Goal: Task Accomplishment & Management: Manage account settings

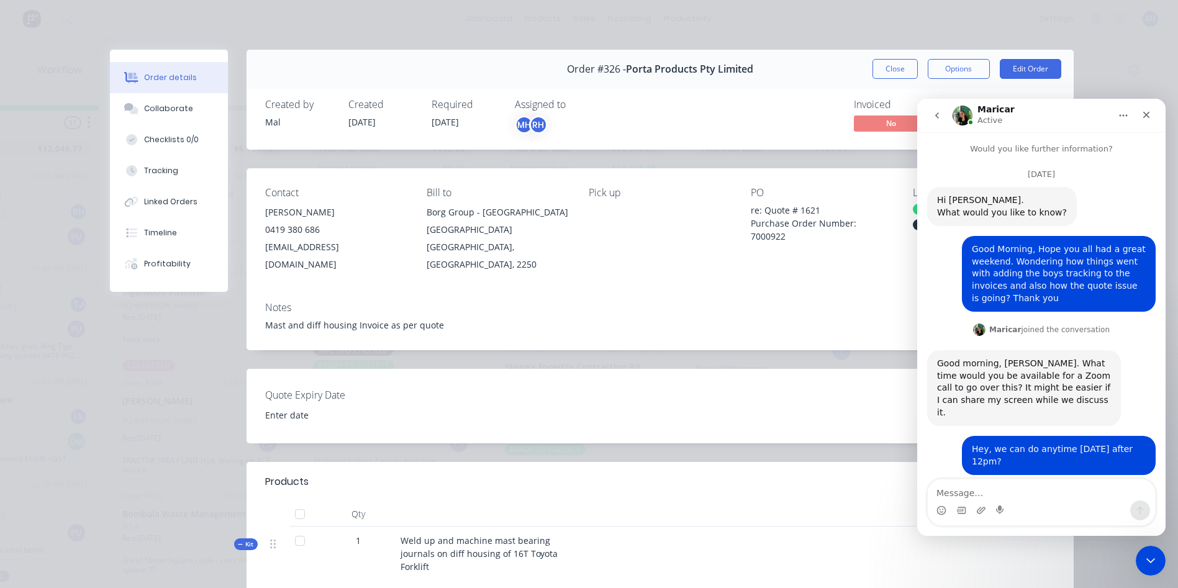
scroll to position [2, 0]
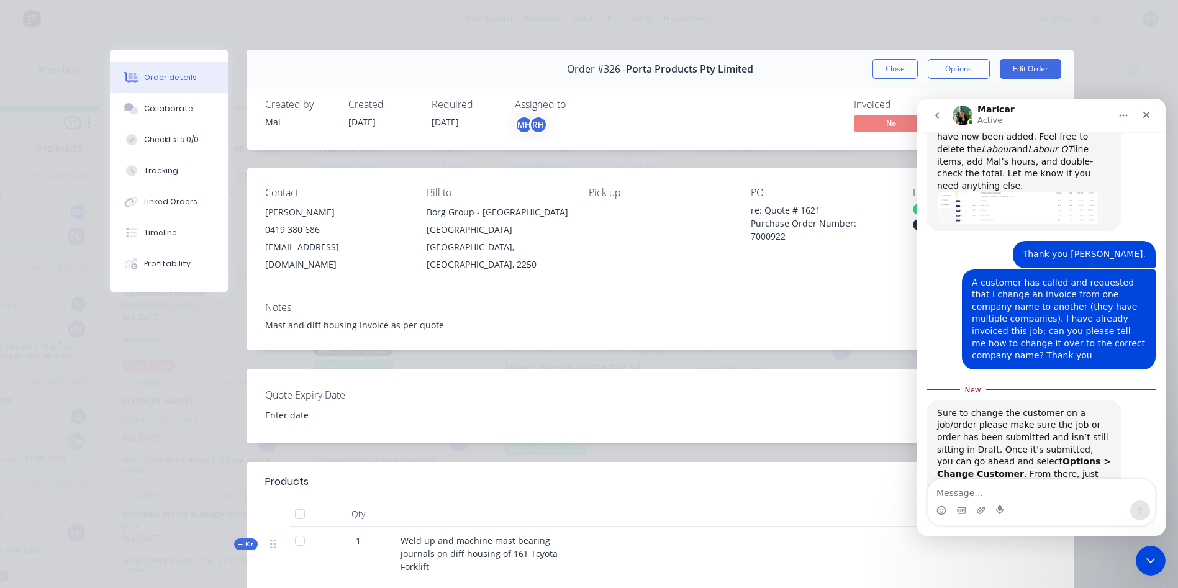
click at [1118, 77] on div "Order details Collaborate Checklists 0/0 Tracking Linked Orders Timeline Profit…" at bounding box center [589, 294] width 1178 height 588
click at [936, 114] on icon "go back" at bounding box center [937, 116] width 10 height 10
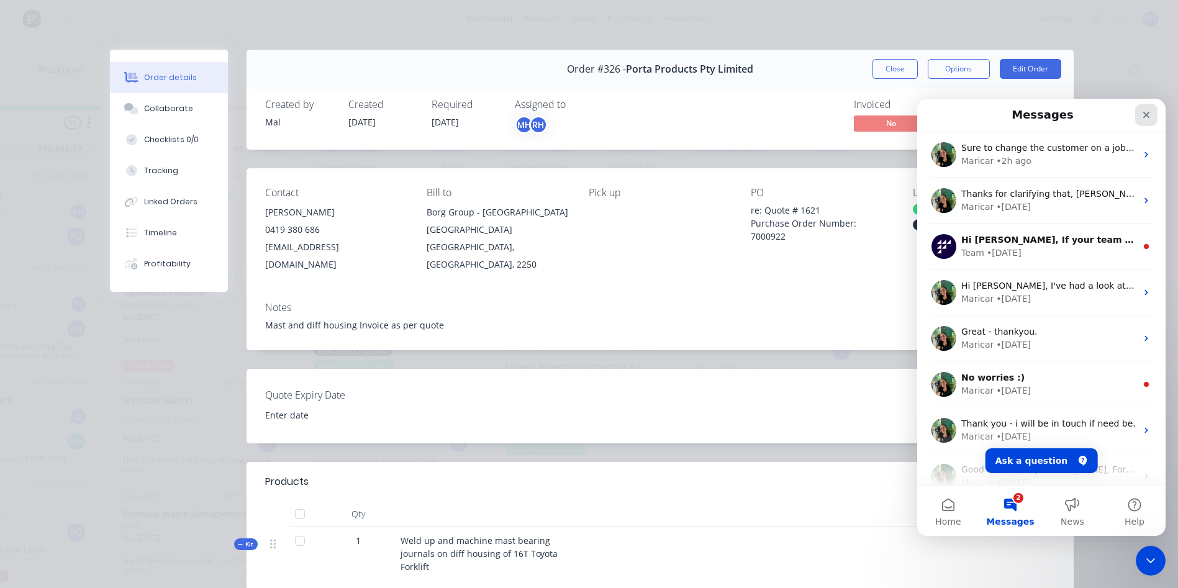
click at [1147, 111] on icon "Close" at bounding box center [1146, 115] width 10 height 10
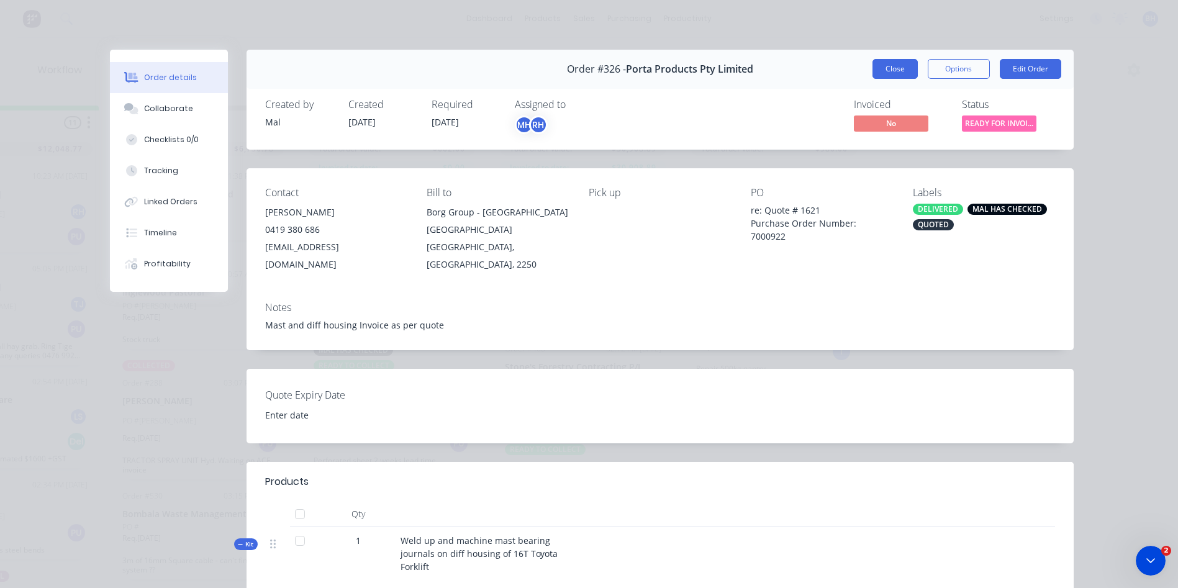
click at [884, 61] on button "Close" at bounding box center [894, 69] width 45 height 20
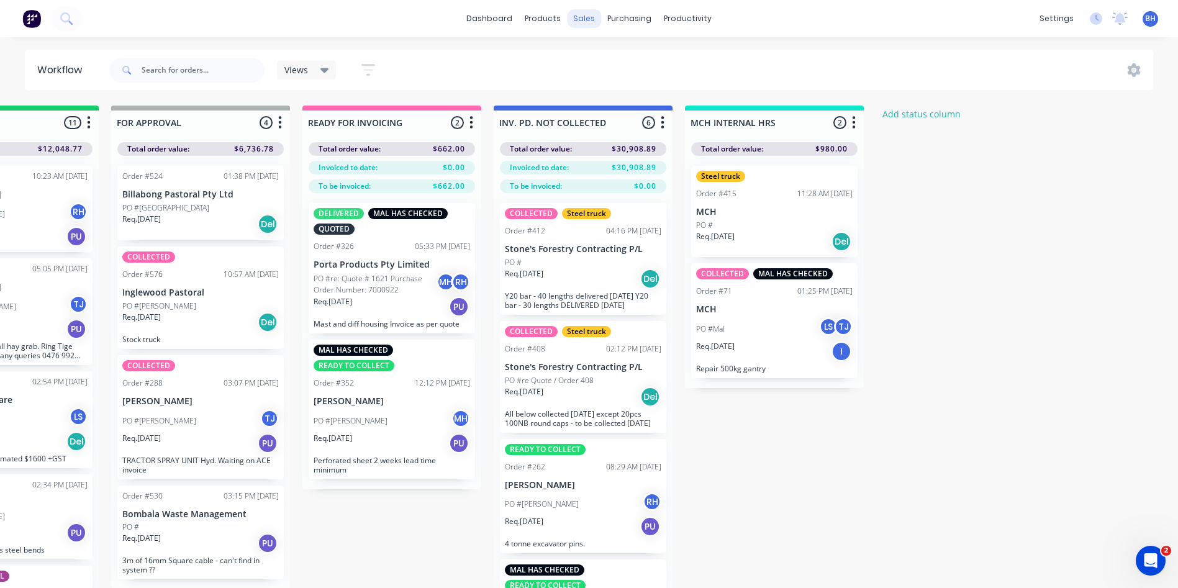
click at [582, 17] on div "sales" at bounding box center [584, 18] width 34 height 19
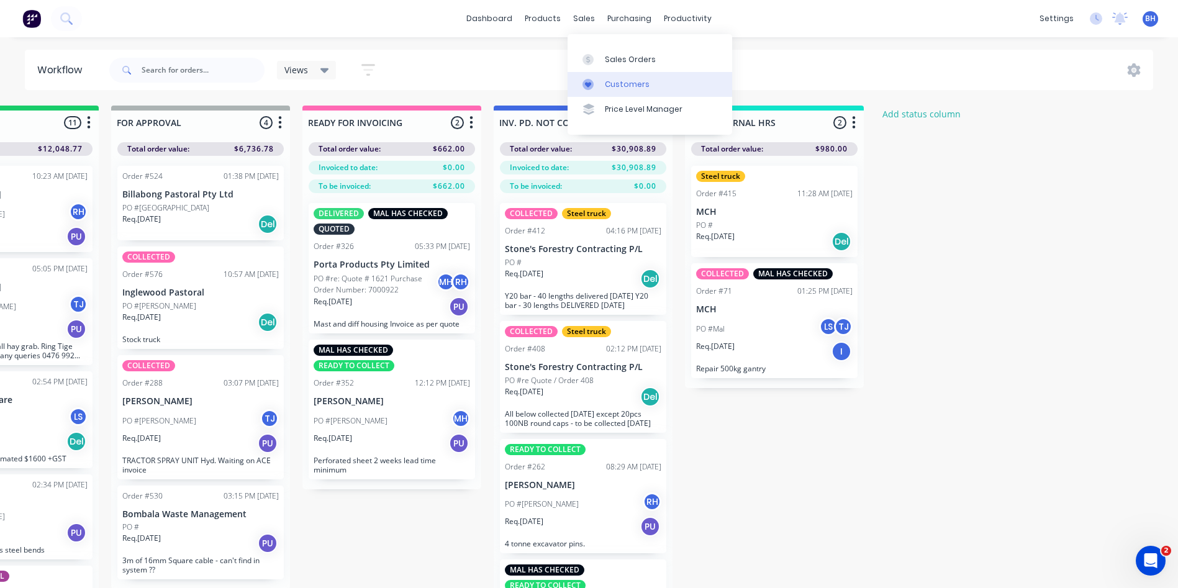
click at [621, 75] on link "Customers" at bounding box center [649, 84] width 165 height 25
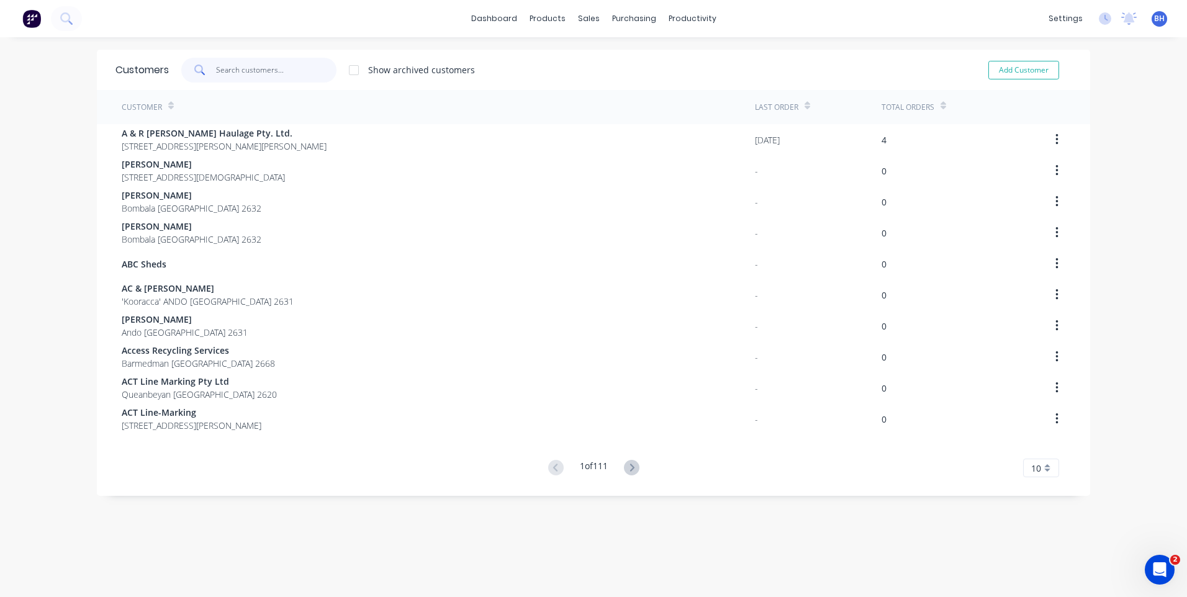
click at [218, 69] on input "text" at bounding box center [276, 70] width 121 height 25
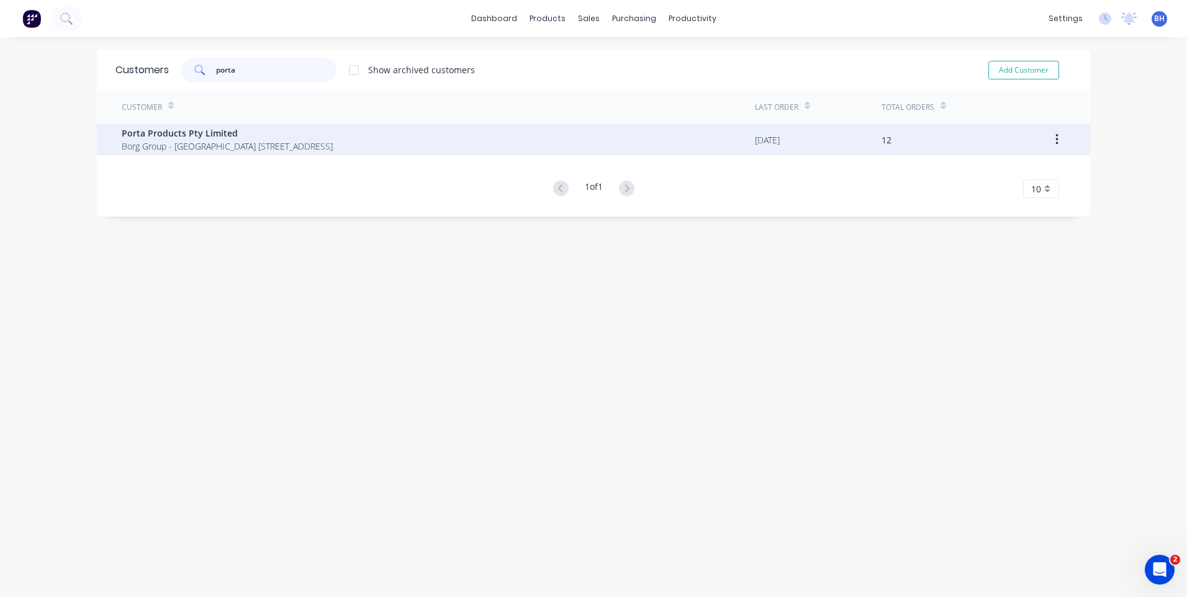
type input "porta"
click at [278, 152] on span "Borg Group - [GEOGRAPHIC_DATA] [STREET_ADDRESS]" at bounding box center [227, 146] width 211 height 13
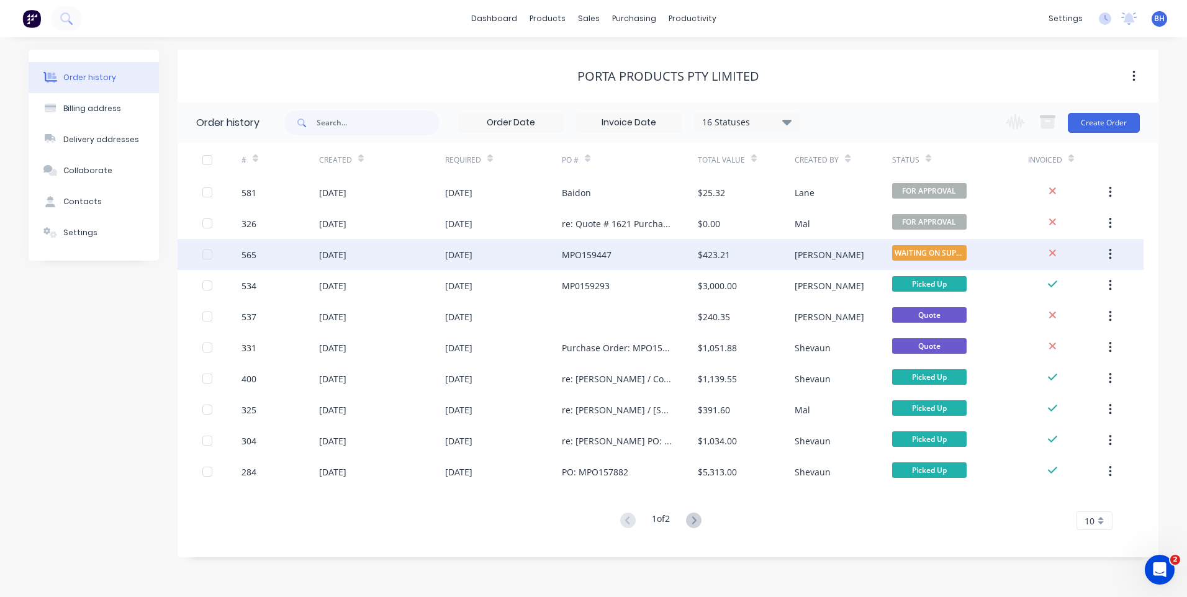
click at [651, 249] on div "MPO159447" at bounding box center [630, 254] width 136 height 31
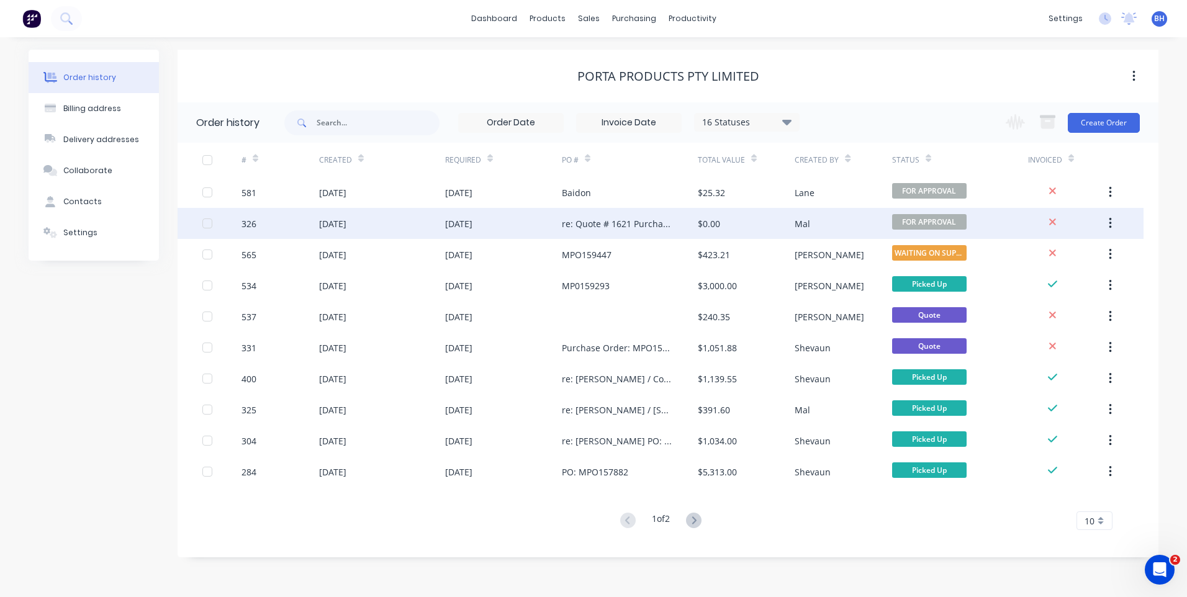
click at [644, 218] on div "re: Quote # 1621 Purchase Order Number: 7000922" at bounding box center [617, 223] width 111 height 13
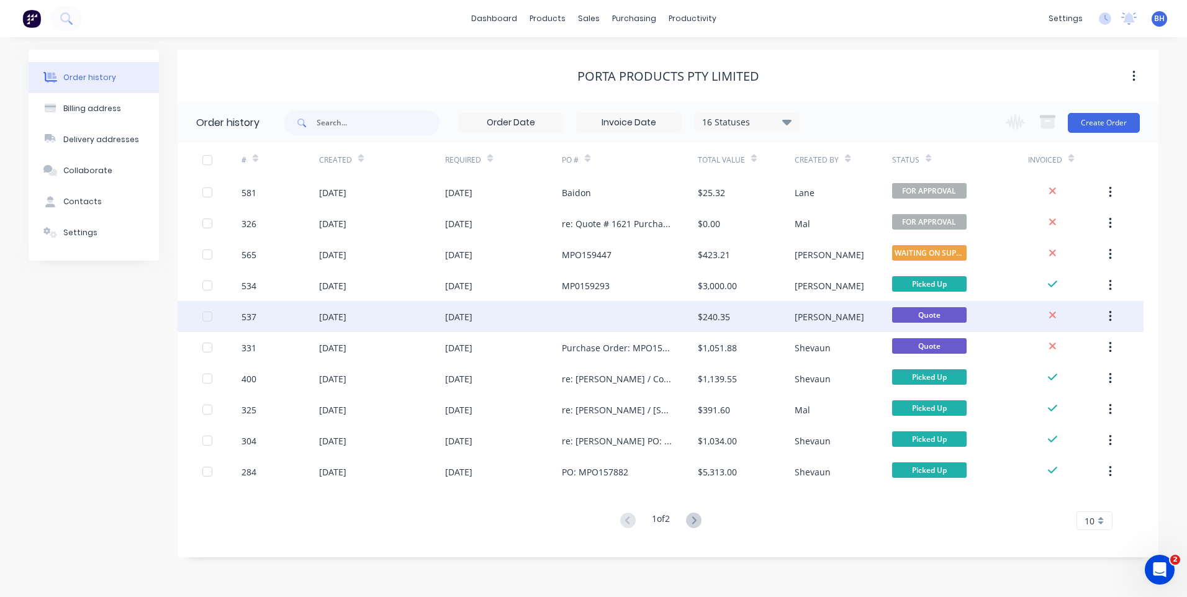
click at [630, 309] on div at bounding box center [630, 316] width 136 height 31
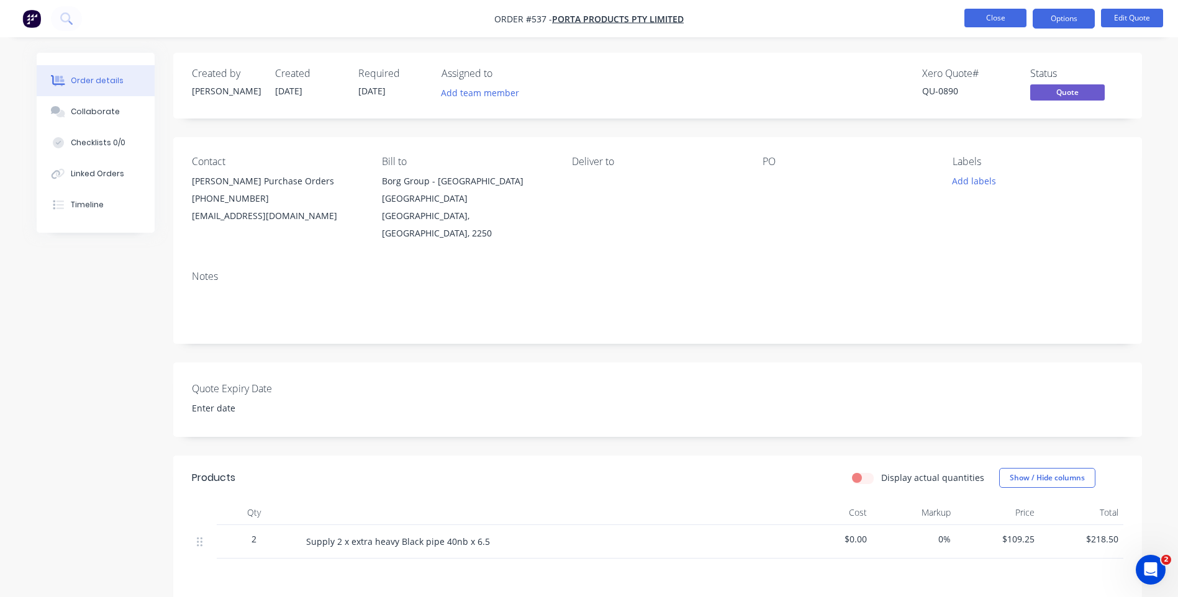
click at [996, 15] on button "Close" at bounding box center [995, 18] width 62 height 19
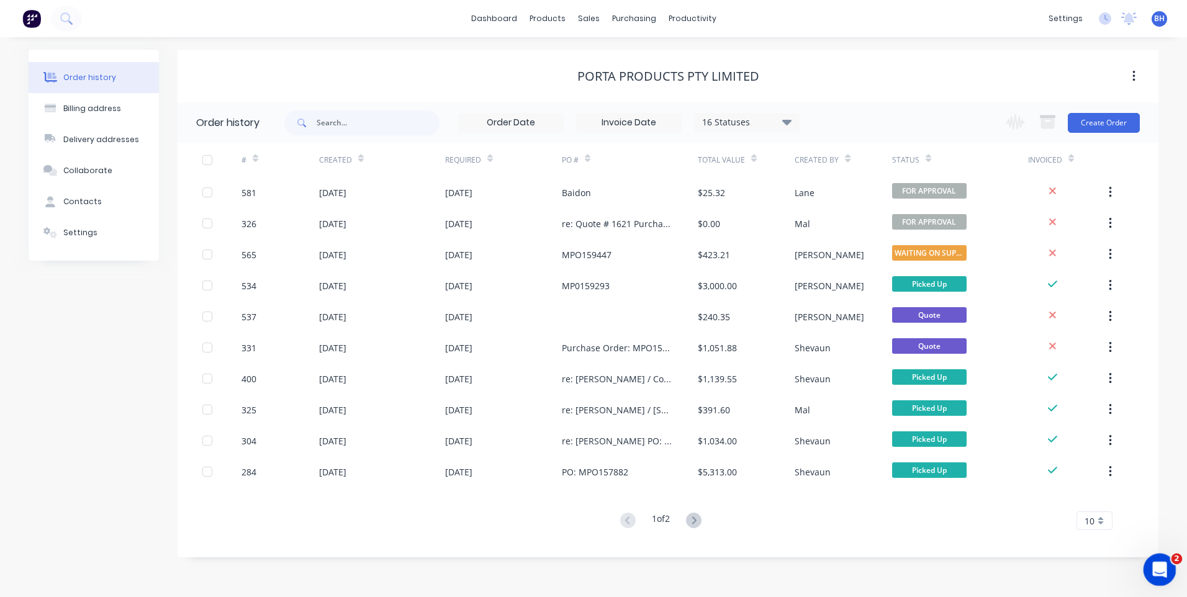
click at [1155, 566] on icon "Open Intercom Messenger" at bounding box center [1158, 568] width 20 height 20
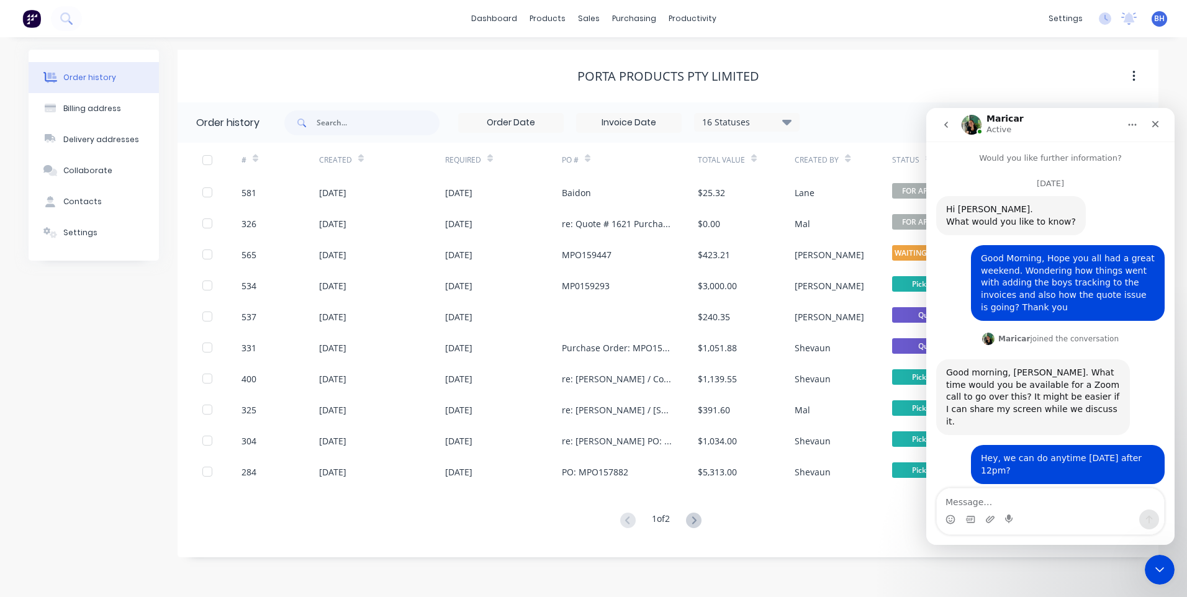
click at [951, 74] on div "Porta Products Pty Limited" at bounding box center [668, 76] width 981 height 15
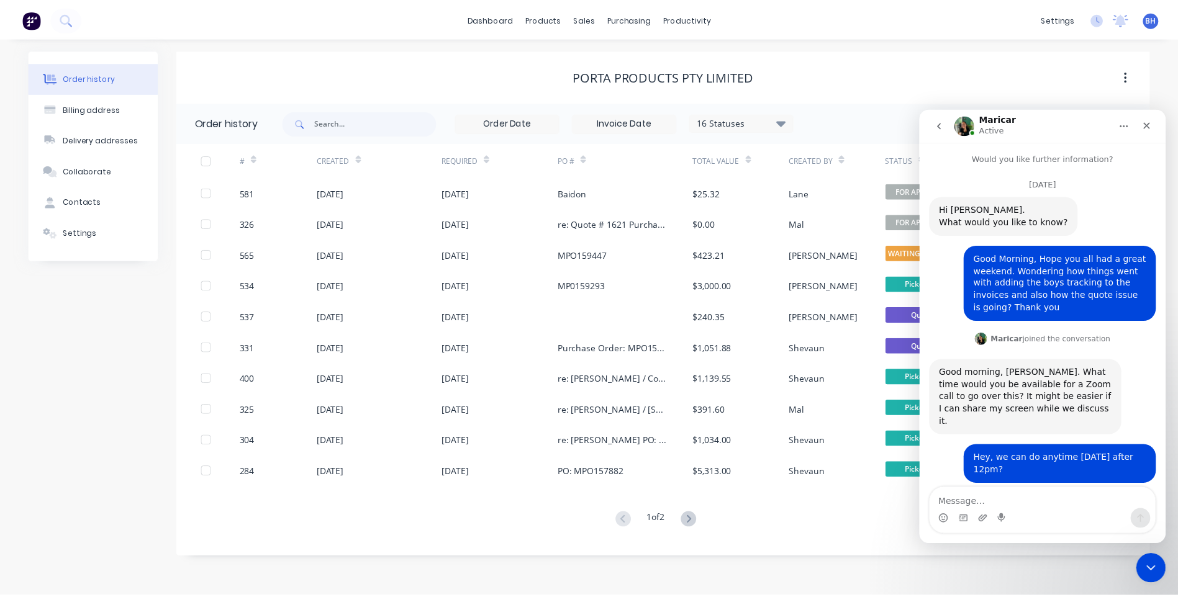
scroll to position [515, 0]
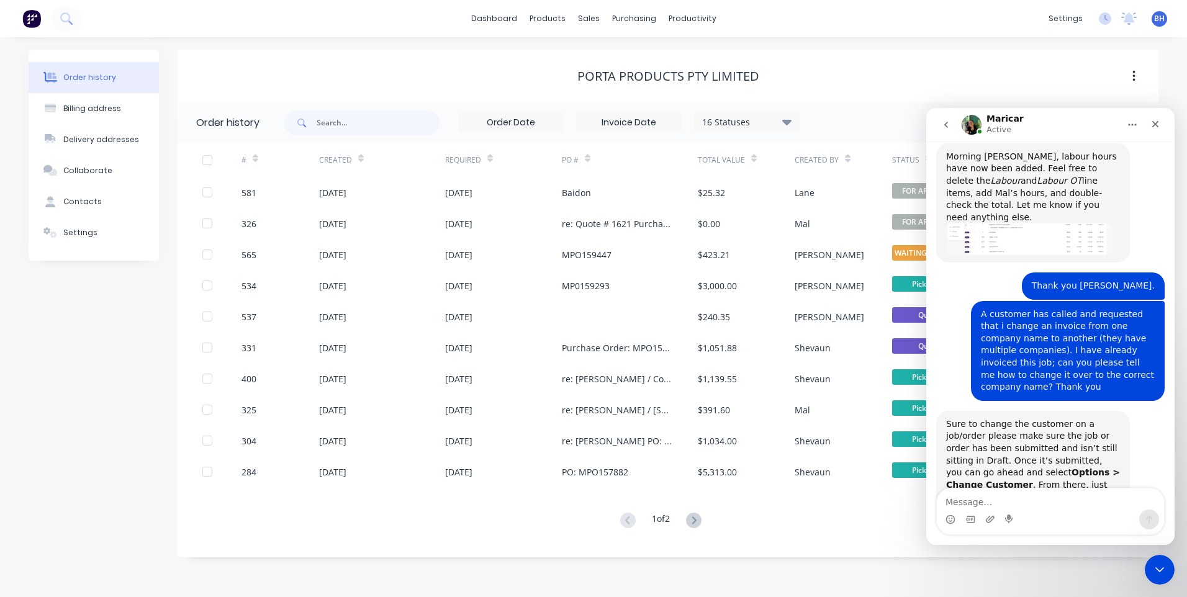
click at [1041, 101] on div "Porta Products Pty Limited" at bounding box center [668, 76] width 981 height 53
click at [1136, 120] on icon "Home" at bounding box center [1133, 125] width 10 height 10
click at [1073, 81] on div "Porta Products Pty Limited" at bounding box center [668, 76] width 981 height 15
click at [1151, 124] on icon "Close" at bounding box center [1156, 124] width 10 height 10
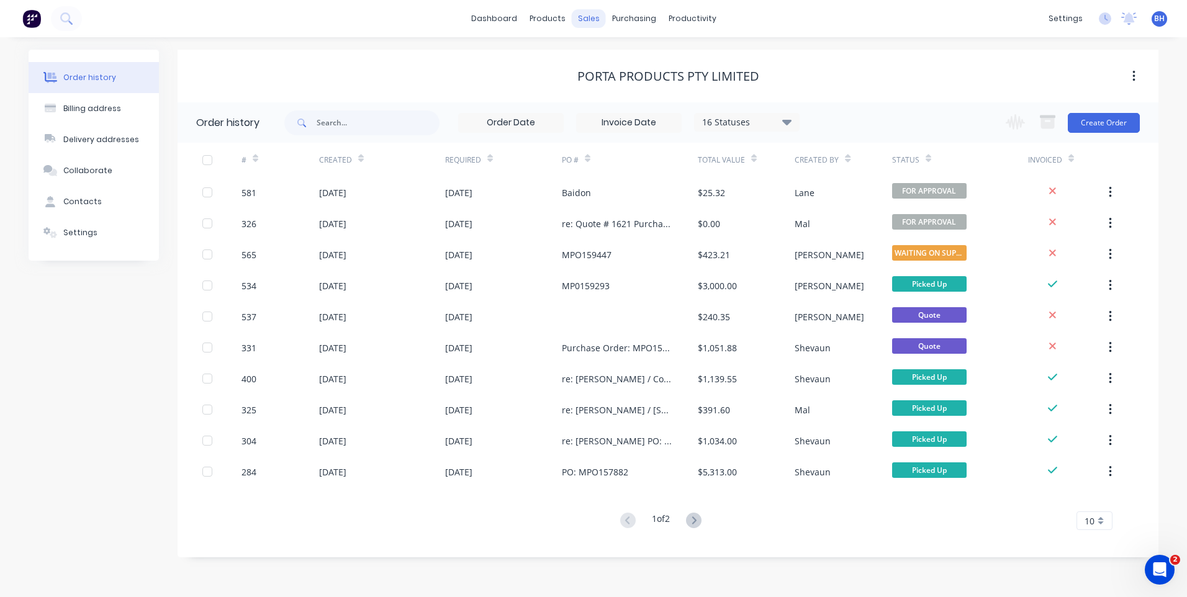
click at [590, 16] on div "sales" at bounding box center [589, 18] width 34 height 19
drag, startPoint x: 586, startPoint y: 12, endPoint x: 355, endPoint y: 25, distance: 231.3
click at [588, 12] on div "sales" at bounding box center [589, 18] width 34 height 19
click at [68, 14] on icon at bounding box center [65, 17] width 10 height 10
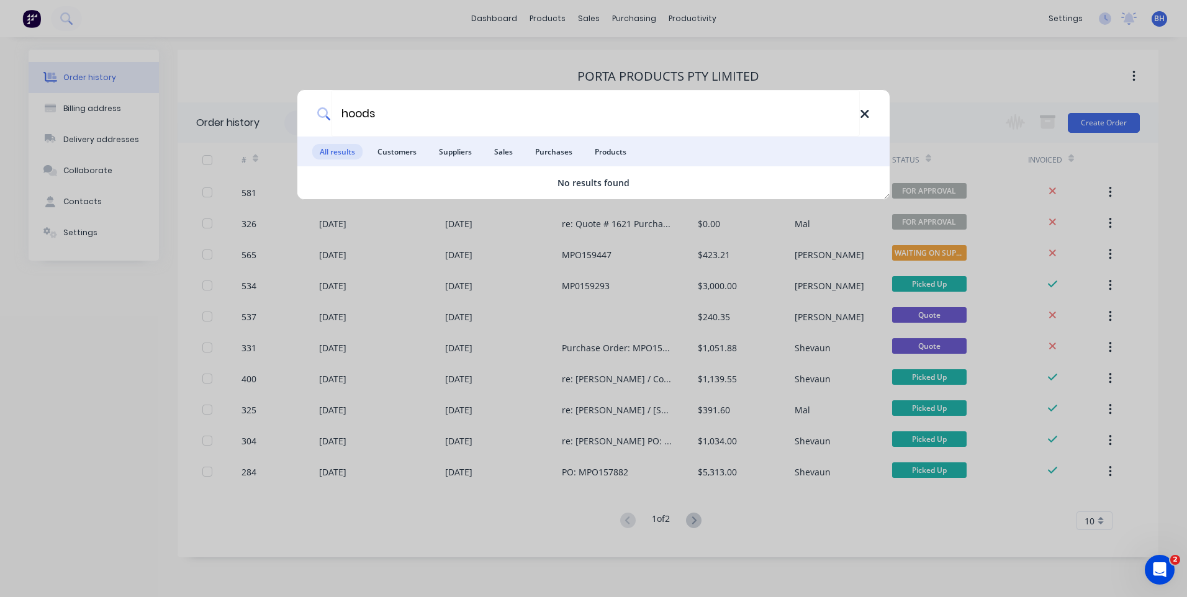
type input "hoods"
click at [867, 111] on icon at bounding box center [865, 114] width 8 height 8
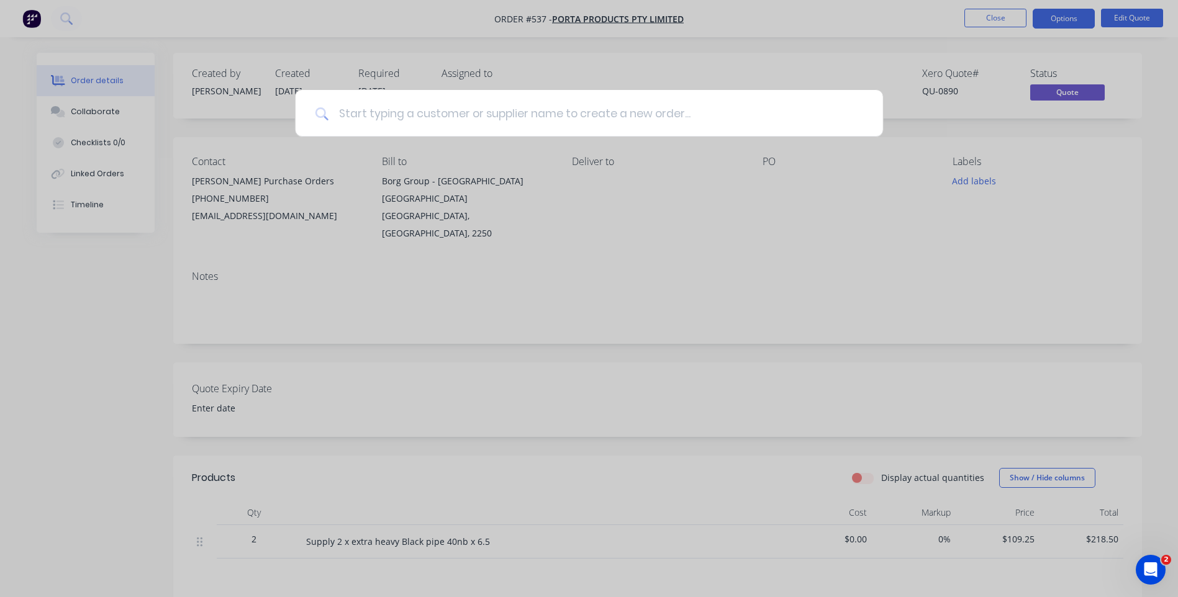
click at [371, 106] on input at bounding box center [595, 113] width 535 height 47
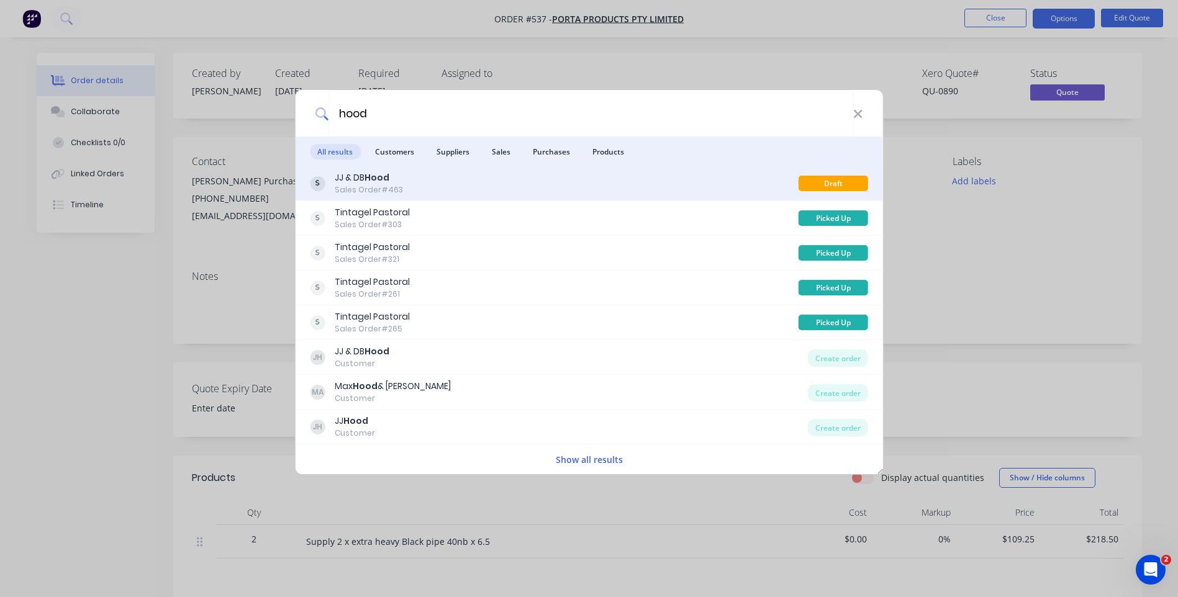
type input "hood"
click at [665, 176] on div "JJ & [PERSON_NAME] Sales Order #463" at bounding box center [554, 183] width 488 height 24
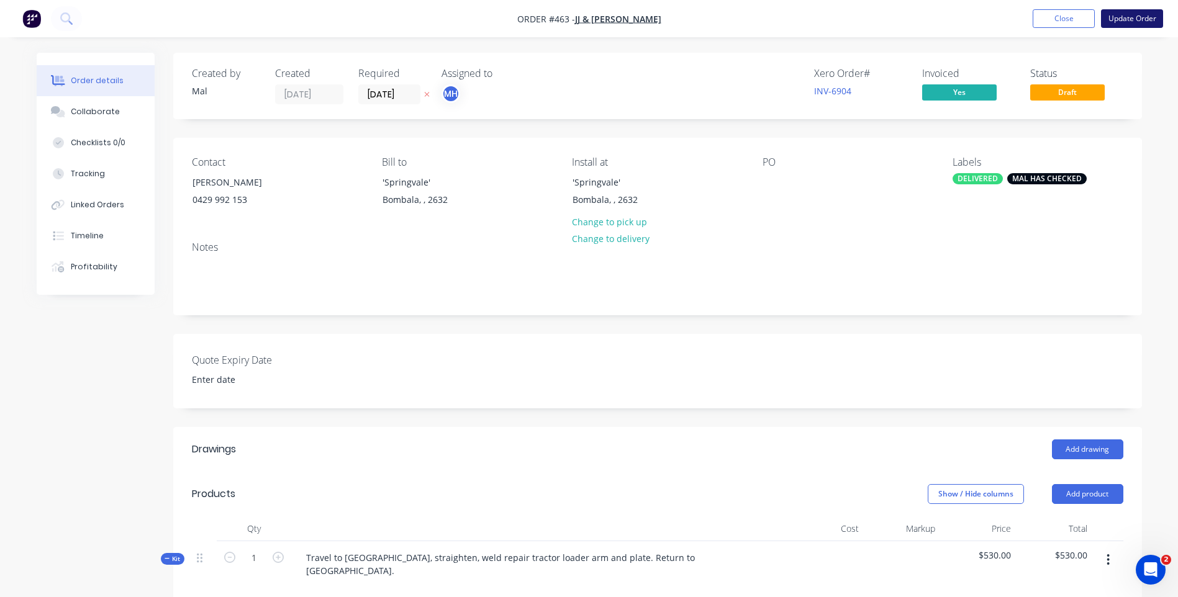
click at [1118, 16] on button "Update Order" at bounding box center [1132, 18] width 62 height 19
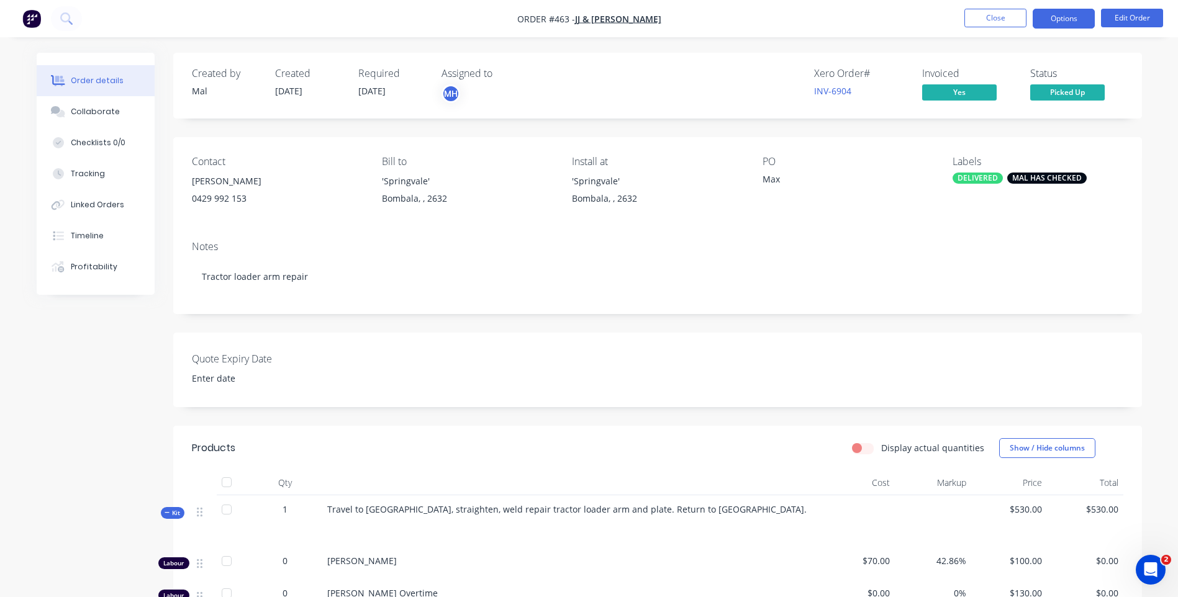
click at [1078, 16] on button "Options" at bounding box center [1064, 19] width 62 height 20
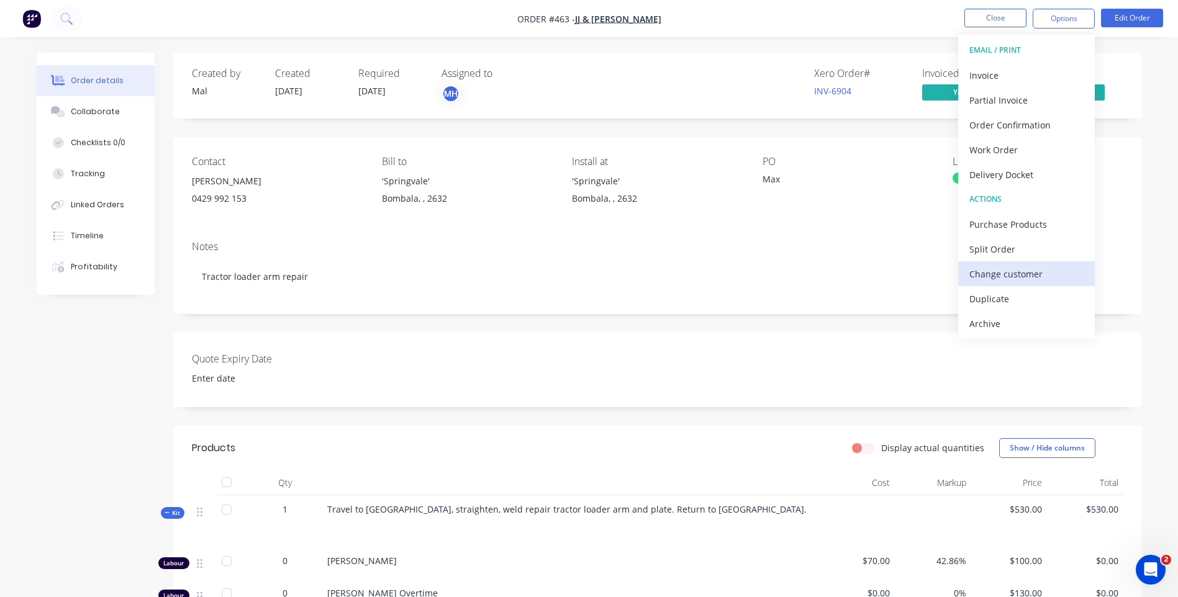
click at [997, 274] on div "Change customer" at bounding box center [1026, 274] width 114 height 18
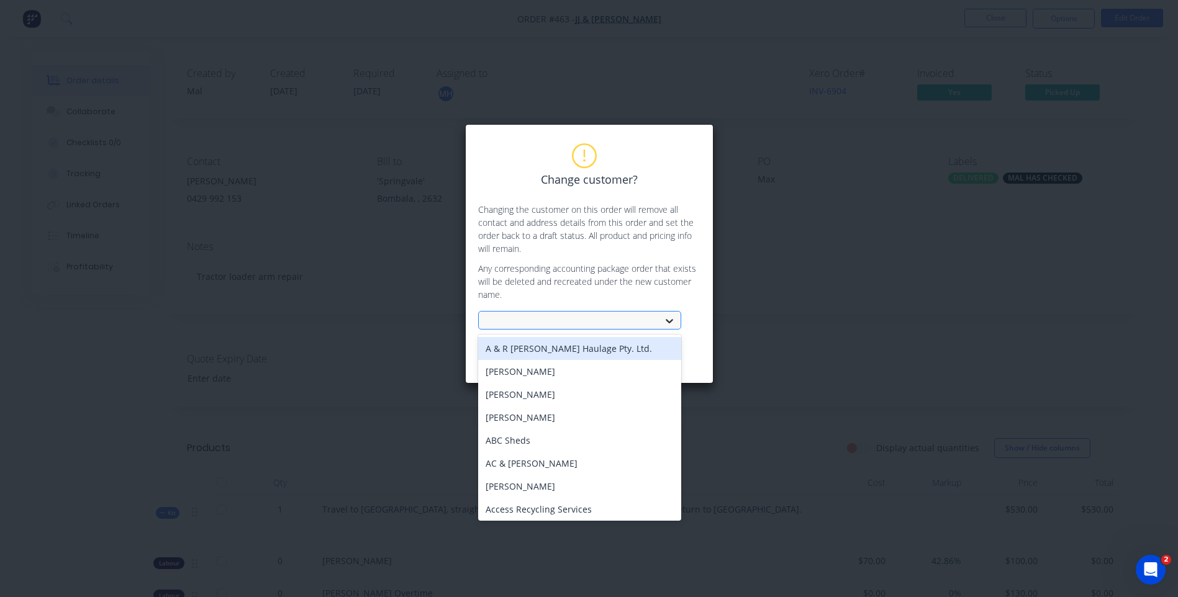
click at [671, 320] on icon at bounding box center [669, 322] width 7 height 4
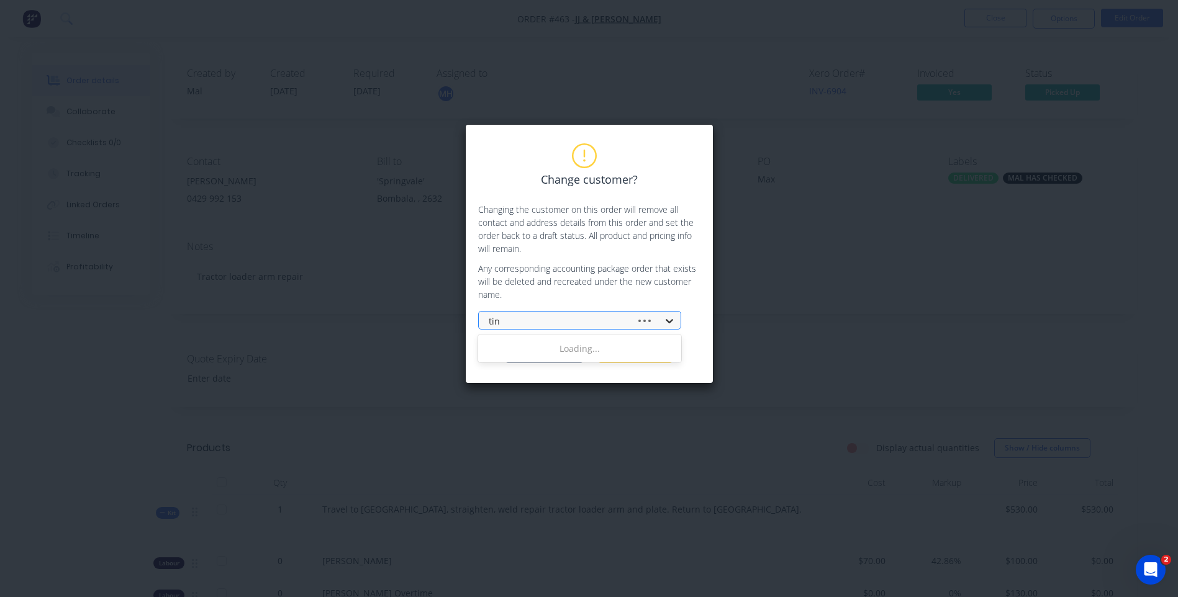
type input "tint"
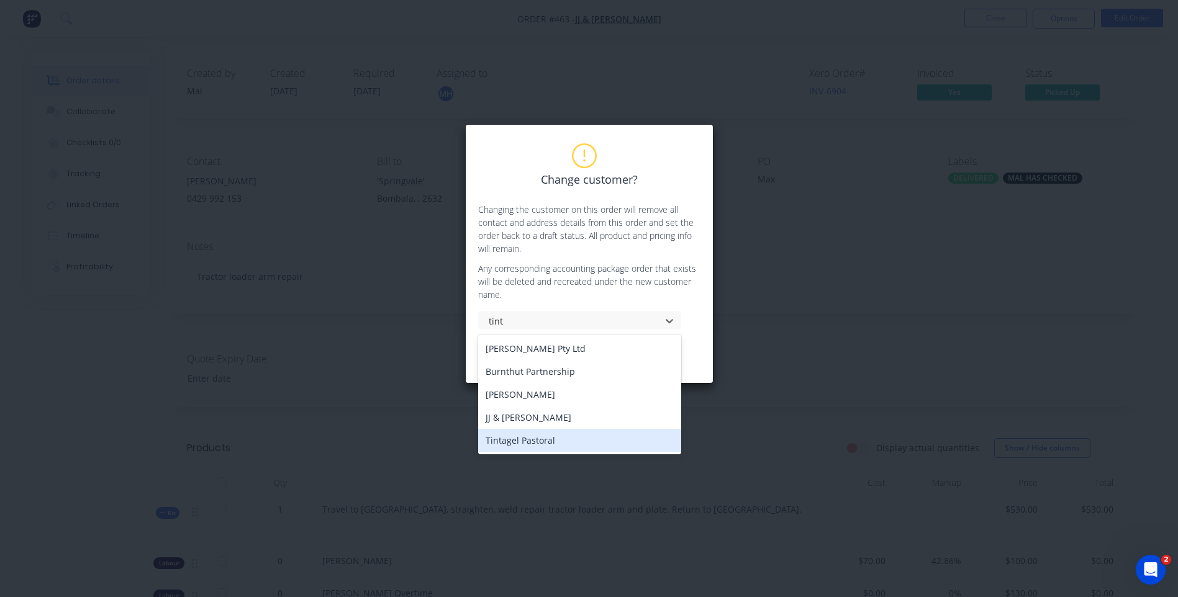
click at [532, 441] on div "Tintagel Pastoral" at bounding box center [579, 440] width 203 height 23
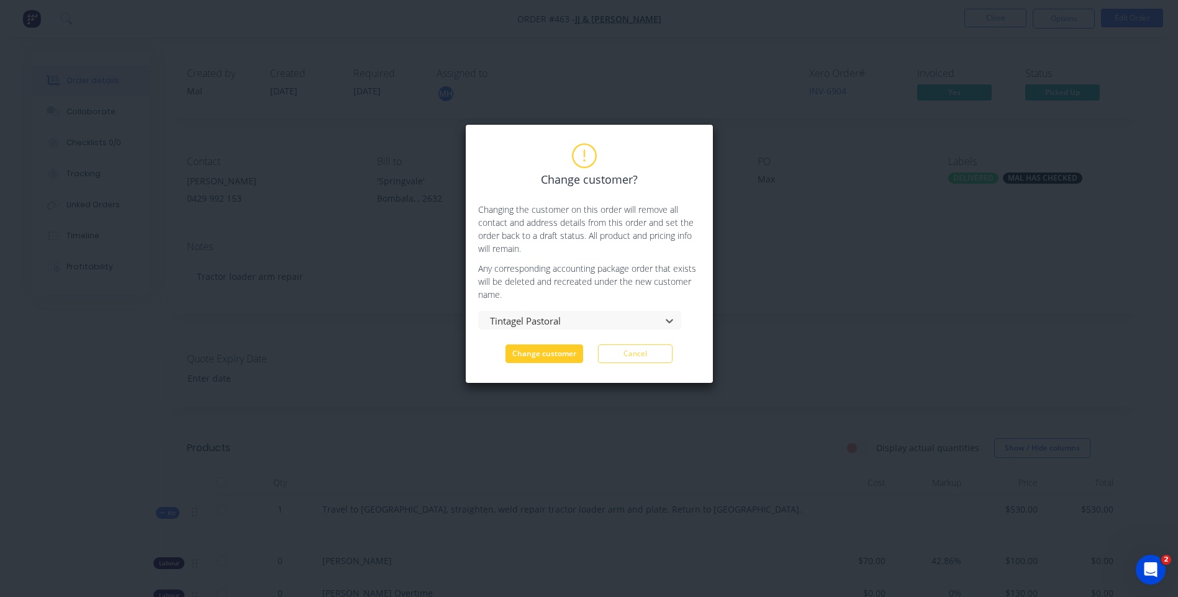
click at [542, 350] on button "Change customer" at bounding box center [544, 354] width 78 height 19
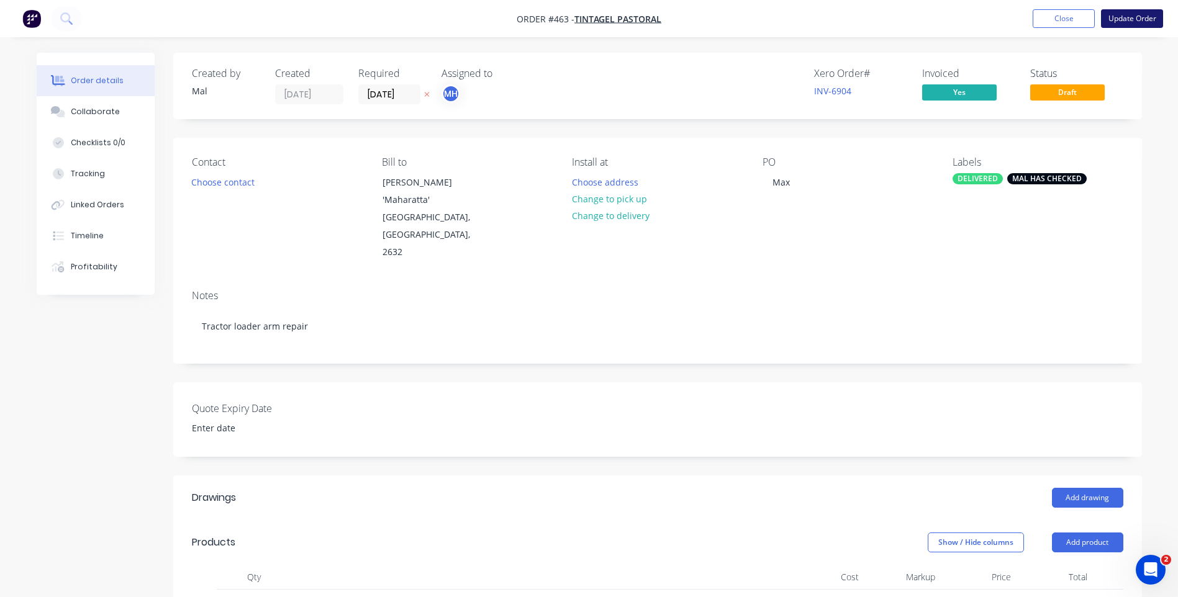
click at [1119, 12] on button "Update Order" at bounding box center [1132, 18] width 62 height 19
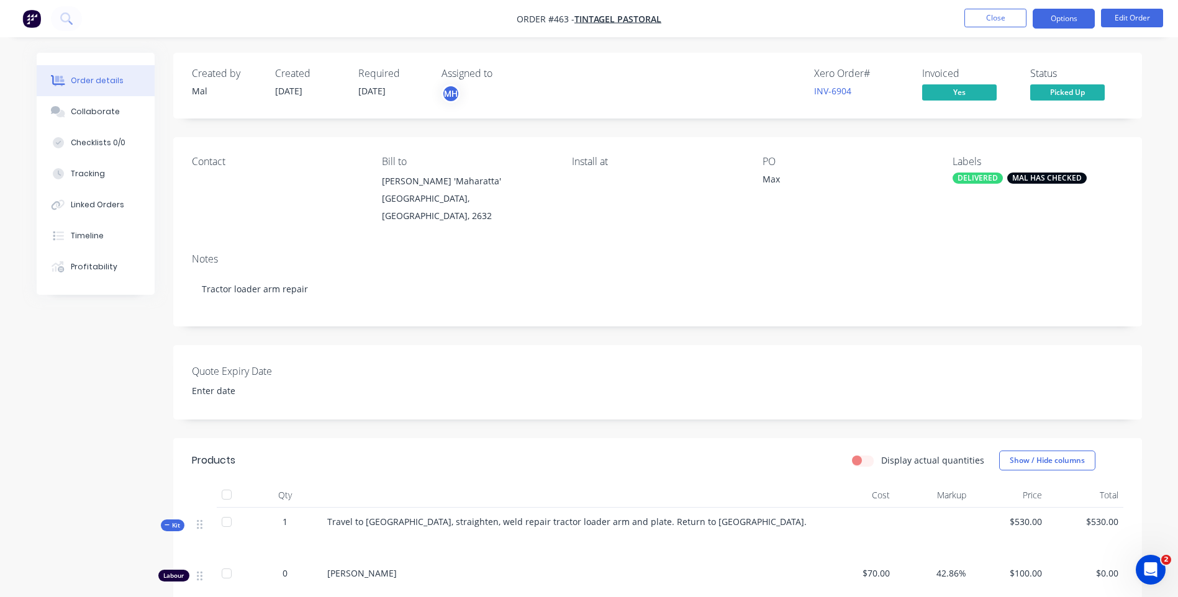
click at [1067, 18] on button "Options" at bounding box center [1064, 19] width 62 height 20
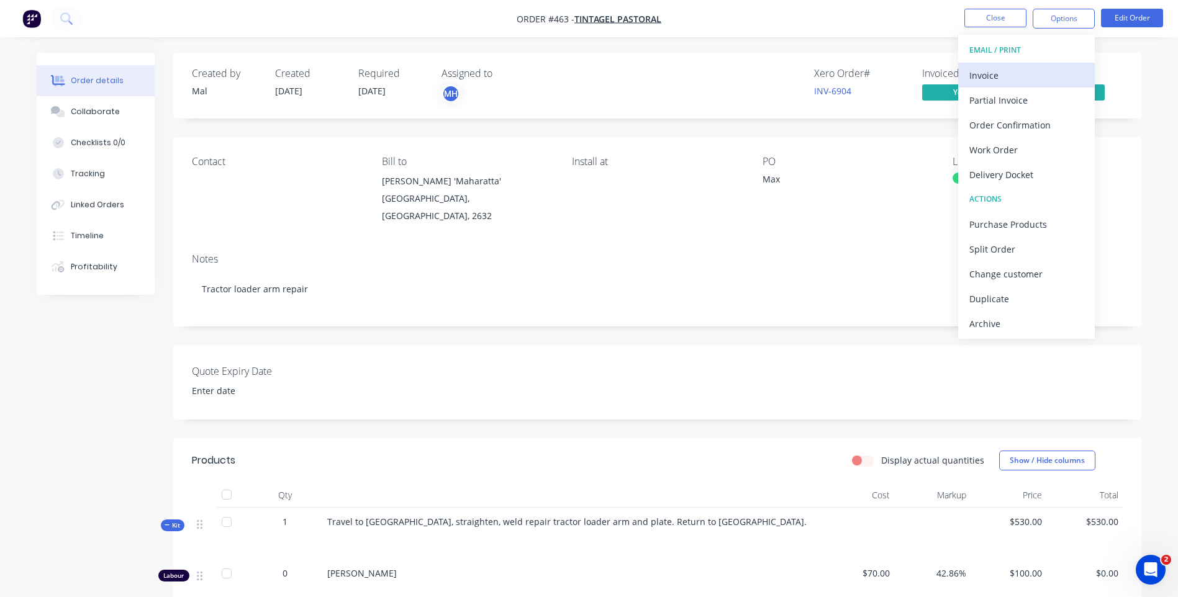
click at [976, 70] on div "Invoice" at bounding box center [1026, 75] width 114 height 18
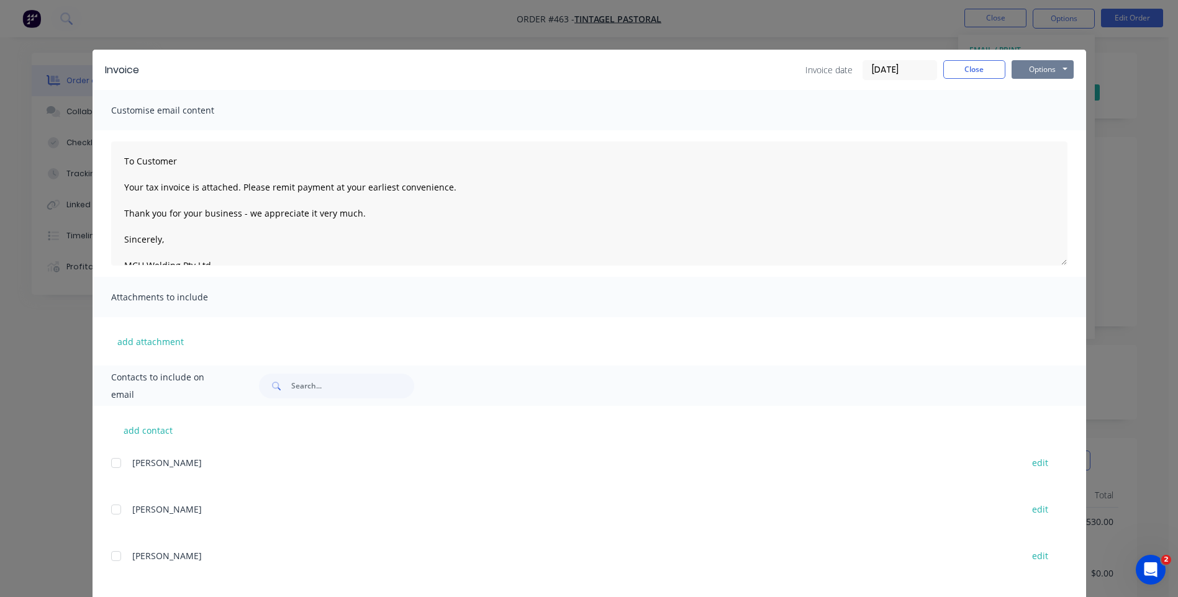
click at [1042, 69] on button "Options" at bounding box center [1042, 69] width 62 height 19
click at [1023, 89] on button "Preview" at bounding box center [1050, 91] width 79 height 20
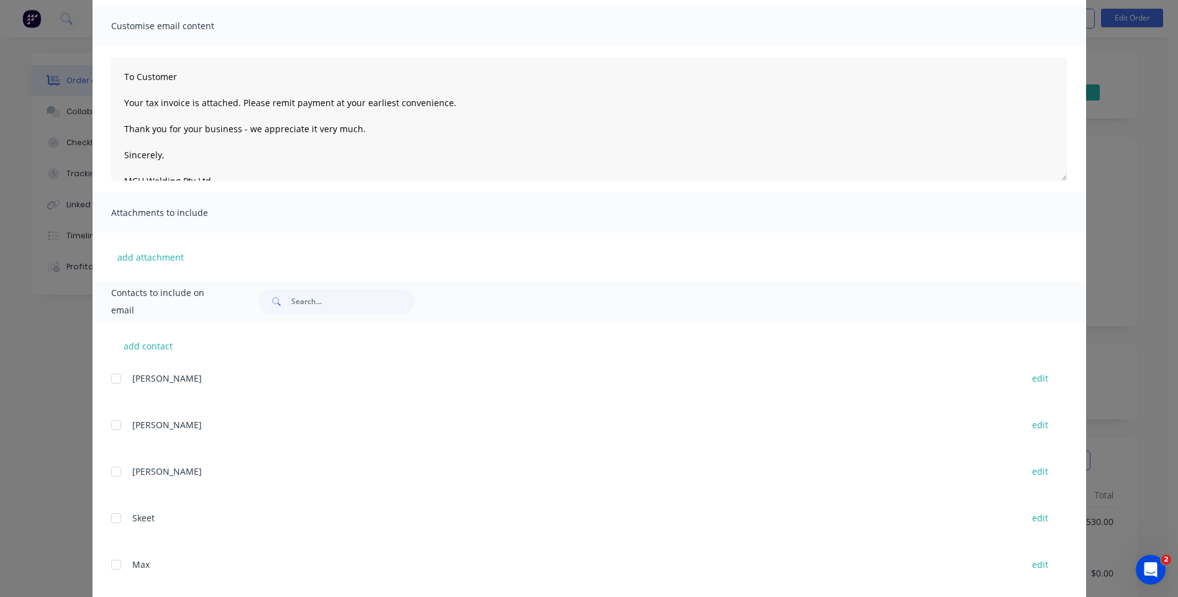
scroll to position [201, 0]
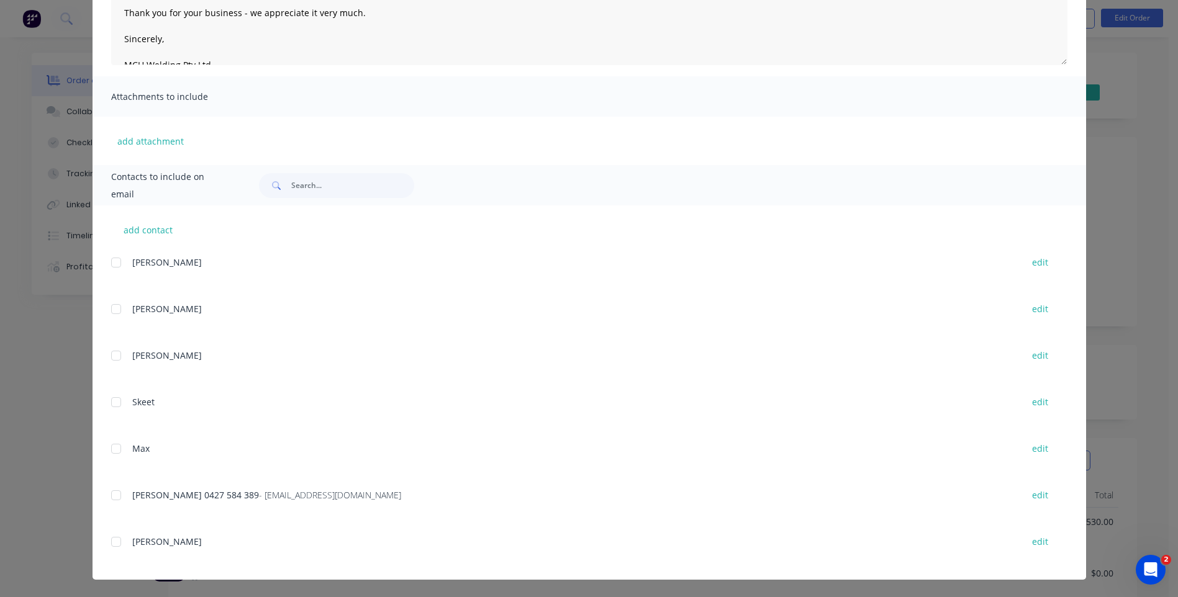
click at [109, 493] on div at bounding box center [116, 495] width 25 height 25
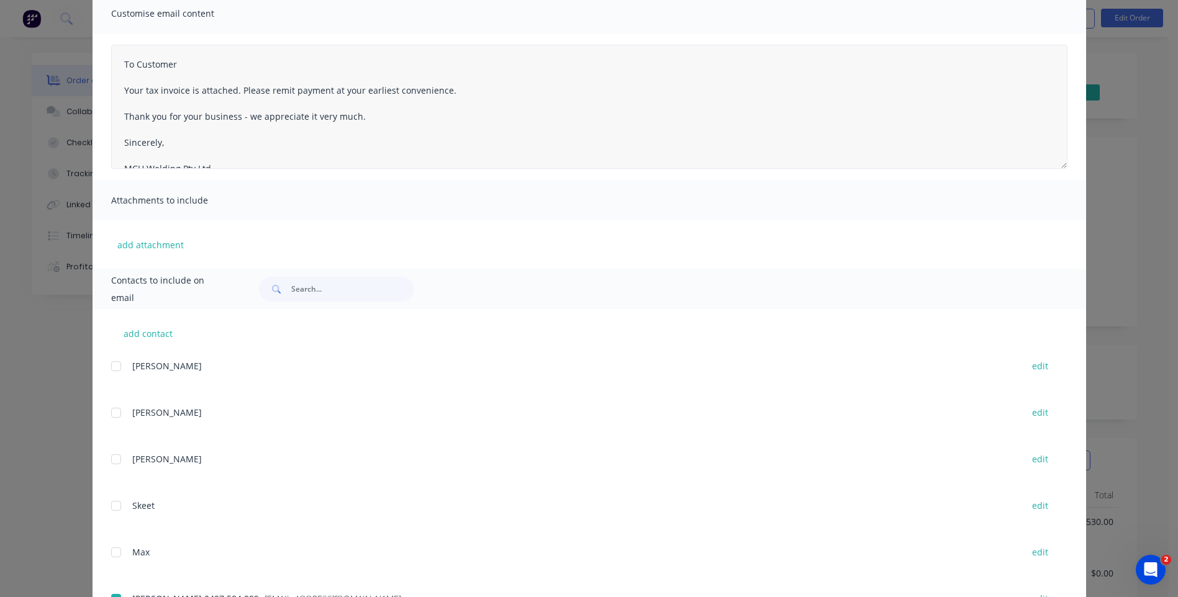
scroll to position [0, 0]
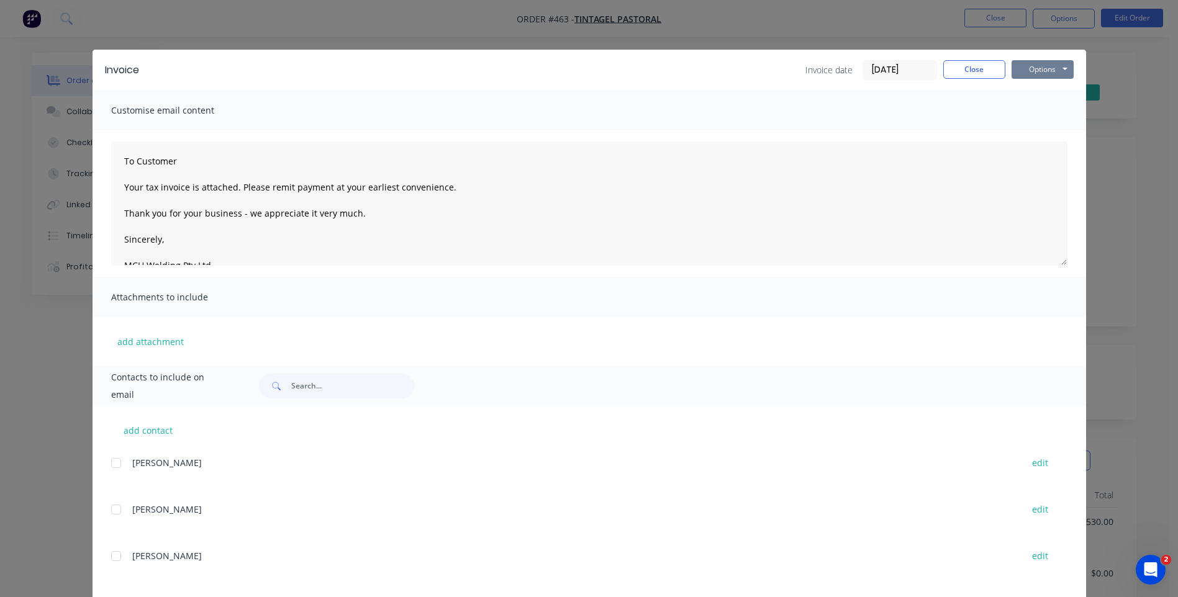
click at [1018, 64] on button "Options" at bounding box center [1042, 69] width 62 height 19
click at [1033, 130] on button "Email" at bounding box center [1050, 132] width 79 height 20
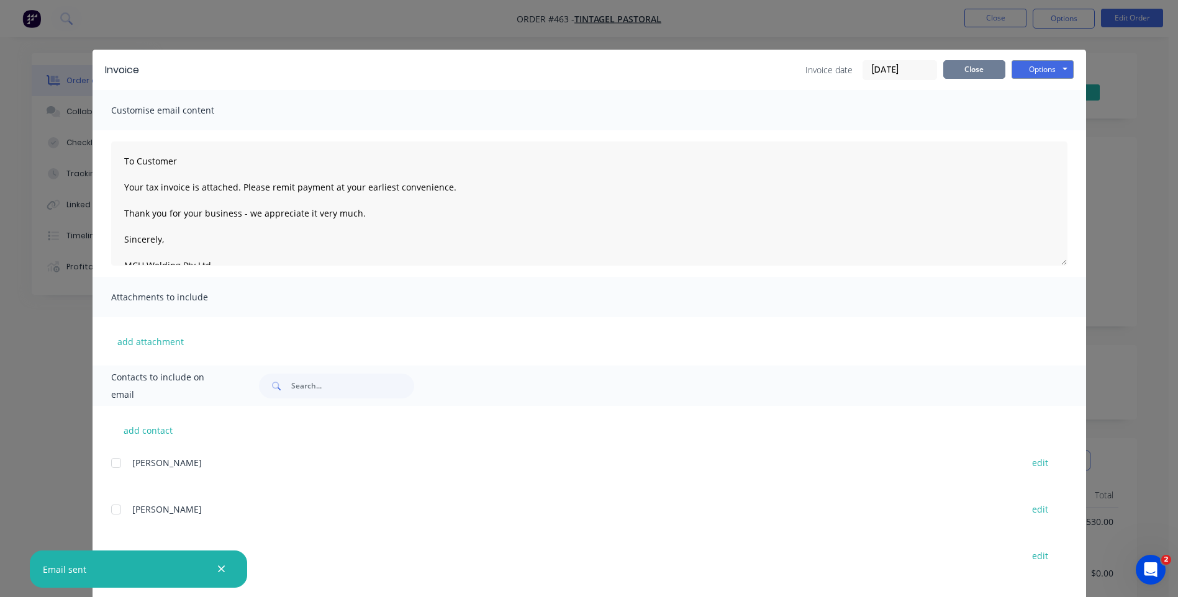
click at [968, 60] on button "Close" at bounding box center [974, 69] width 62 height 19
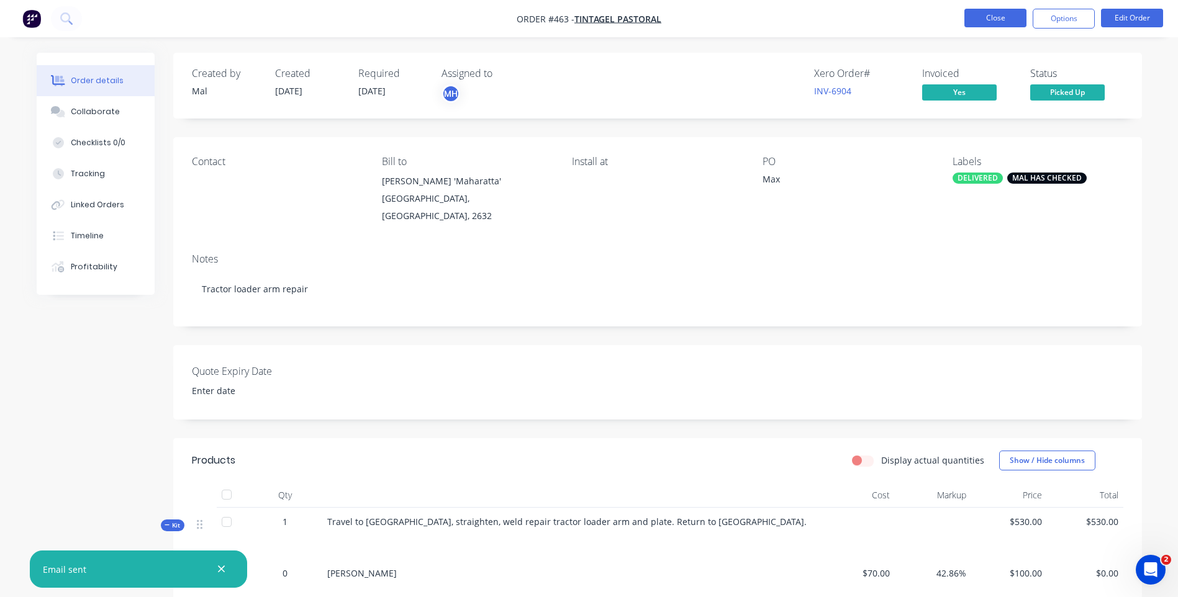
click at [974, 13] on button "Close" at bounding box center [995, 18] width 62 height 19
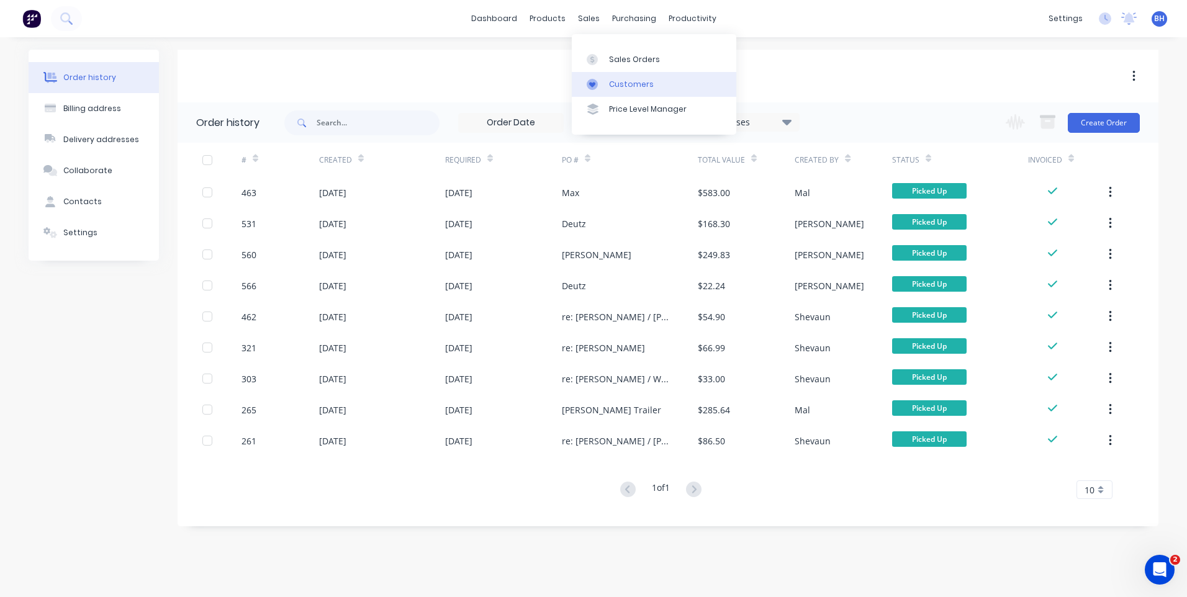
click at [616, 84] on div "Customers" at bounding box center [631, 84] width 45 height 11
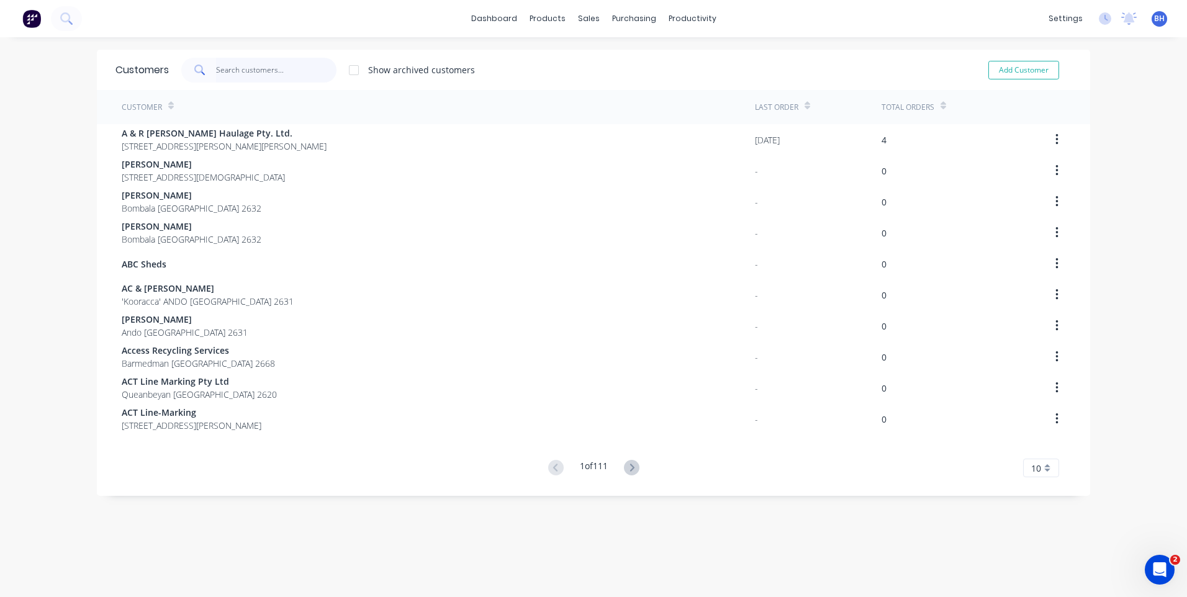
click at [268, 72] on input "text" at bounding box center [276, 70] width 121 height 25
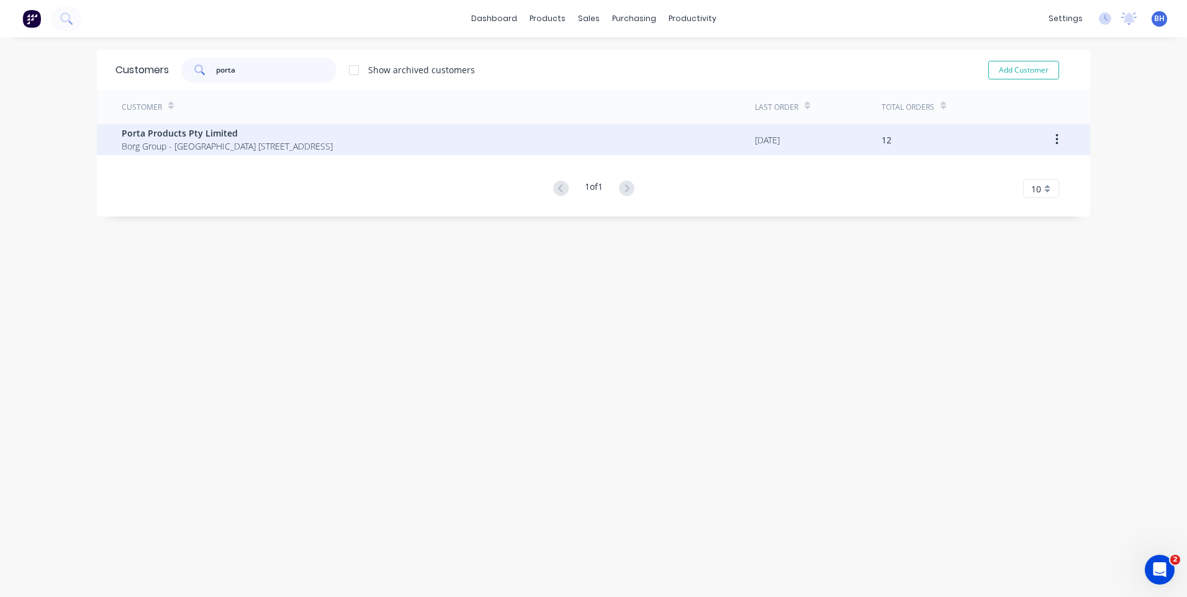
type input "porta"
click at [333, 142] on span "Borg Group - [GEOGRAPHIC_DATA] [STREET_ADDRESS]" at bounding box center [227, 146] width 211 height 13
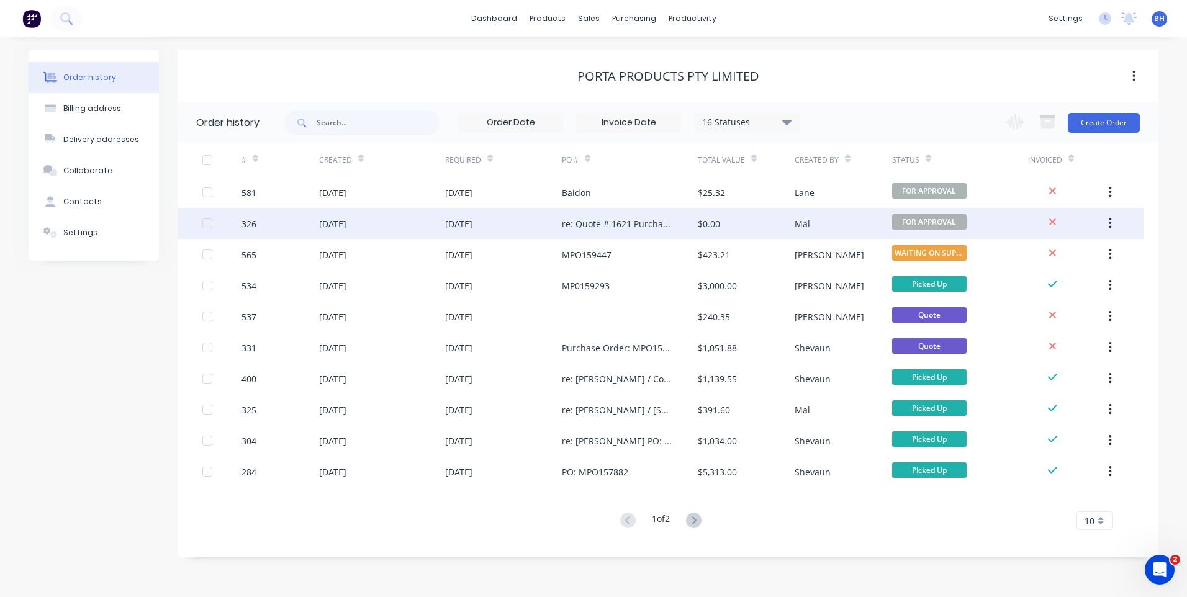
click at [533, 220] on div "[DATE]" at bounding box center [503, 223] width 117 height 31
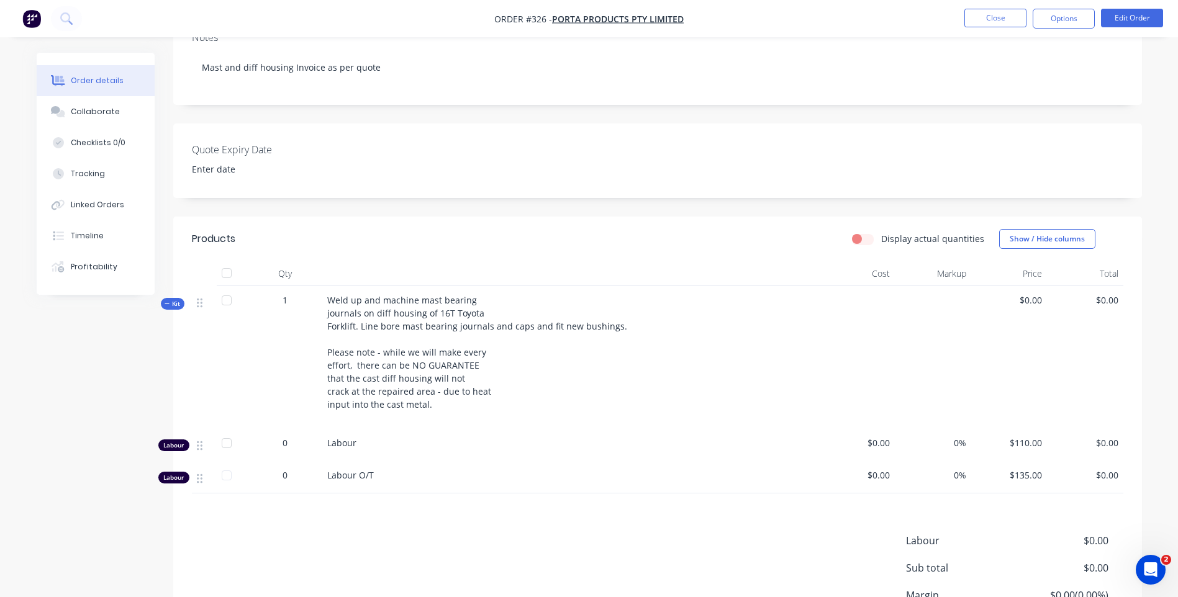
scroll to position [248, 0]
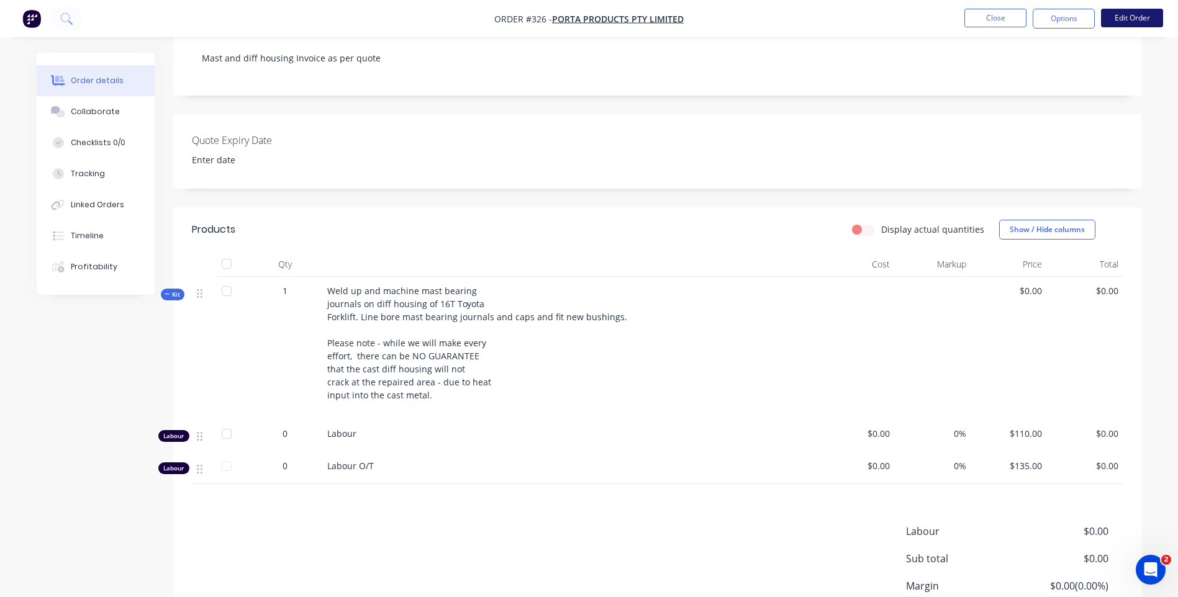
click at [1139, 12] on button "Edit Order" at bounding box center [1132, 18] width 62 height 19
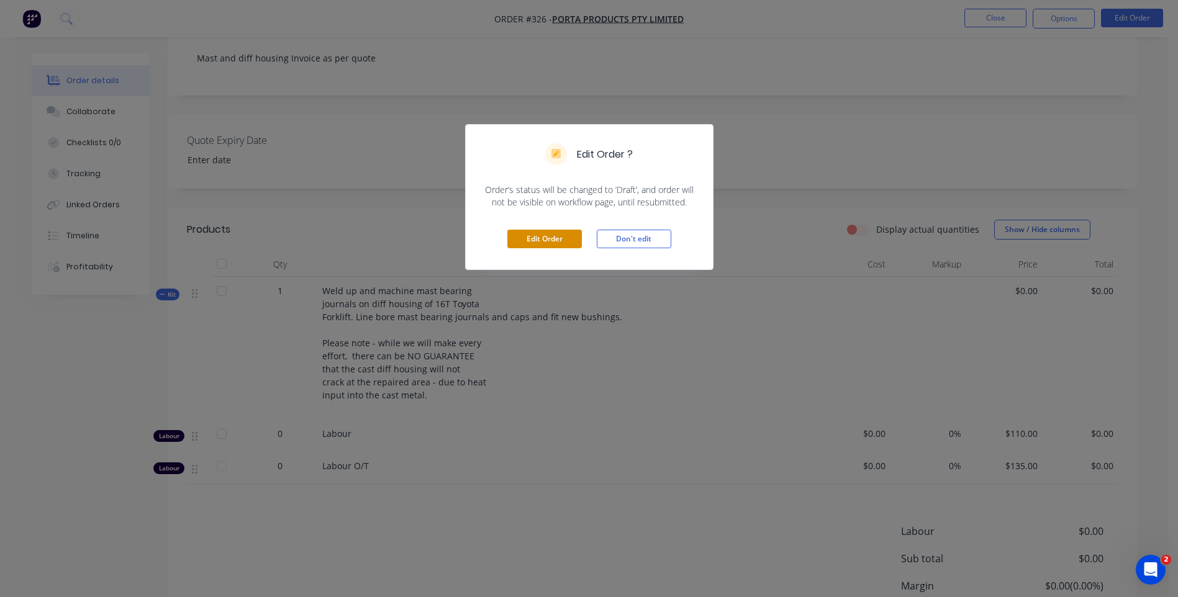
click at [546, 236] on button "Edit Order" at bounding box center [544, 239] width 75 height 19
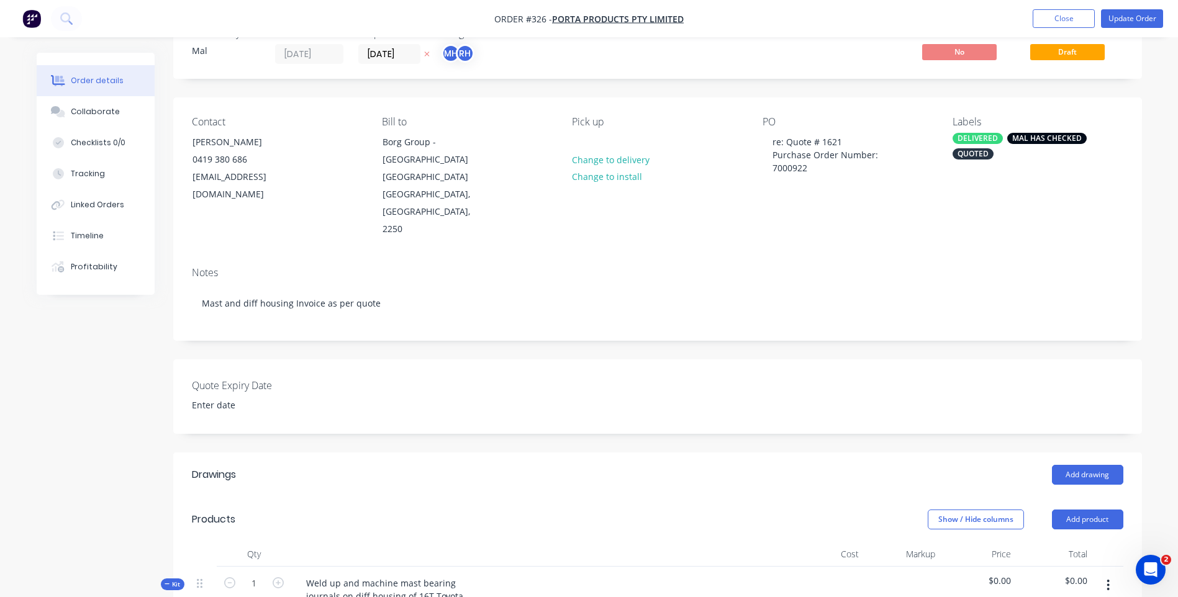
scroll to position [186, 0]
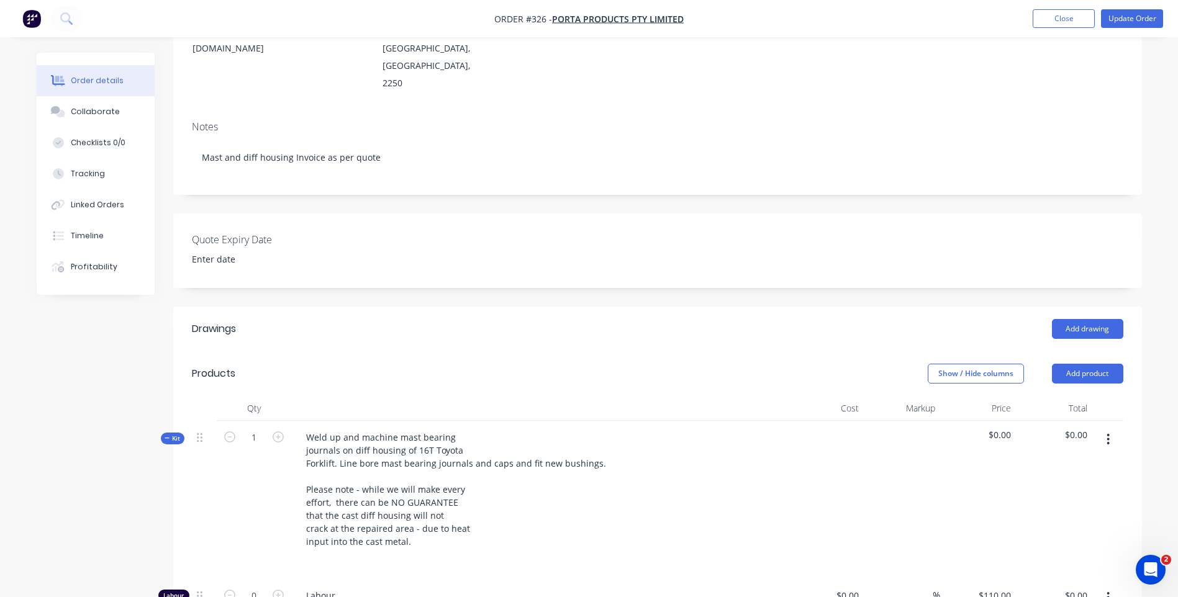
click at [1084, 428] on span "$0.00" at bounding box center [1054, 434] width 66 height 13
click at [1077, 428] on span "$0.00" at bounding box center [1054, 434] width 66 height 13
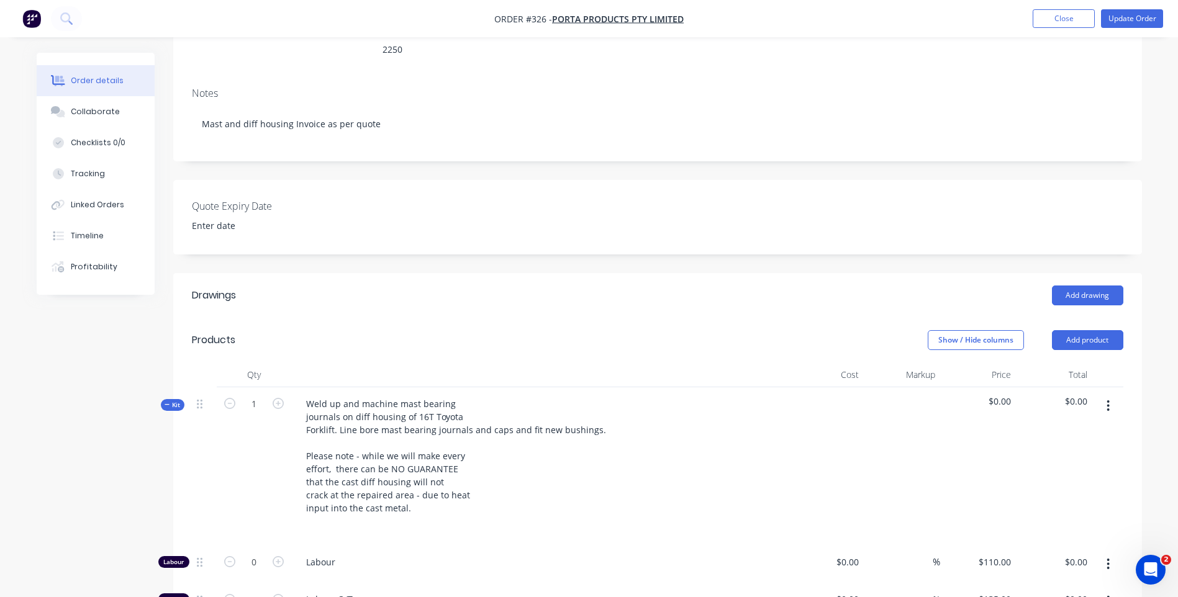
scroll to position [248, 0]
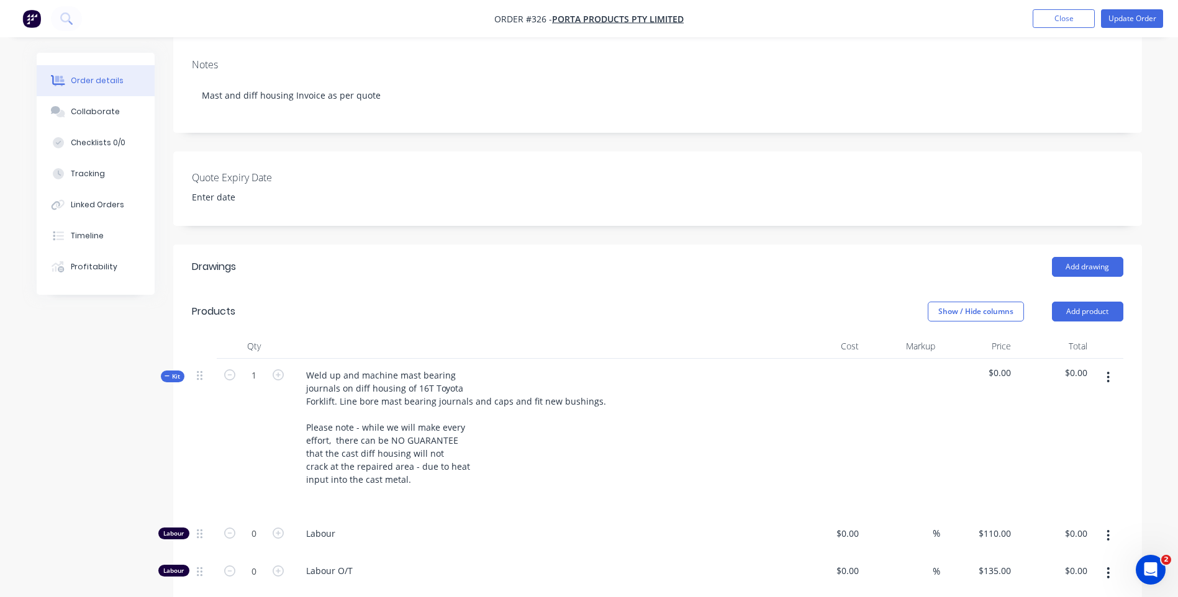
click at [1110, 371] on icon "button" at bounding box center [1107, 378] width 3 height 14
click at [900, 257] on div "Add drawing" at bounding box center [755, 267] width 733 height 20
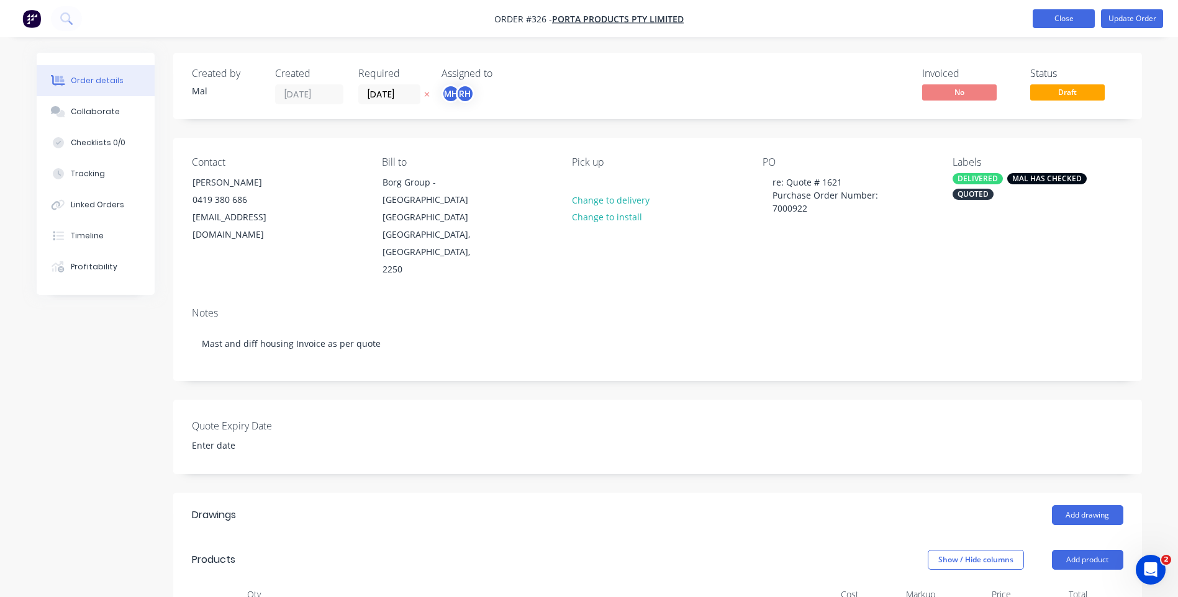
click at [1052, 12] on button "Close" at bounding box center [1064, 18] width 62 height 19
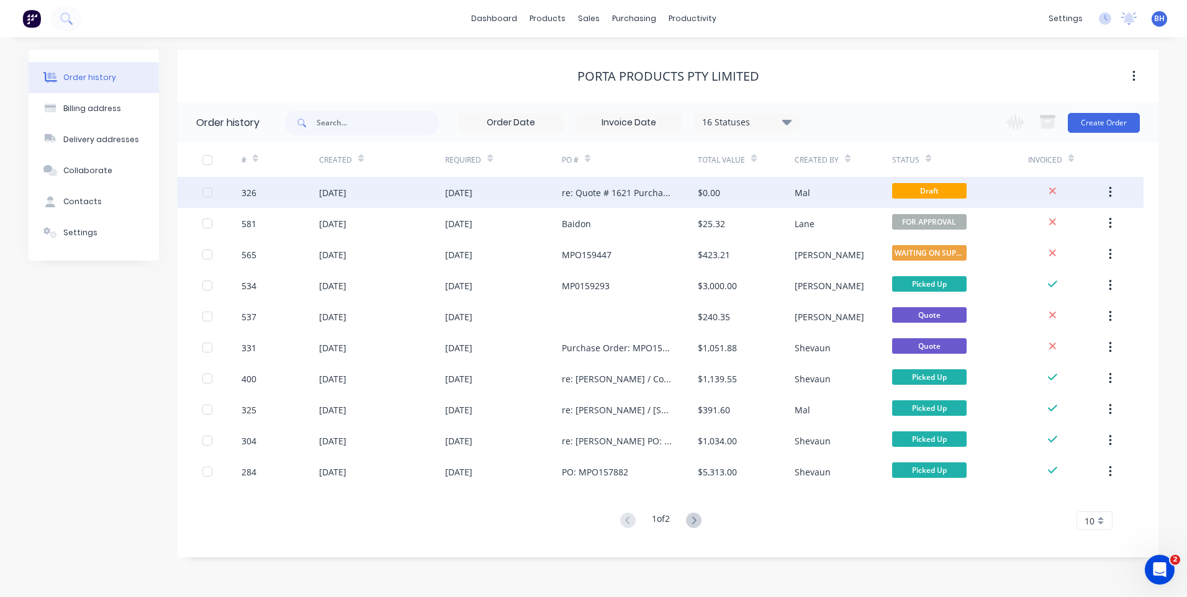
click at [528, 189] on div "[DATE]" at bounding box center [503, 192] width 117 height 31
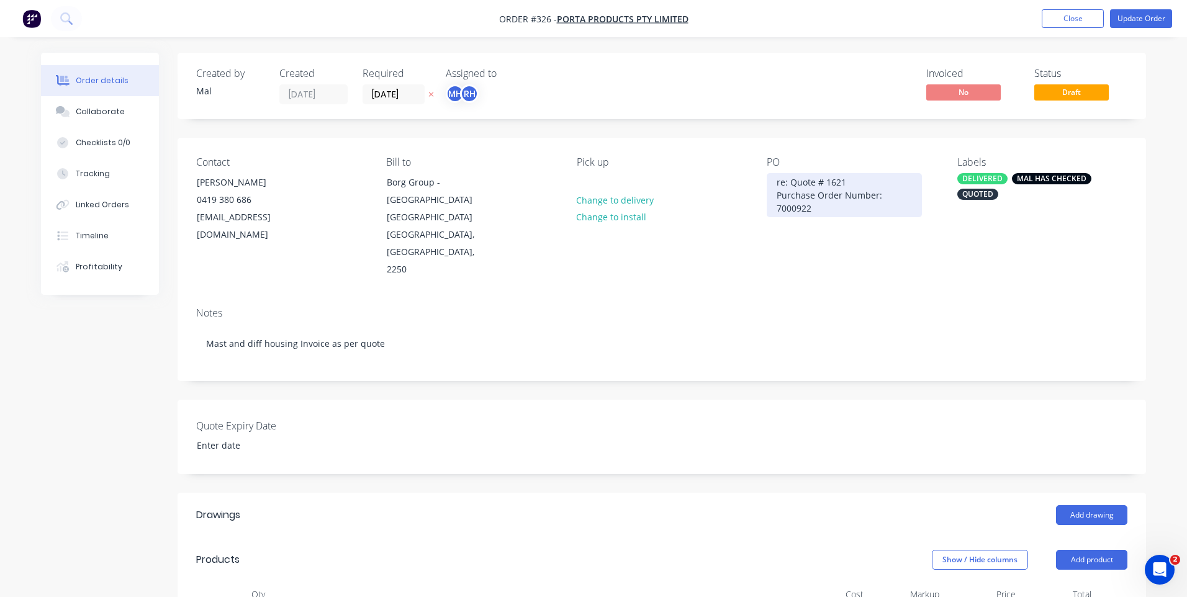
type input "$110.00"
type input "$135.00"
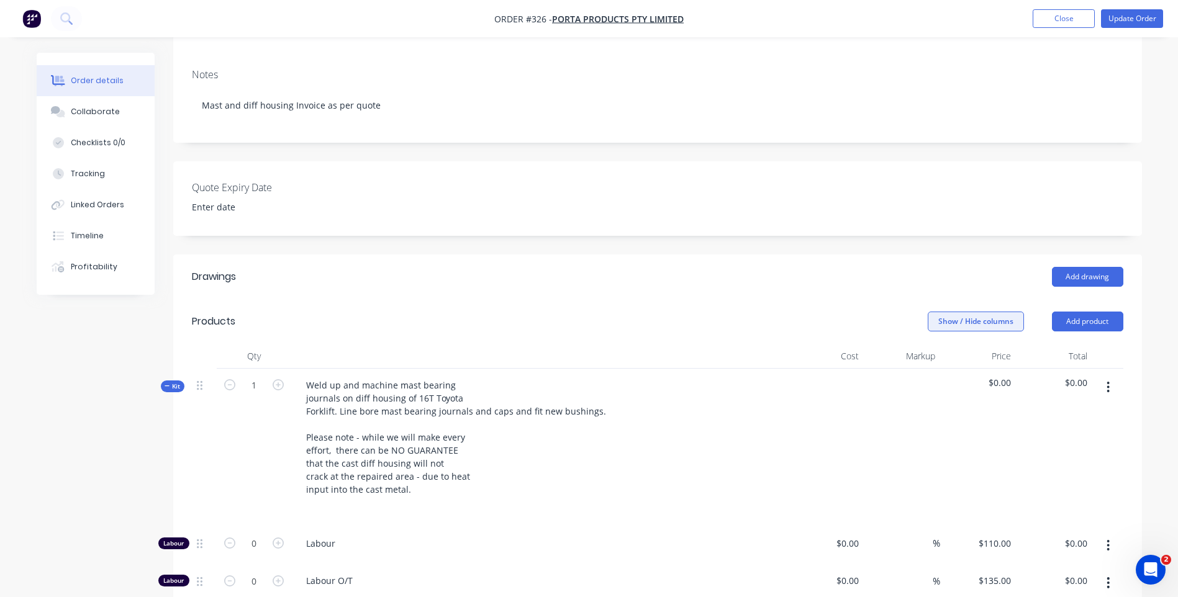
scroll to position [248, 0]
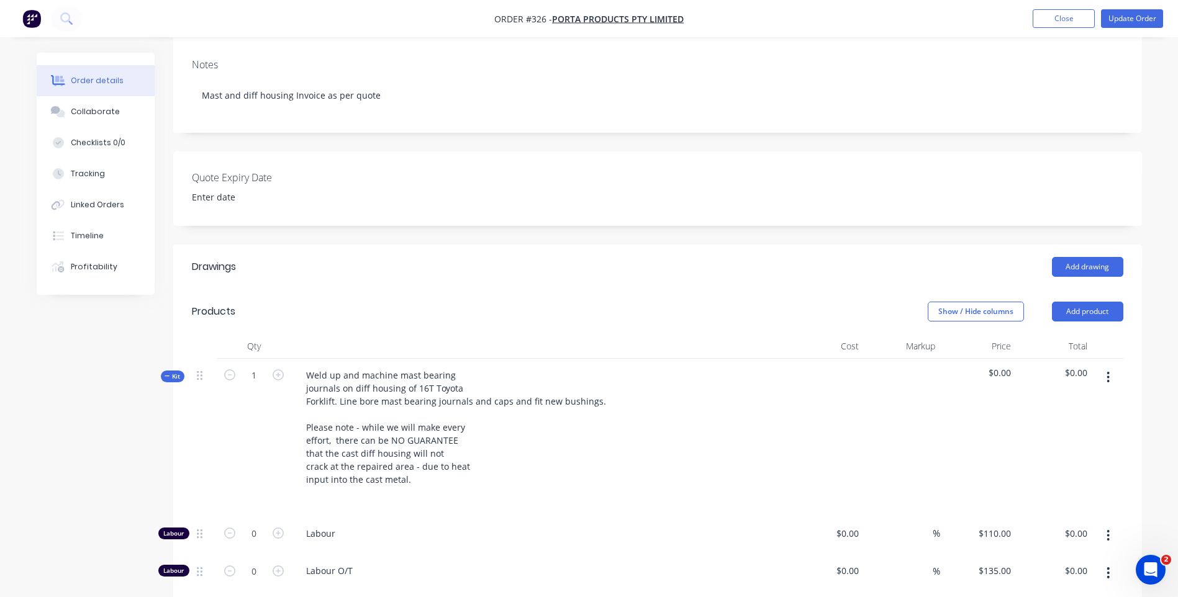
click at [1072, 366] on span "$0.00" at bounding box center [1054, 372] width 66 height 13
click at [1090, 359] on div "$0.00" at bounding box center [1054, 438] width 76 height 158
click at [1077, 366] on span "$0.00" at bounding box center [1054, 372] width 66 height 13
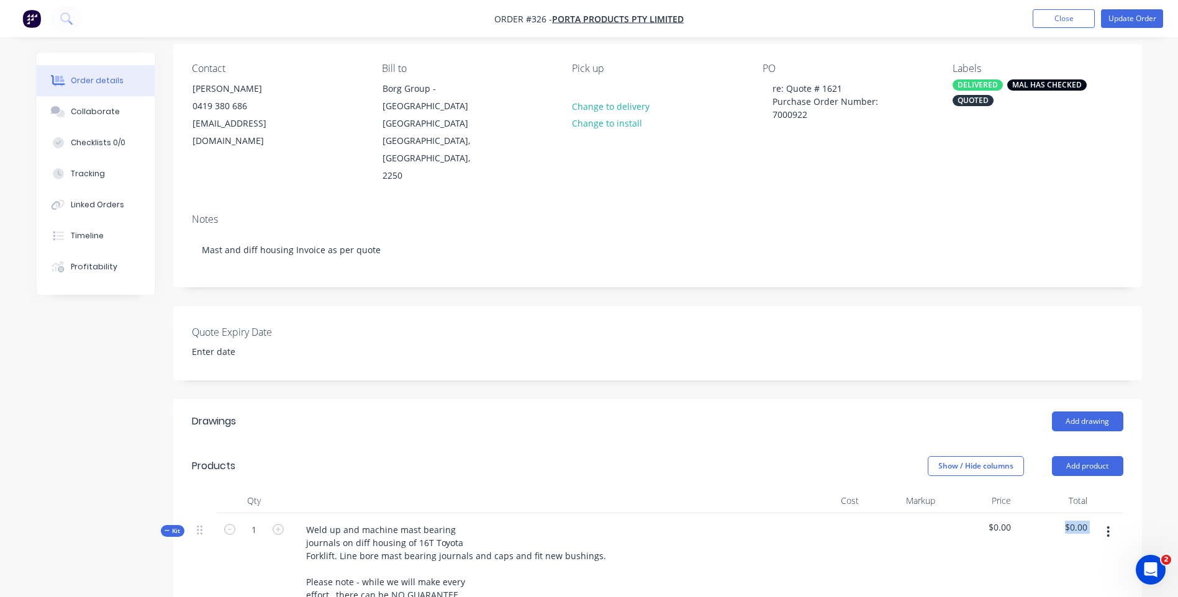
scroll to position [0, 0]
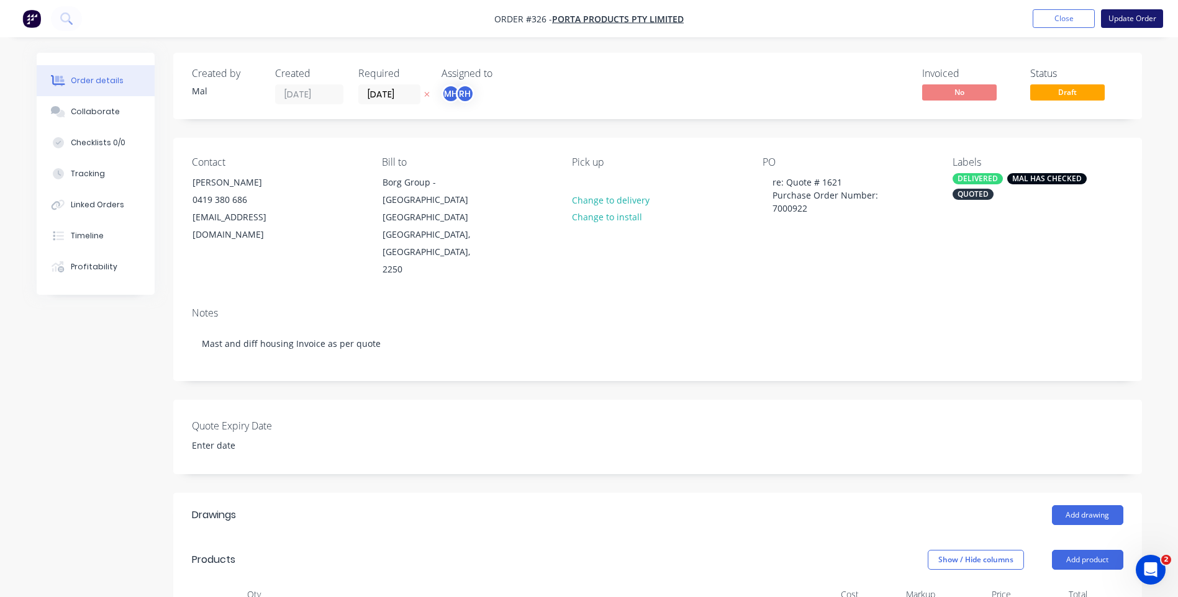
click at [1123, 15] on button "Update Order" at bounding box center [1132, 18] width 62 height 19
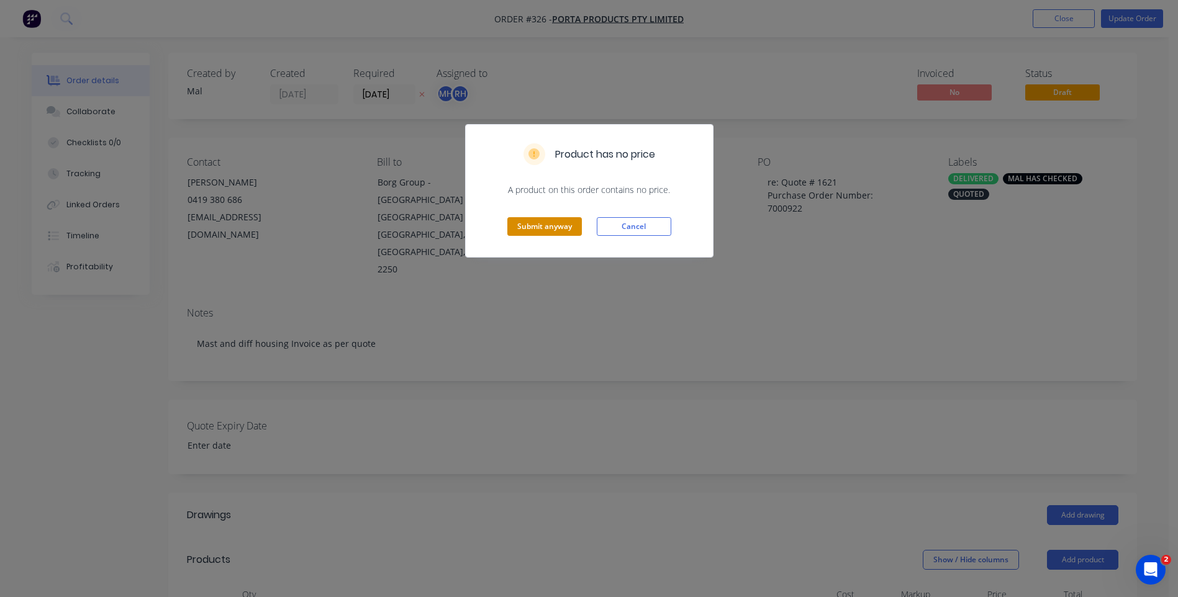
click at [543, 225] on button "Submit anyway" at bounding box center [544, 226] width 75 height 19
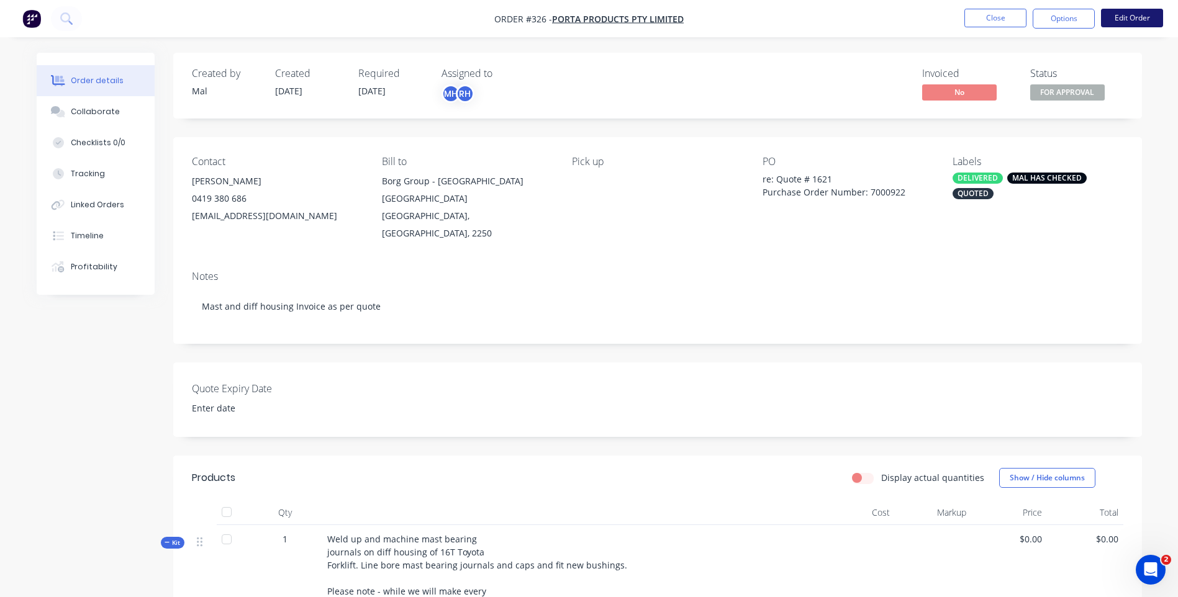
click at [1132, 16] on button "Edit Order" at bounding box center [1132, 18] width 62 height 19
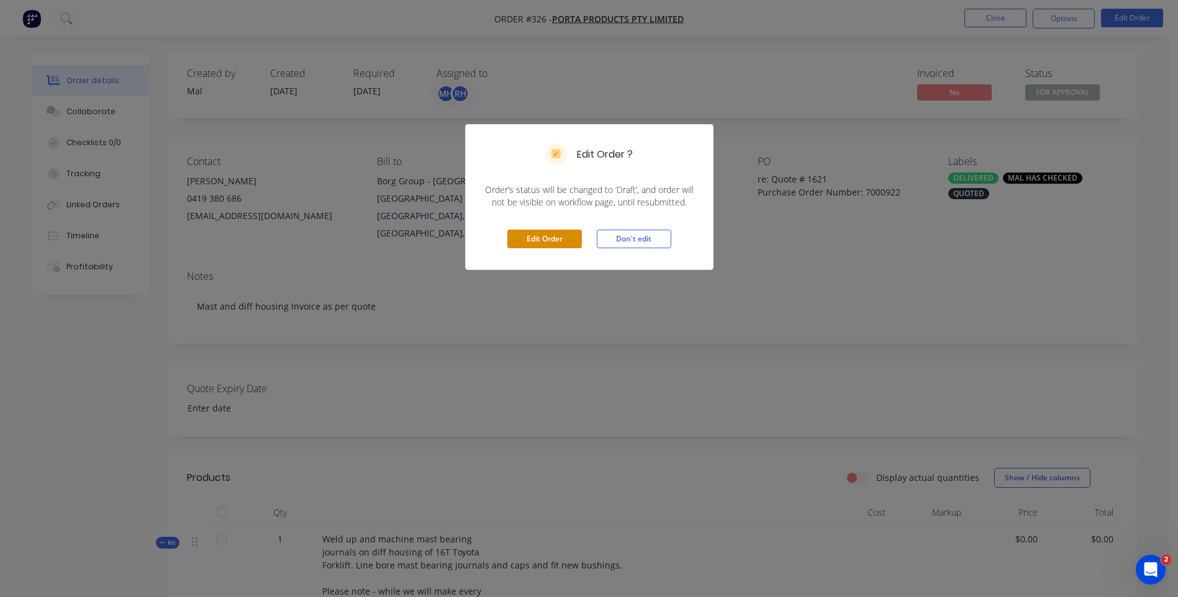
click at [532, 237] on button "Edit Order" at bounding box center [544, 239] width 75 height 19
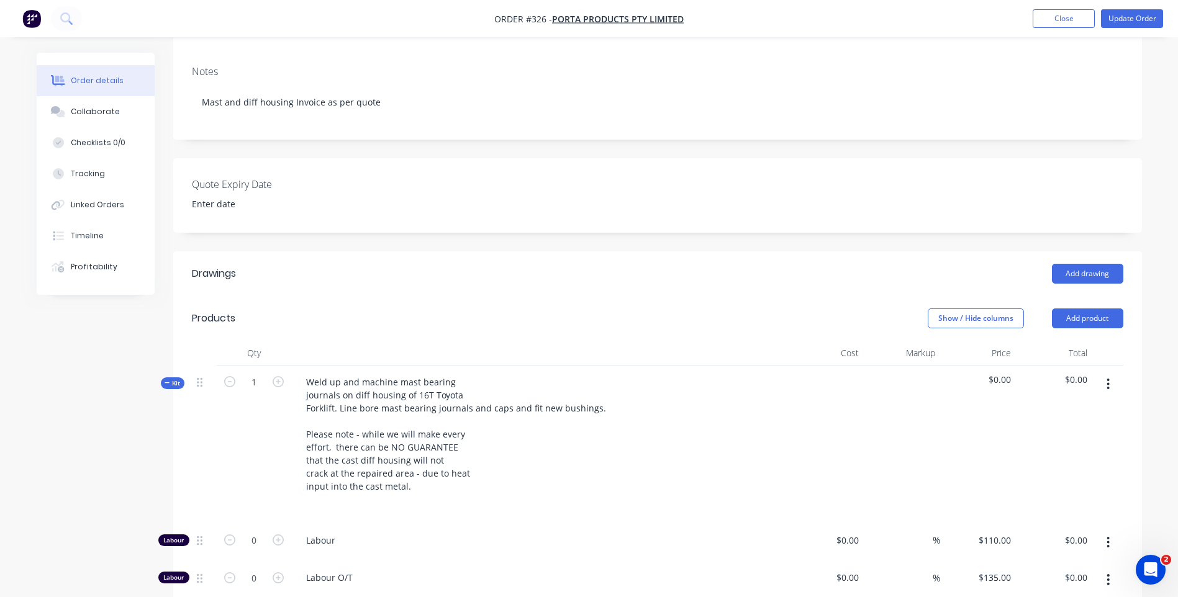
scroll to position [248, 0]
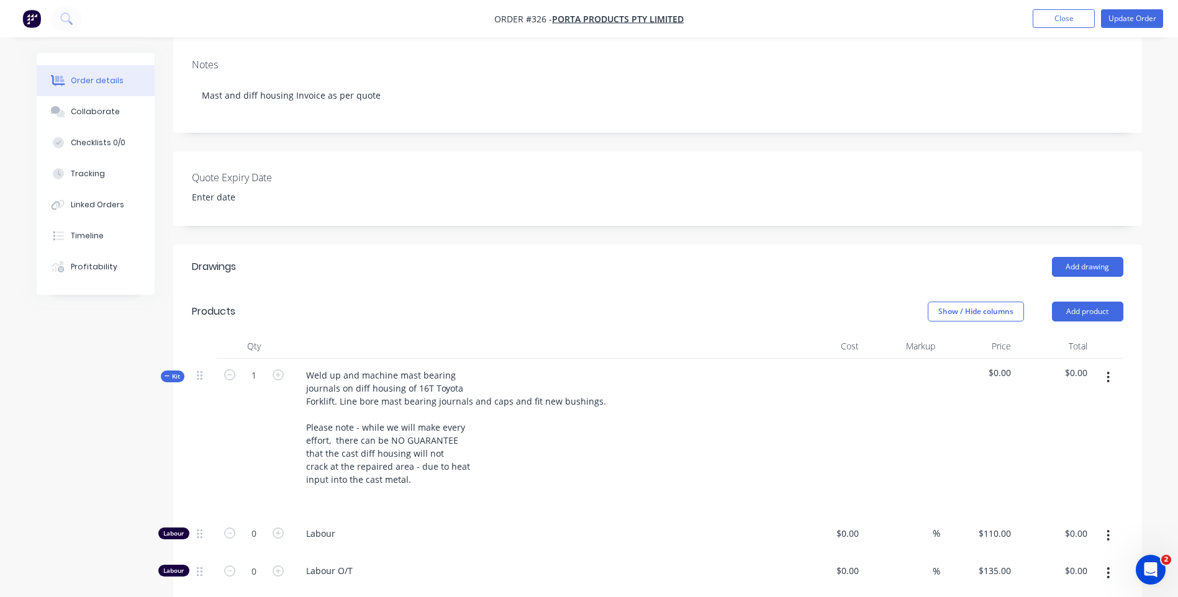
click at [1084, 366] on span "$0.00" at bounding box center [1054, 372] width 66 height 13
click at [1093, 359] on div at bounding box center [1107, 438] width 31 height 158
click at [1108, 371] on icon "button" at bounding box center [1107, 378] width 3 height 14
click at [1052, 401] on div "Add product to kit" at bounding box center [1064, 410] width 96 height 18
click at [757, 395] on div "Weld up and machine mast bearing journals on diff housing of 16T Toyota Forklif…" at bounding box center [539, 438] width 497 height 158
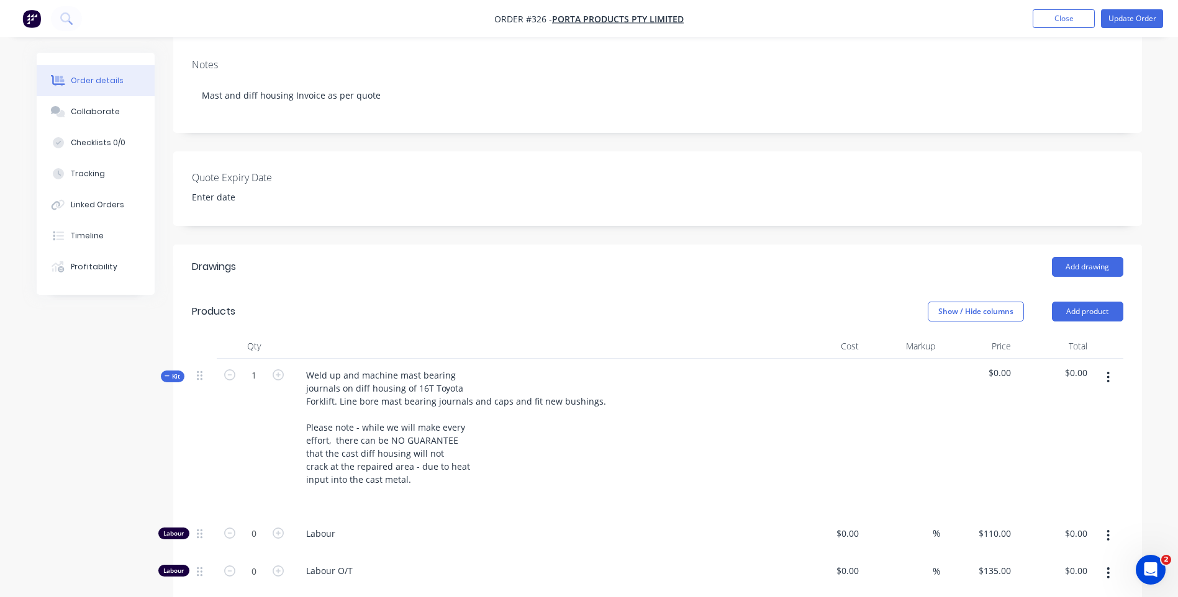
click at [995, 366] on span "$0.00" at bounding box center [978, 372] width 66 height 13
click at [1003, 366] on span "$0.00" at bounding box center [978, 372] width 66 height 13
click at [1005, 366] on span "$0.00" at bounding box center [978, 372] width 66 height 13
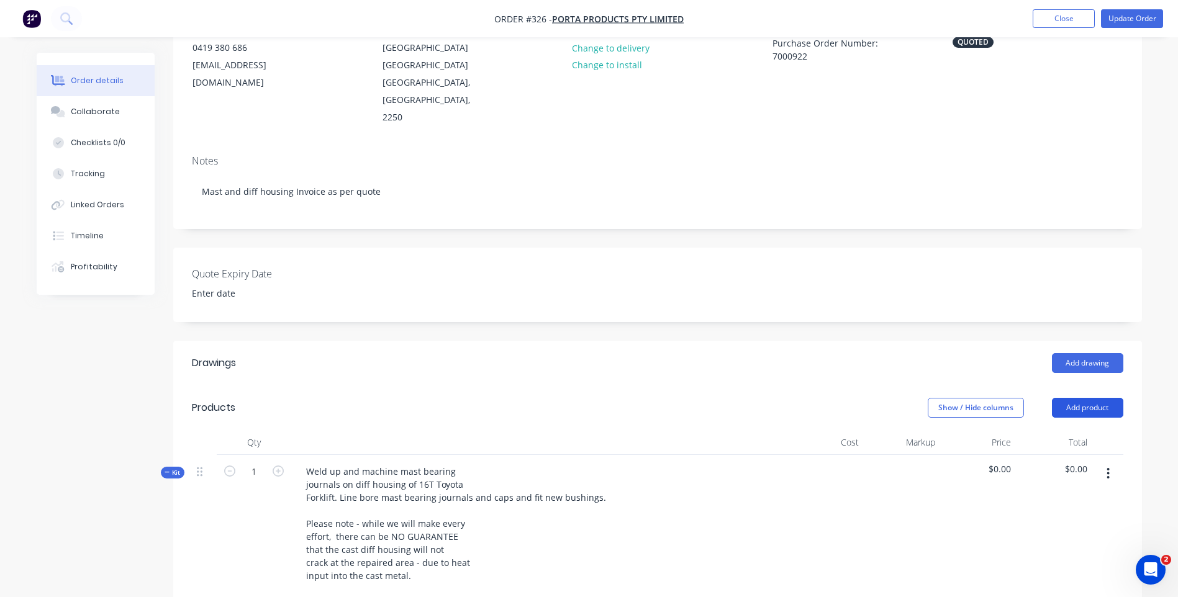
scroll to position [0, 0]
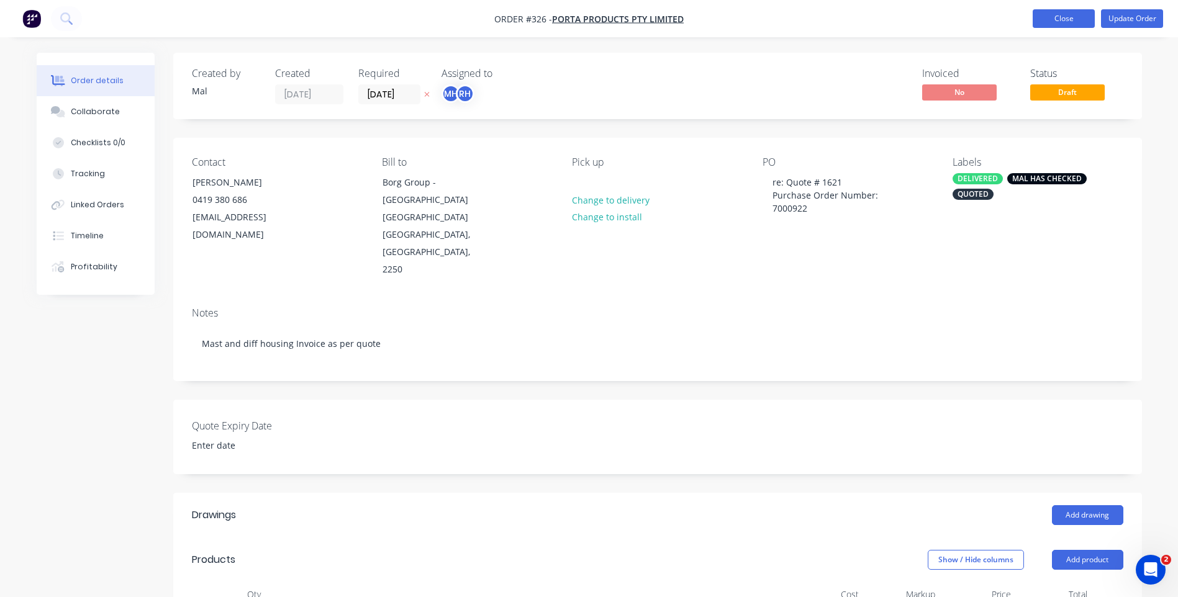
click at [1043, 16] on button "Close" at bounding box center [1064, 18] width 62 height 19
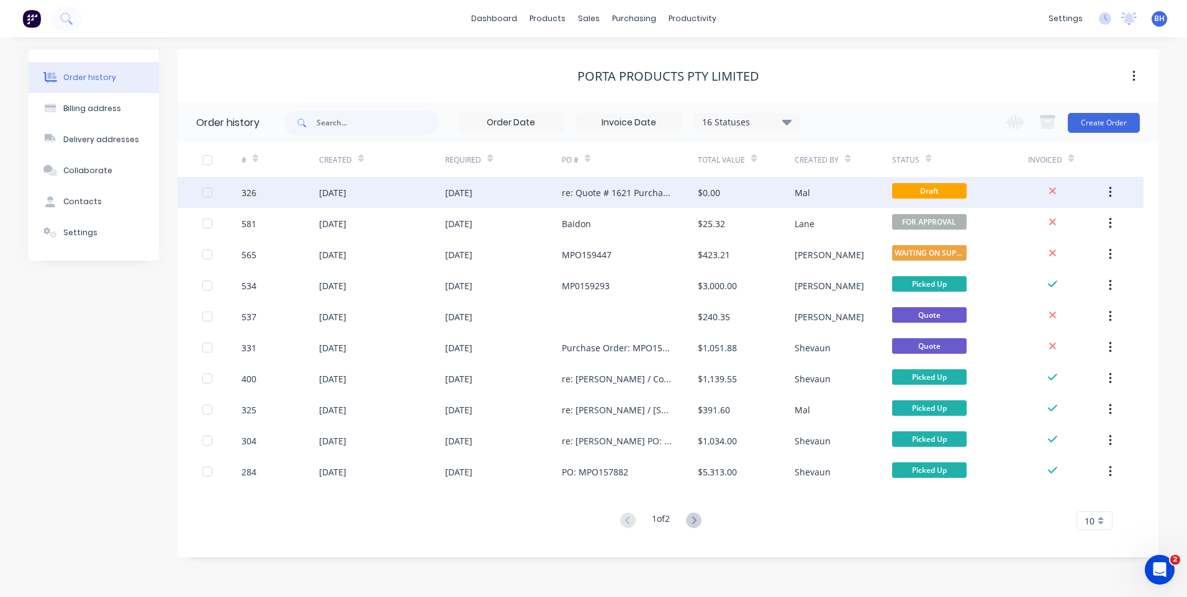
click at [1113, 189] on button "button" at bounding box center [1110, 192] width 29 height 22
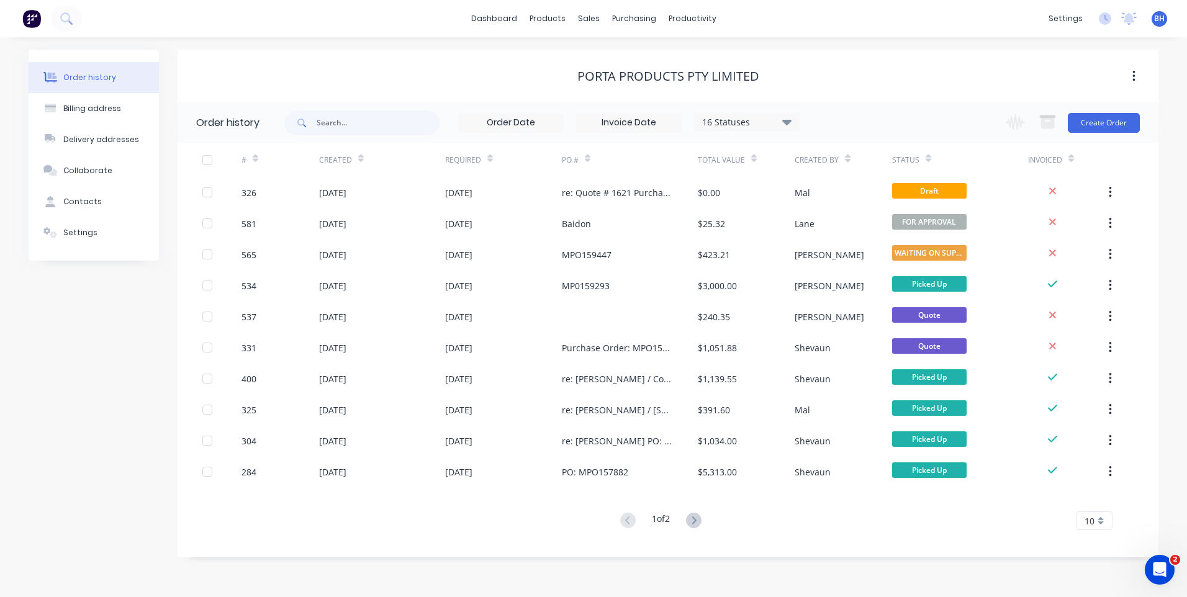
click at [1124, 151] on div at bounding box center [1115, 160] width 19 height 34
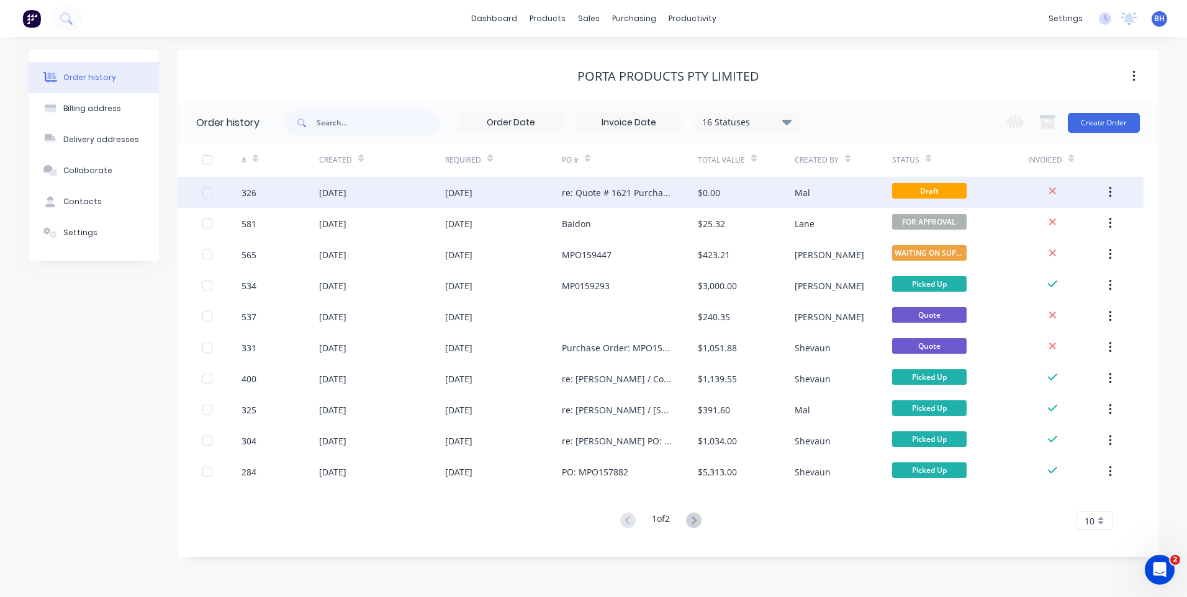
click at [518, 189] on div "[DATE]" at bounding box center [503, 192] width 117 height 31
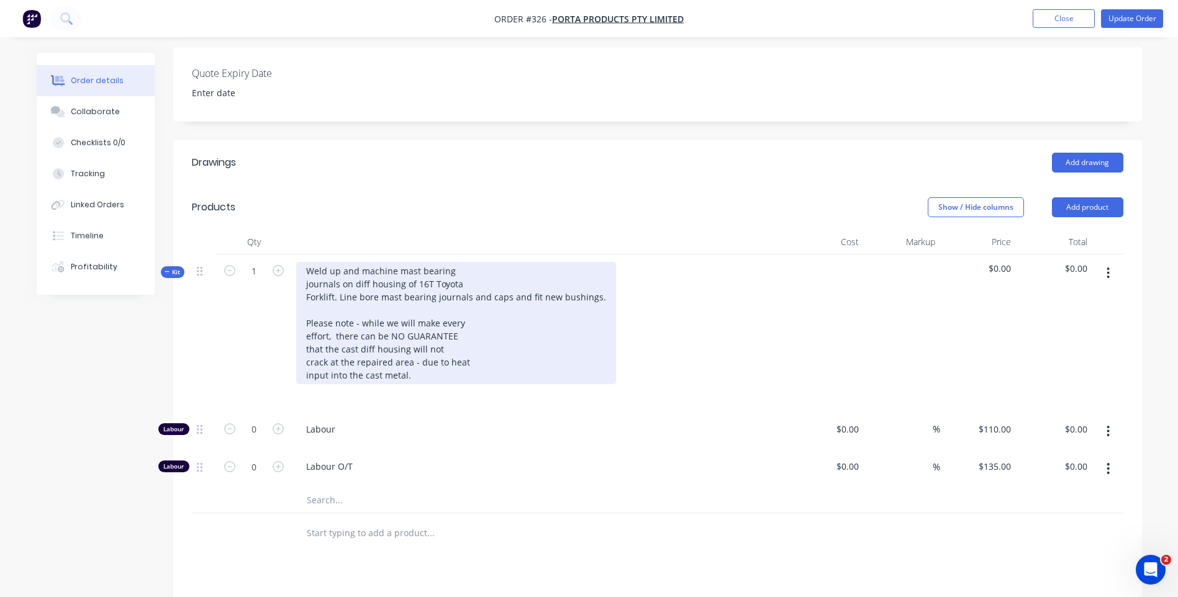
scroll to position [343, 0]
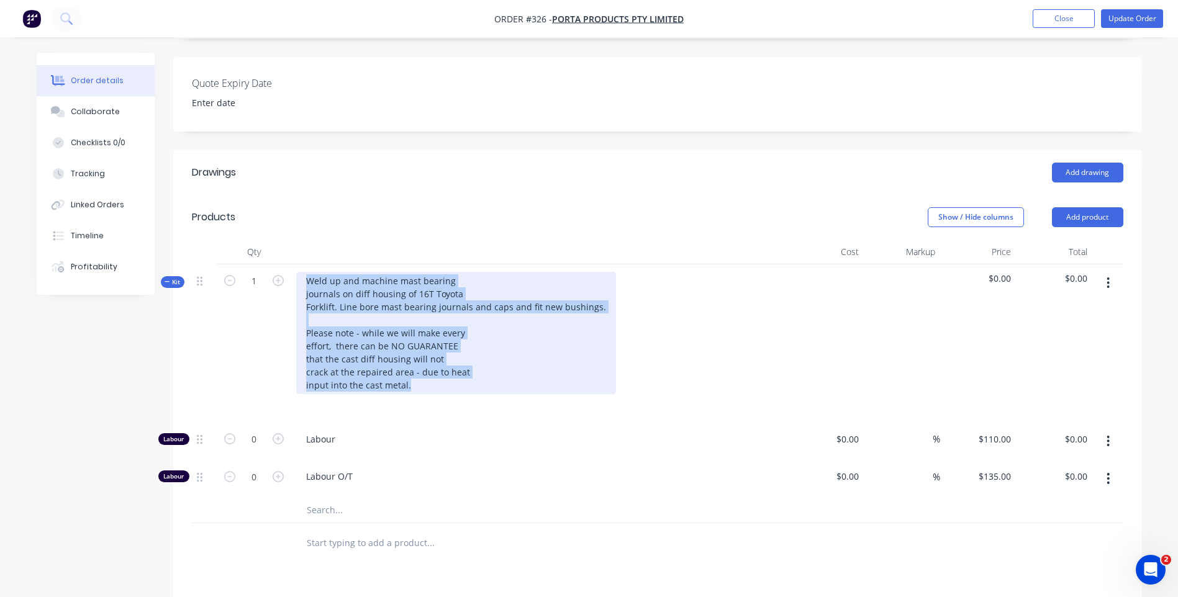
drag, startPoint x: 307, startPoint y: 244, endPoint x: 450, endPoint y: 358, distance: 183.0
click at [448, 358] on div "Weld up and machine mast bearing journals on diff housing of 16T Toyota Forklif…" at bounding box center [456, 333] width 320 height 122
copy div "Weld up and machine mast bearing journals on diff housing of 16T Toyota Forklif…"
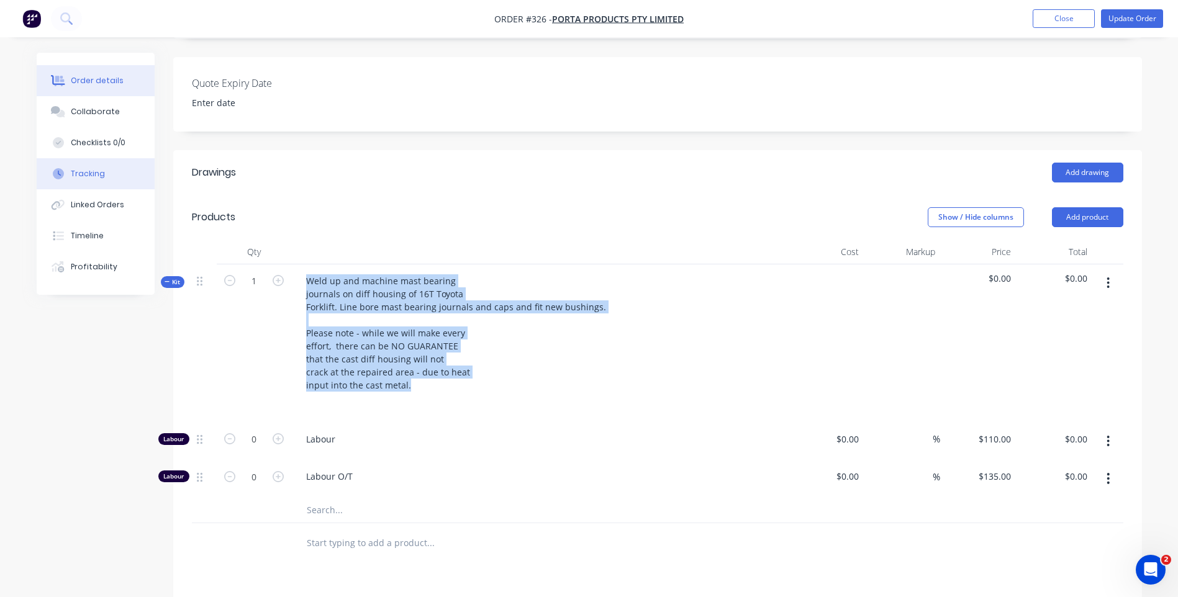
click at [81, 168] on button "Tracking" at bounding box center [96, 173] width 118 height 31
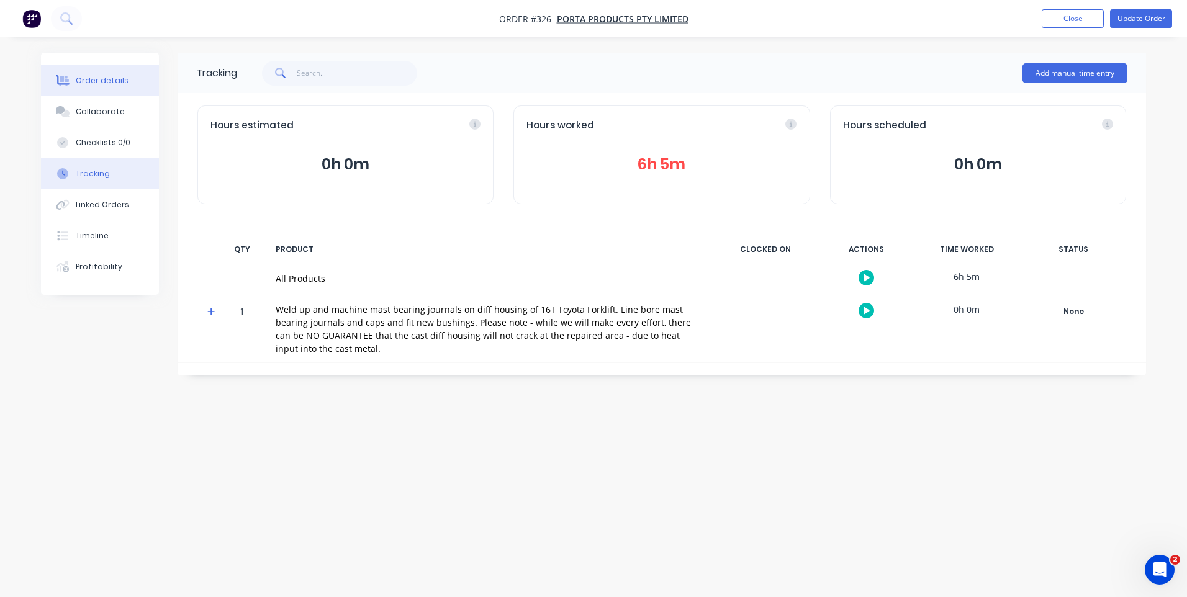
click at [88, 75] on button "Order details" at bounding box center [100, 80] width 118 height 31
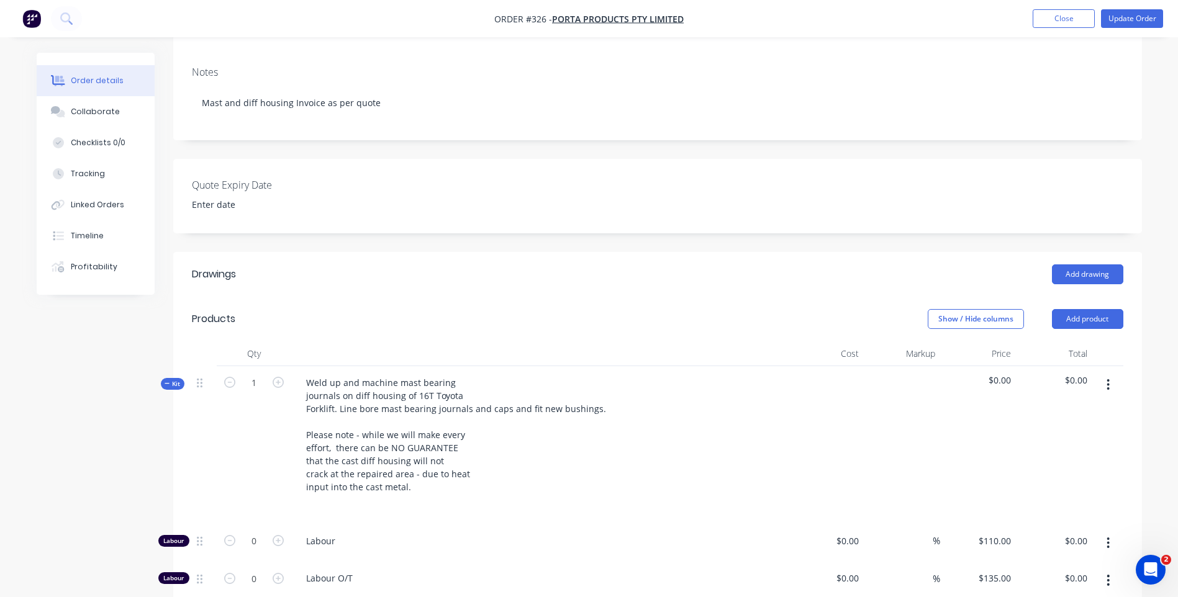
scroll to position [248, 0]
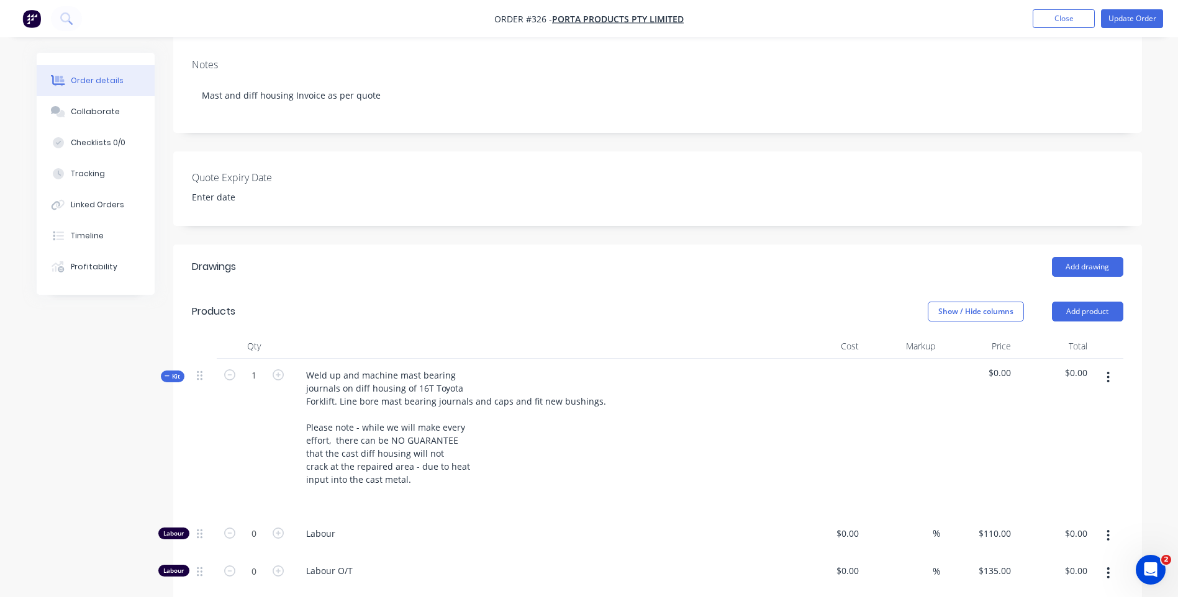
click at [1108, 372] on icon "button" at bounding box center [1108, 377] width 2 height 11
click at [1032, 476] on div "Delete" at bounding box center [1064, 485] width 96 height 18
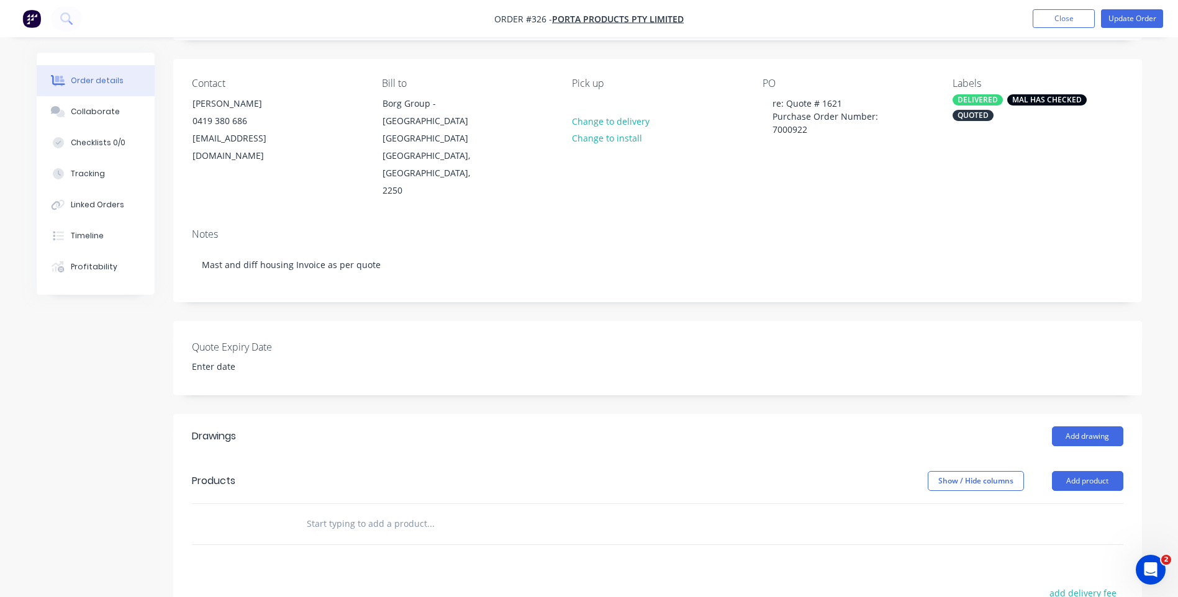
scroll to position [186, 0]
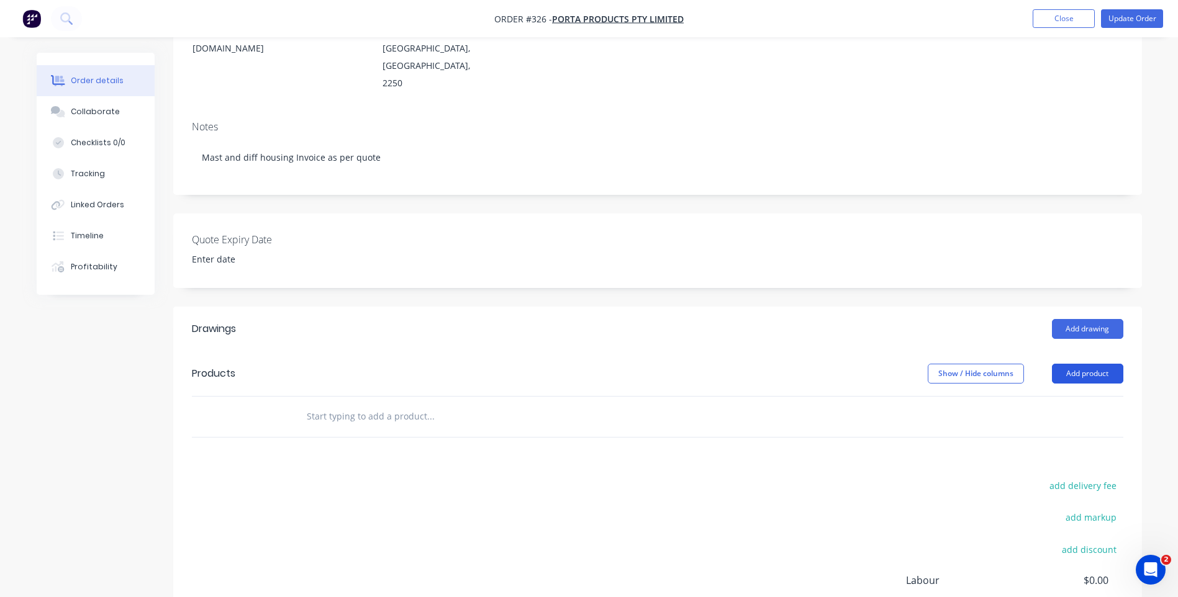
click at [1076, 364] on button "Add product" at bounding box center [1087, 374] width 71 height 20
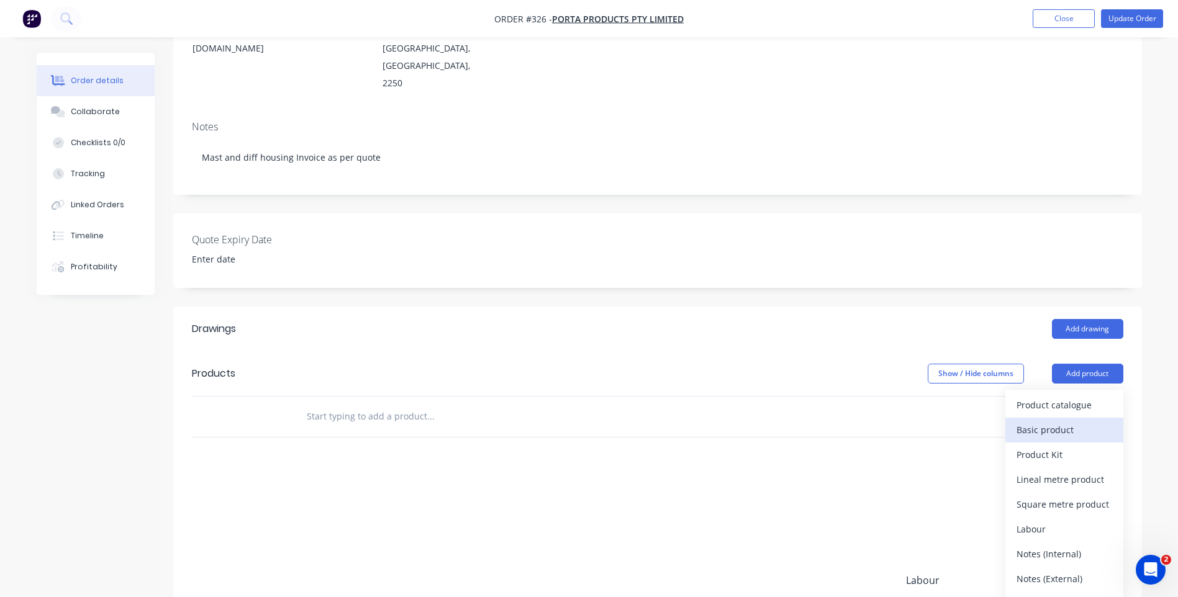
click at [1041, 421] on div "Basic product" at bounding box center [1064, 430] width 96 height 18
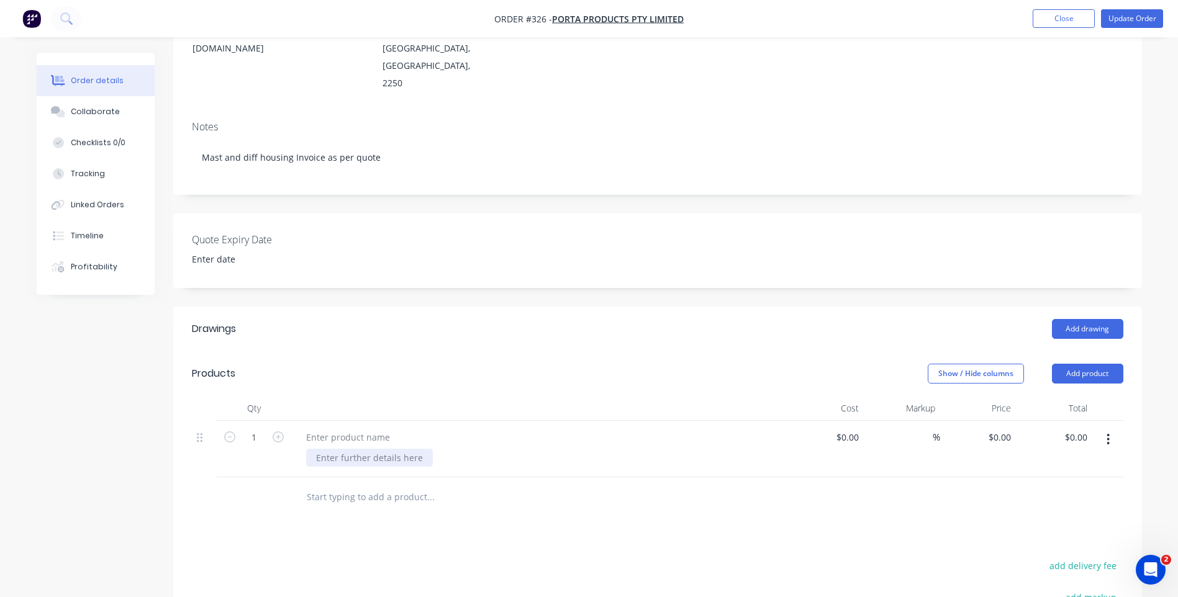
paste div
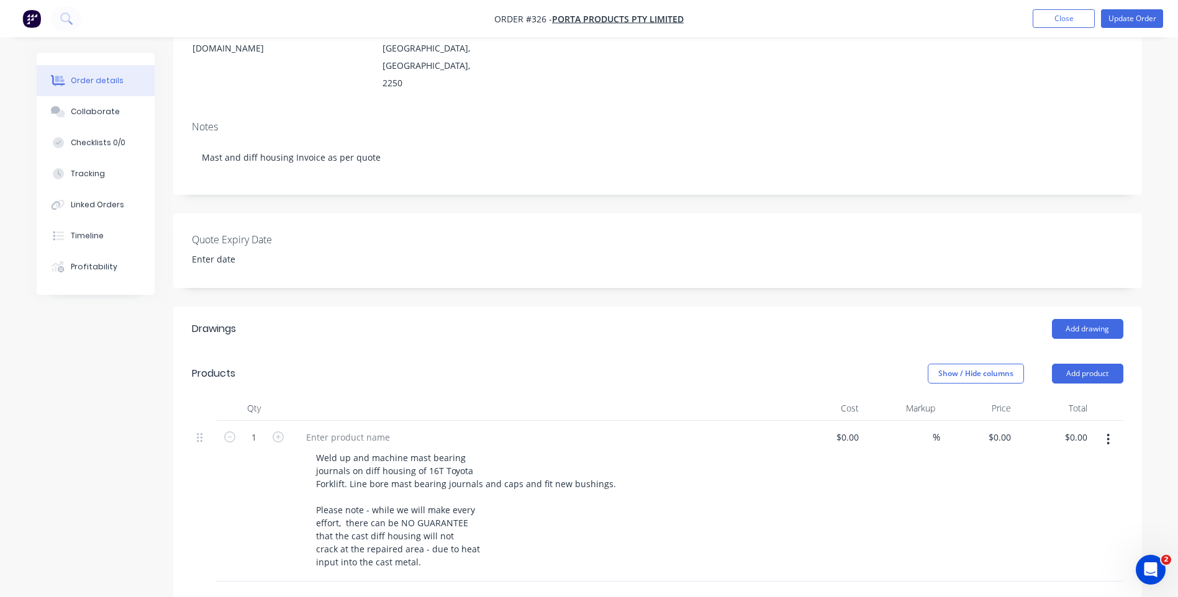
click at [736, 490] on div "Weld up and machine mast bearing journals on diff housing of 16T Toyota Forklif…" at bounding box center [544, 510] width 477 height 122
click at [1080, 428] on input "0.00" at bounding box center [1081, 437] width 24 height 18
type input "6300.00"
type input "$6,300.00"
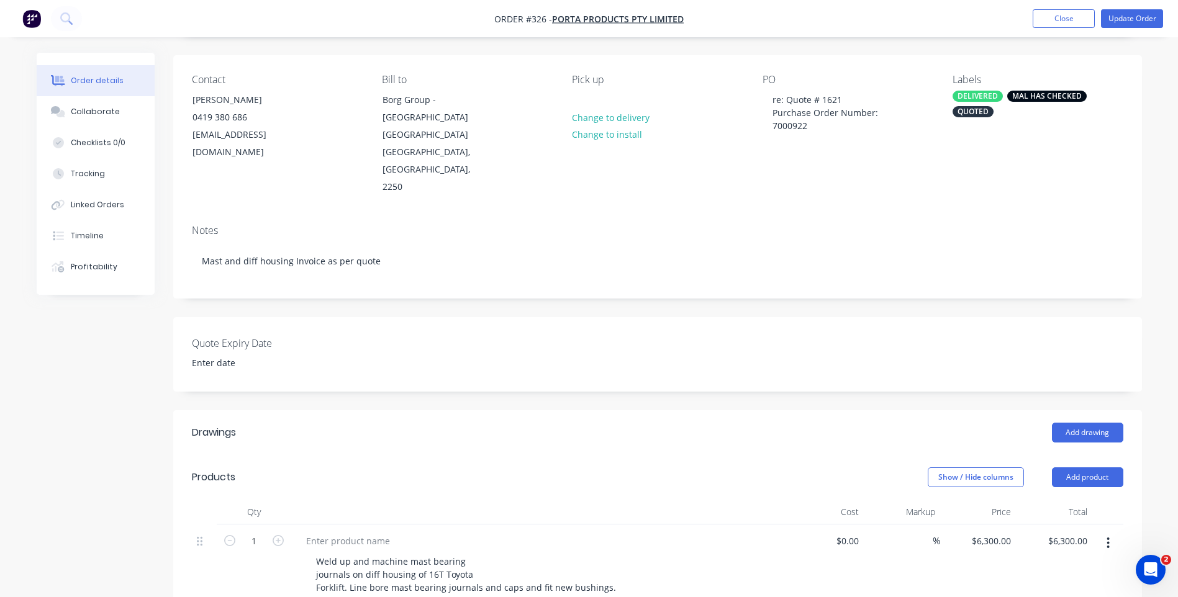
scroll to position [0, 0]
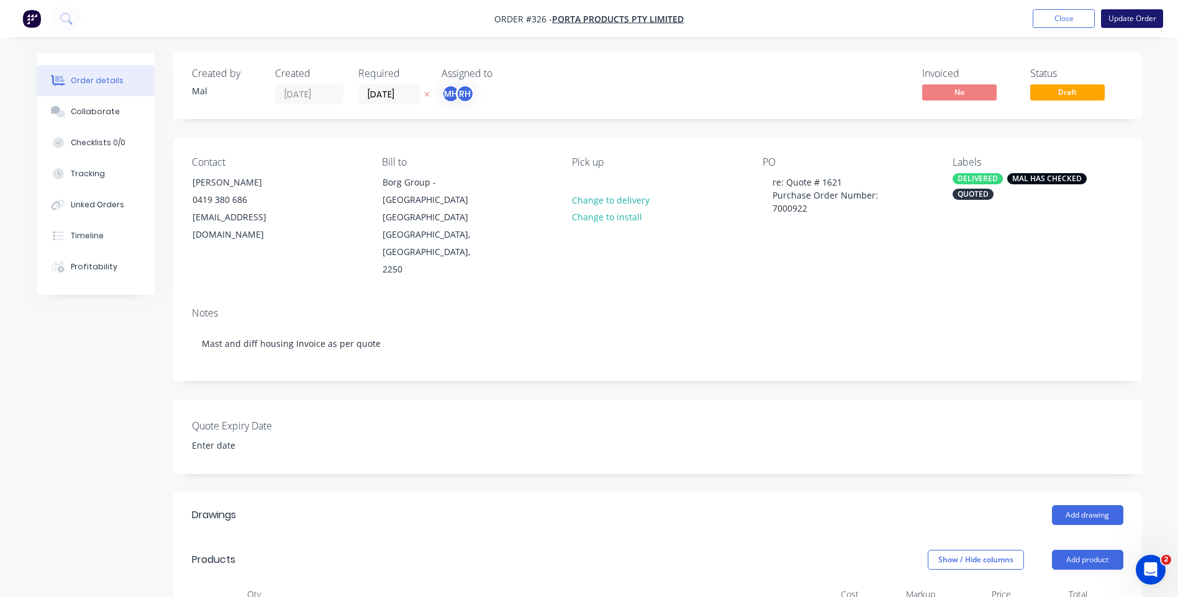
click at [1129, 15] on button "Update Order" at bounding box center [1132, 18] width 62 height 19
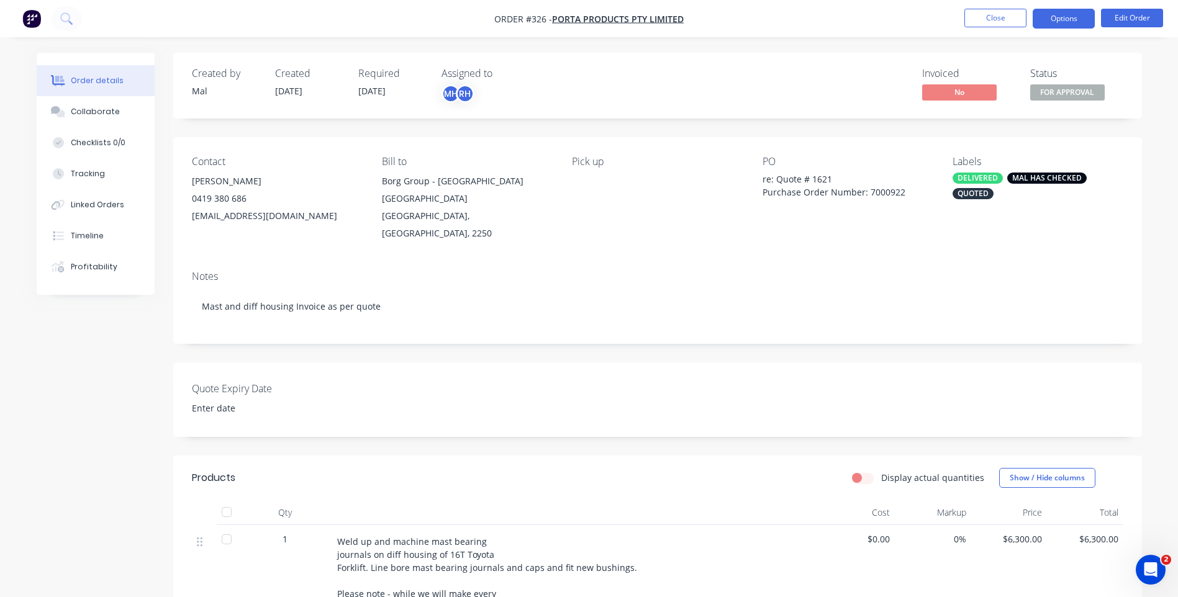
click at [1046, 24] on button "Options" at bounding box center [1064, 19] width 62 height 20
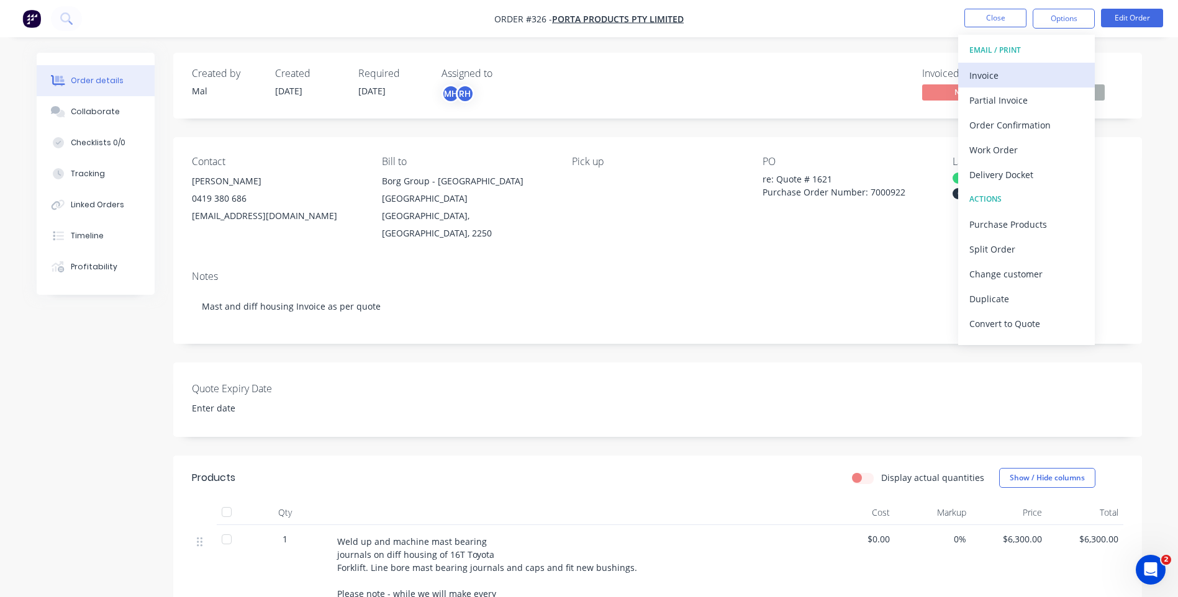
click at [983, 74] on div "Invoice" at bounding box center [1026, 75] width 114 height 18
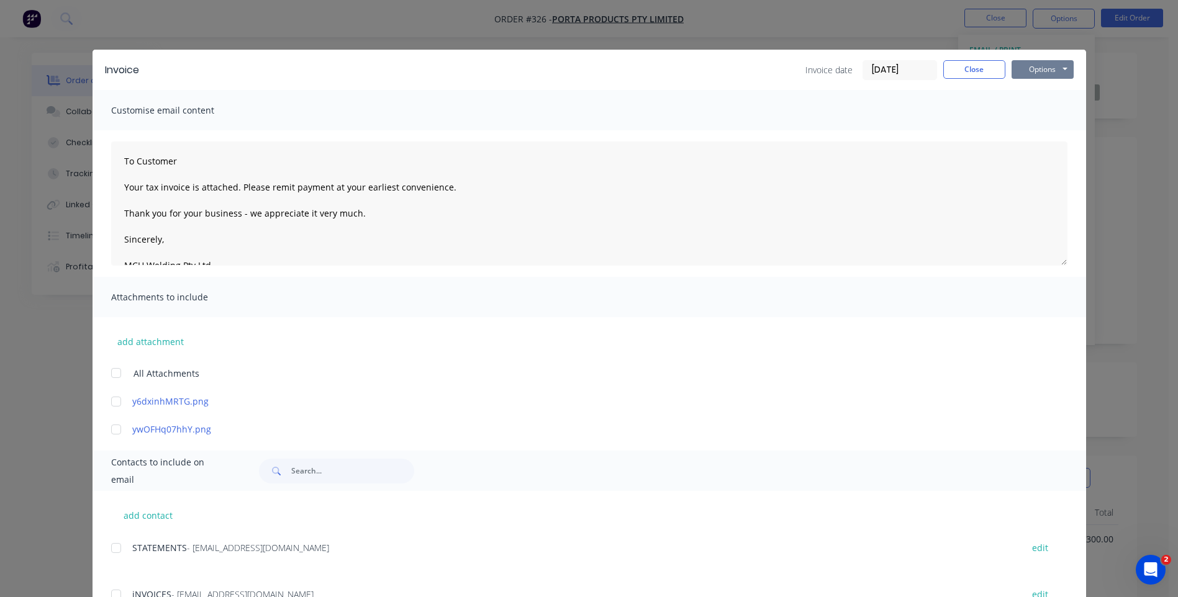
click at [1032, 70] on button "Options" at bounding box center [1042, 69] width 62 height 19
click at [1031, 85] on button "Preview" at bounding box center [1050, 91] width 79 height 20
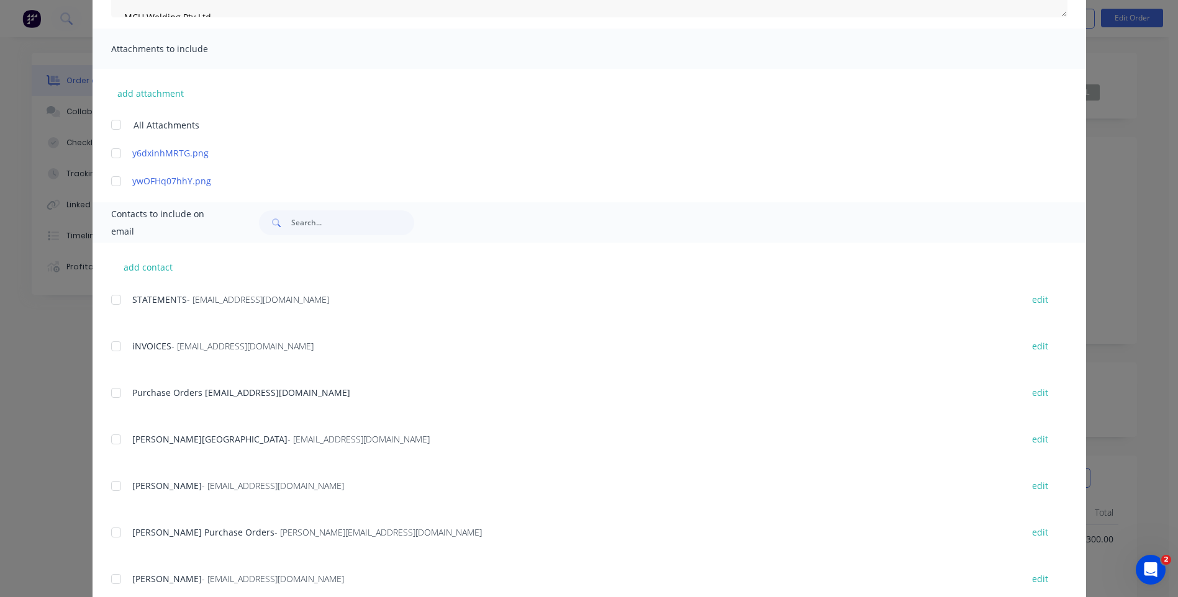
scroll to position [286, 0]
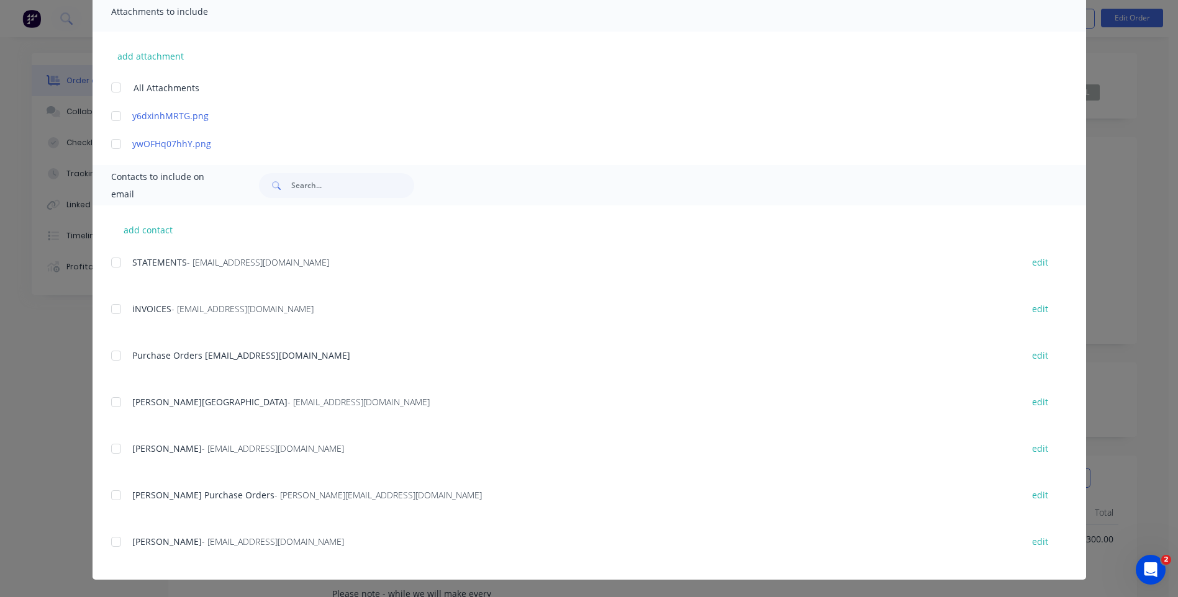
click at [109, 450] on div at bounding box center [116, 448] width 25 height 25
click at [109, 499] on div at bounding box center [116, 495] width 25 height 25
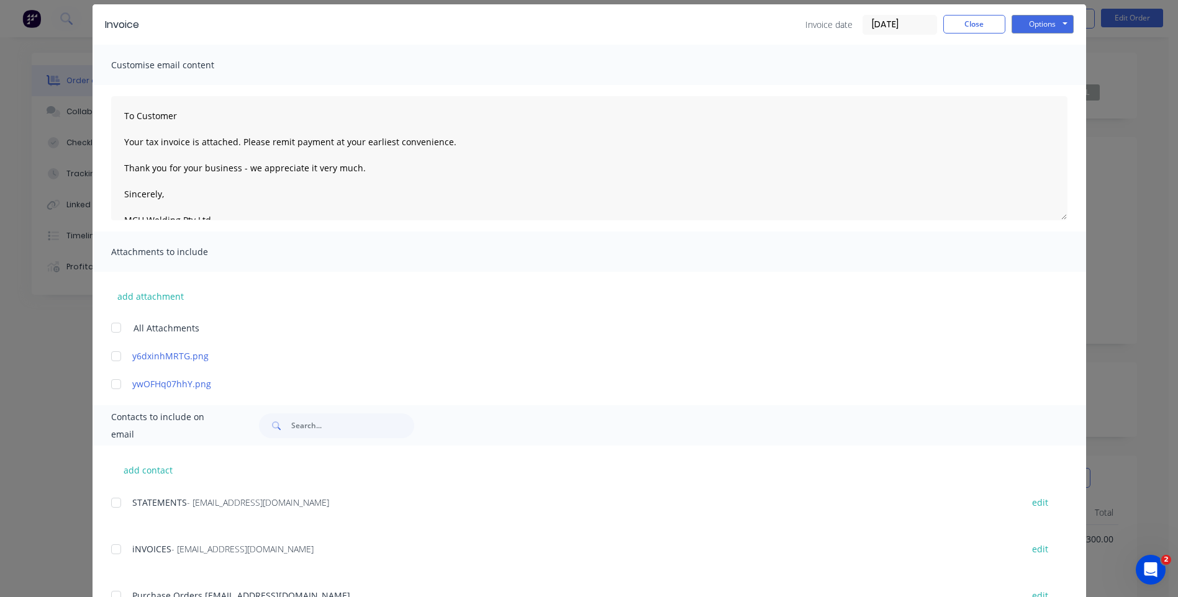
scroll to position [37, 0]
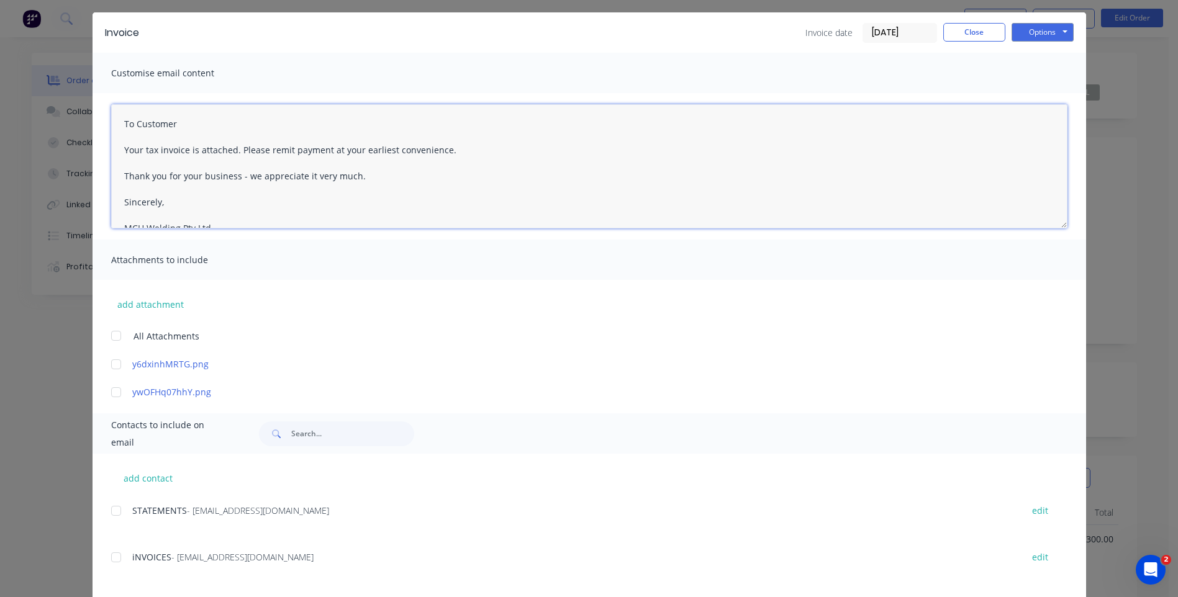
click at [179, 125] on textarea "To Customer Your tax invoice is attached. Please remit payment at your earliest…" at bounding box center [589, 166] width 956 height 124
click at [448, 148] on textarea "To Customer Your tax invoice is attached. Please remit payment at your earliest…" at bounding box center [589, 166] width 956 height 124
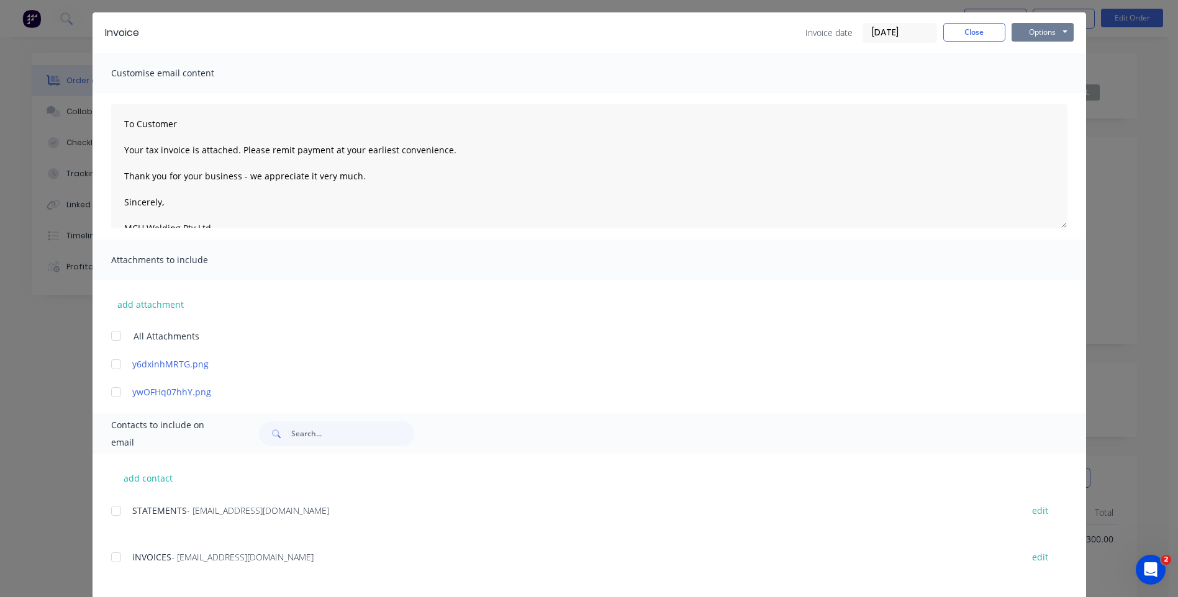
click at [1031, 29] on button "Options" at bounding box center [1042, 32] width 62 height 19
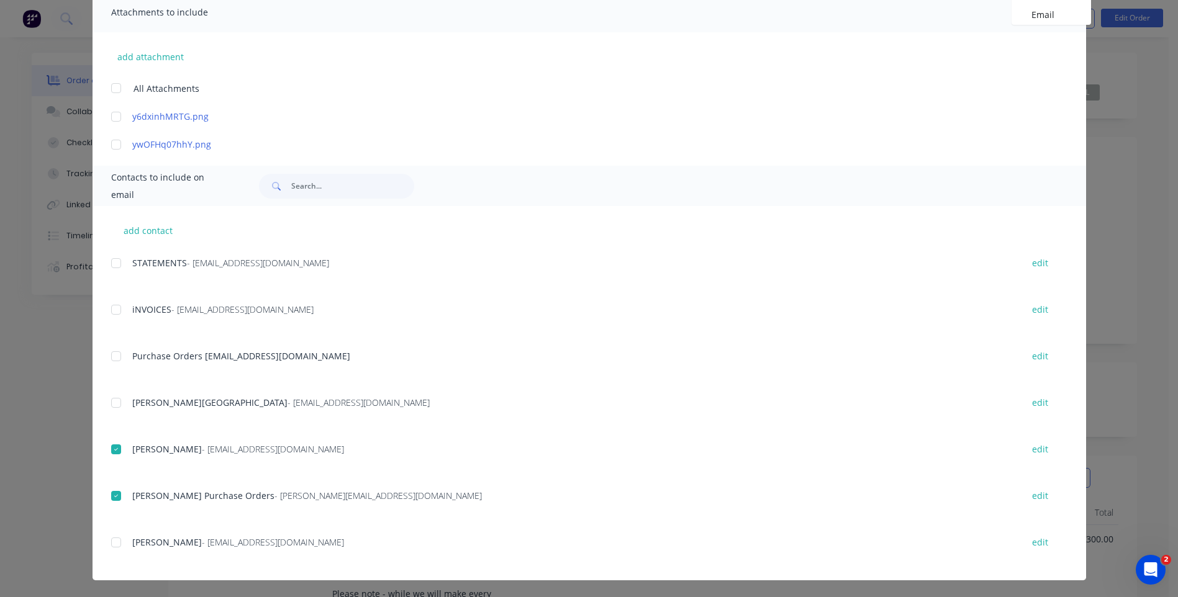
scroll to position [286, 0]
click at [109, 497] on div at bounding box center [116, 495] width 25 height 25
click at [112, 311] on div at bounding box center [116, 309] width 25 height 25
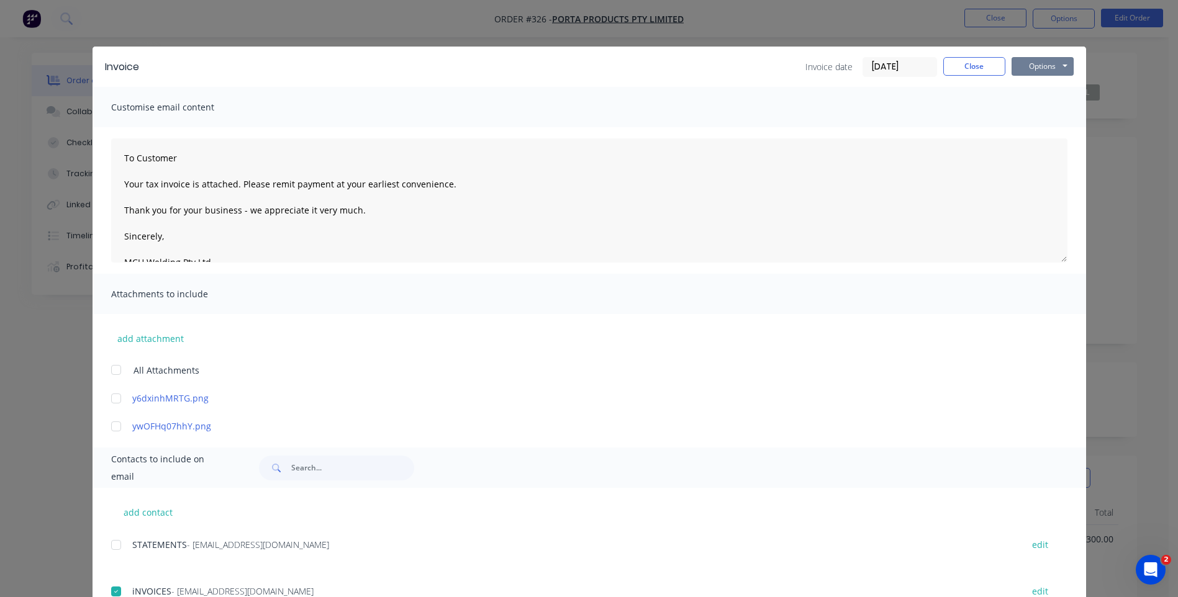
scroll to position [0, 0]
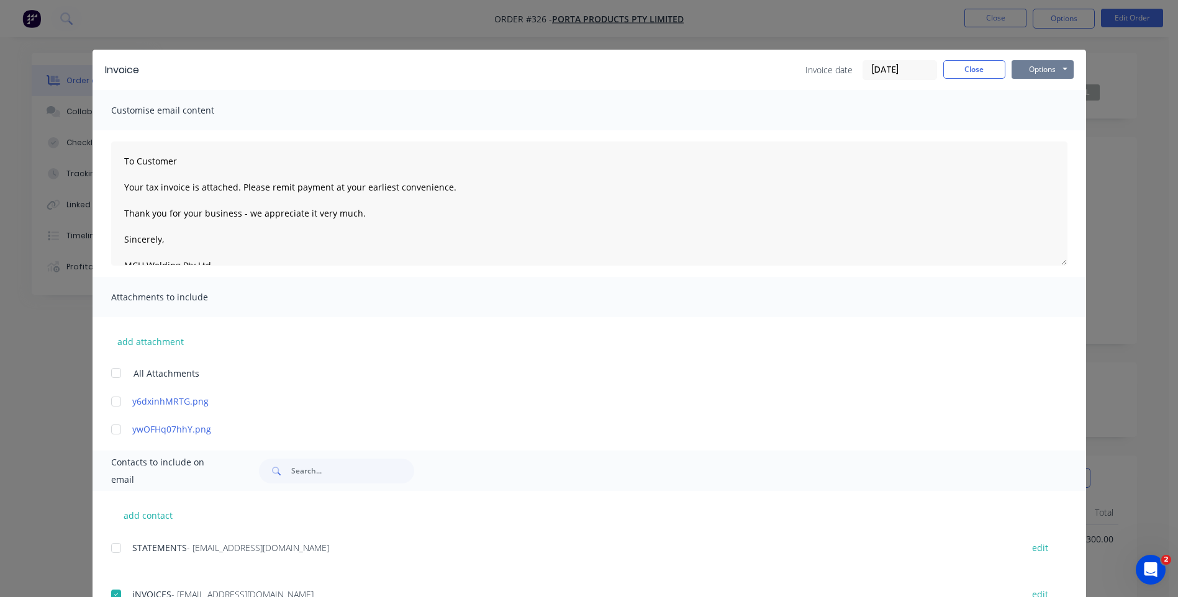
click at [1021, 69] on button "Options" at bounding box center [1042, 69] width 62 height 19
click at [1024, 91] on button "Preview" at bounding box center [1050, 91] width 79 height 20
click at [1034, 74] on button "Options" at bounding box center [1042, 69] width 62 height 19
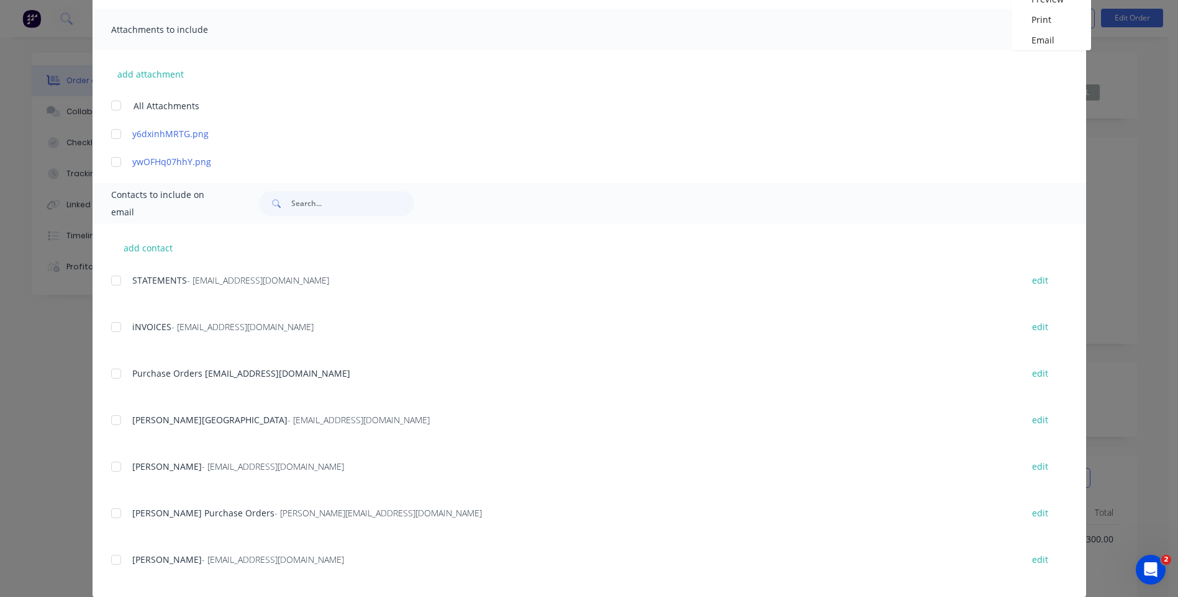
scroll to position [286, 0]
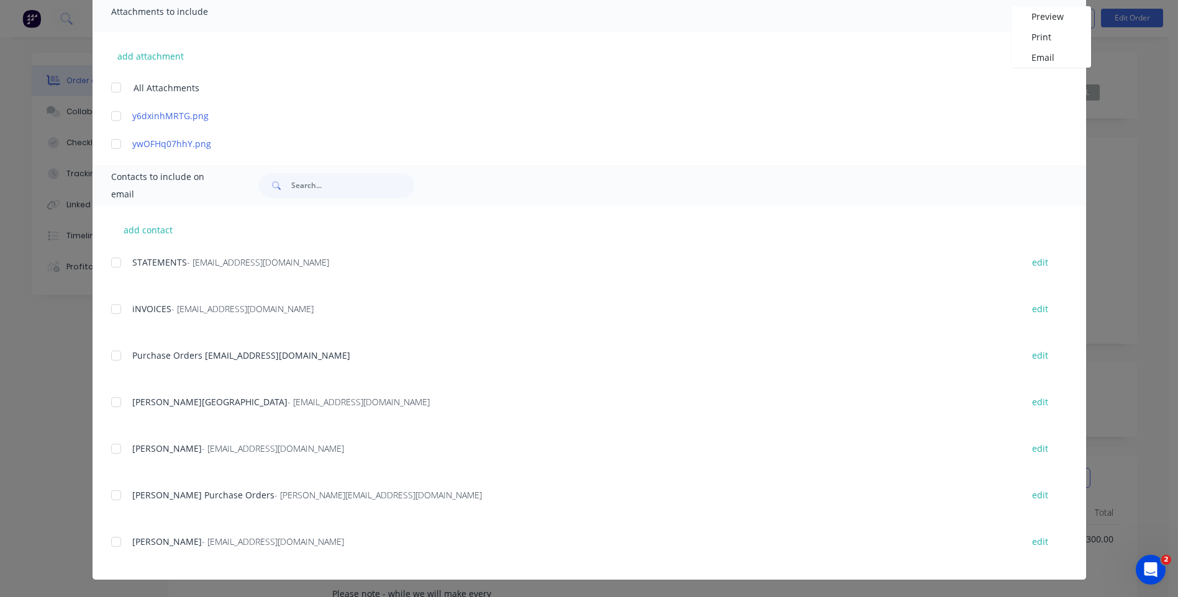
click at [111, 310] on div at bounding box center [116, 309] width 25 height 25
click at [108, 451] on div at bounding box center [116, 448] width 25 height 25
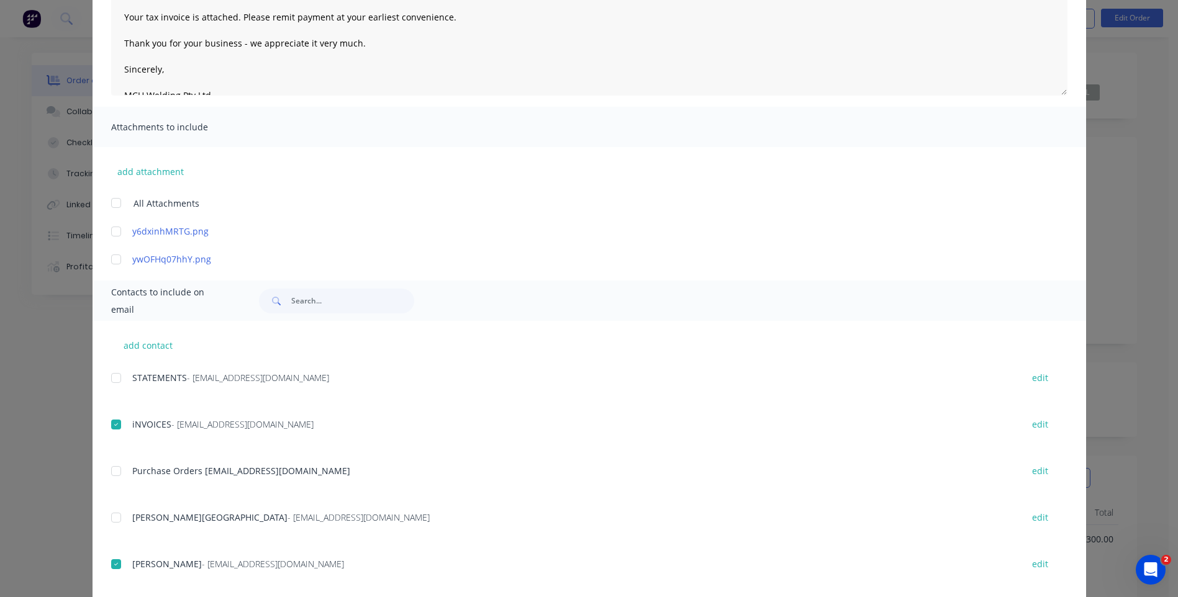
scroll to position [0, 0]
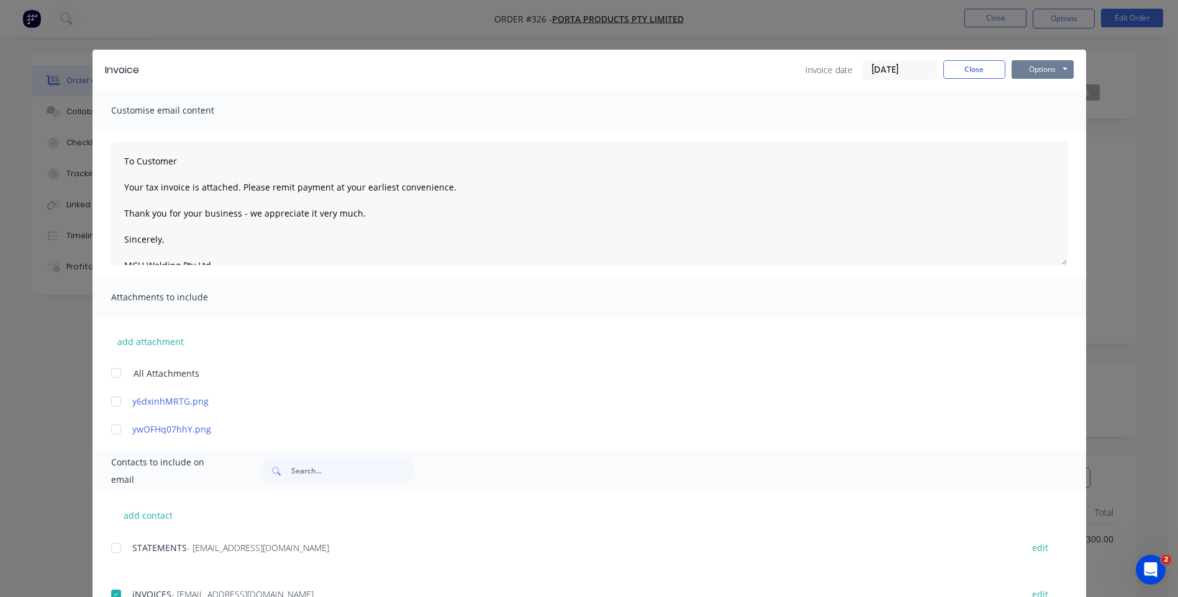
click at [1029, 71] on button "Options" at bounding box center [1042, 69] width 62 height 19
click at [1022, 133] on button "Email" at bounding box center [1050, 132] width 79 height 20
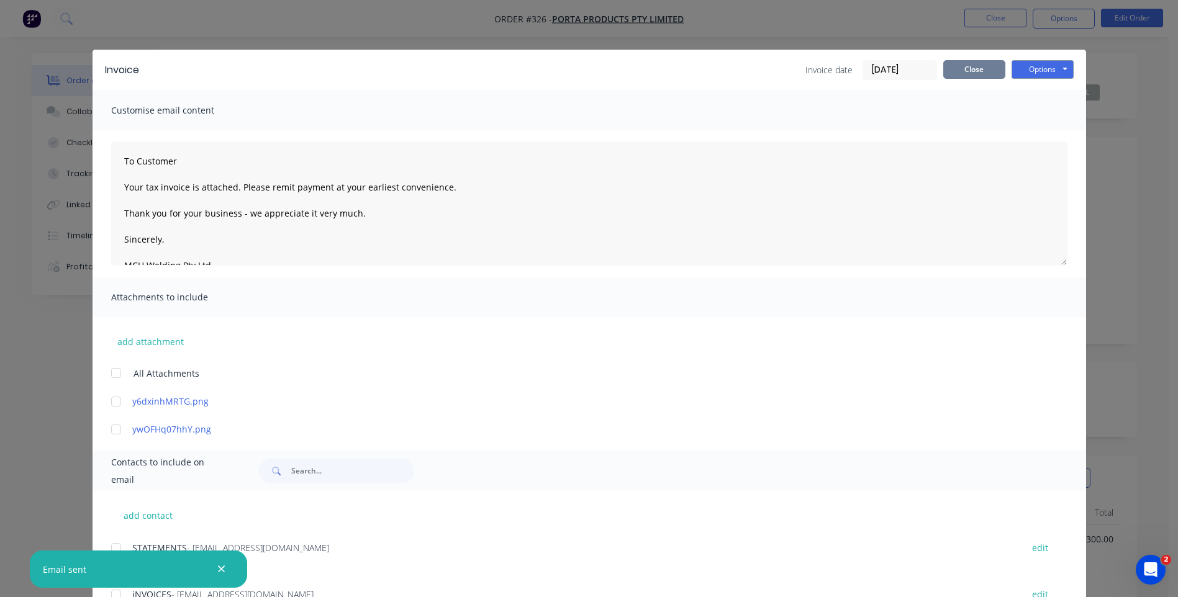
click at [952, 71] on button "Close" at bounding box center [974, 69] width 62 height 19
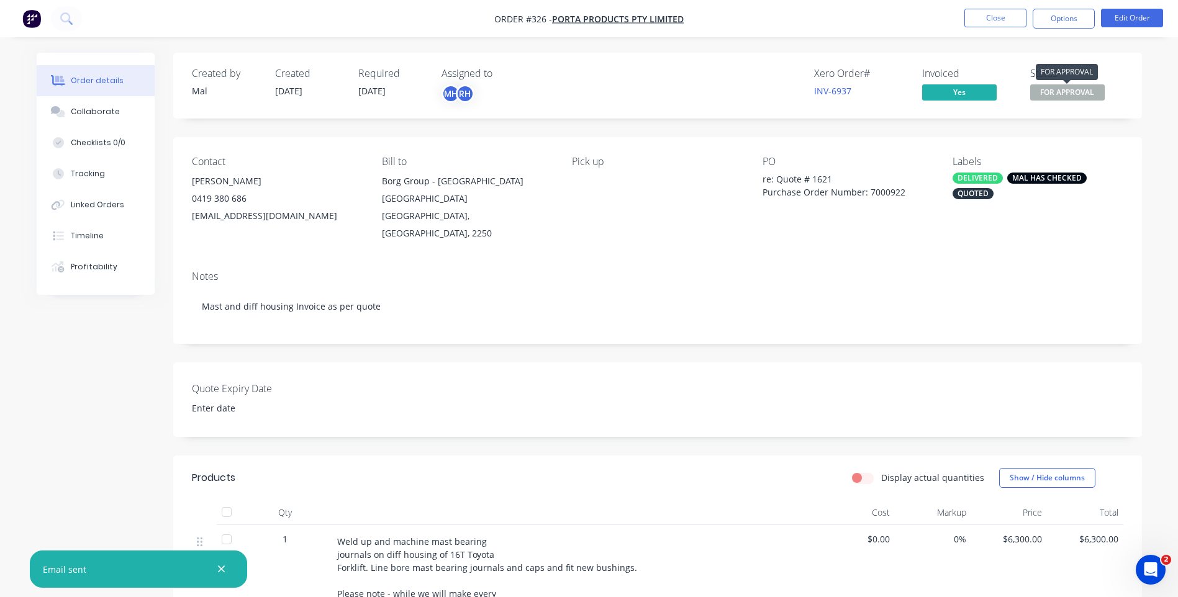
click at [1041, 91] on span "FOR APPROVAL" at bounding box center [1067, 92] width 75 height 16
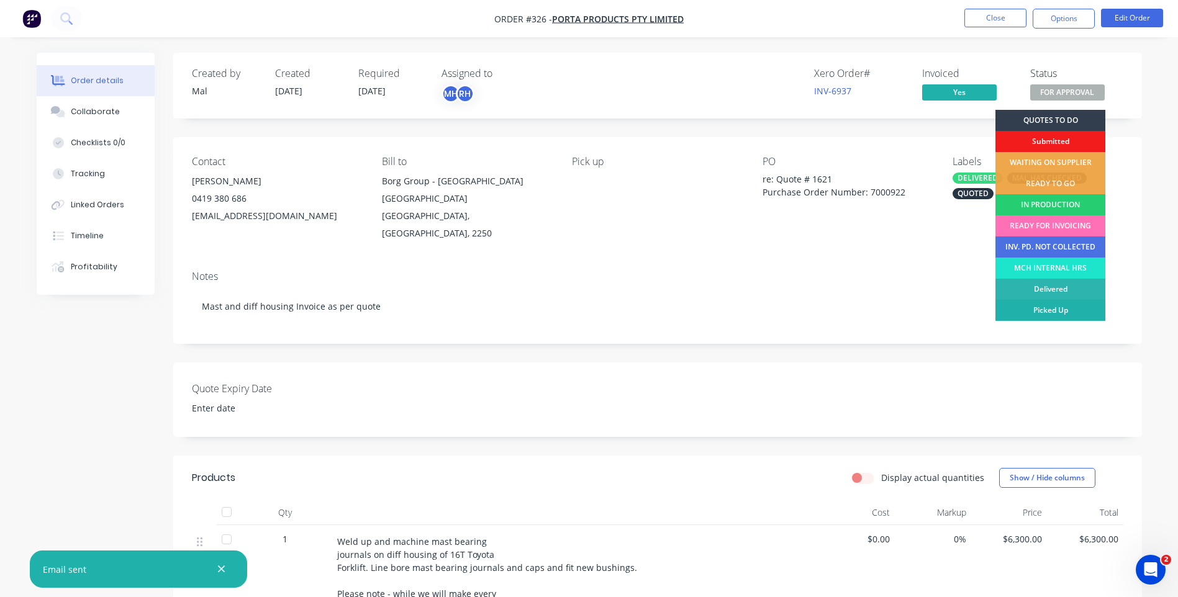
click at [1041, 304] on div "Picked Up" at bounding box center [1050, 310] width 110 height 21
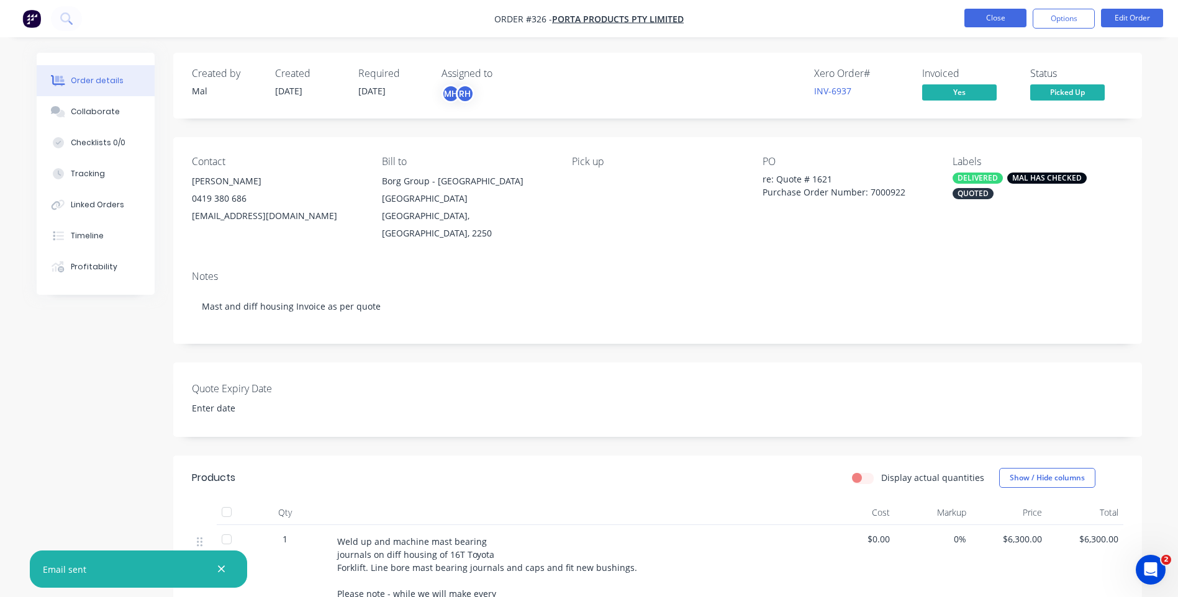
click at [978, 17] on button "Close" at bounding box center [995, 18] width 62 height 19
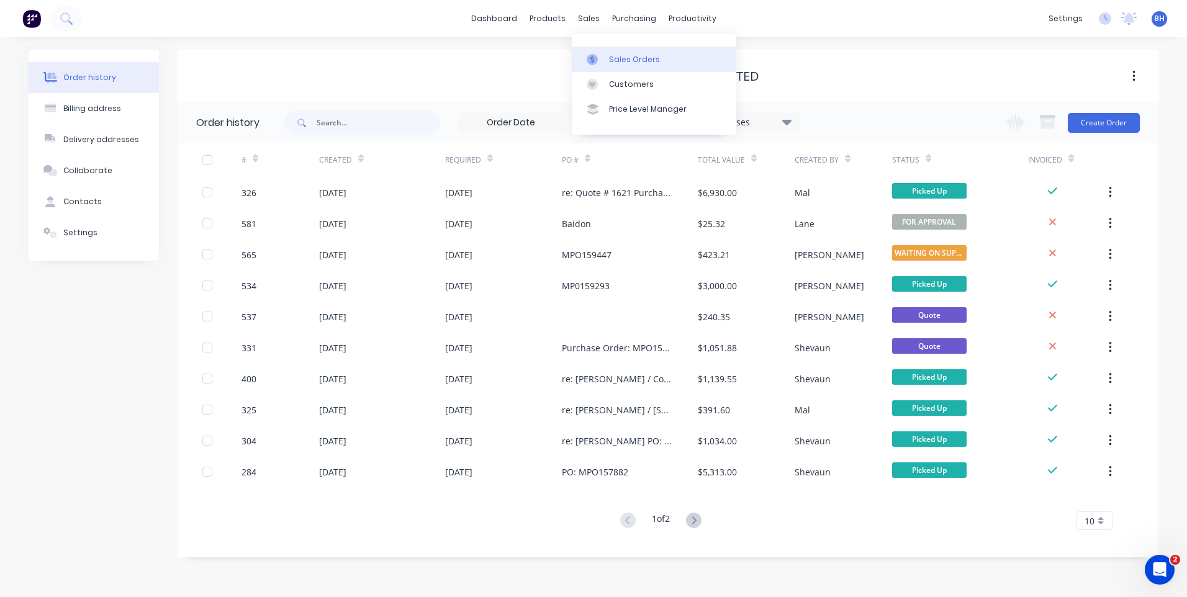
click at [618, 56] on div "Sales Orders" at bounding box center [634, 59] width 51 height 11
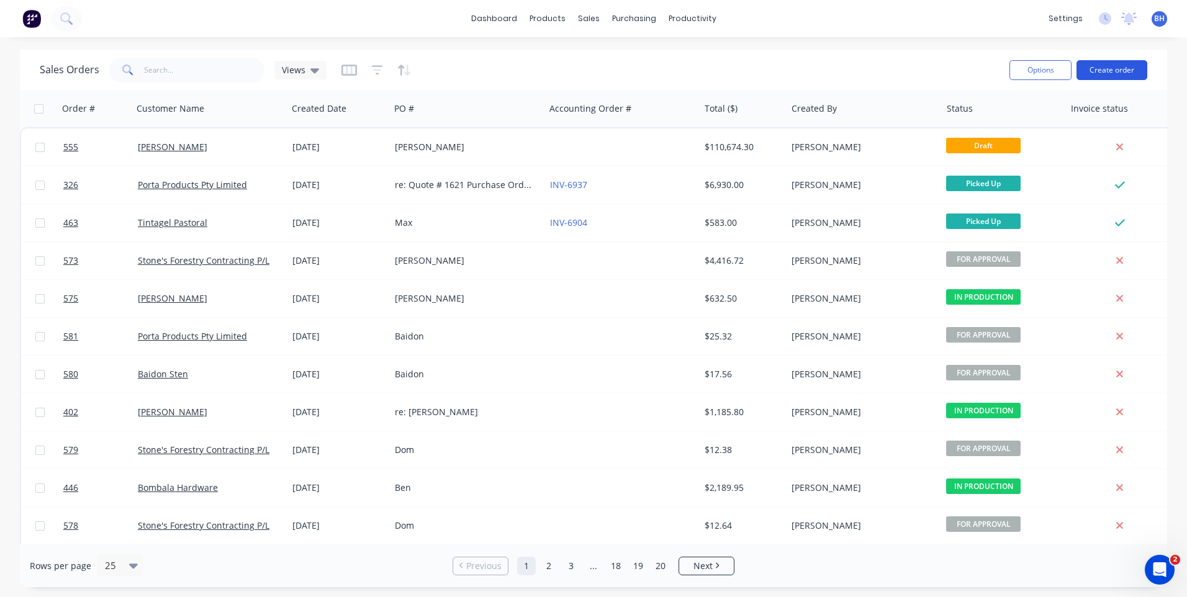
click at [1106, 66] on button "Create order" at bounding box center [1112, 70] width 71 height 20
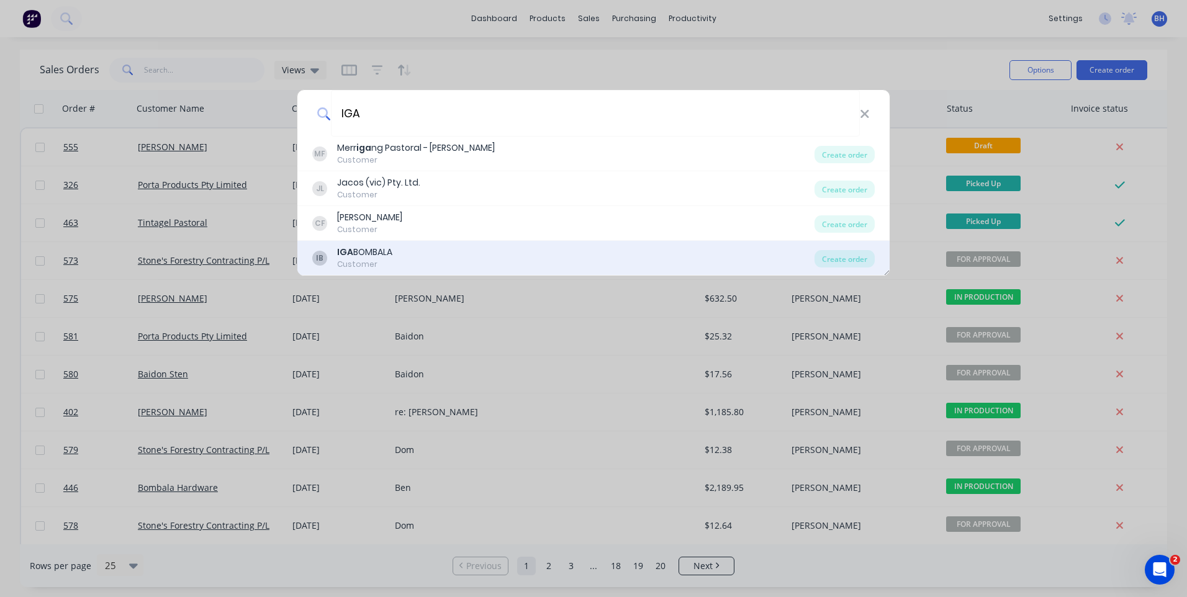
type input "IGA"
click at [583, 258] on div "IB IGA BOMBALA Customer" at bounding box center [563, 258] width 502 height 24
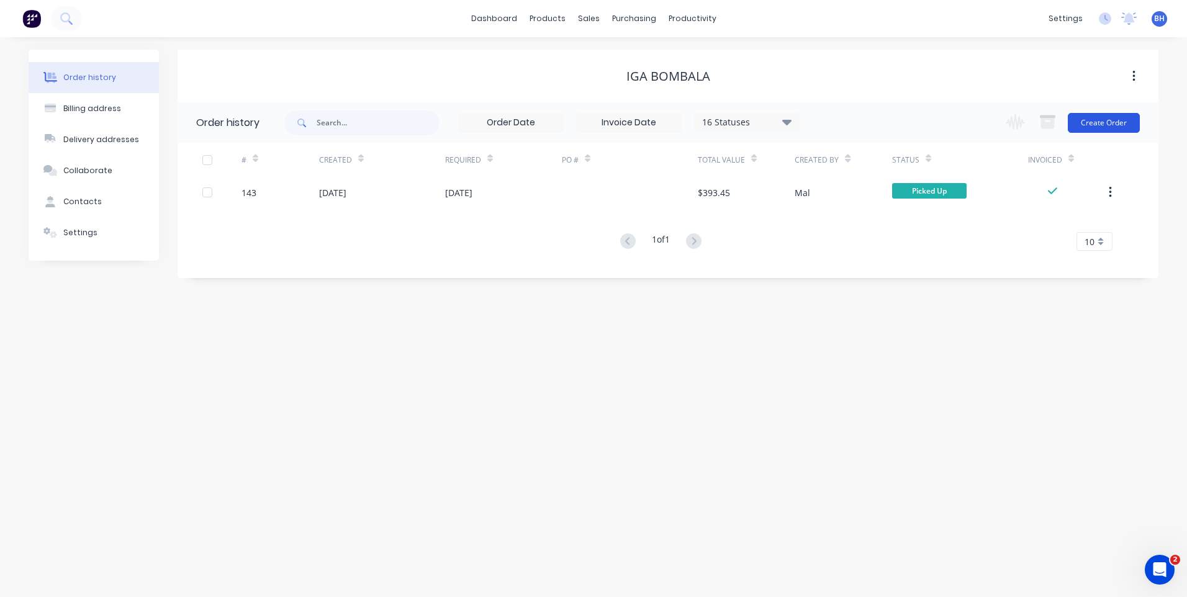
click at [1095, 120] on button "Create Order" at bounding box center [1104, 123] width 72 height 20
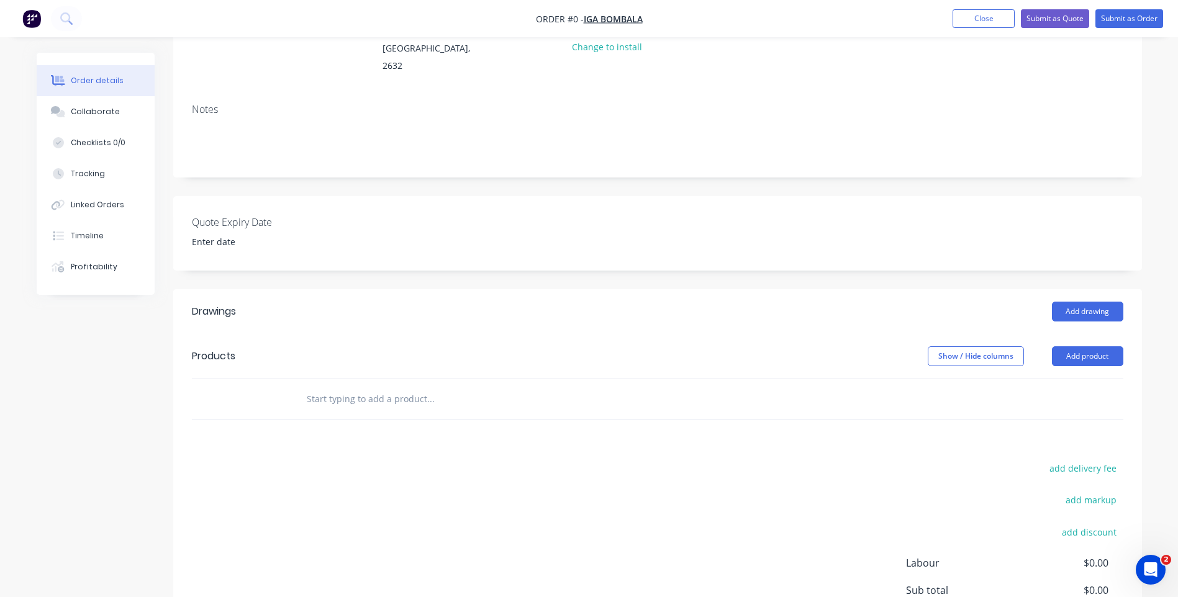
scroll to position [186, 0]
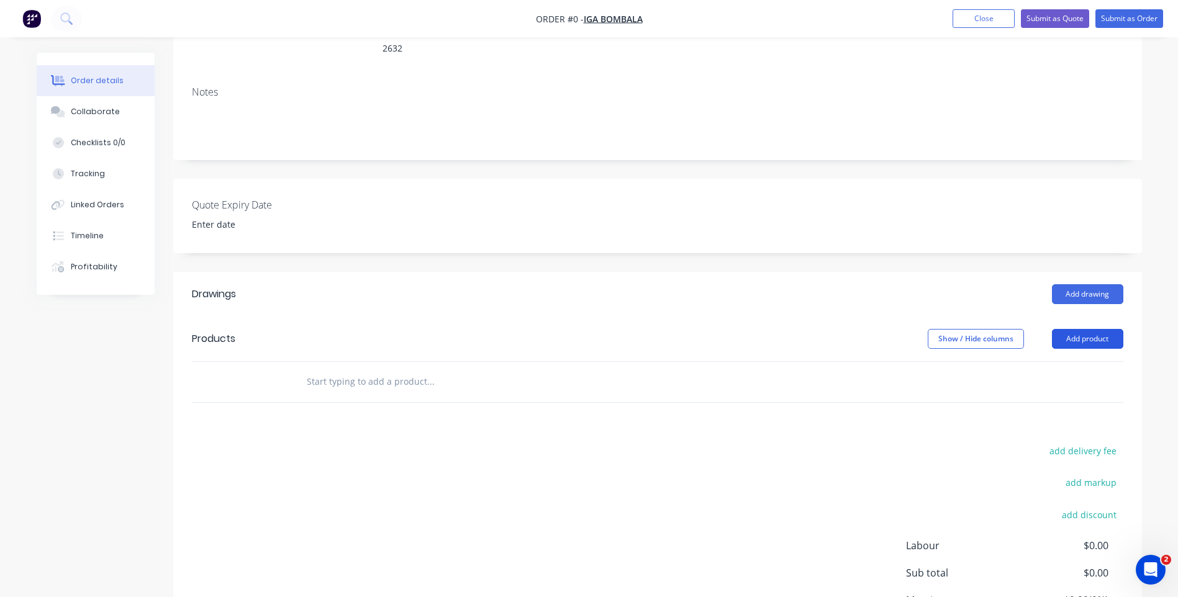
click at [1070, 329] on button "Add product" at bounding box center [1087, 339] width 71 height 20
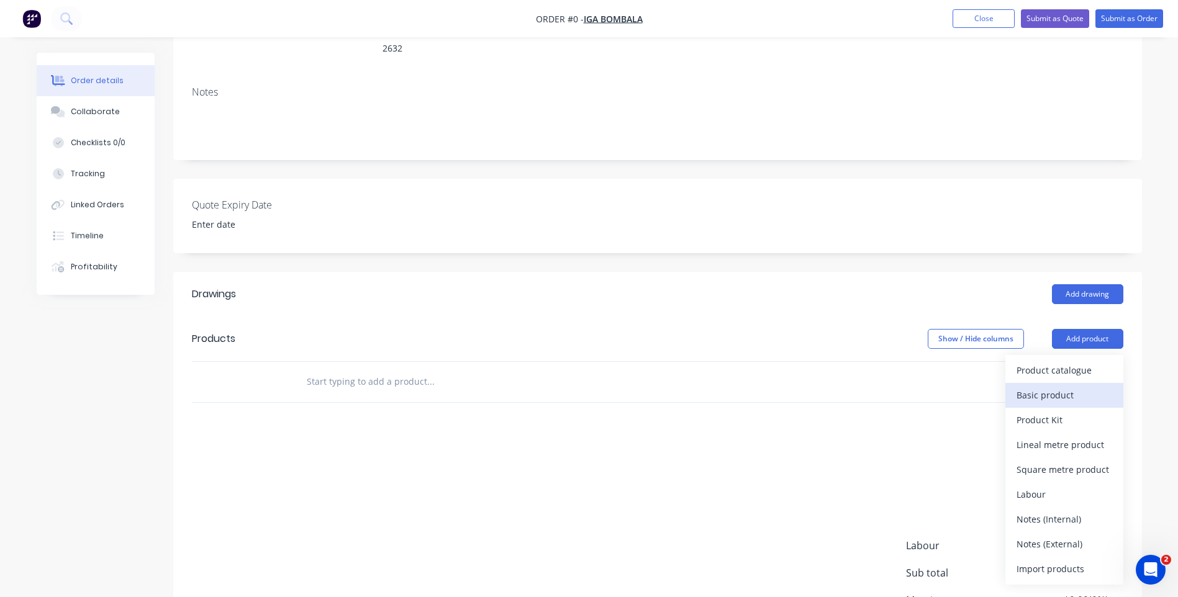
click at [1032, 386] on div "Basic product" at bounding box center [1064, 395] width 96 height 18
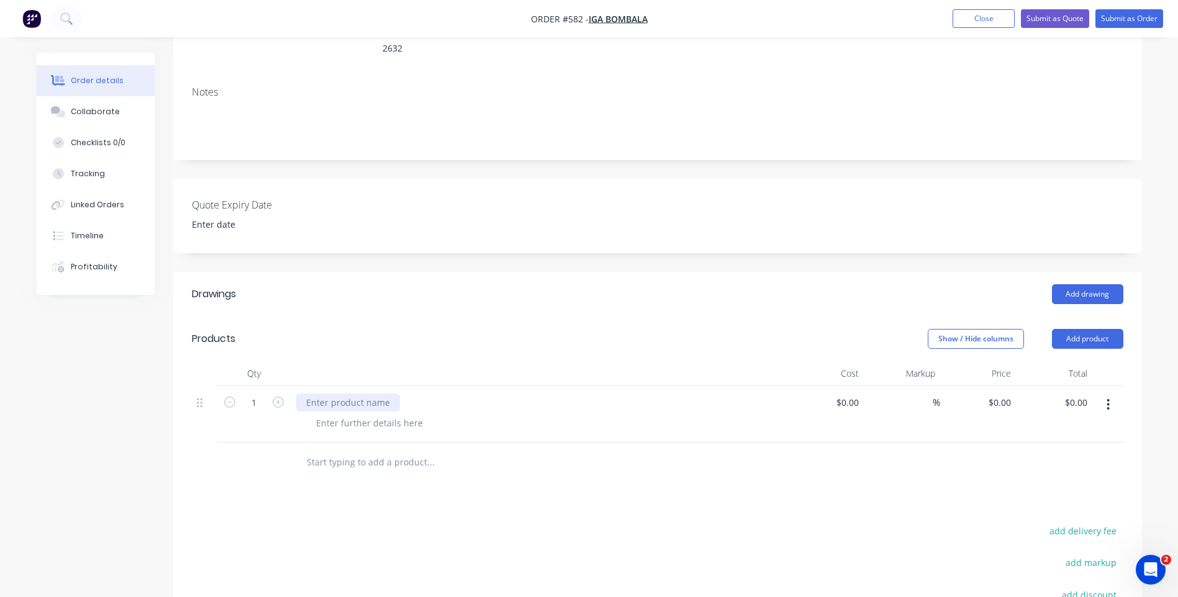
click at [370, 394] on div at bounding box center [348, 403] width 104 height 18
click at [201, 399] on icon at bounding box center [200, 403] width 6 height 9
click at [1111, 394] on button "button" at bounding box center [1107, 405] width 29 height 22
click at [1165, 386] on div "Order details Collaborate Checklists 0/0 Tracking Linked Orders Timeline Profit…" at bounding box center [589, 307] width 1178 height 986
click at [359, 414] on div at bounding box center [369, 423] width 127 height 18
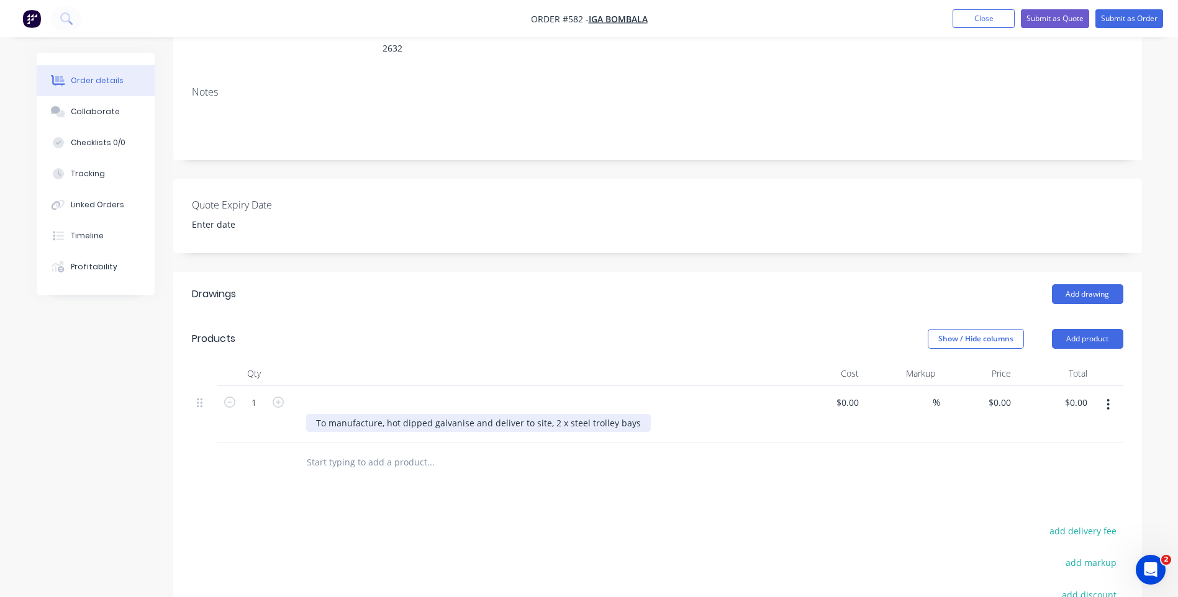
click at [630, 414] on div "To manufacture, hot dipped galvanise and deliver to site, 2 x steel trolley bays" at bounding box center [478, 423] width 345 height 18
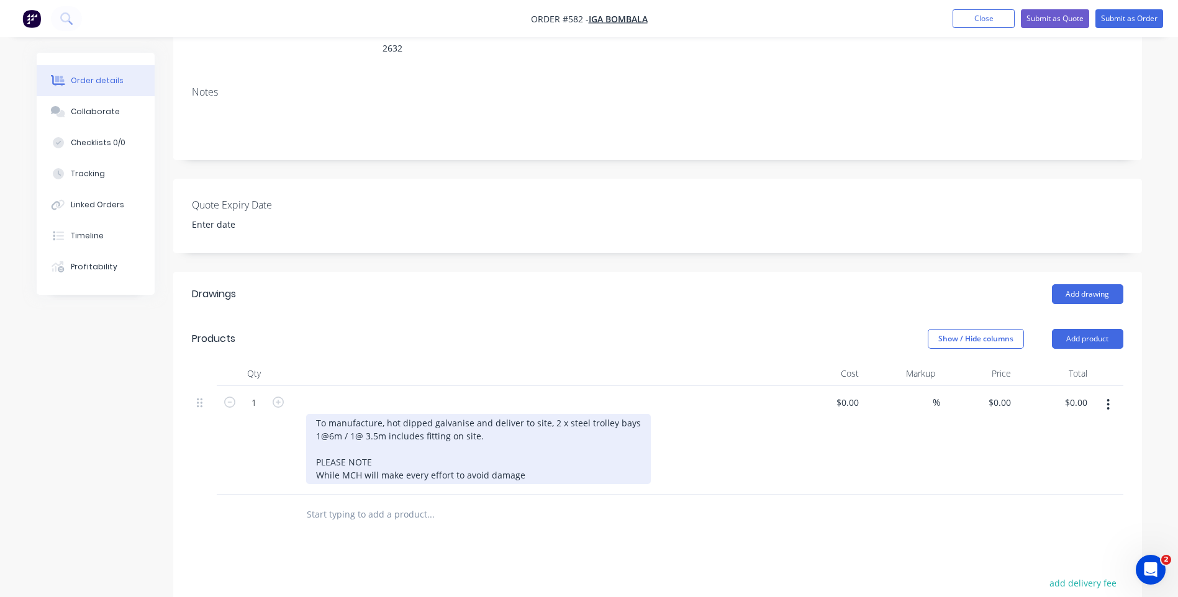
click at [520, 457] on div "To manufacture, hot dipped galvanise and deliver to site, 2 x steel trolley bay…" at bounding box center [478, 449] width 345 height 70
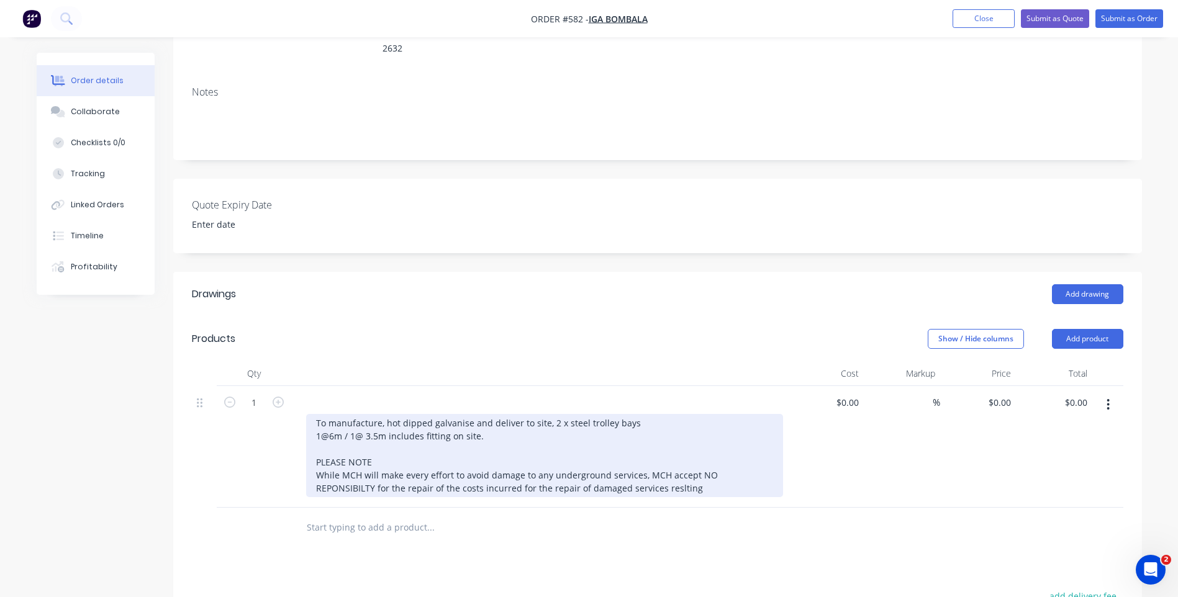
click at [613, 471] on div "To manufacture, hot dipped galvanise and deliver to site, 2 x steel trolley bay…" at bounding box center [544, 455] width 477 height 83
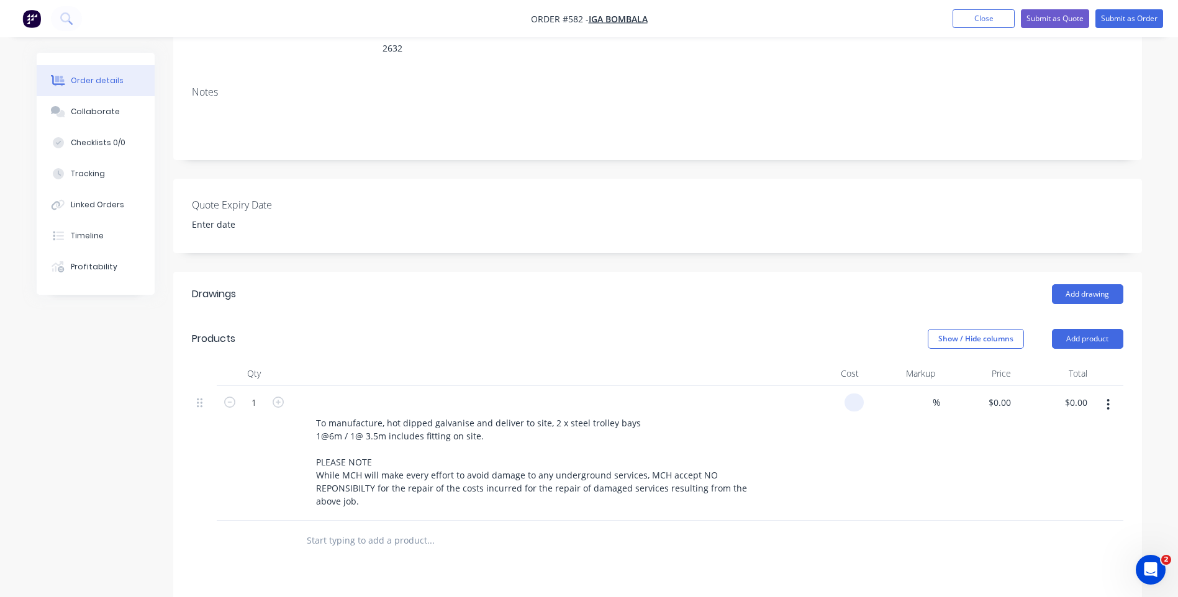
type input "$0.00"
type input "$14,109.19"
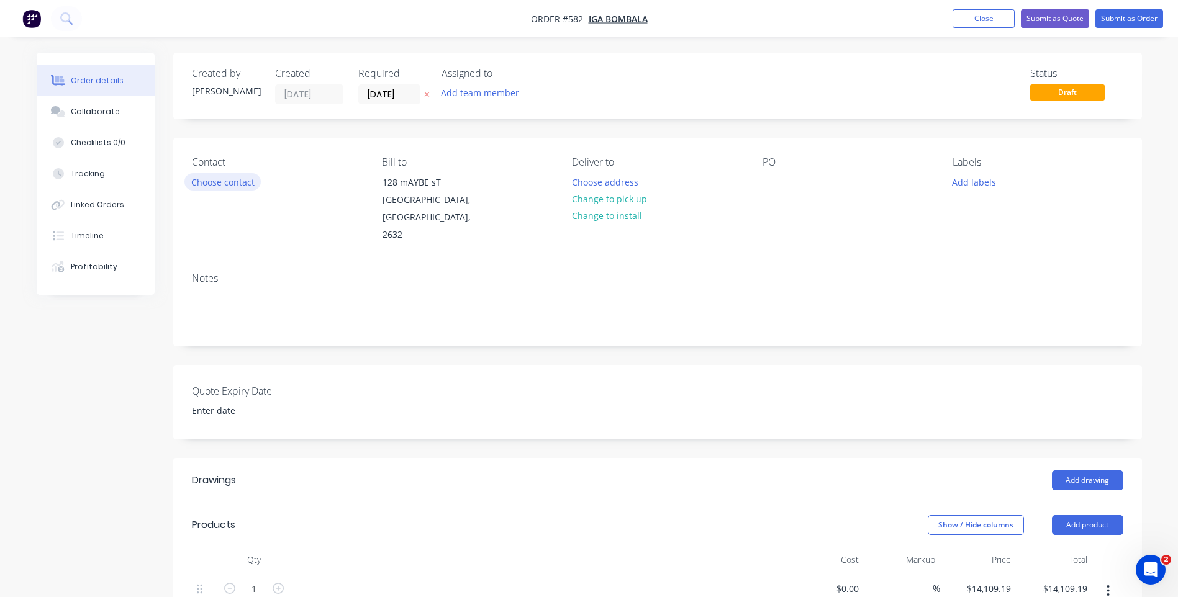
click at [235, 178] on button "Choose contact" at bounding box center [222, 181] width 76 height 17
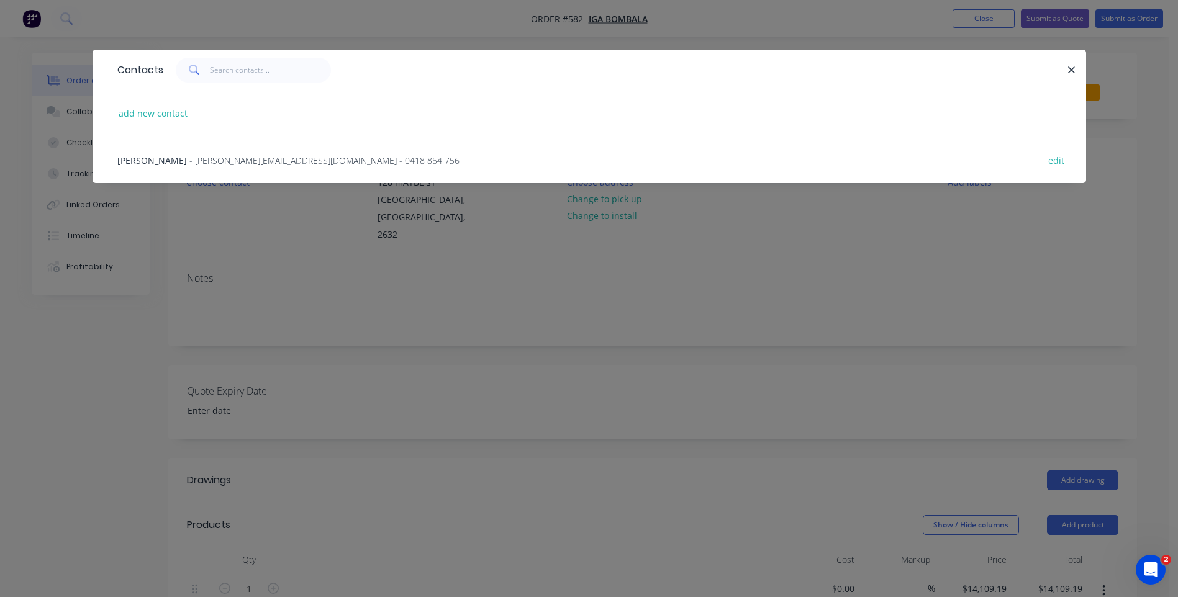
click at [240, 153] on div "Tanya - [EMAIL_ADDRESS][DOMAIN_NAME] - 0418 854 756 edit" at bounding box center [589, 160] width 956 height 47
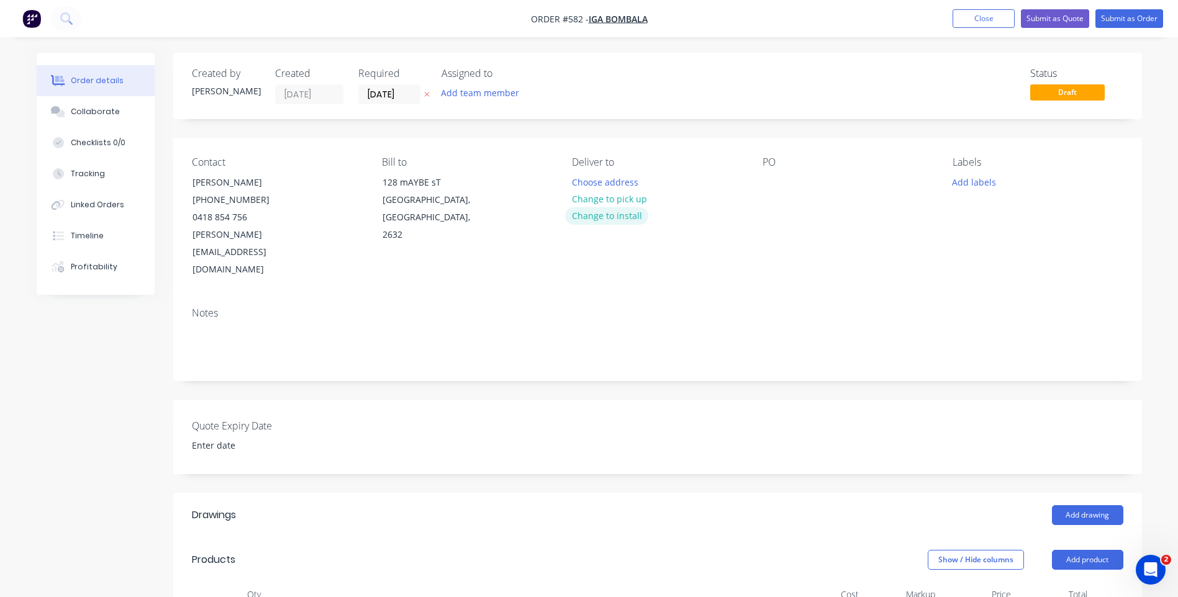
click at [622, 214] on button "Change to install" at bounding box center [606, 215] width 83 height 17
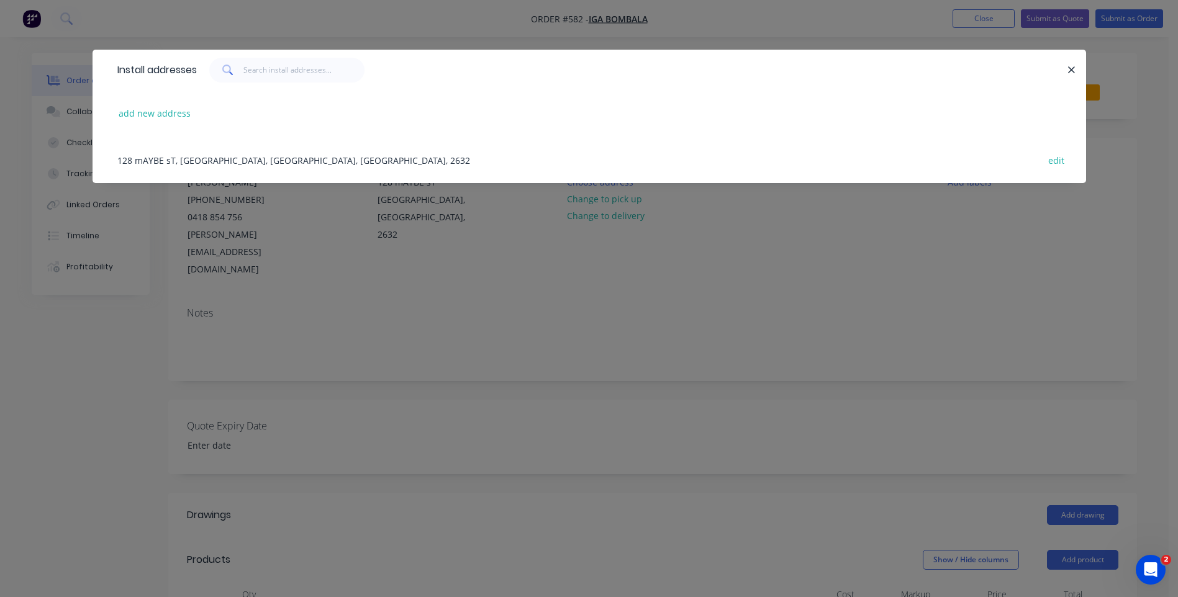
click at [314, 155] on div "128 mAYBE sT, [GEOGRAPHIC_DATA], [GEOGRAPHIC_DATA], [GEOGRAPHIC_DATA], 2632 edit" at bounding box center [589, 160] width 956 height 47
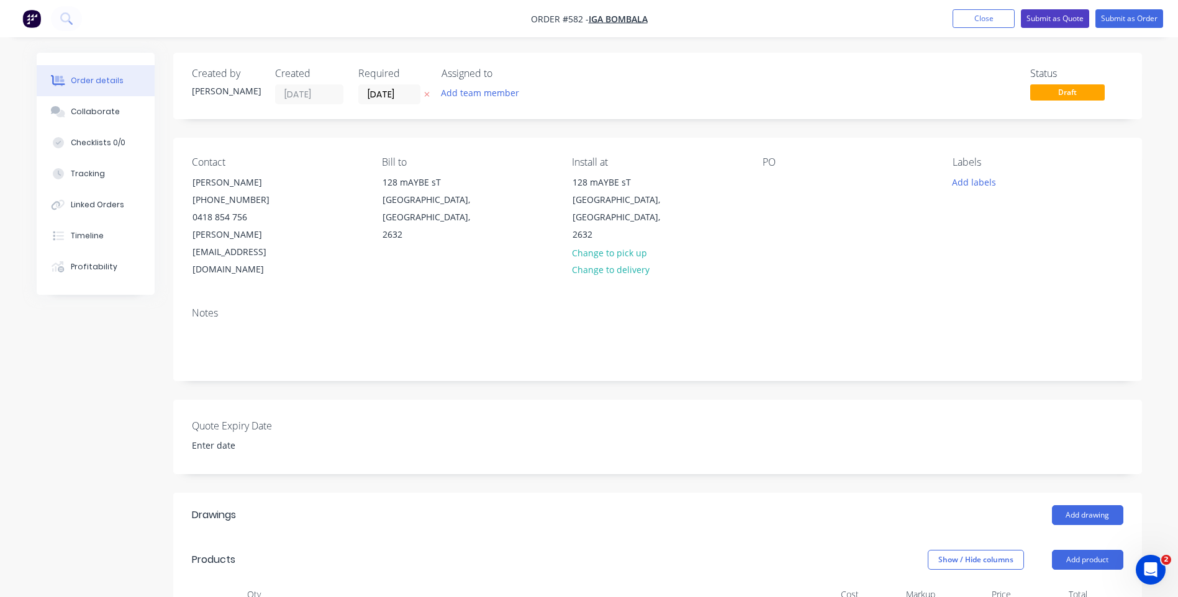
click at [1039, 12] on button "Submit as Quote" at bounding box center [1055, 18] width 68 height 19
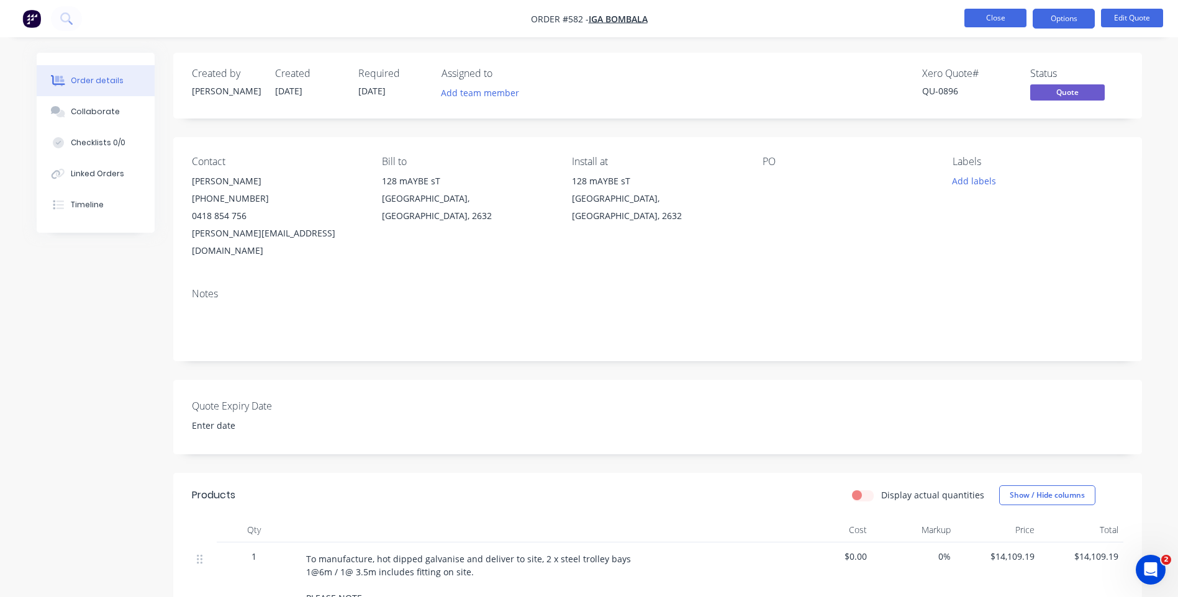
click at [978, 11] on button "Close" at bounding box center [995, 18] width 62 height 19
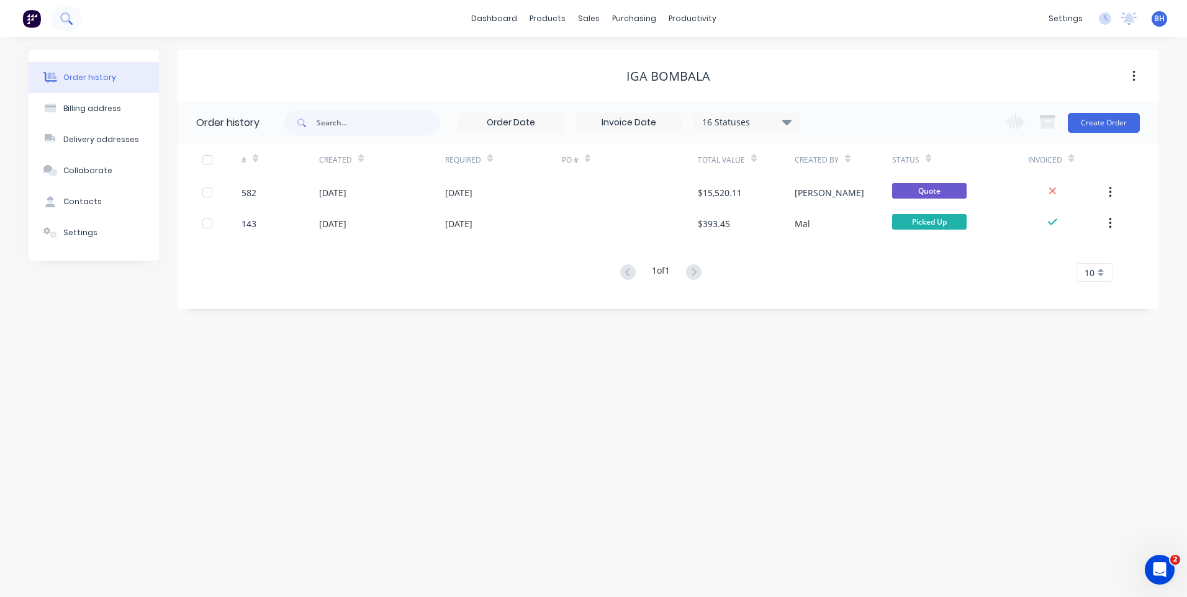
click at [68, 19] on icon at bounding box center [66, 18] width 12 height 12
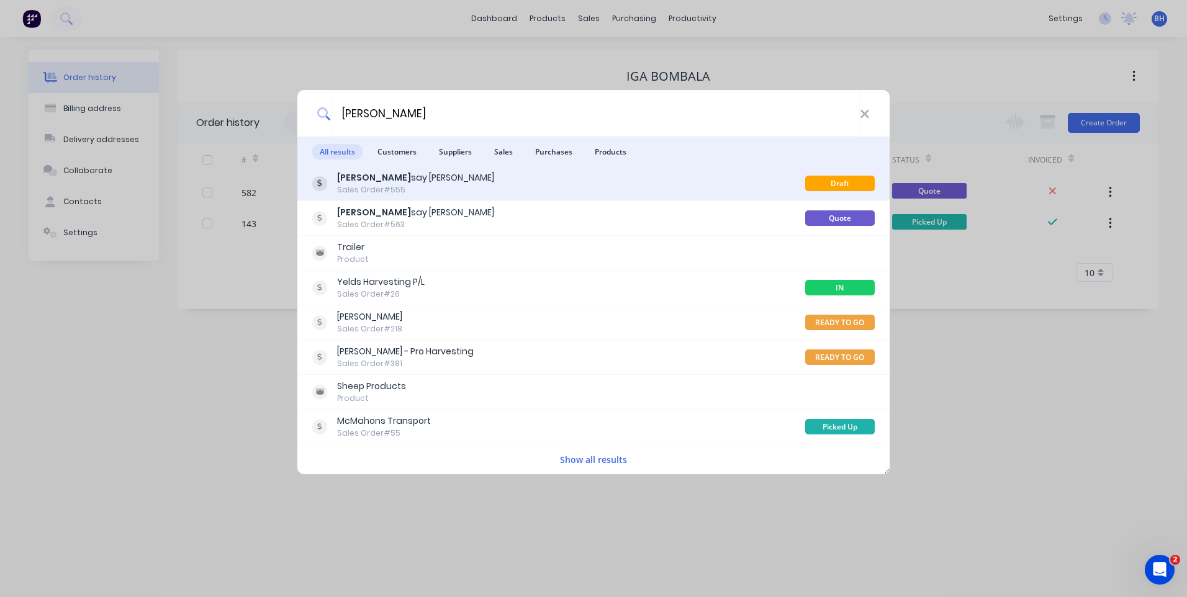
type input "[PERSON_NAME]"
click at [451, 178] on div "[PERSON_NAME] say [PERSON_NAME] Sales Order #555" at bounding box center [558, 183] width 493 height 24
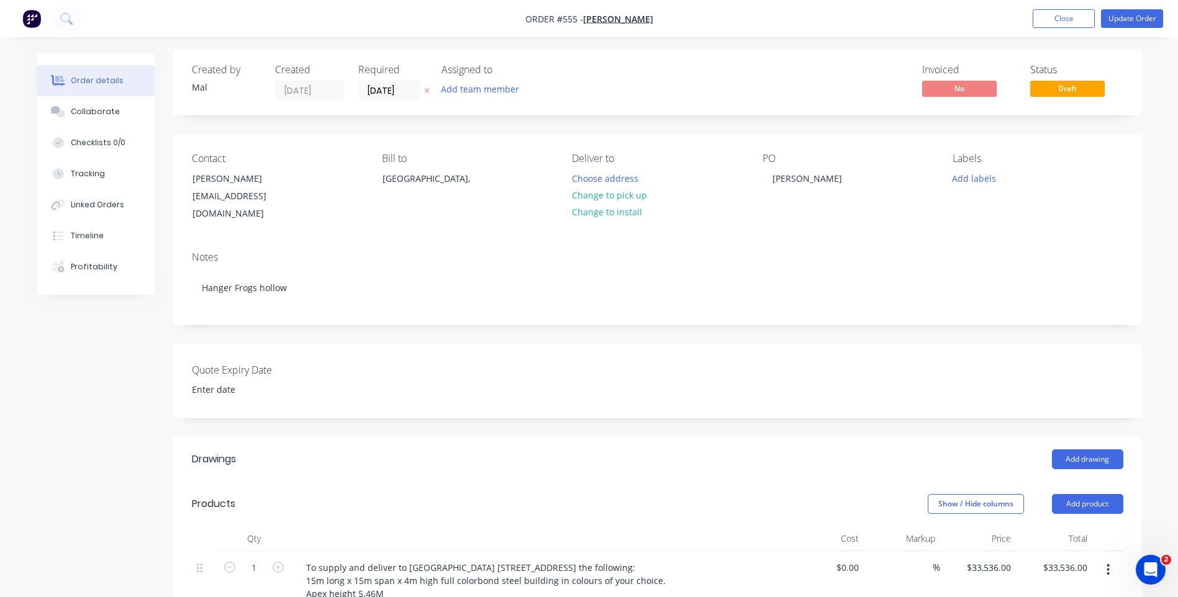
scroll to position [186, 0]
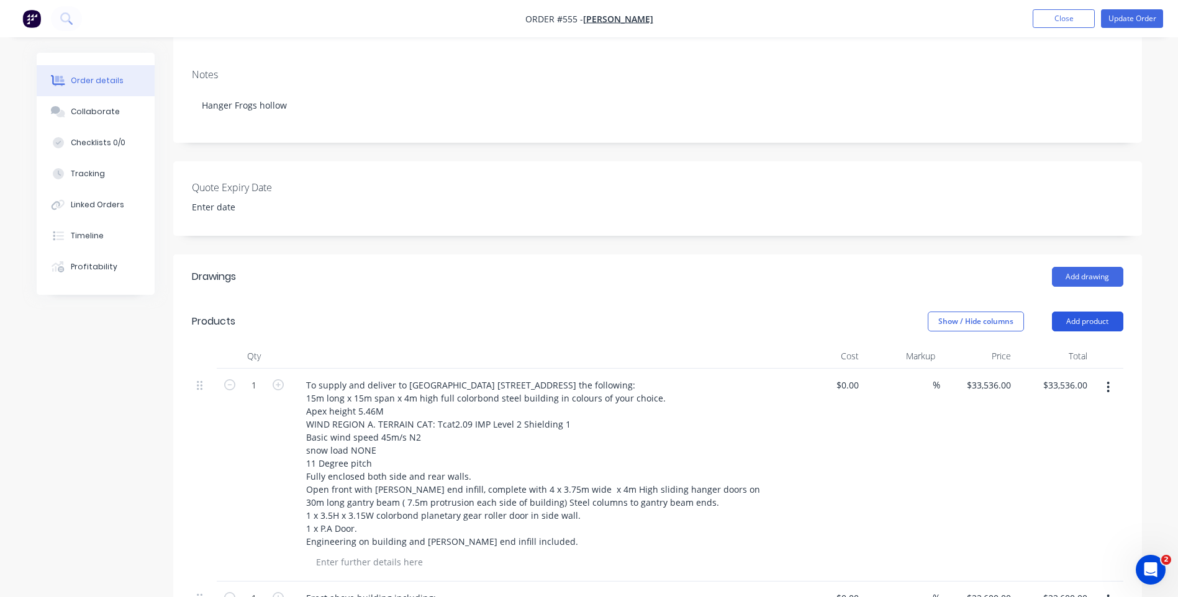
click at [1070, 312] on button "Add product" at bounding box center [1087, 322] width 71 height 20
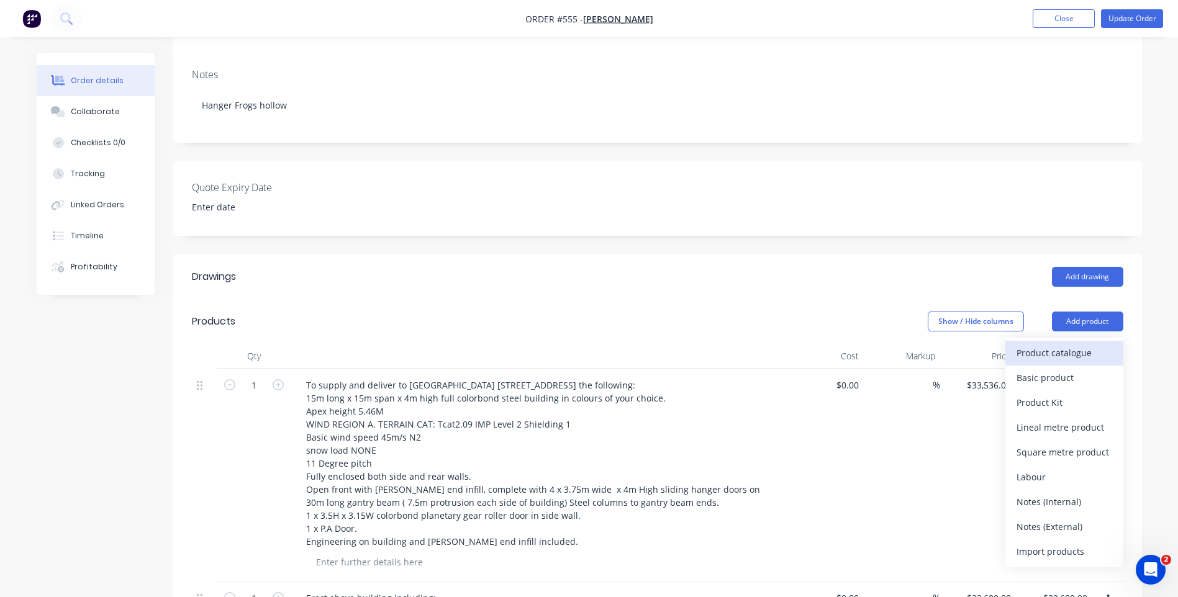
click at [1029, 344] on div "Product catalogue" at bounding box center [1064, 353] width 96 height 18
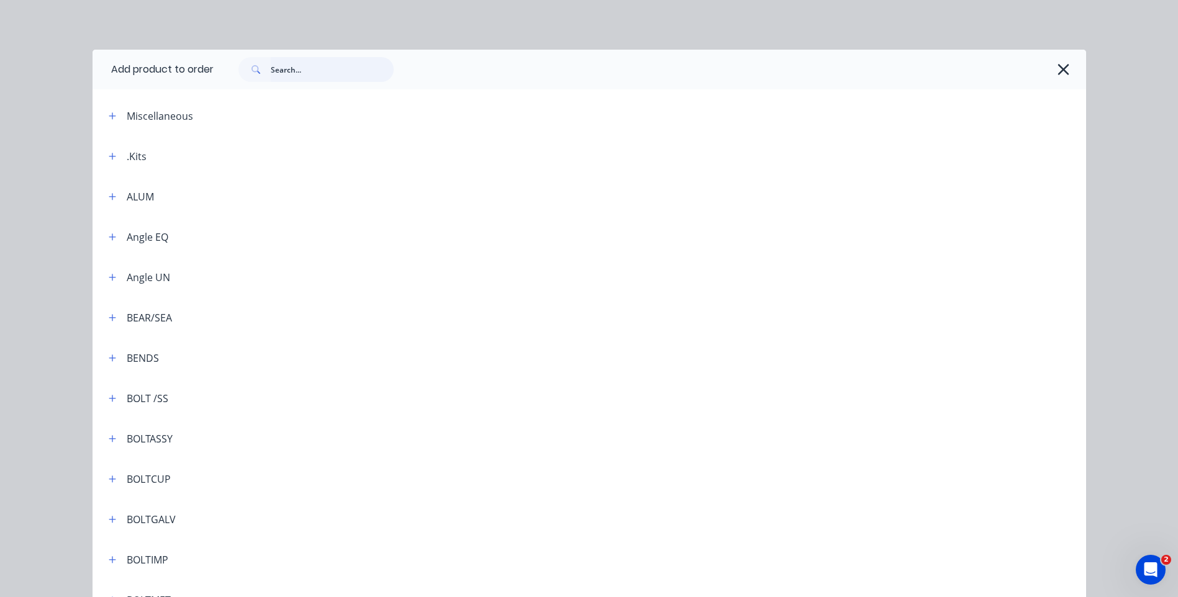
click at [296, 70] on input "text" at bounding box center [332, 69] width 123 height 25
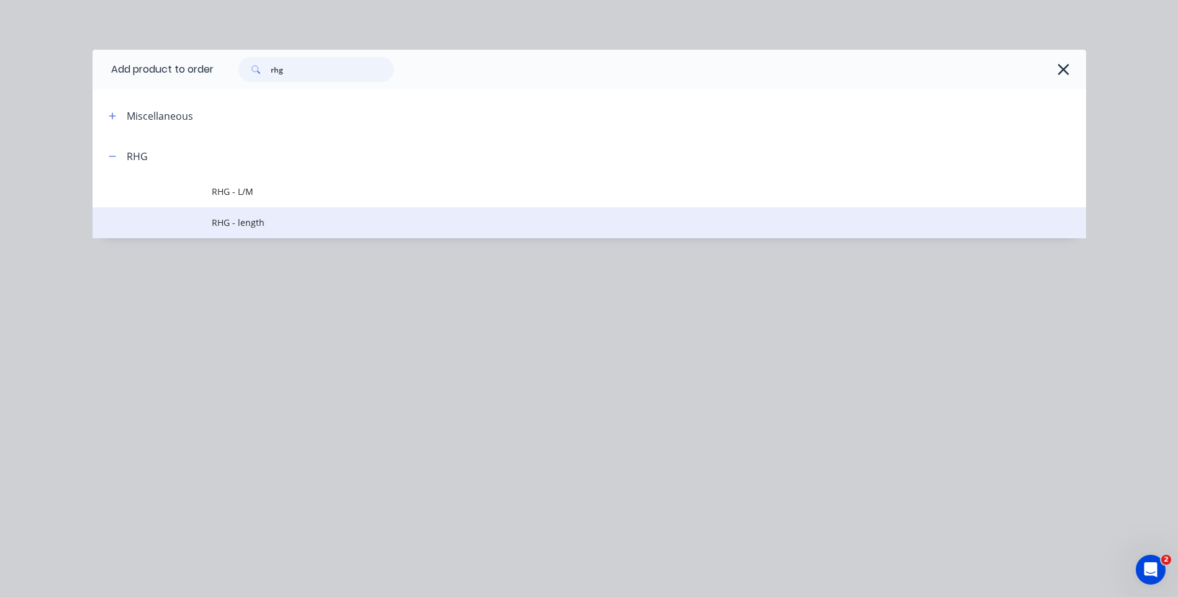
type input "rhg"
click at [248, 220] on span "RHG - length" at bounding box center [561, 222] width 699 height 13
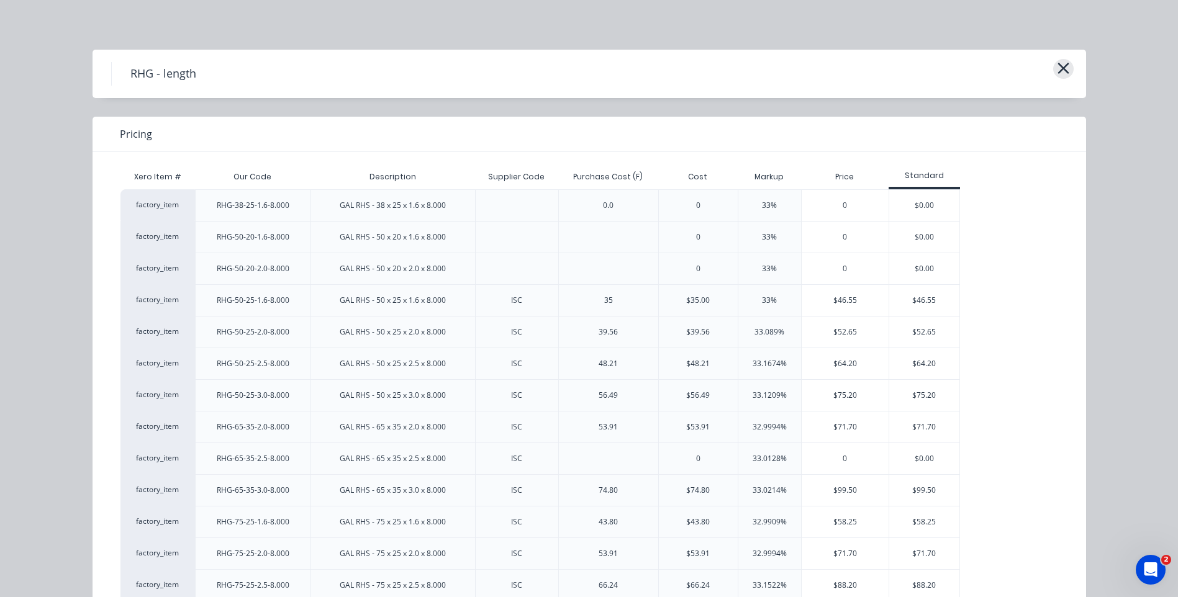
drag, startPoint x: 1054, startPoint y: 64, endPoint x: 1089, endPoint y: 79, distance: 37.8
click at [1057, 64] on icon "button" at bounding box center [1063, 68] width 13 height 17
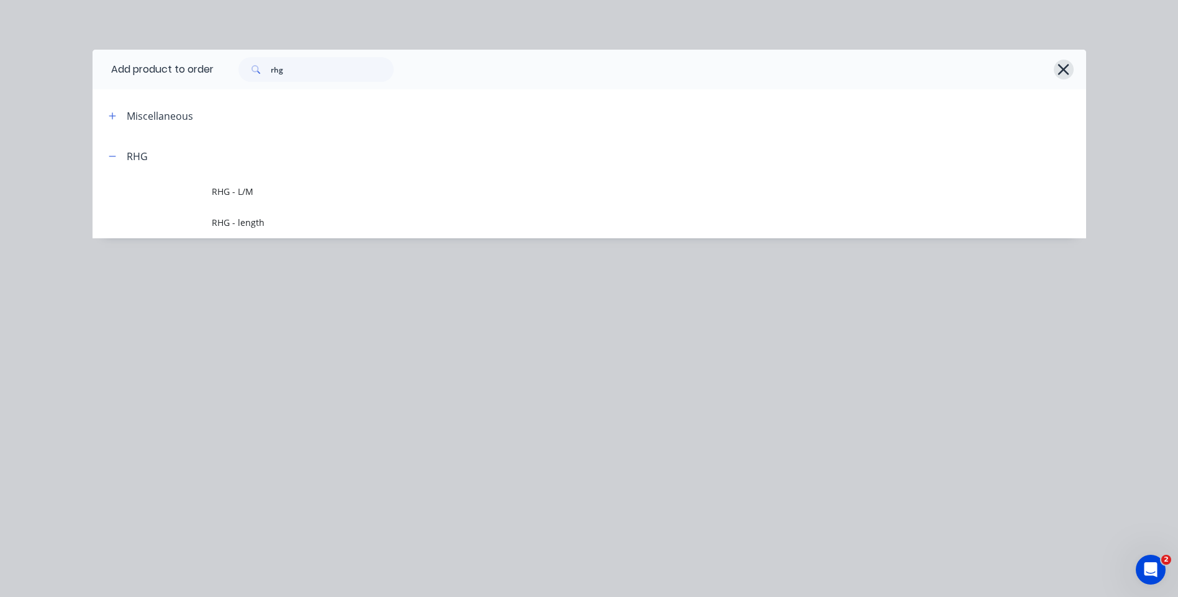
click at [1060, 65] on icon "button" at bounding box center [1063, 69] width 13 height 17
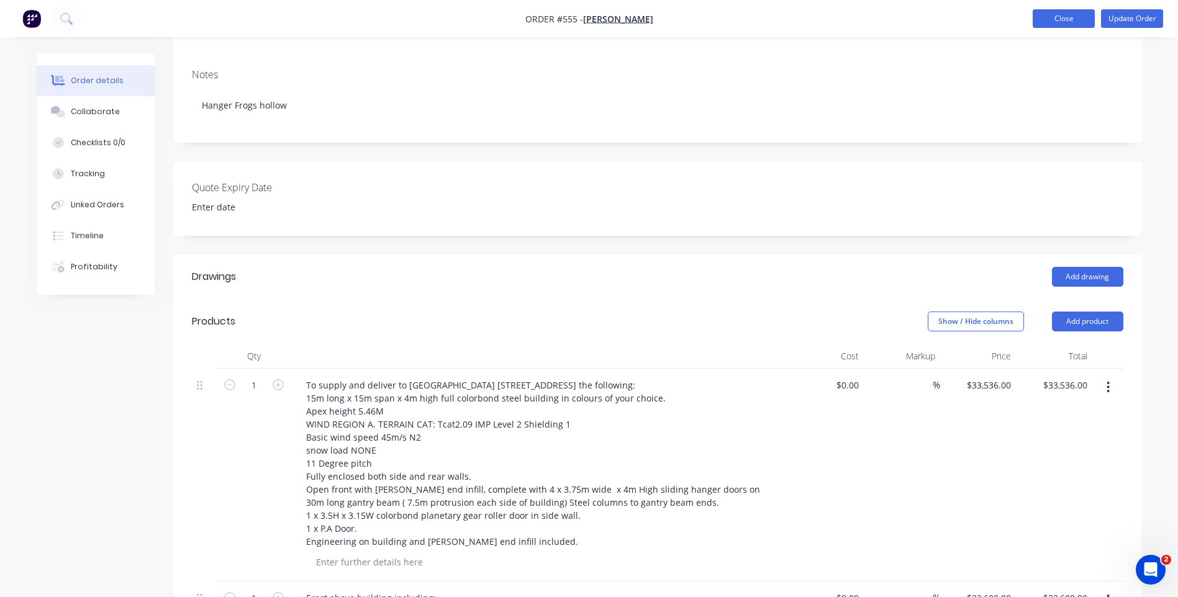
click at [1041, 19] on button "Close" at bounding box center [1064, 18] width 62 height 19
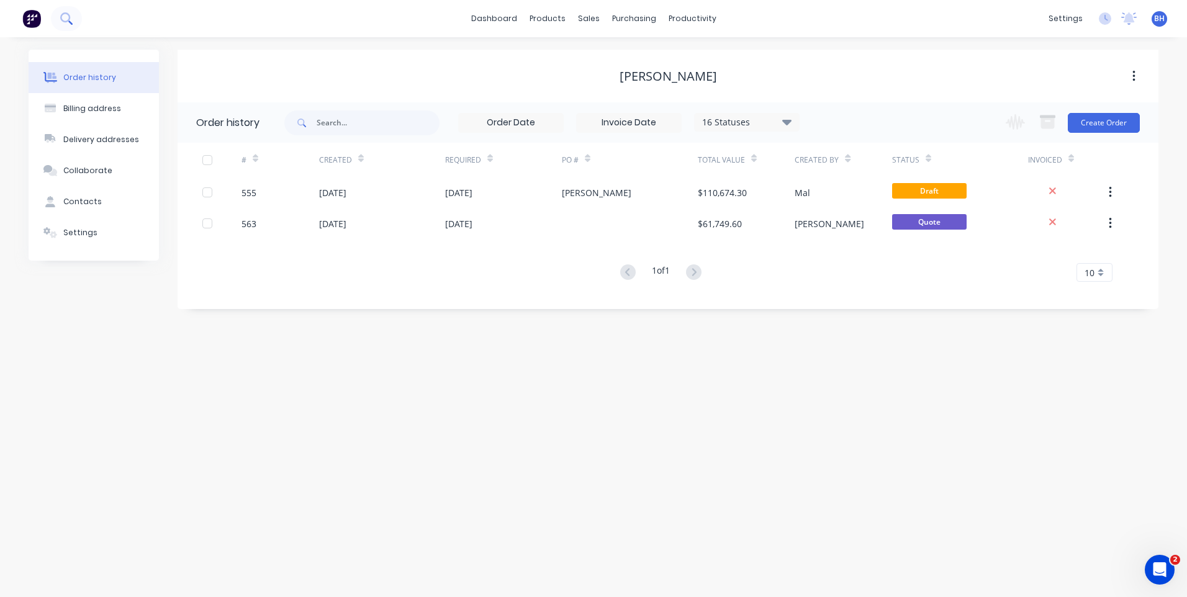
click at [65, 17] on icon at bounding box center [66, 18] width 12 height 12
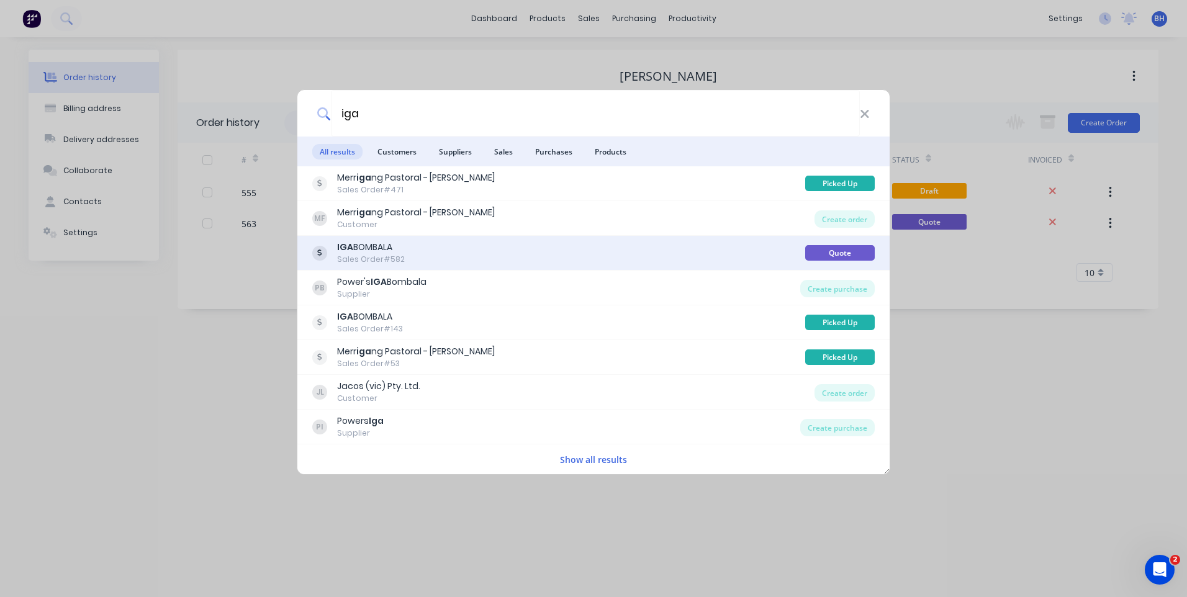
type input "iga"
click at [531, 244] on div "IGA BOMBALA Sales Order #582" at bounding box center [558, 253] width 493 height 24
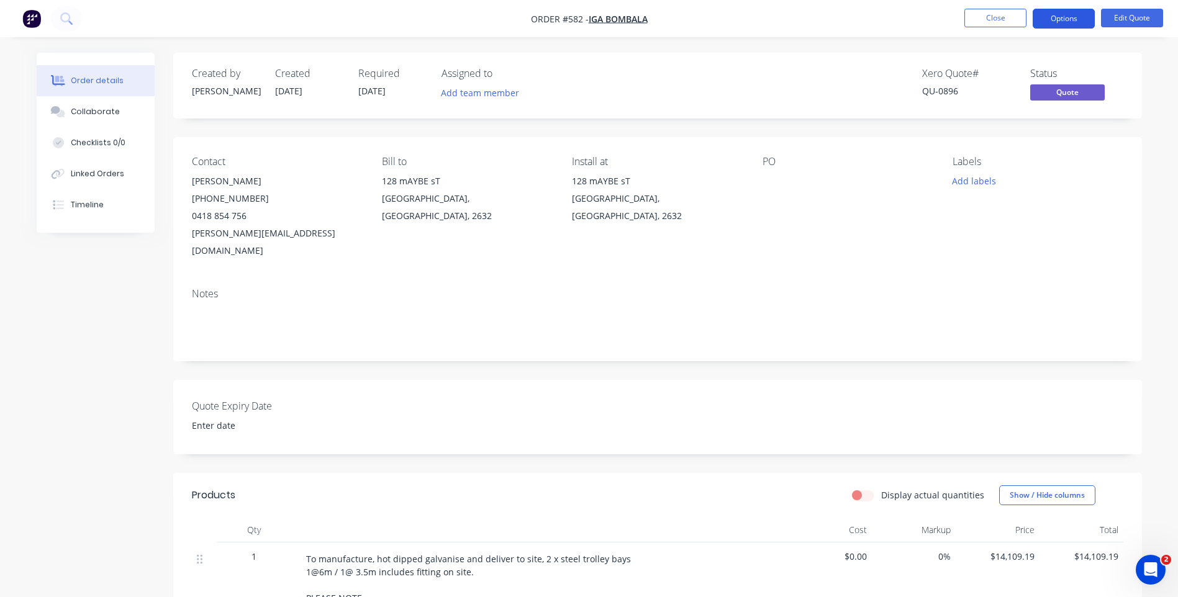
click at [1057, 16] on button "Options" at bounding box center [1064, 19] width 62 height 20
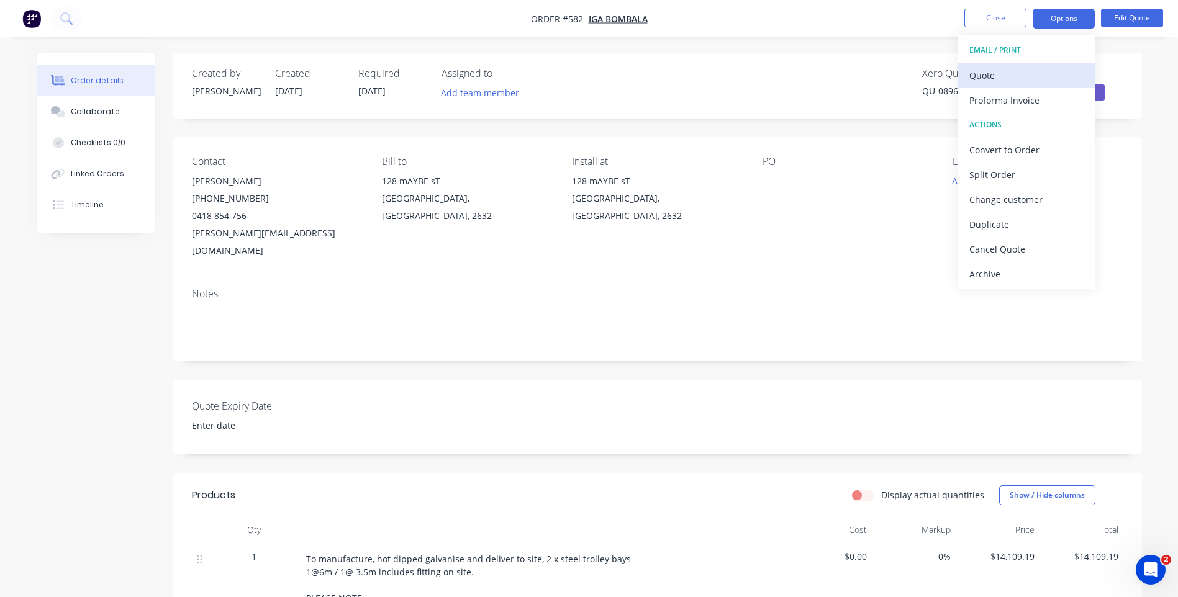
click at [983, 70] on div "Quote" at bounding box center [1026, 75] width 114 height 18
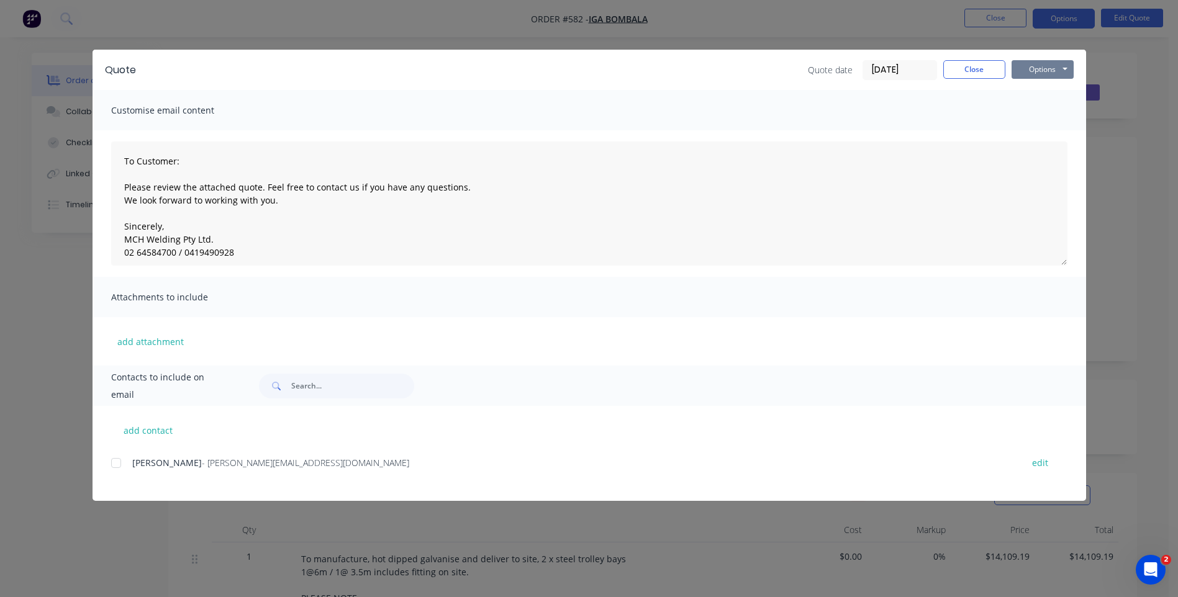
click at [1037, 69] on button "Options" at bounding box center [1042, 69] width 62 height 19
click at [1030, 86] on button "Preview" at bounding box center [1050, 91] width 79 height 20
click at [957, 66] on button "Close" at bounding box center [974, 69] width 62 height 19
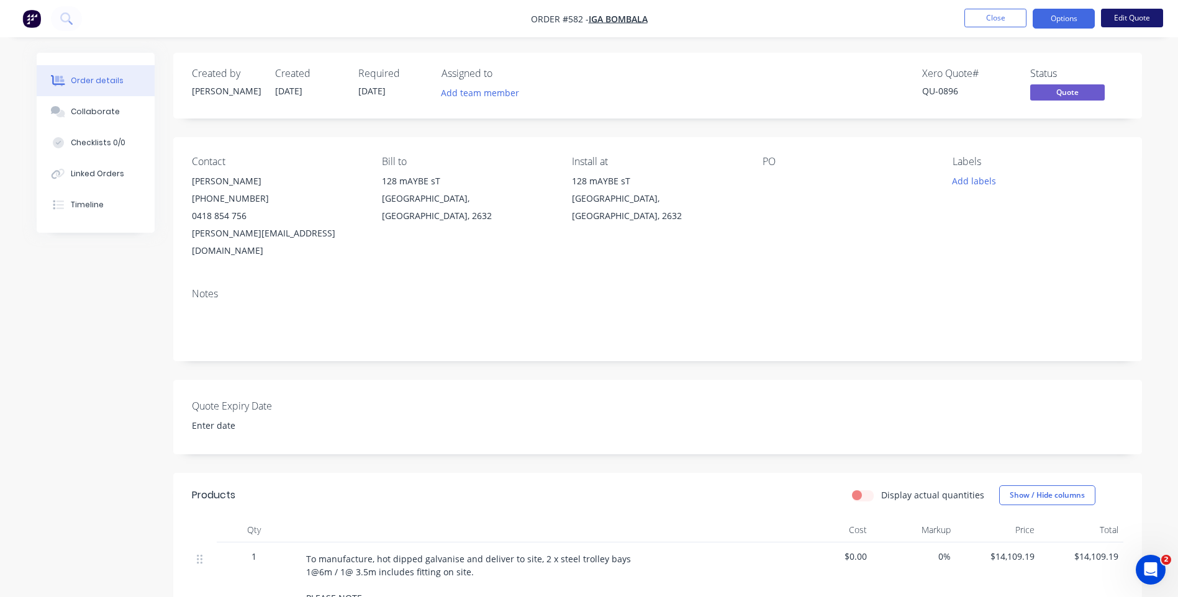
click at [1128, 13] on button "Edit Quote" at bounding box center [1132, 18] width 62 height 19
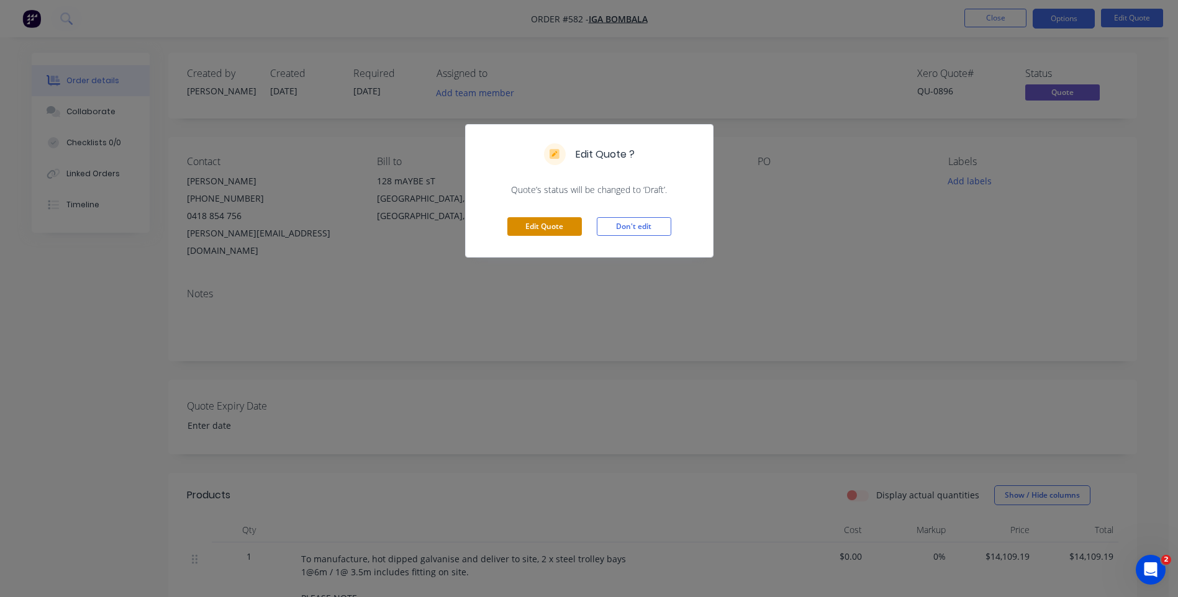
click at [545, 225] on button "Edit Quote" at bounding box center [544, 226] width 75 height 19
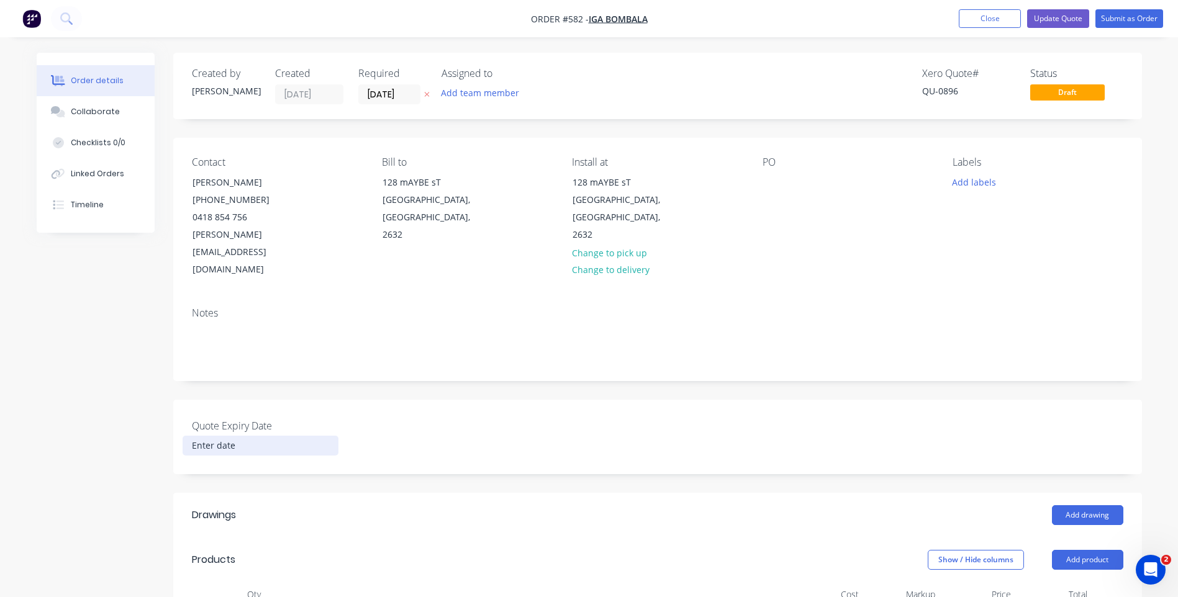
click at [215, 436] on input at bounding box center [260, 445] width 155 height 19
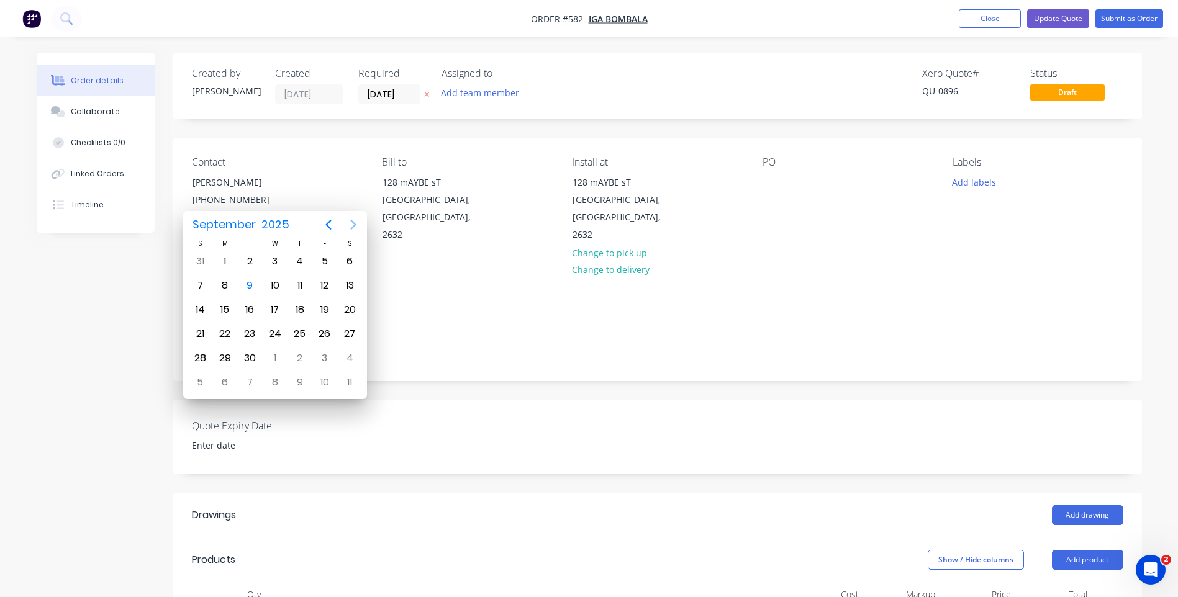
click at [349, 219] on icon "Next page" at bounding box center [353, 224] width 15 height 15
click at [295, 285] on div "9" at bounding box center [300, 285] width 19 height 19
type input "[DATE]"
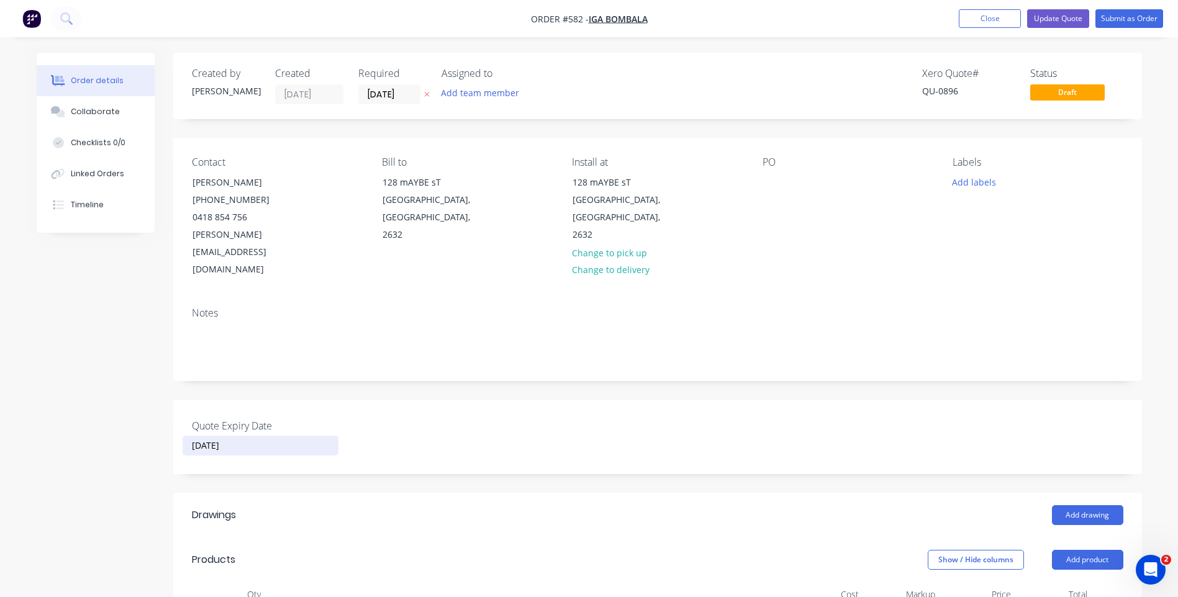
click at [108, 428] on div "Created by [PERSON_NAME] Created [DATE] Required [DATE] Assigned to Add team me…" at bounding box center [589, 576] width 1105 height 1046
click at [1052, 14] on button "Update Quote" at bounding box center [1058, 18] width 62 height 19
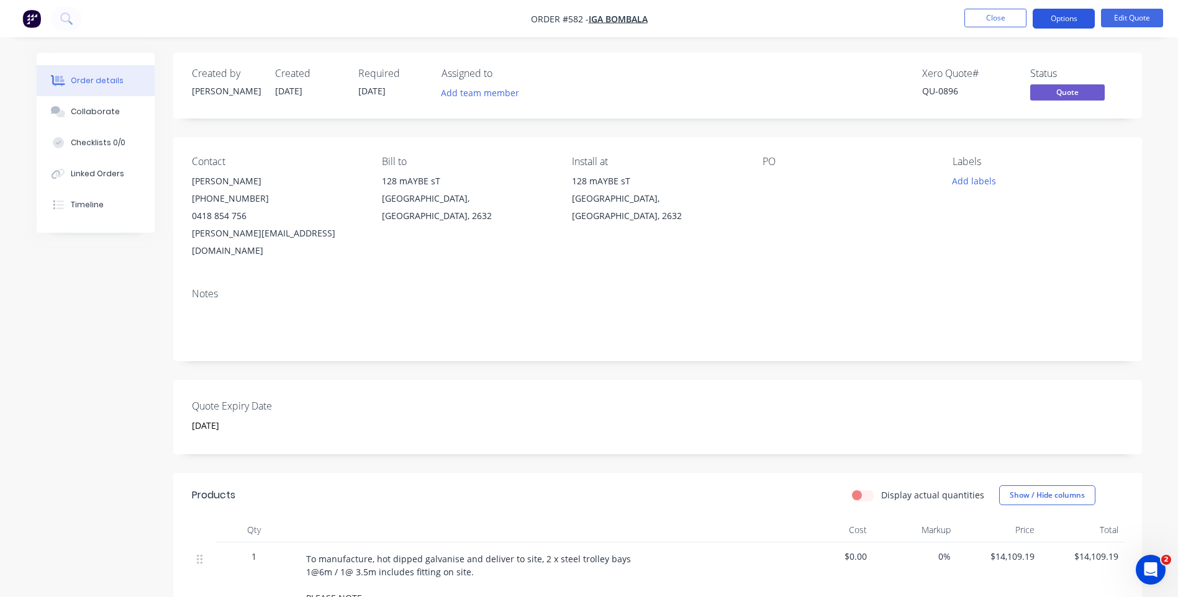
click at [1069, 19] on button "Options" at bounding box center [1064, 19] width 62 height 20
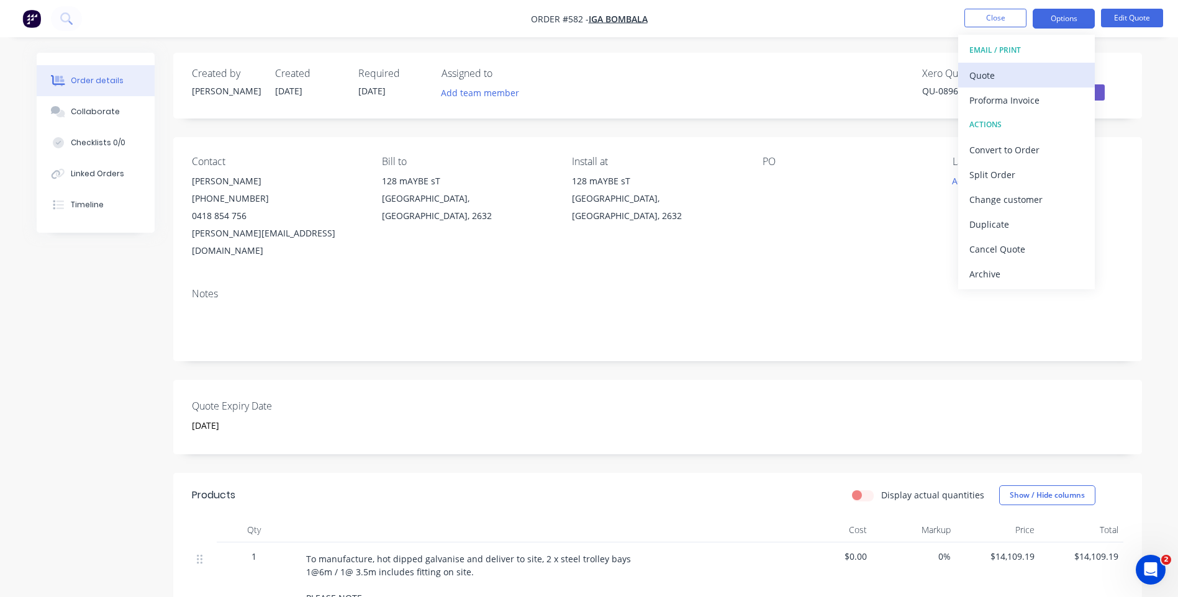
click at [978, 73] on div "Quote" at bounding box center [1026, 75] width 114 height 18
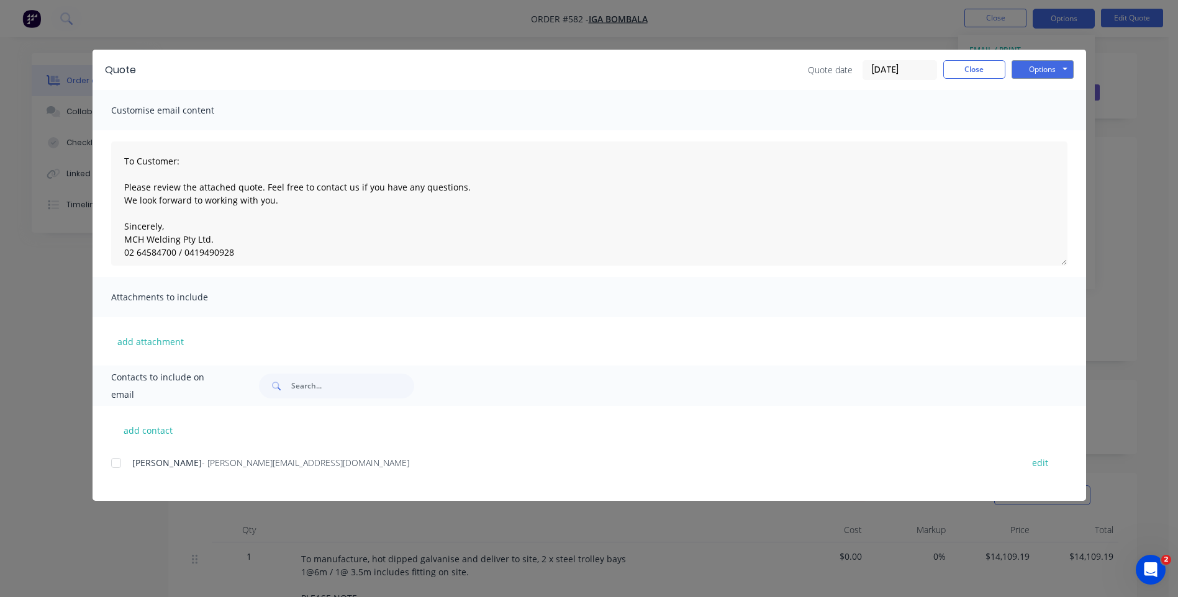
click at [114, 464] on div at bounding box center [116, 463] width 25 height 25
click at [1046, 66] on button "Options" at bounding box center [1042, 69] width 62 height 19
click at [1034, 131] on button "Email" at bounding box center [1050, 132] width 79 height 20
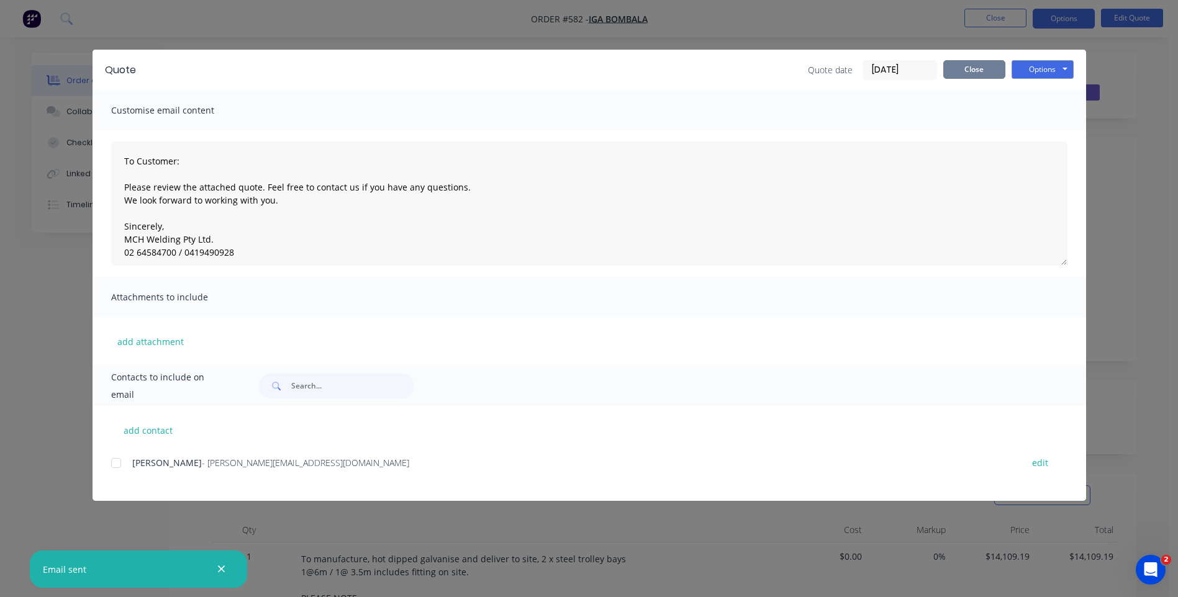
click at [957, 70] on button "Close" at bounding box center [974, 69] width 62 height 19
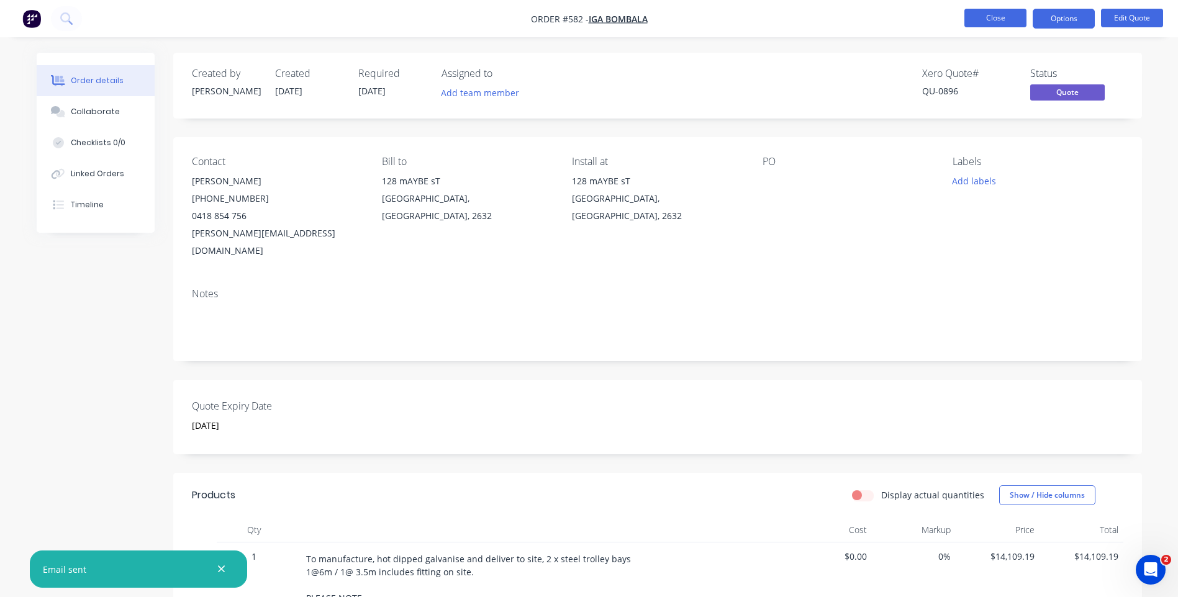
click at [979, 16] on button "Close" at bounding box center [995, 18] width 62 height 19
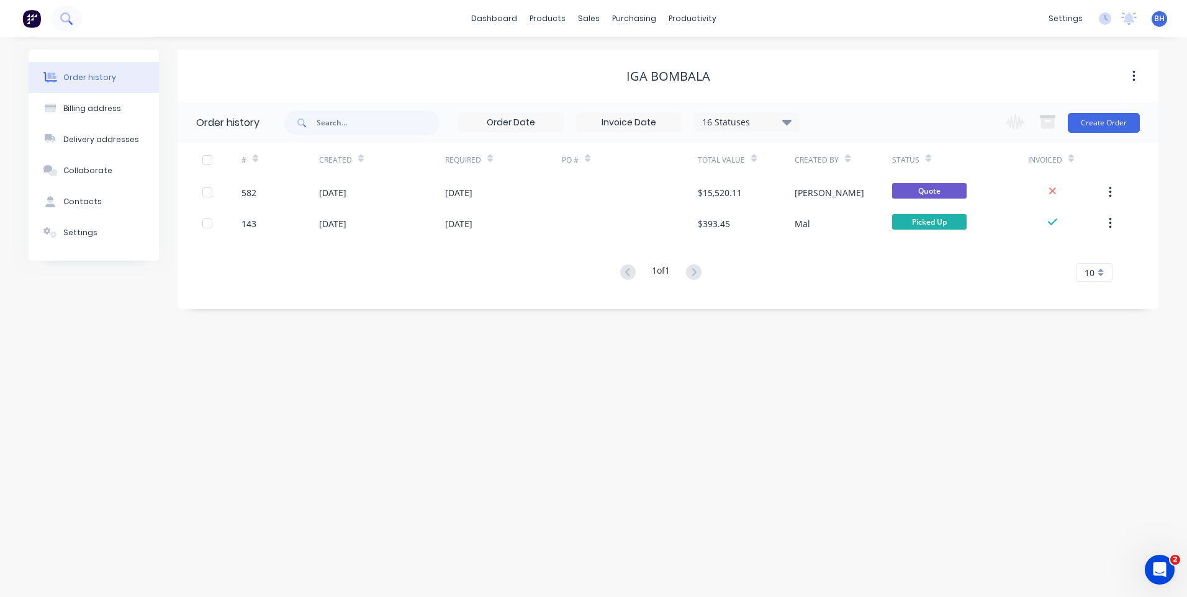
click at [63, 15] on icon at bounding box center [65, 17] width 10 height 10
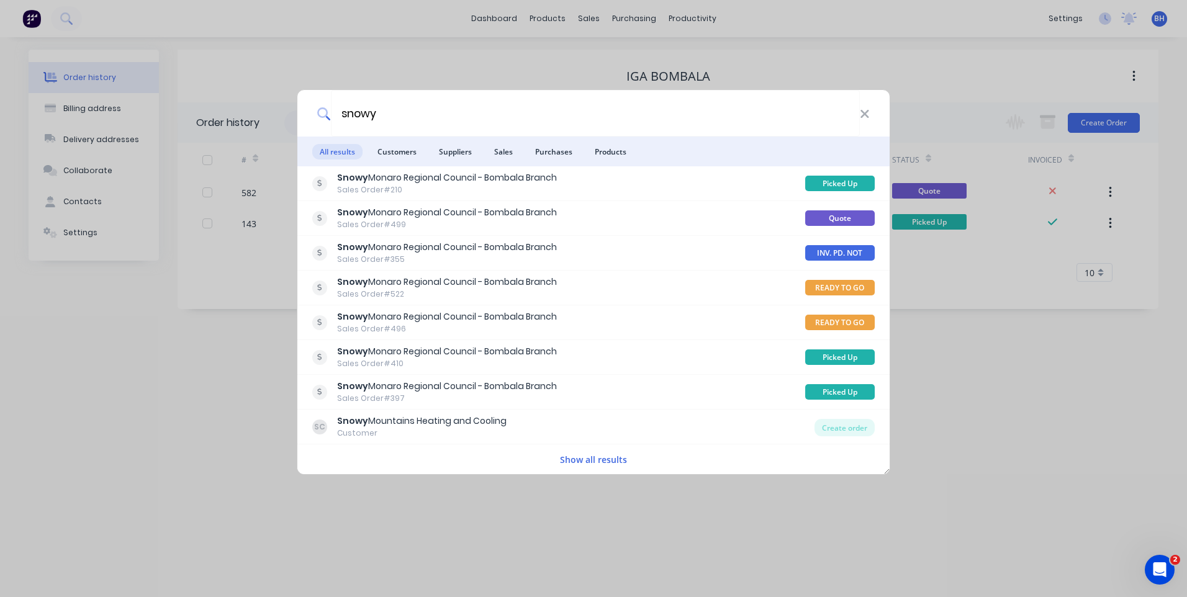
type input "snowy"
click at [563, 457] on button "Show all results" at bounding box center [593, 460] width 75 height 14
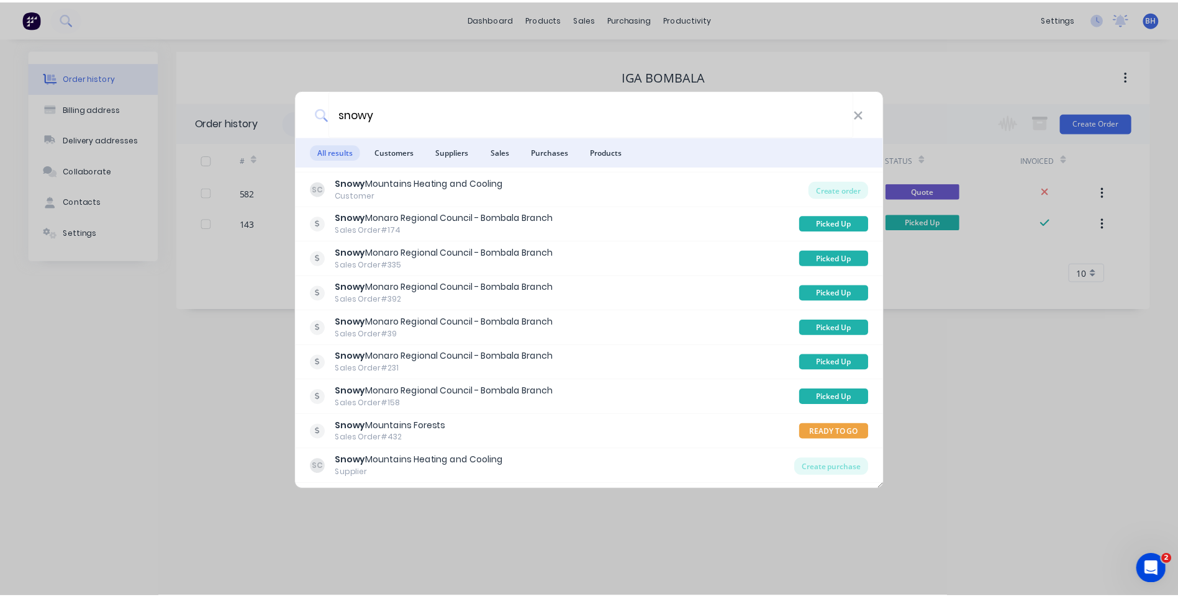
scroll to position [248, 0]
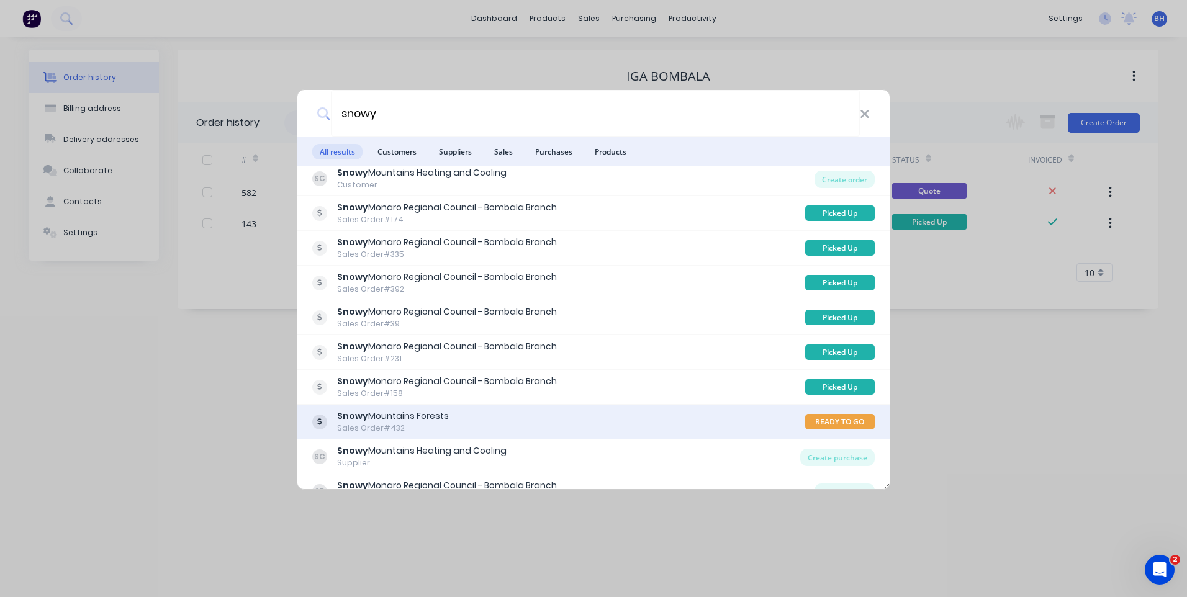
click at [550, 418] on div "Snowy Mountains Forests Sales Order #432" at bounding box center [558, 422] width 493 height 24
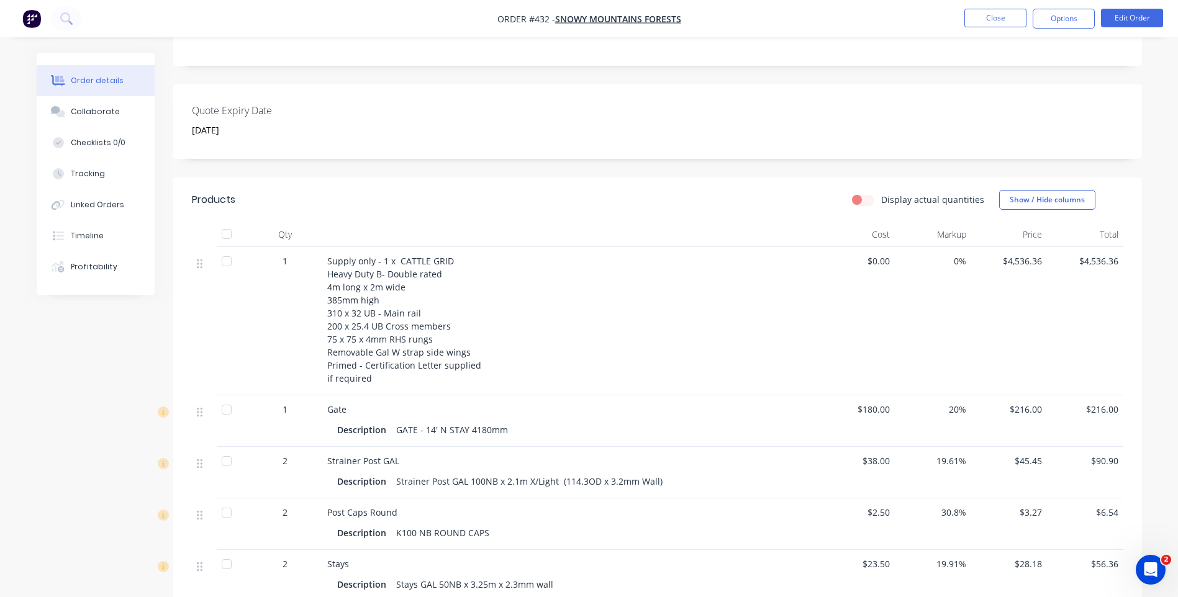
scroll to position [186, 0]
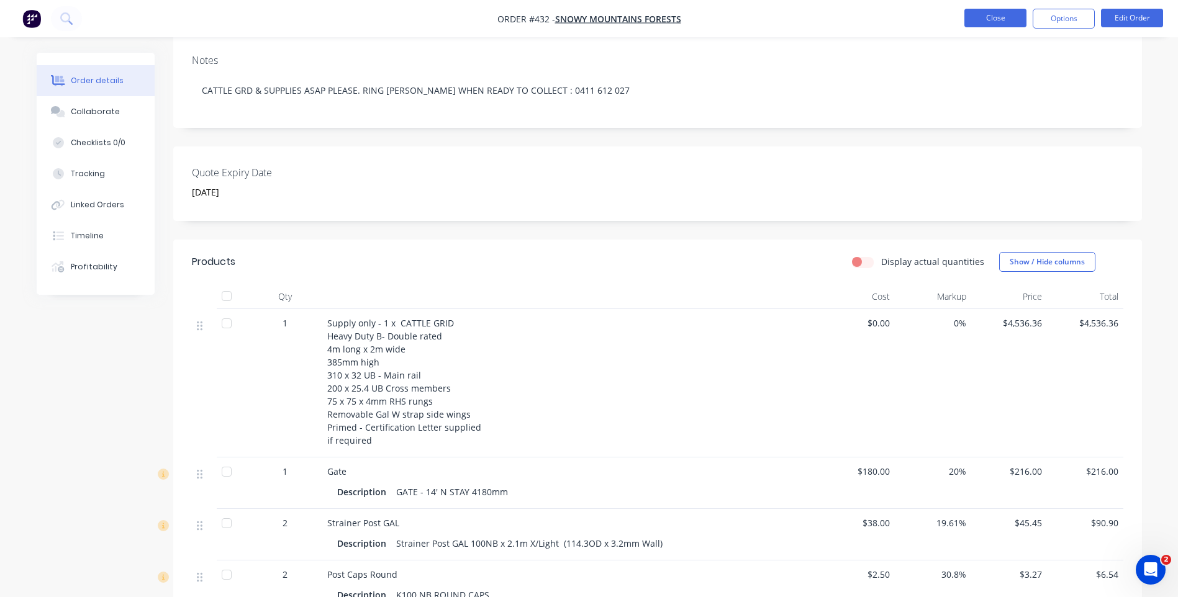
click at [972, 16] on button "Close" at bounding box center [995, 18] width 62 height 19
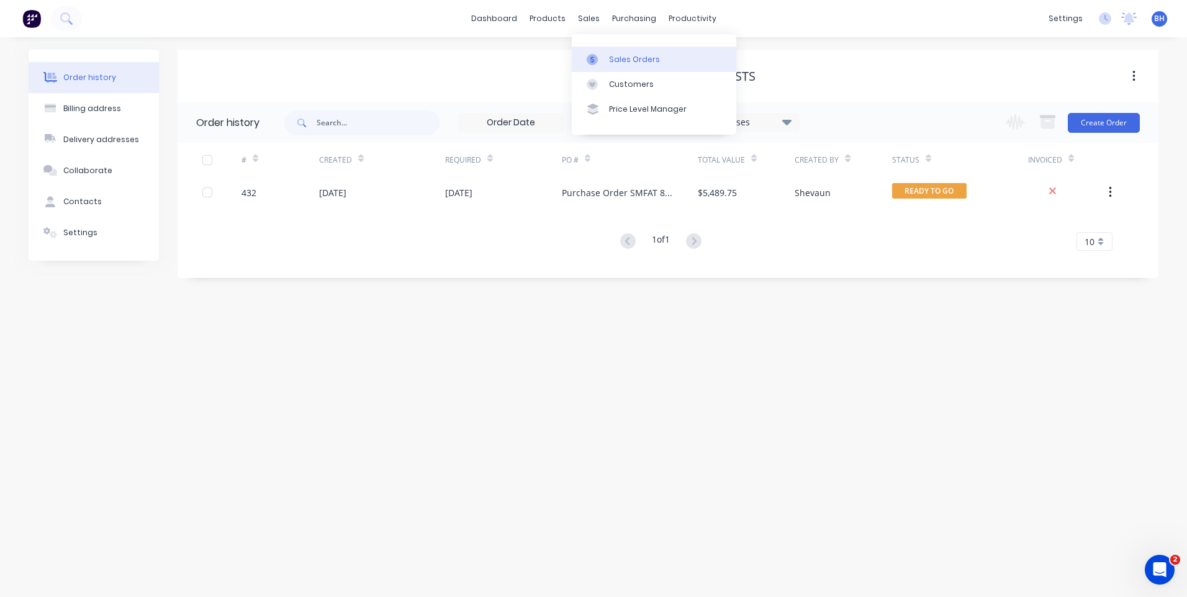
click at [612, 55] on div "Sales Orders" at bounding box center [634, 59] width 51 height 11
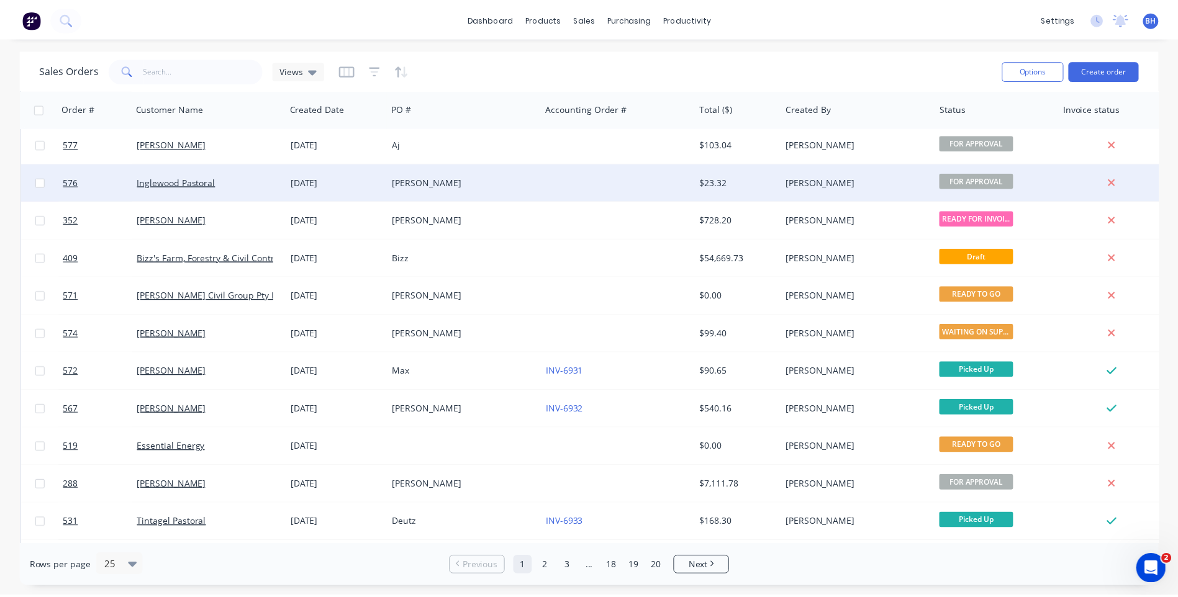
scroll to position [474, 0]
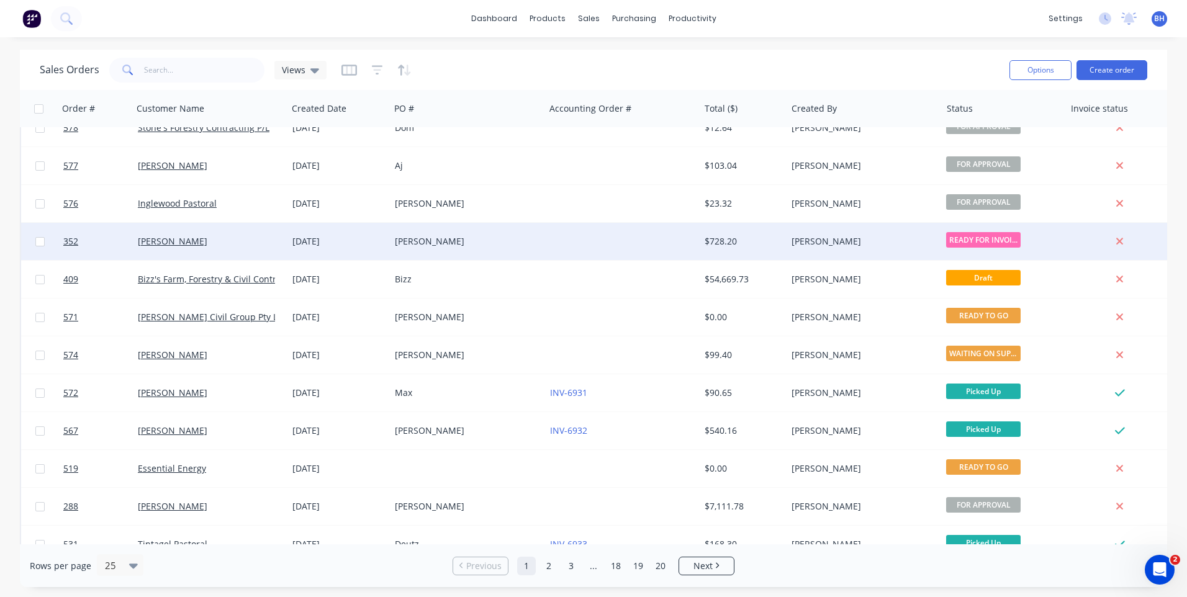
click at [535, 241] on div "[PERSON_NAME]" at bounding box center [467, 241] width 145 height 12
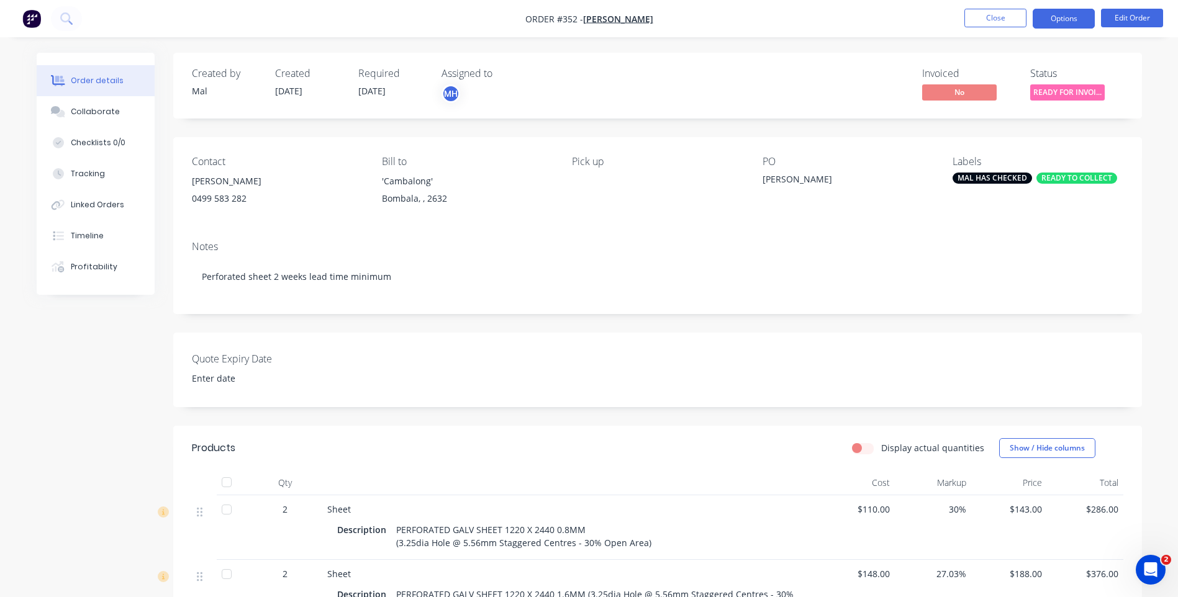
click at [1057, 20] on button "Options" at bounding box center [1064, 19] width 62 height 20
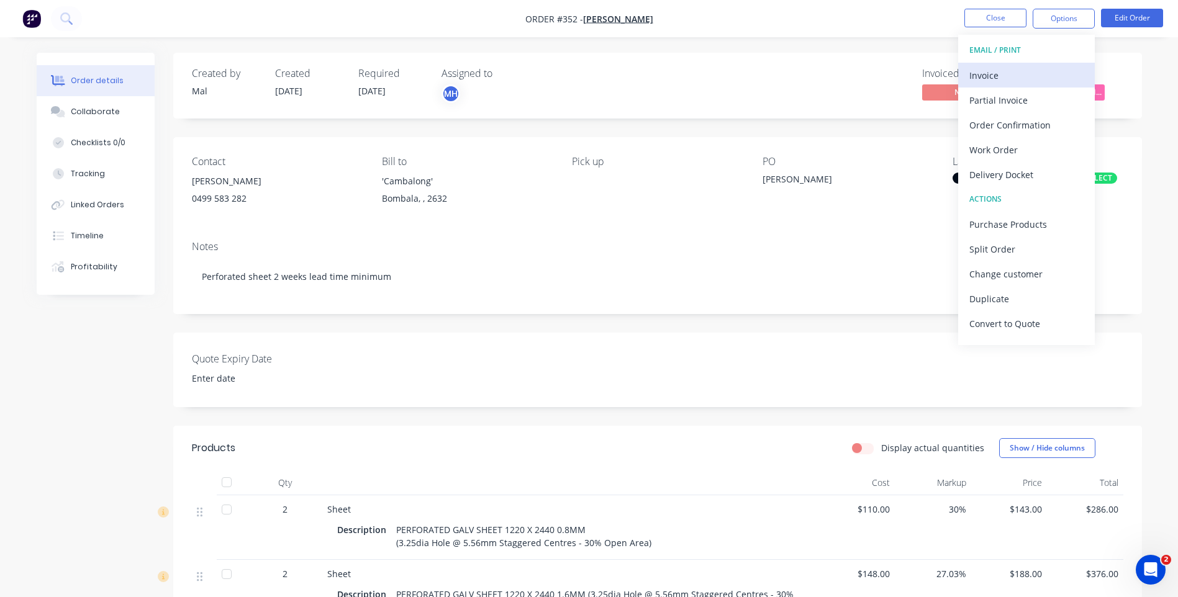
click at [986, 75] on div "Invoice" at bounding box center [1026, 75] width 114 height 18
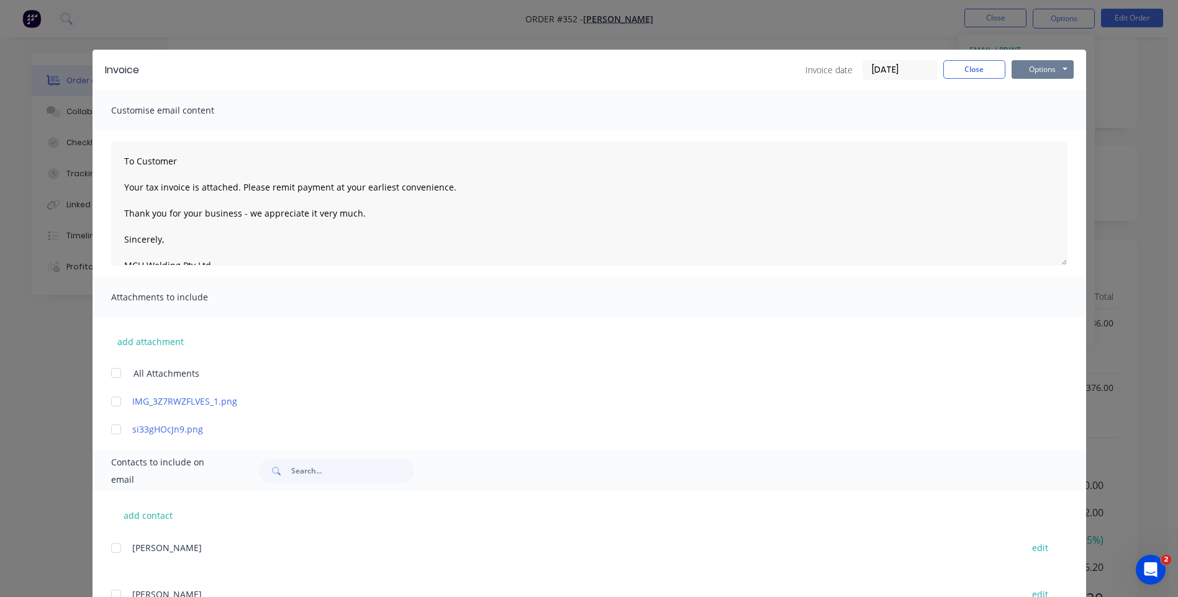
click at [1018, 71] on button "Options" at bounding box center [1042, 69] width 62 height 19
click at [1021, 88] on button "Preview" at bounding box center [1050, 91] width 79 height 20
click at [969, 66] on button "Close" at bounding box center [974, 69] width 62 height 19
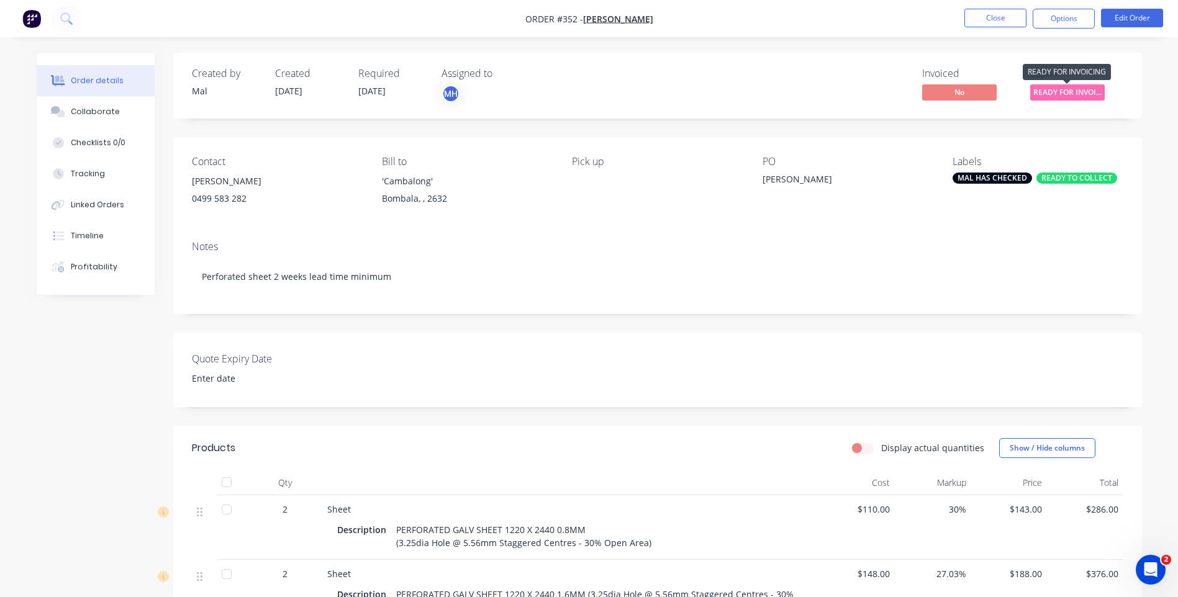
click at [1048, 86] on span "READY FOR INVOI..." at bounding box center [1067, 92] width 75 height 16
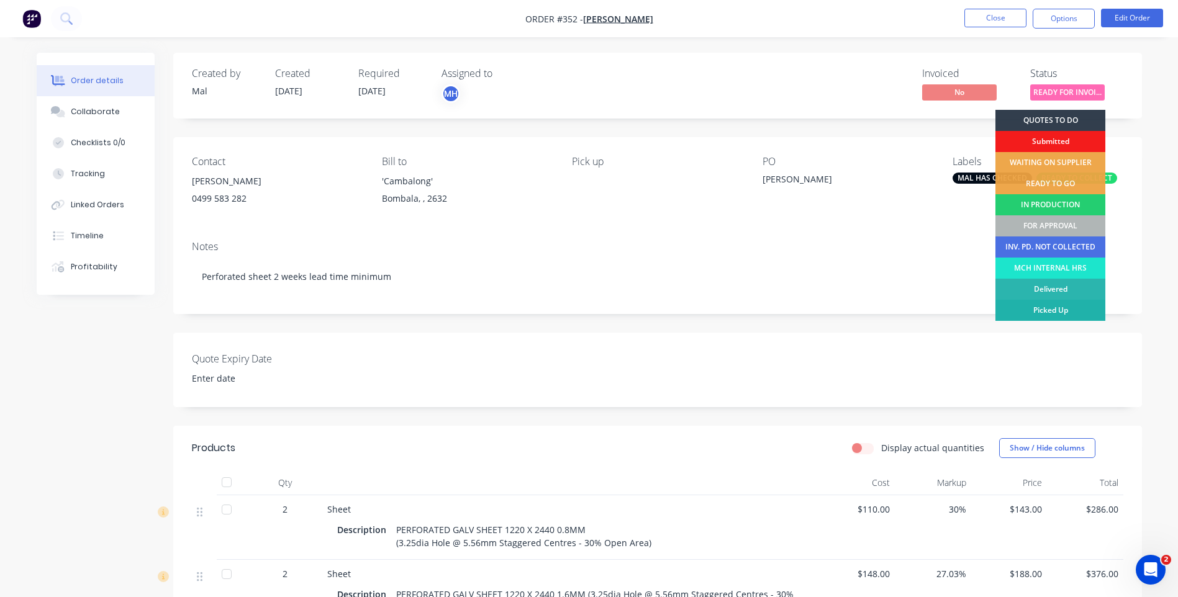
click at [1023, 309] on div "Picked Up" at bounding box center [1050, 310] width 110 height 21
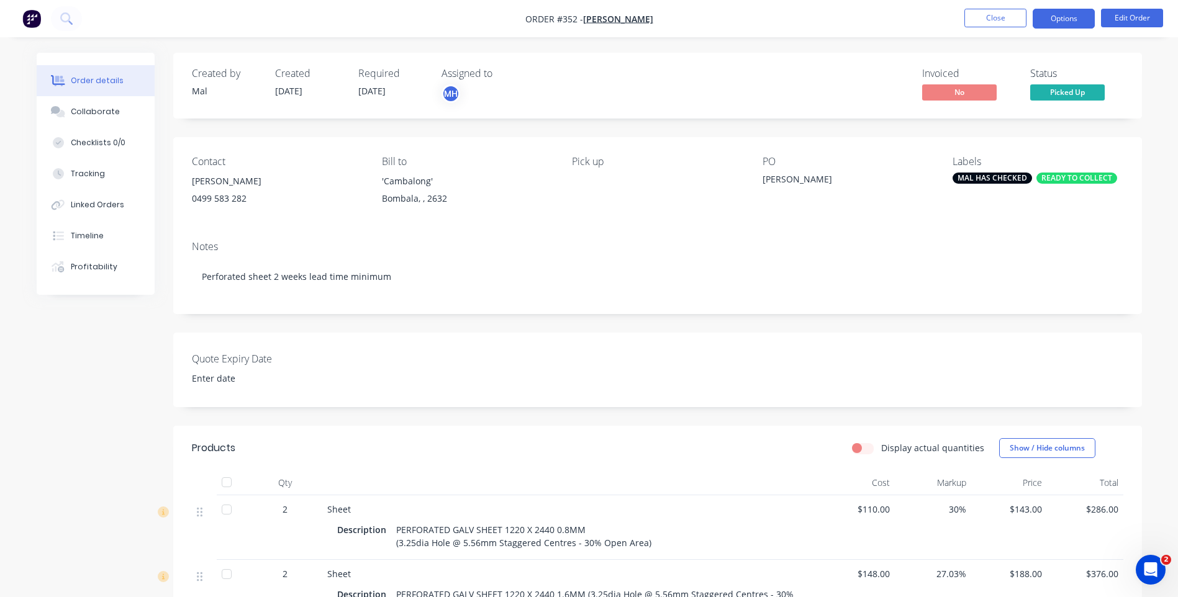
click at [1052, 13] on button "Options" at bounding box center [1064, 19] width 62 height 20
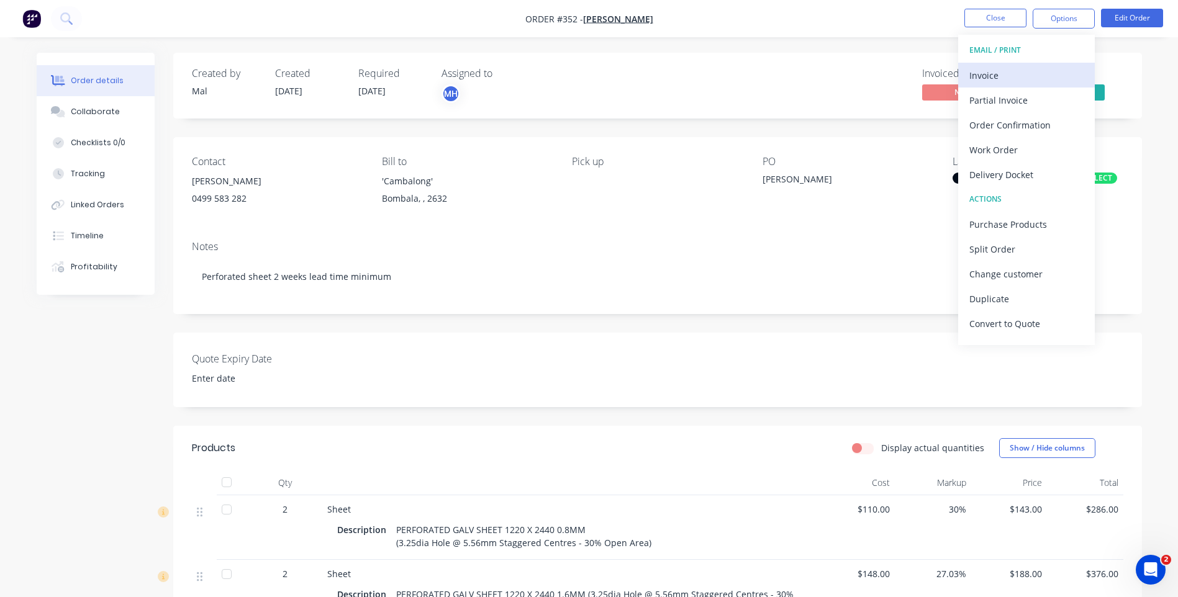
click at [978, 69] on div "Invoice" at bounding box center [1026, 75] width 114 height 18
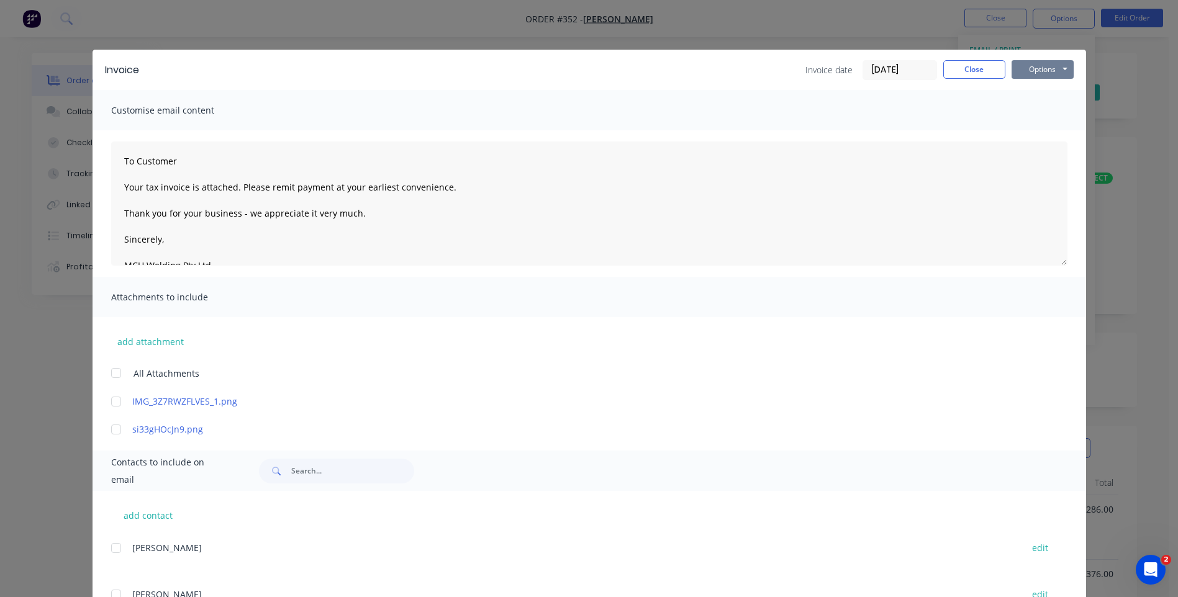
click at [1027, 65] on button "Options" at bounding box center [1042, 69] width 62 height 19
click at [961, 70] on button "Close" at bounding box center [974, 69] width 62 height 19
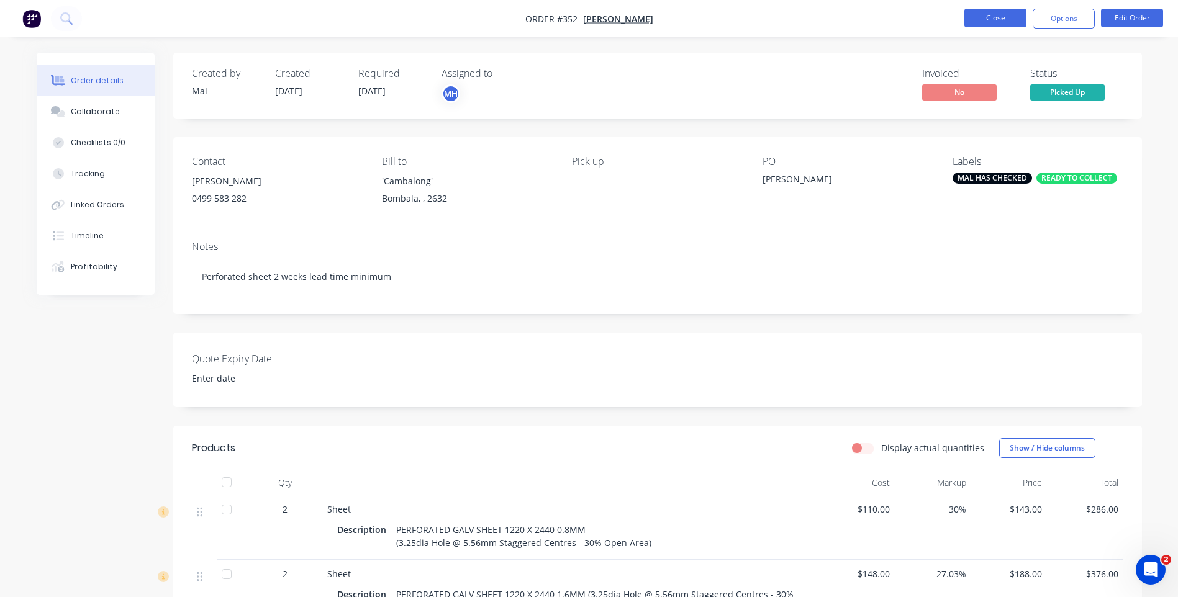
click at [995, 15] on button "Close" at bounding box center [995, 18] width 62 height 19
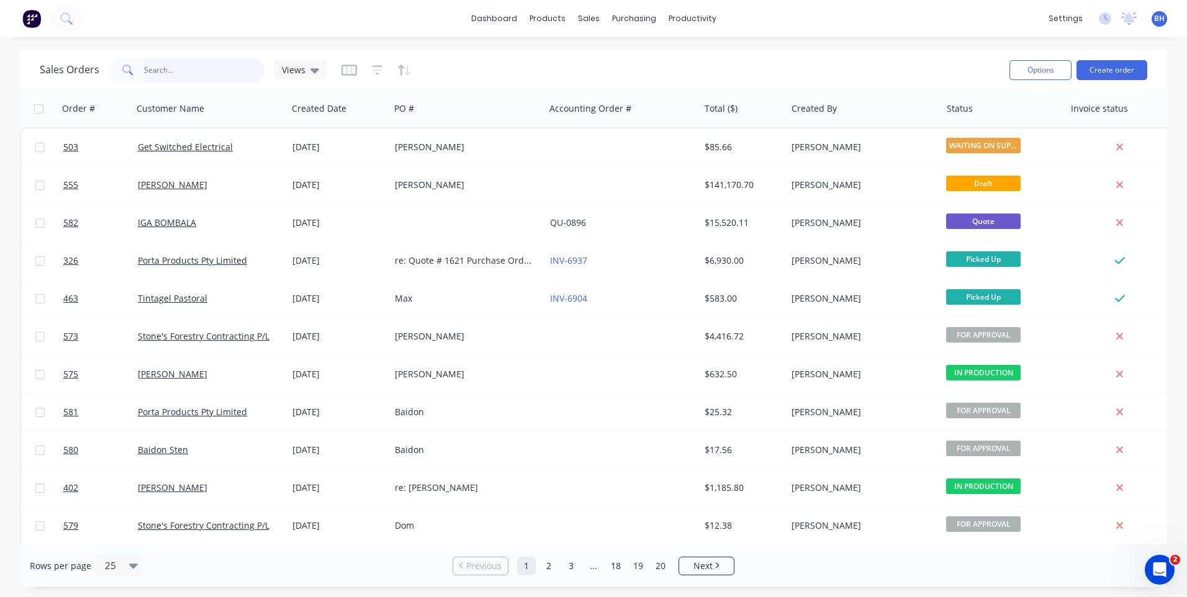
click at [162, 71] on input "text" at bounding box center [204, 70] width 121 height 25
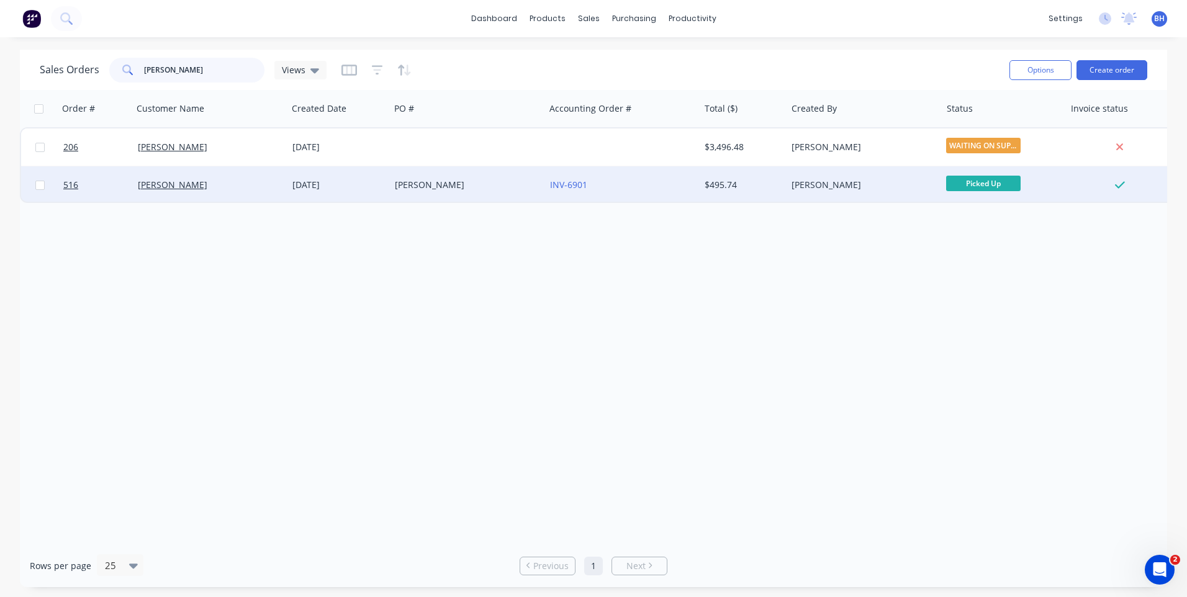
type input "[PERSON_NAME]"
click at [474, 181] on div "[PERSON_NAME]" at bounding box center [464, 185] width 138 height 12
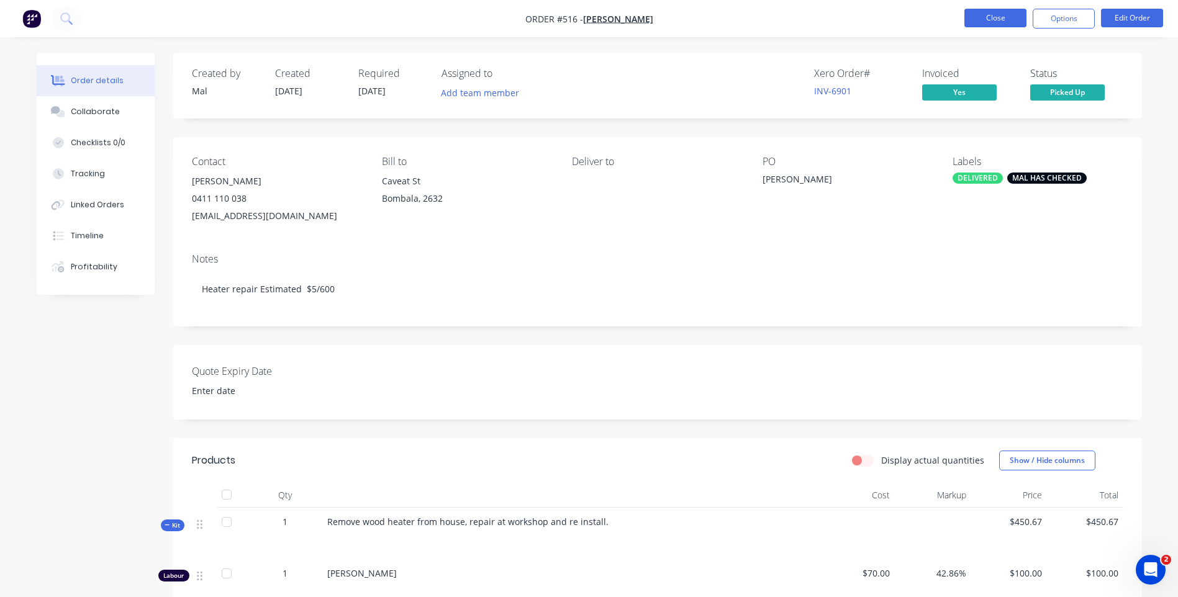
click at [992, 15] on button "Close" at bounding box center [995, 18] width 62 height 19
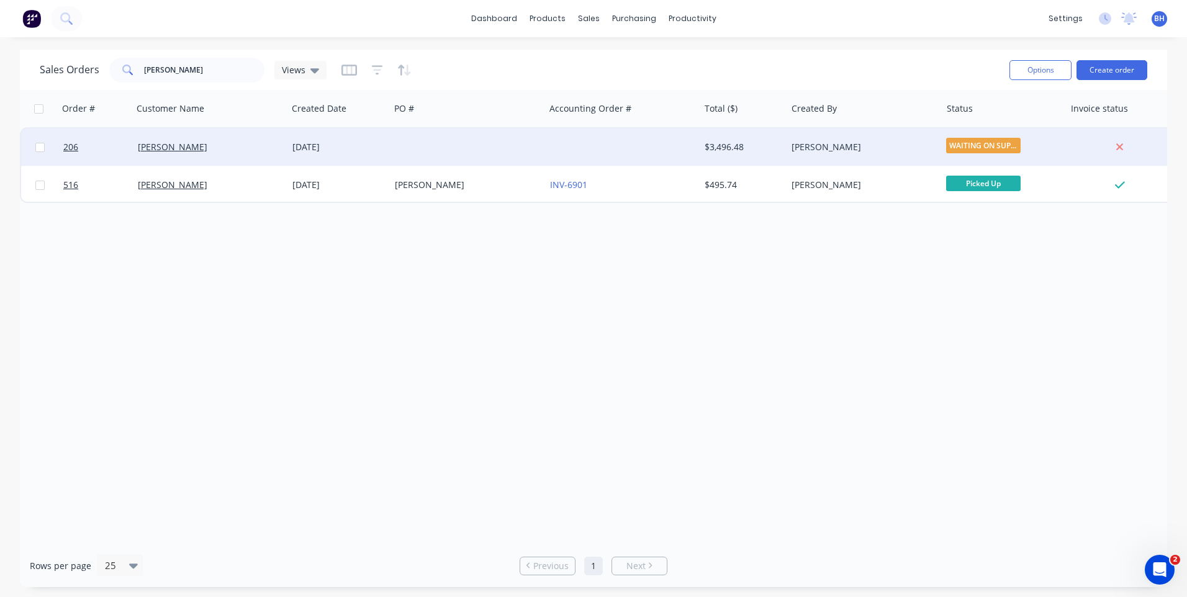
click at [549, 147] on div at bounding box center [622, 147] width 155 height 37
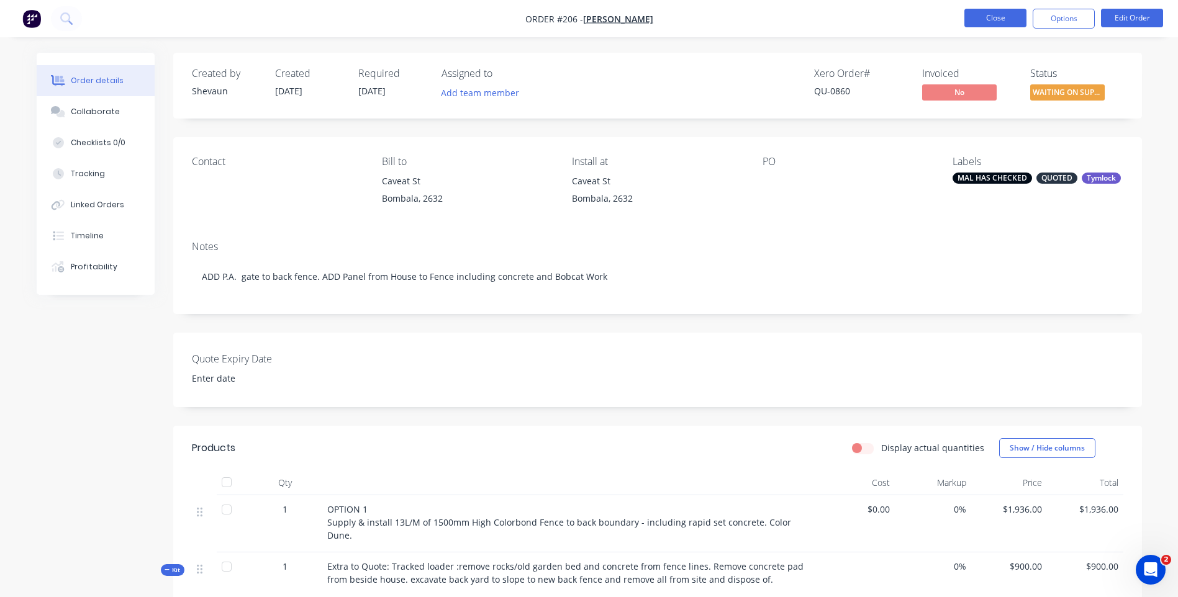
click at [985, 17] on button "Close" at bounding box center [995, 18] width 62 height 19
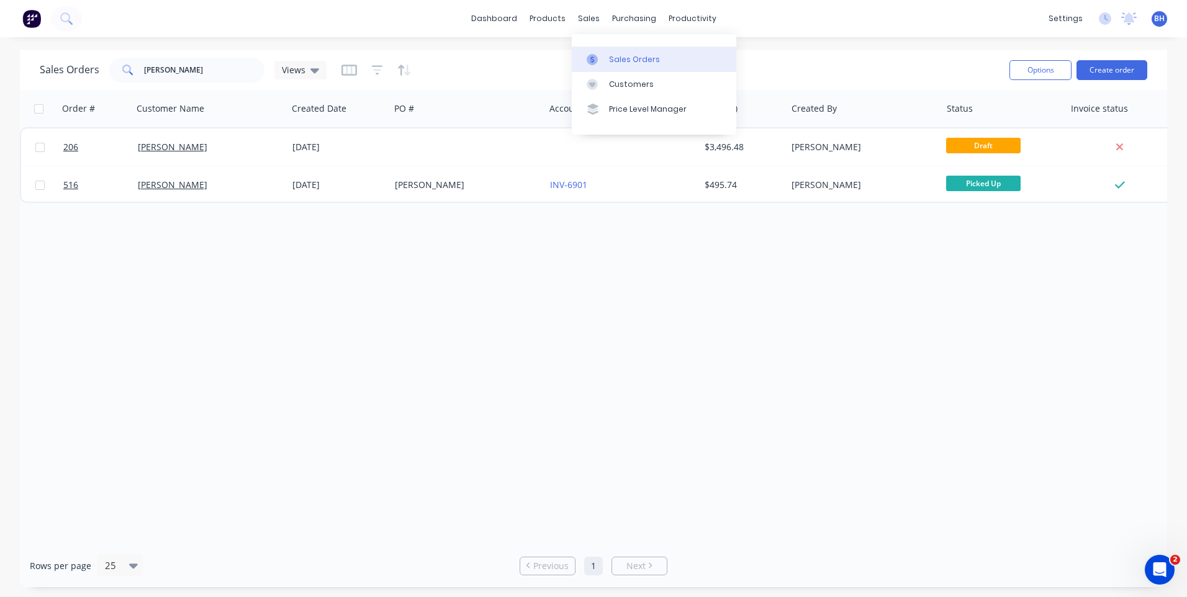
click at [618, 60] on div "Sales Orders" at bounding box center [634, 59] width 51 height 11
click at [625, 81] on div "Customers" at bounding box center [631, 84] width 45 height 11
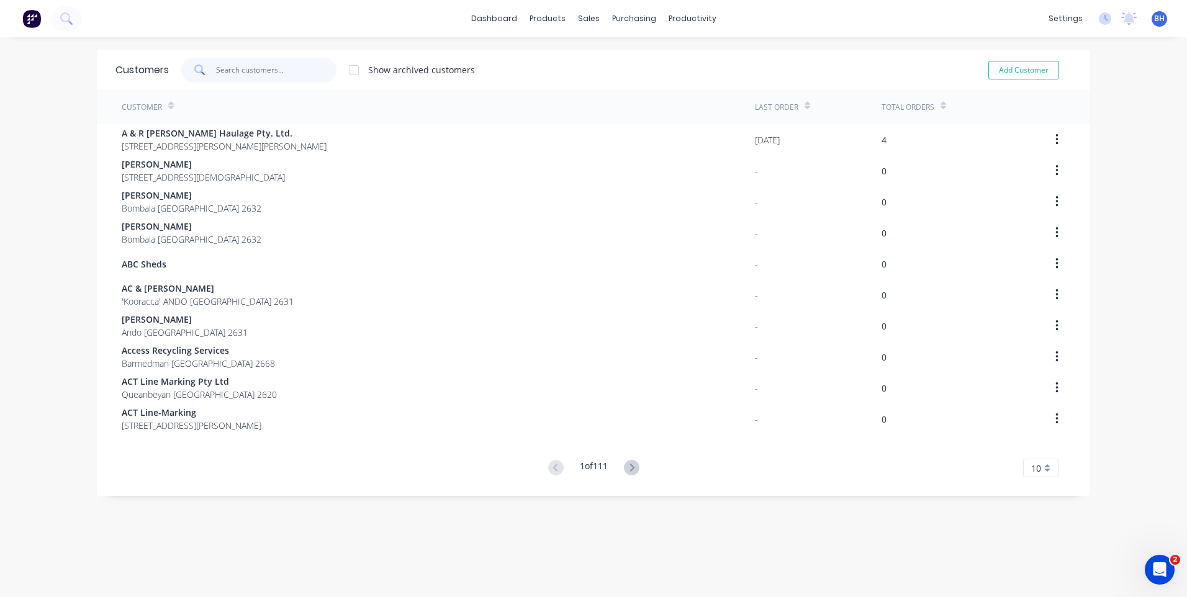
click at [286, 68] on input "text" at bounding box center [276, 70] width 121 height 25
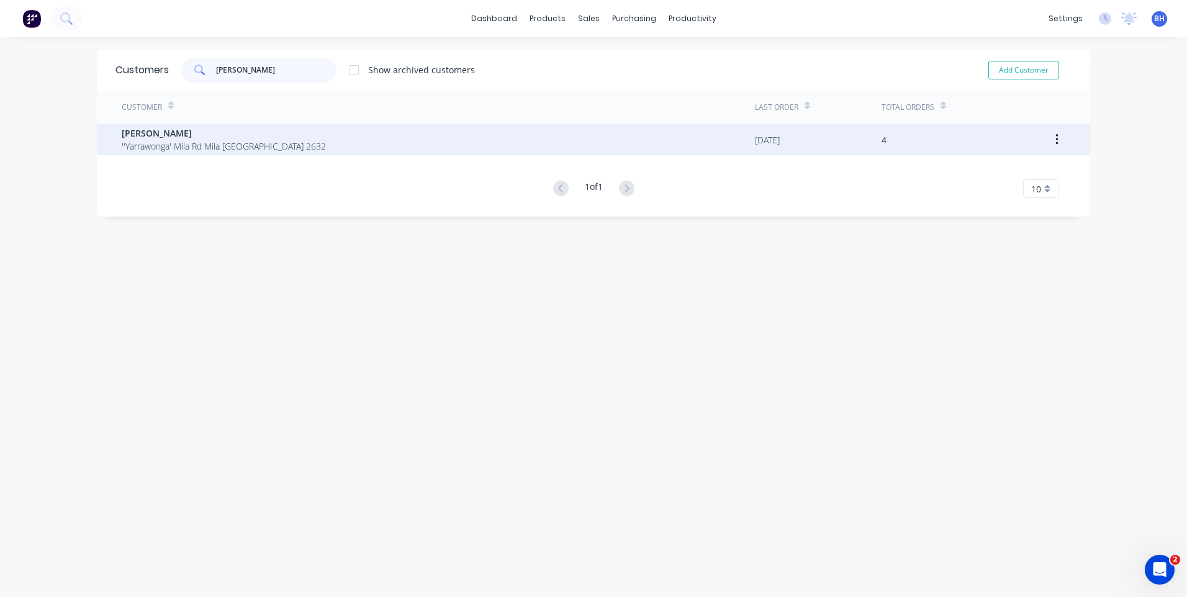
type input "[PERSON_NAME]"
click at [272, 139] on span "[PERSON_NAME]" at bounding box center [224, 133] width 204 height 13
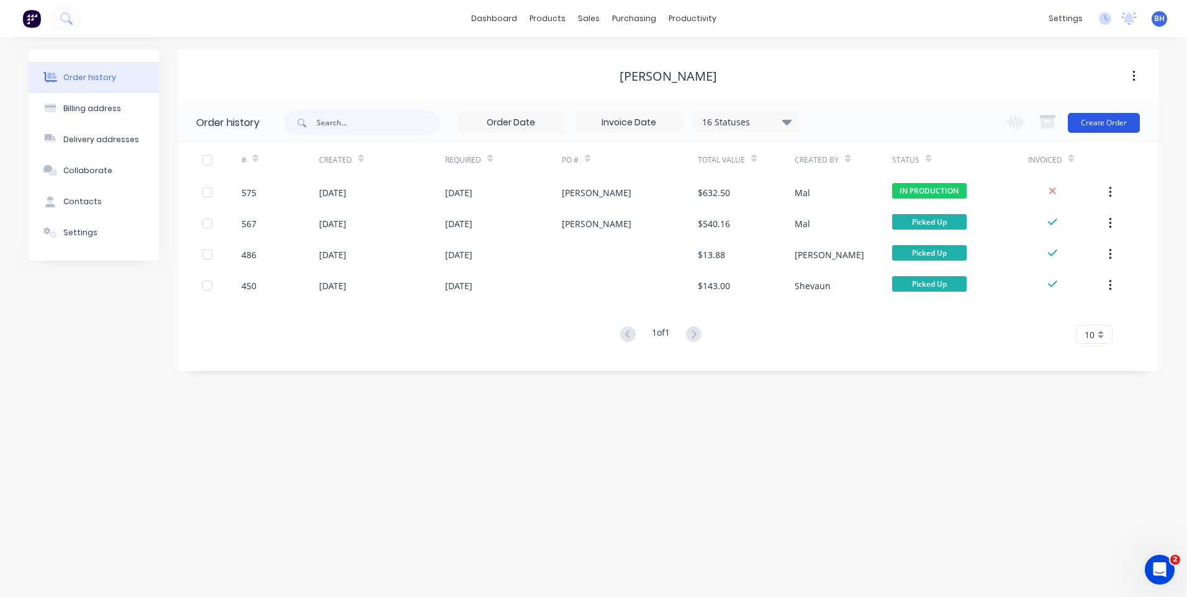
click at [1094, 120] on button "Create Order" at bounding box center [1104, 123] width 72 height 20
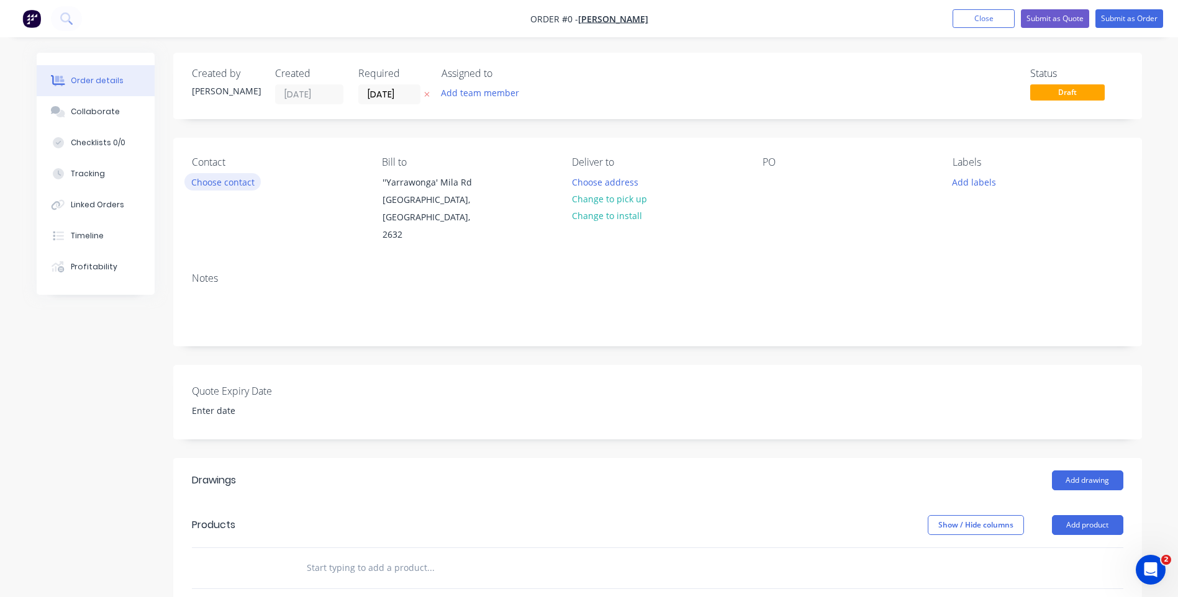
drag, startPoint x: 232, startPoint y: 171, endPoint x: 233, endPoint y: 177, distance: 6.3
click at [233, 175] on div "Contact Choose contact" at bounding box center [277, 200] width 170 height 88
click at [233, 177] on button "Choose contact" at bounding box center [222, 181] width 76 height 17
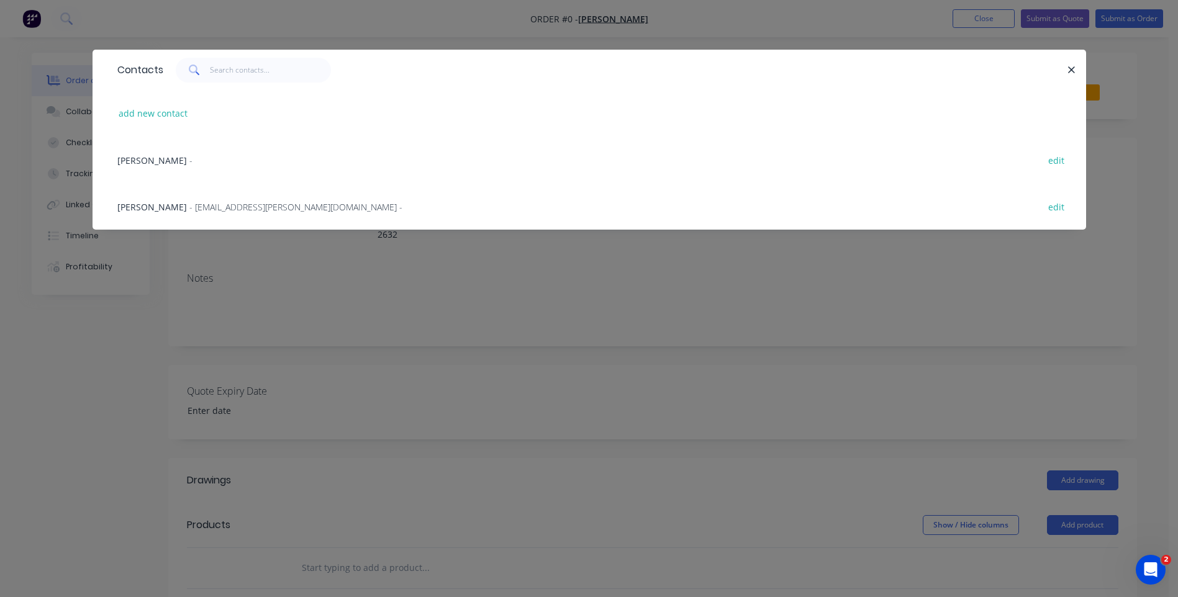
click at [226, 202] on span "- [EMAIL_ADDRESS][PERSON_NAME][DOMAIN_NAME] -" at bounding box center [295, 207] width 213 height 12
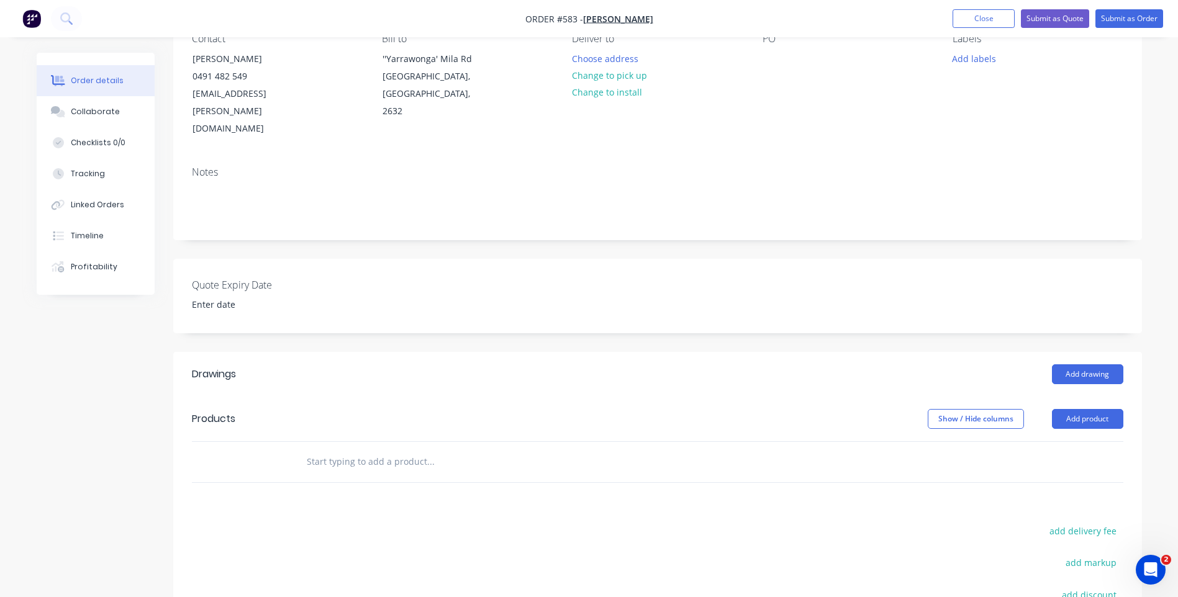
scroll to position [124, 0]
click at [1091, 409] on button "Add product" at bounding box center [1087, 419] width 71 height 20
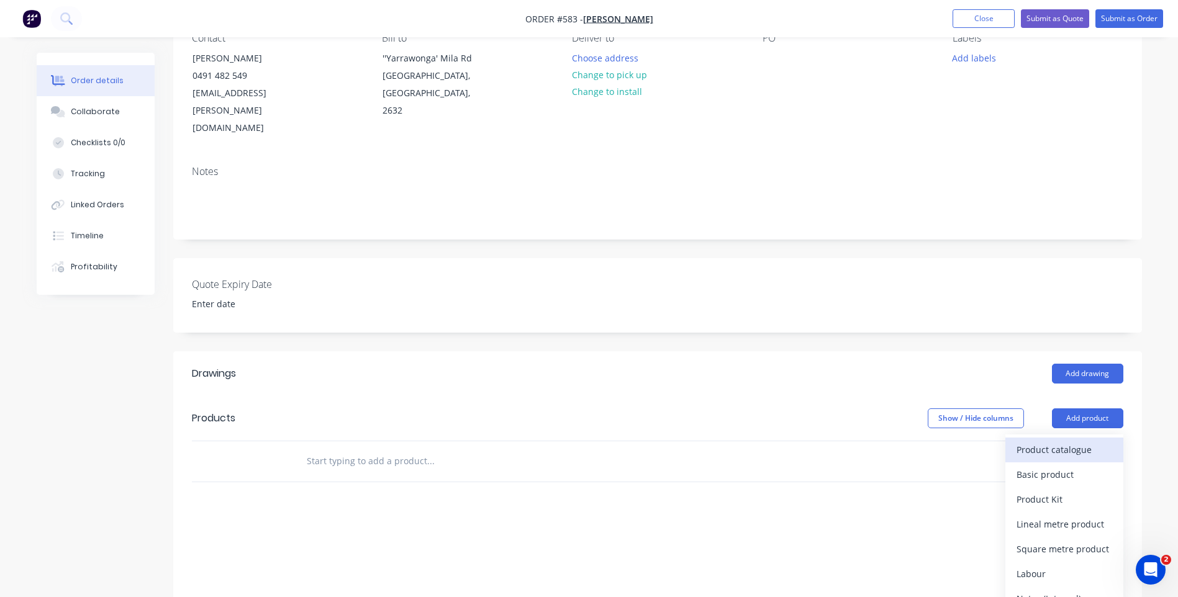
click at [1041, 441] on div "Product catalogue" at bounding box center [1064, 450] width 96 height 18
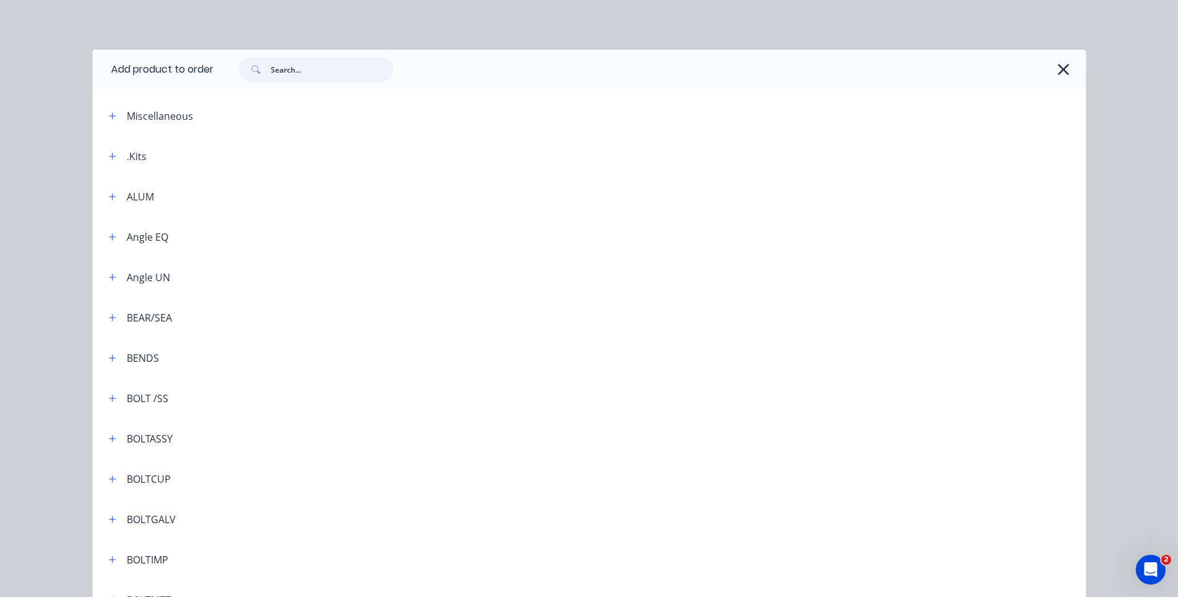
click at [323, 65] on input "text" at bounding box center [332, 69] width 123 height 25
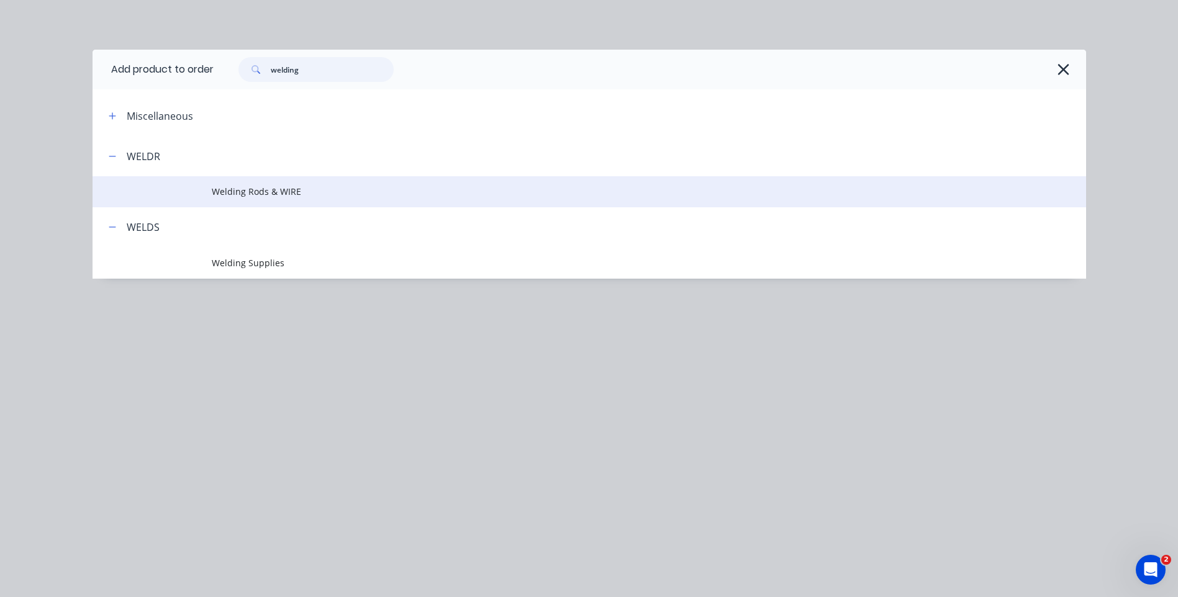
type input "welding"
click at [225, 186] on span "Welding Rods & WIRE" at bounding box center [561, 191] width 699 height 13
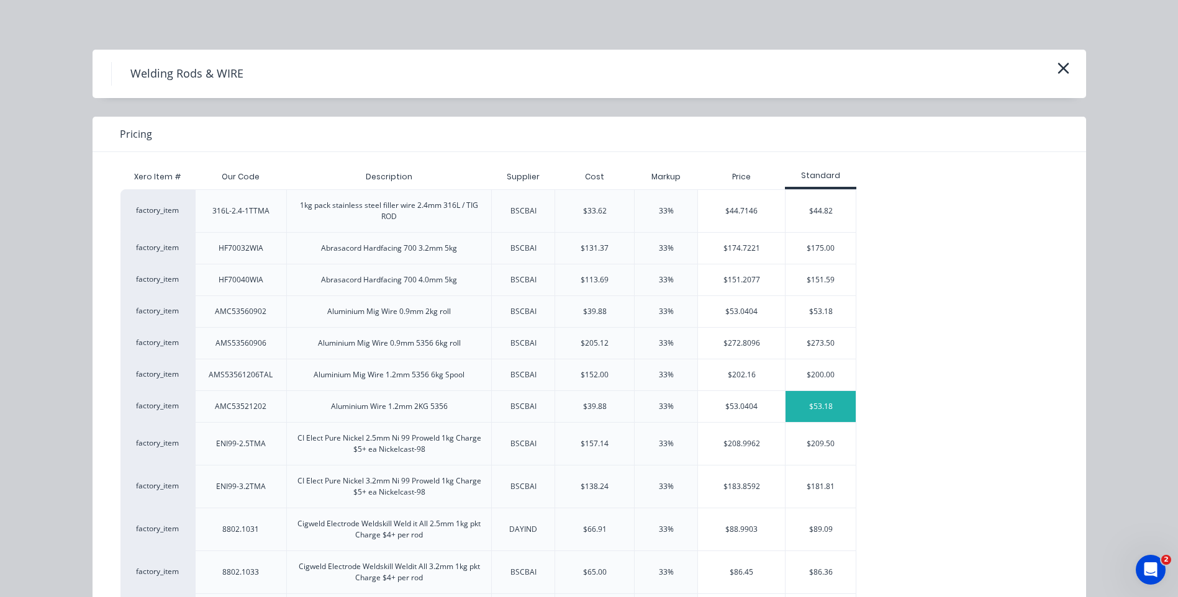
click at [805, 400] on div "$53.18" at bounding box center [820, 406] width 70 height 31
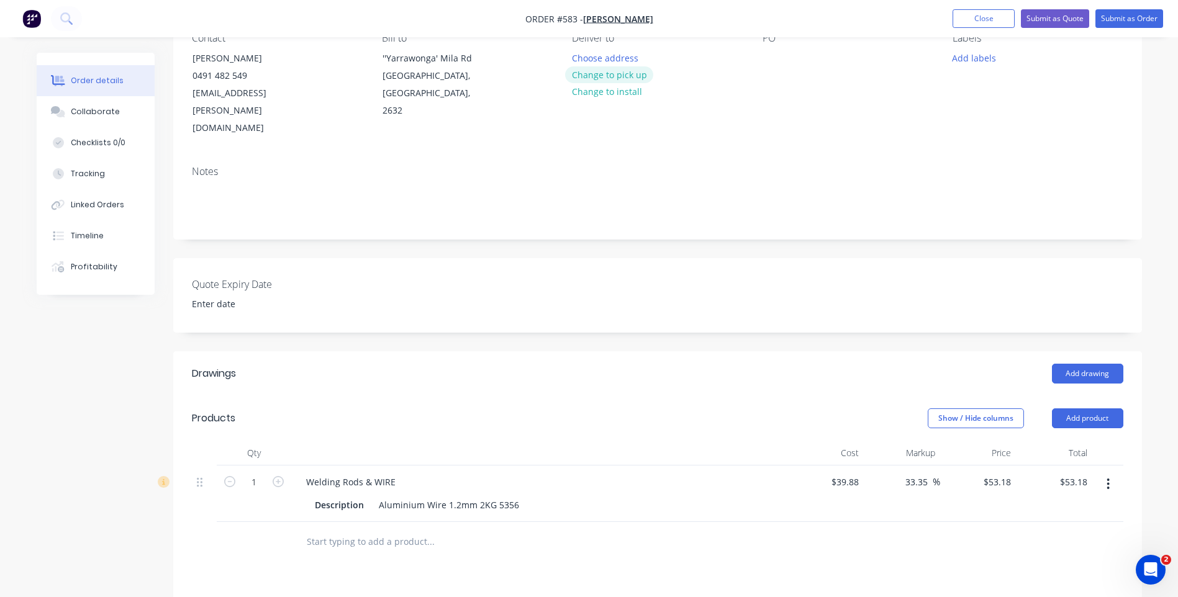
click at [601, 70] on button "Change to pick up" at bounding box center [609, 74] width 88 height 17
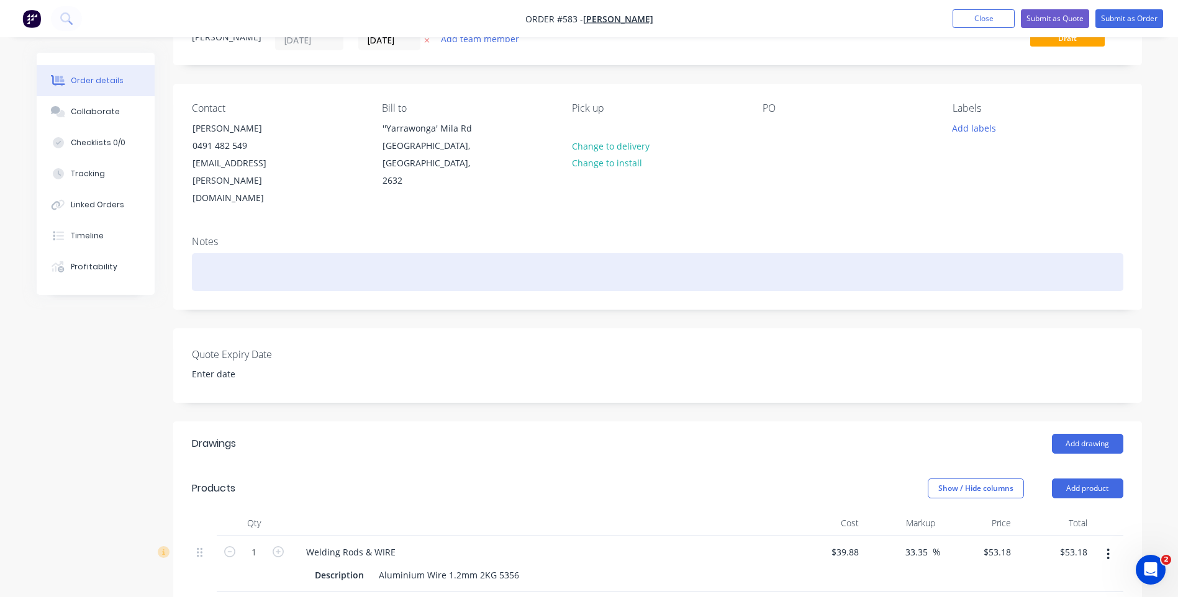
scroll to position [0, 0]
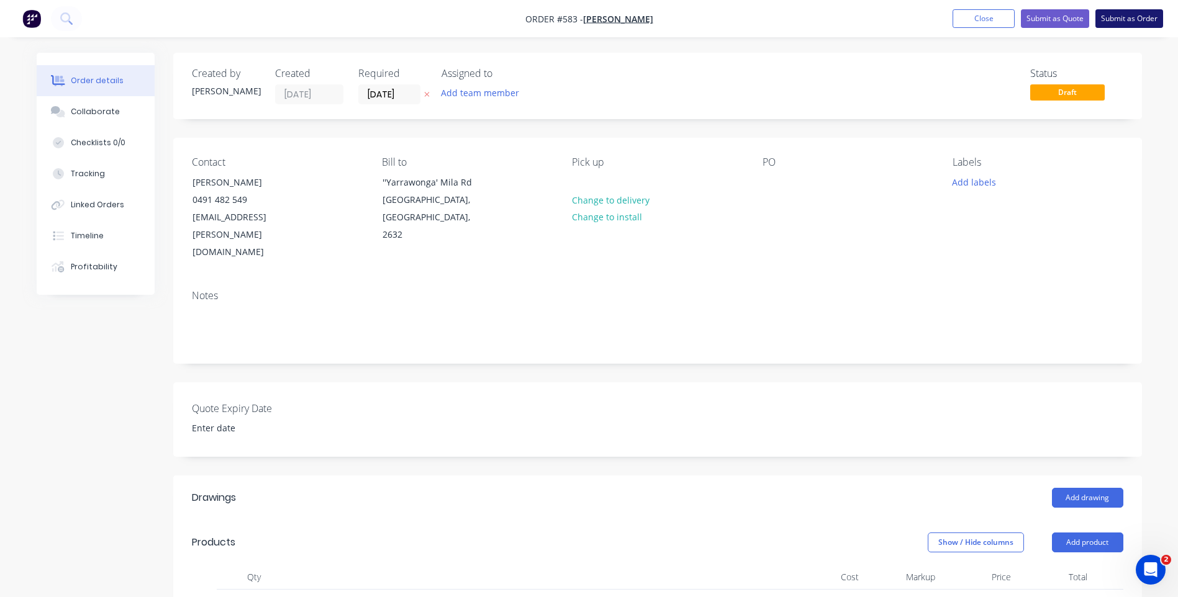
click at [1128, 16] on button "Submit as Order" at bounding box center [1129, 18] width 68 height 19
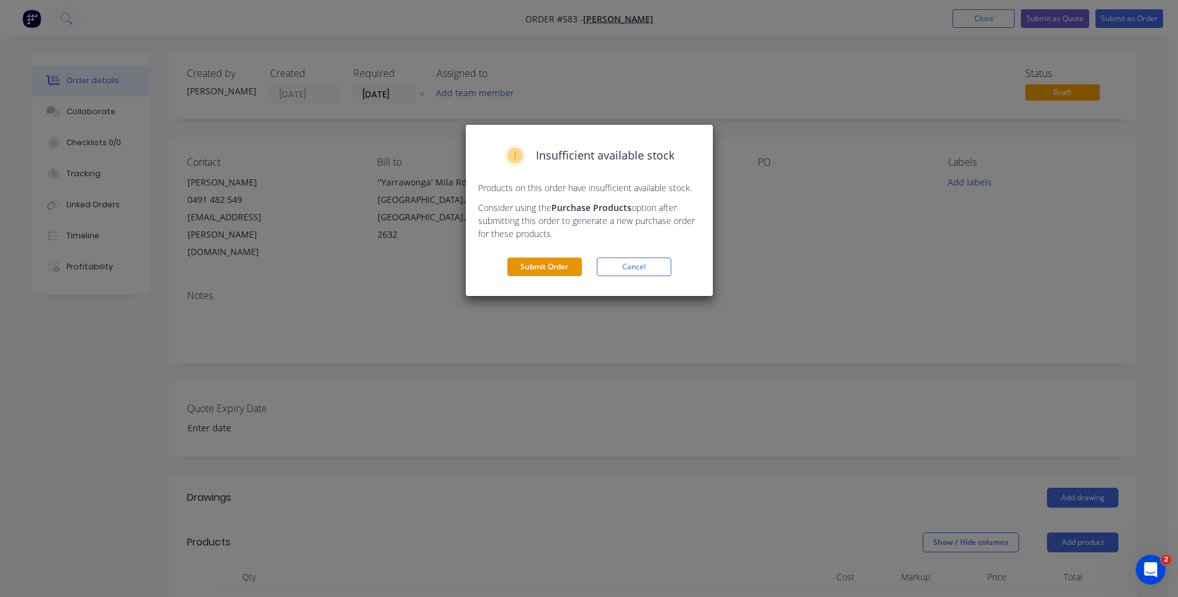
click at [523, 260] on button "Submit Order" at bounding box center [544, 267] width 75 height 19
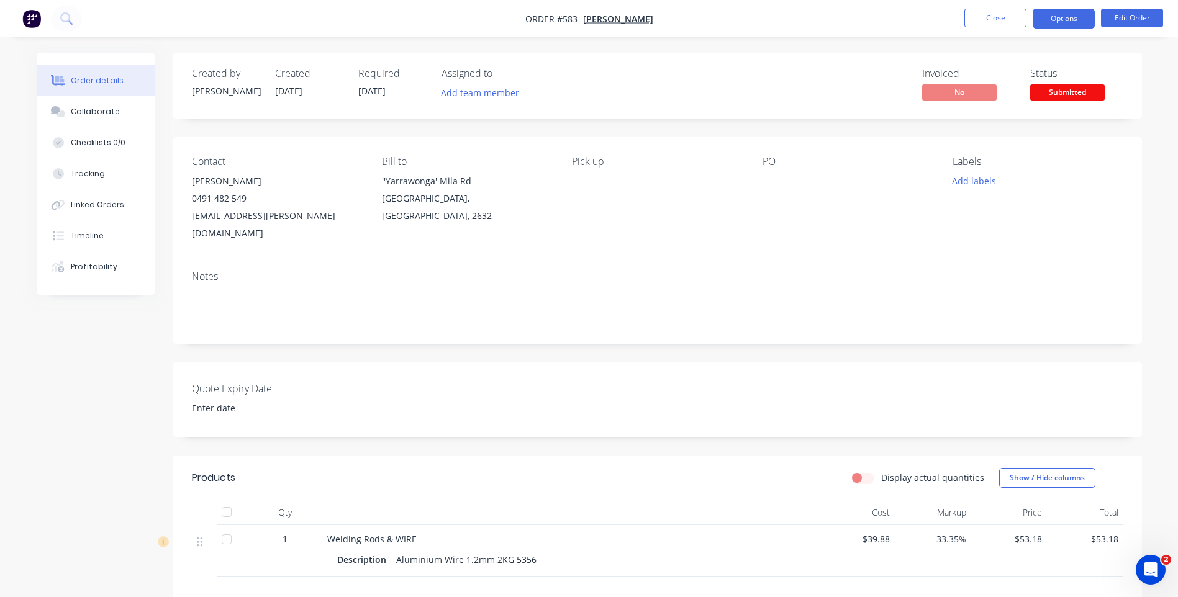
click at [1069, 24] on button "Options" at bounding box center [1064, 19] width 62 height 20
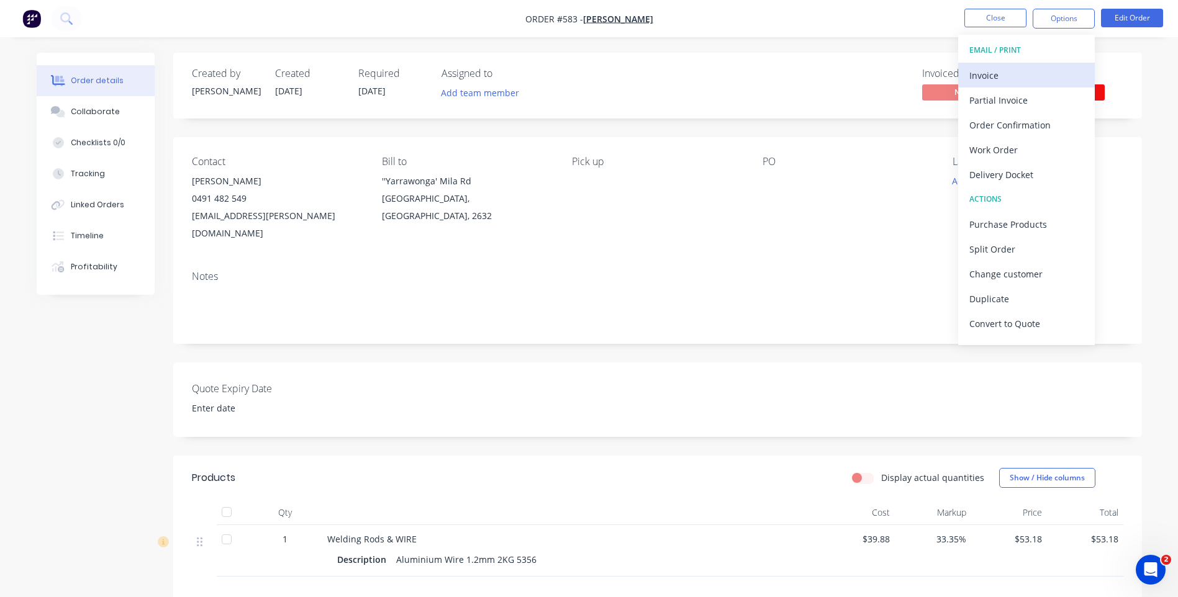
click at [983, 73] on div "Invoice" at bounding box center [1026, 75] width 114 height 18
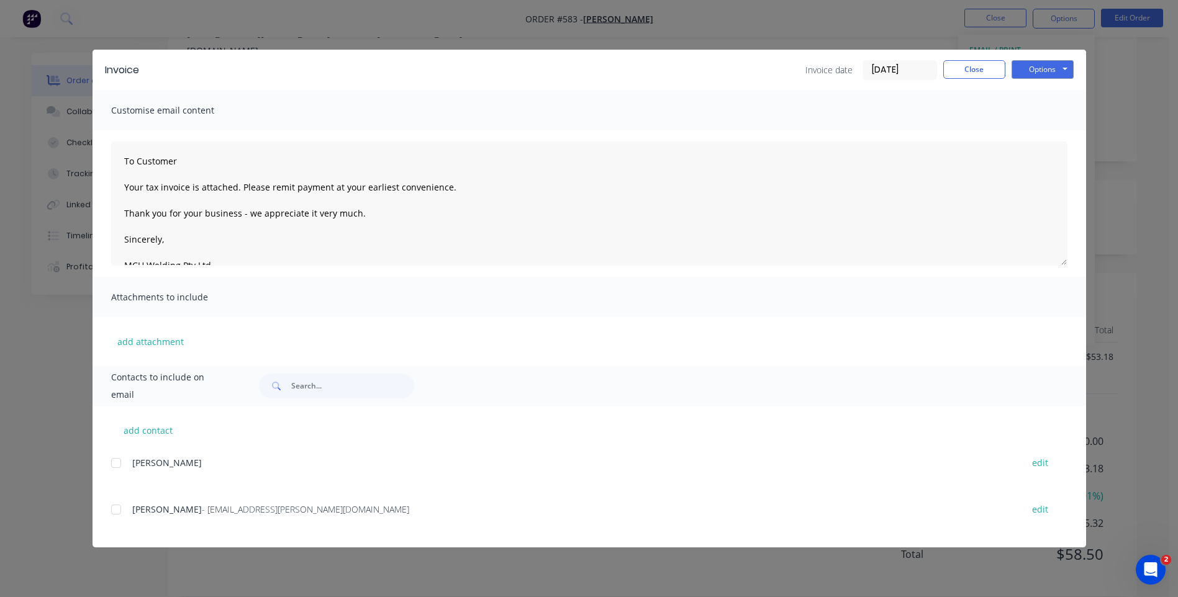
scroll to position [183, 0]
click at [1019, 65] on button "Options" at bounding box center [1042, 69] width 62 height 19
click at [1026, 88] on button "Preview" at bounding box center [1050, 91] width 79 height 20
click at [120, 510] on div at bounding box center [116, 509] width 25 height 25
click at [1049, 70] on button "Options" at bounding box center [1042, 69] width 62 height 19
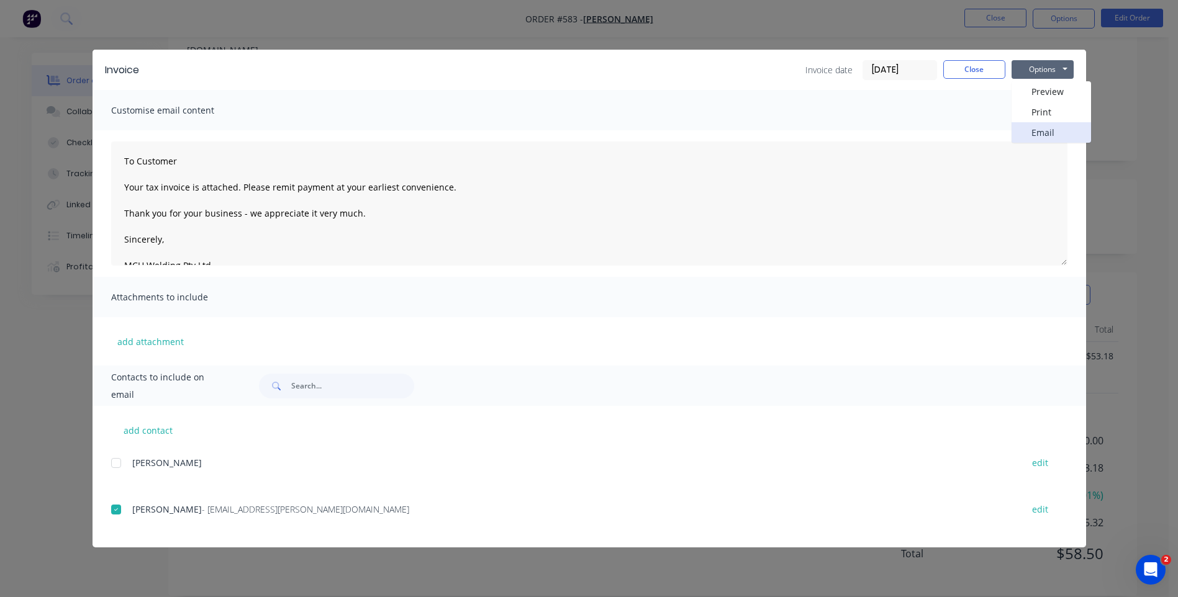
click at [1042, 131] on button "Email" at bounding box center [1050, 132] width 79 height 20
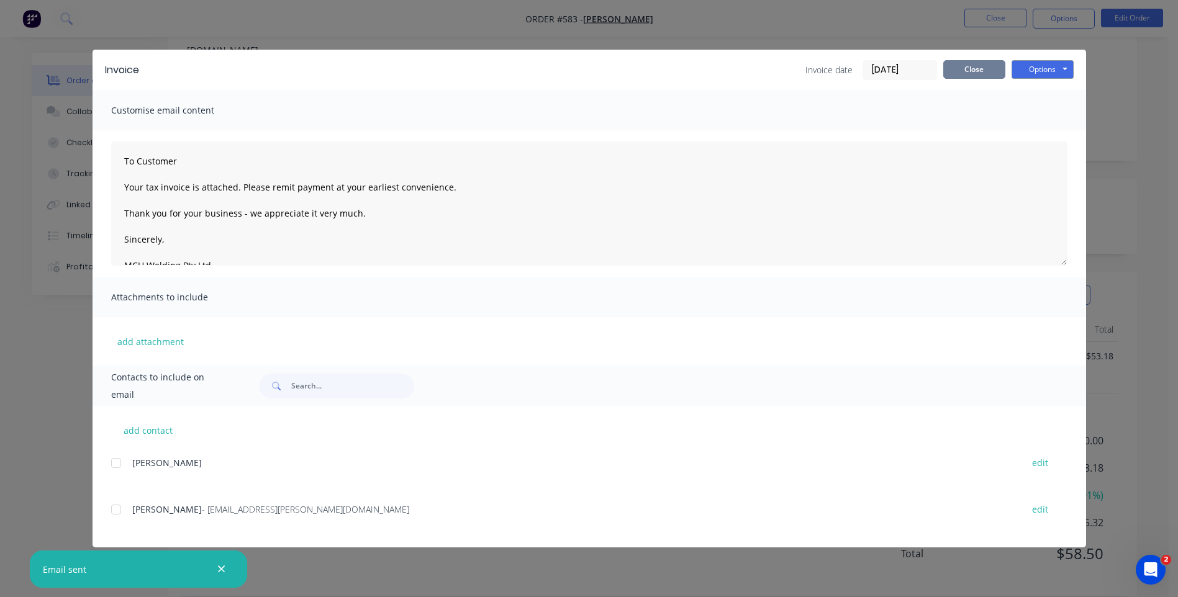
click at [975, 69] on button "Close" at bounding box center [974, 69] width 62 height 19
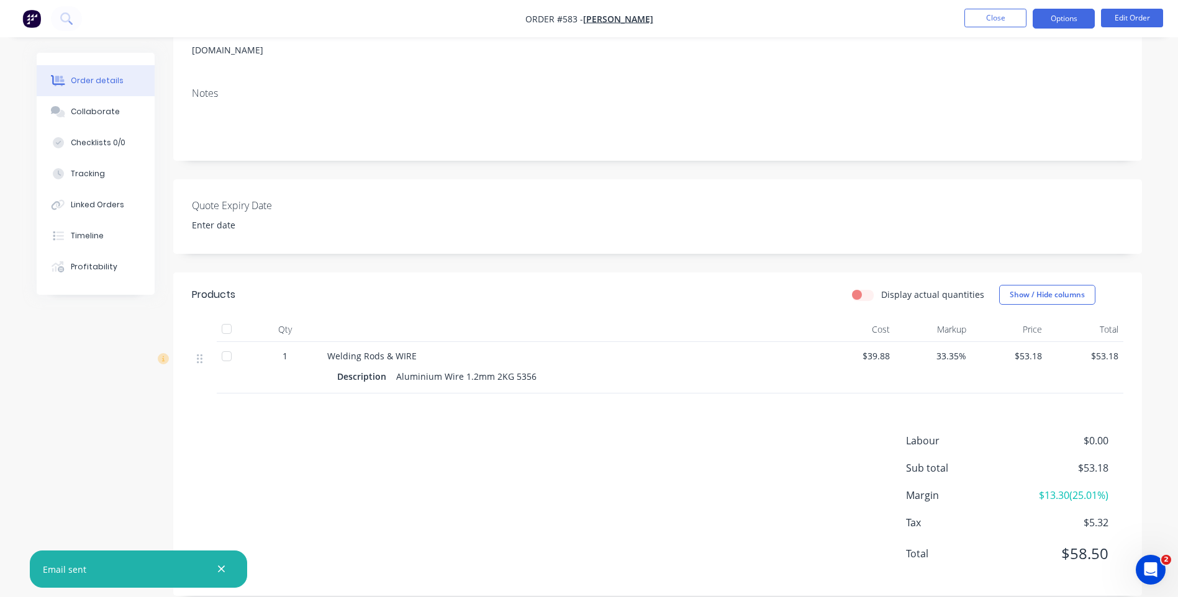
click at [1048, 20] on button "Options" at bounding box center [1064, 19] width 62 height 20
click at [986, 20] on button "Close" at bounding box center [995, 18] width 62 height 19
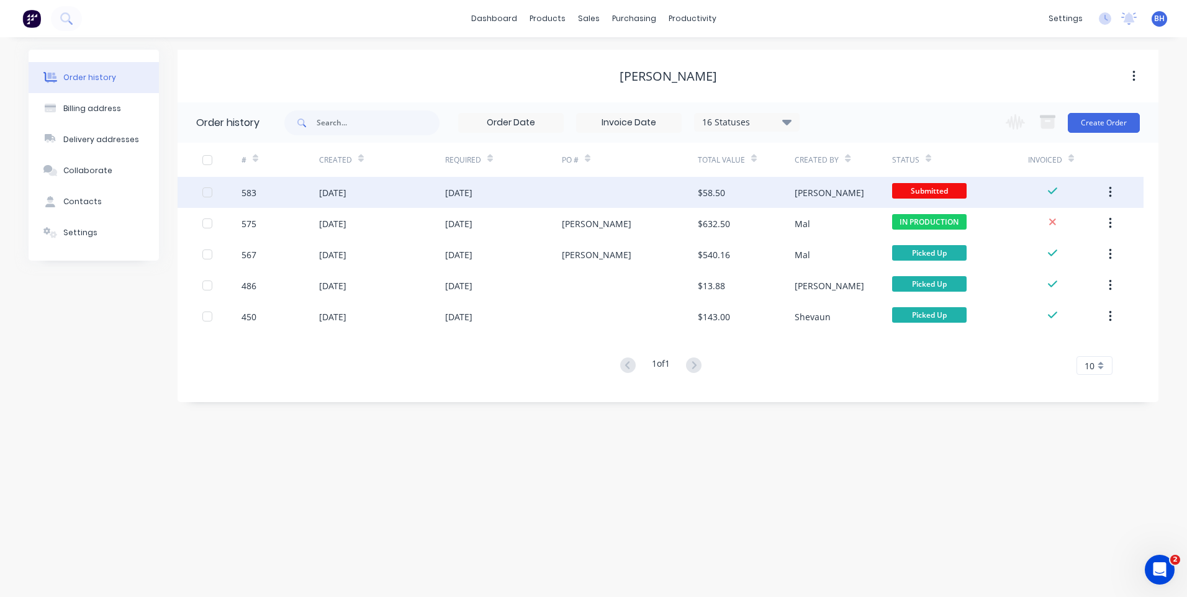
click at [861, 196] on div "[PERSON_NAME]" at bounding box center [843, 192] width 97 height 31
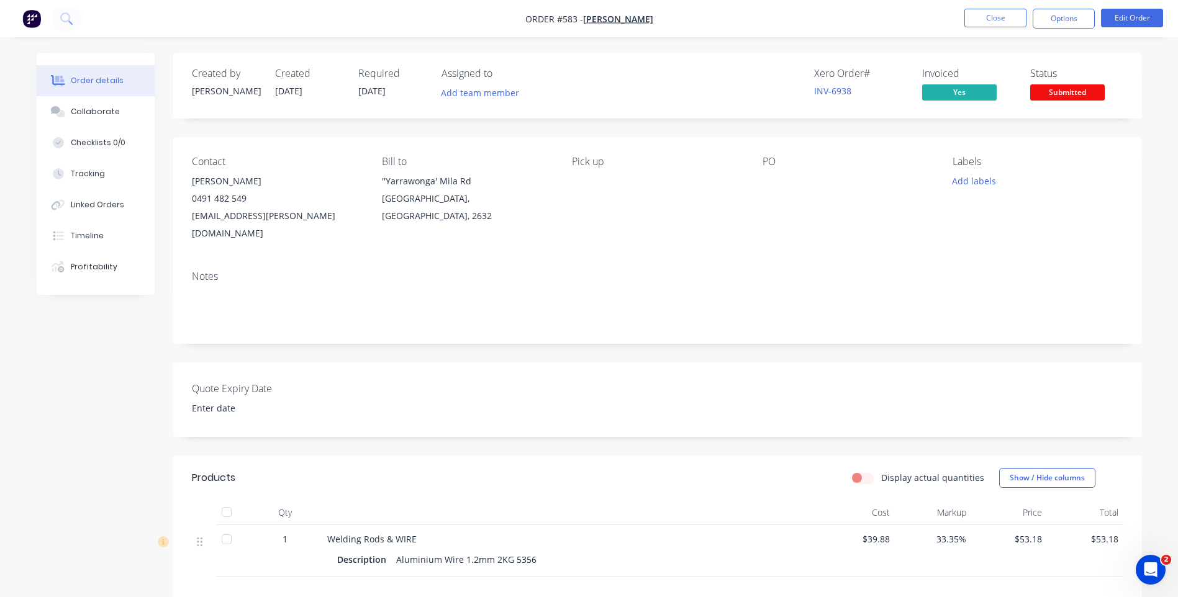
click at [1040, 89] on span "Submitted" at bounding box center [1067, 92] width 75 height 16
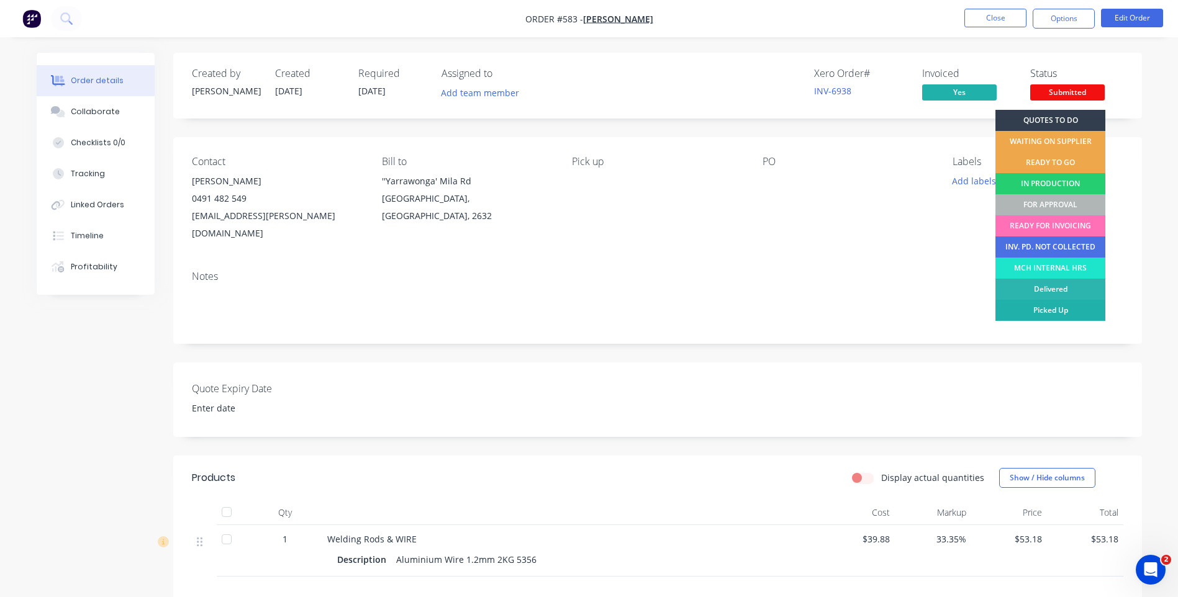
click at [1036, 307] on div "Picked Up" at bounding box center [1050, 310] width 110 height 21
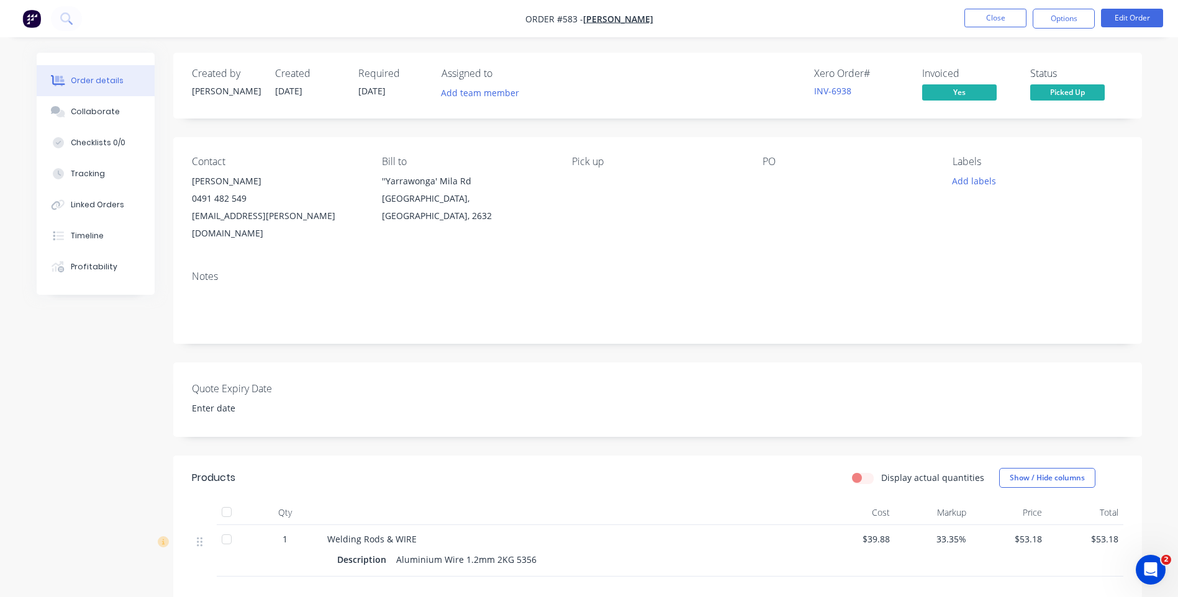
click at [985, 7] on nav "Order #583 - [PERSON_NAME] Close Options Edit Order" at bounding box center [589, 18] width 1178 height 37
click at [984, 16] on button "Close" at bounding box center [995, 18] width 62 height 19
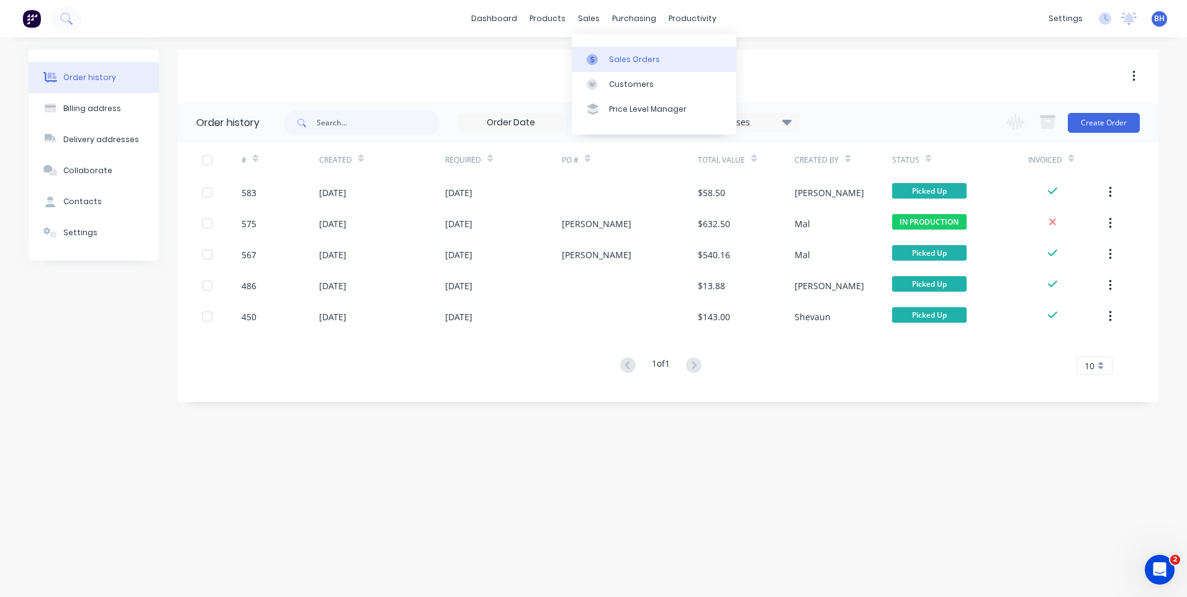
click at [616, 56] on div "Sales Orders" at bounding box center [634, 59] width 51 height 11
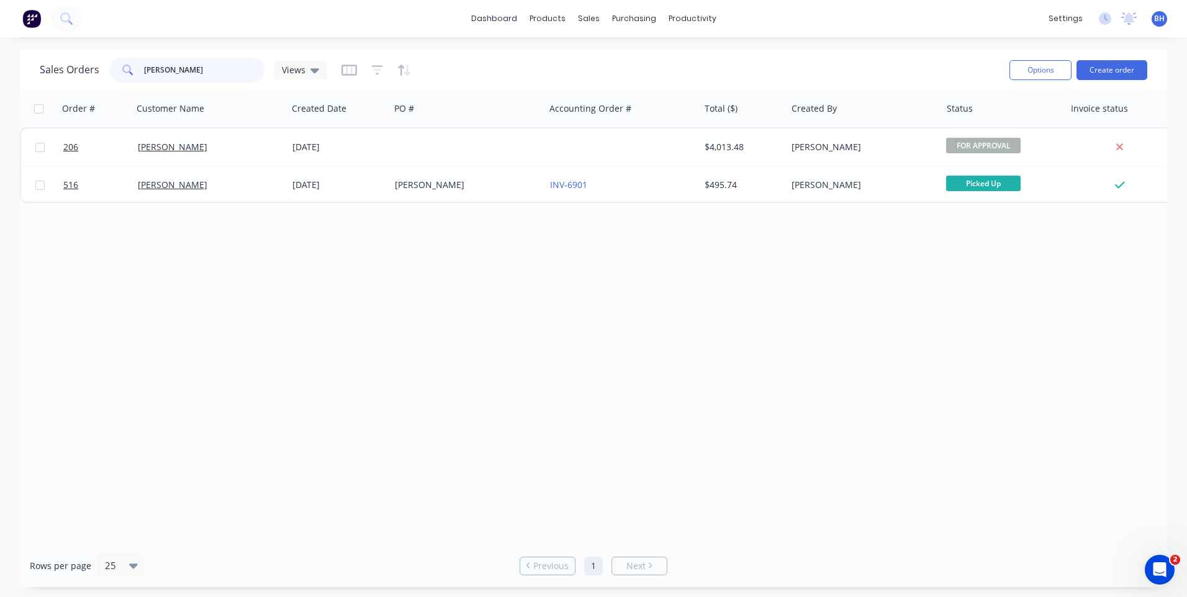
click at [183, 76] on input "[PERSON_NAME]" at bounding box center [204, 70] width 121 height 25
type input "d"
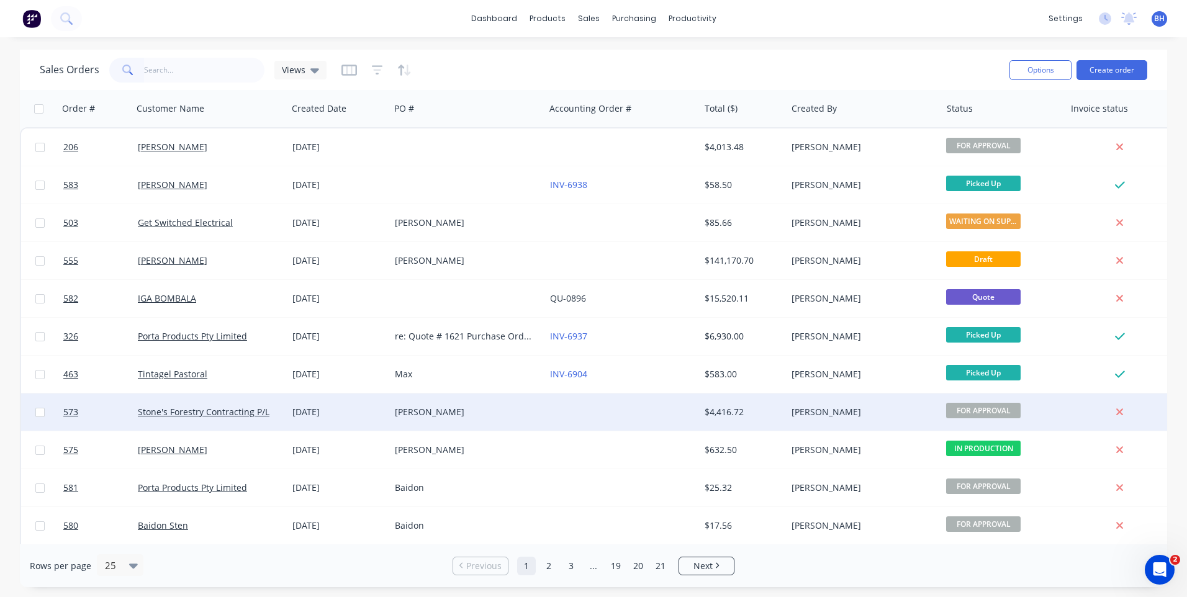
click at [548, 410] on div at bounding box center [622, 412] width 155 height 37
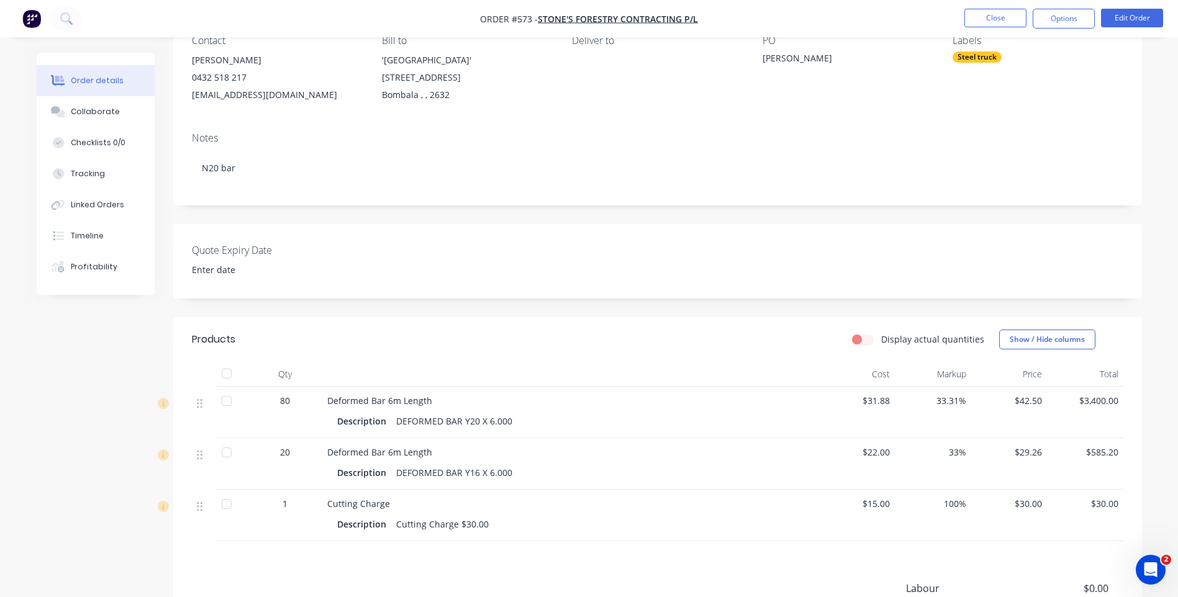
scroll to position [124, 0]
click at [996, 16] on button "Close" at bounding box center [995, 18] width 62 height 19
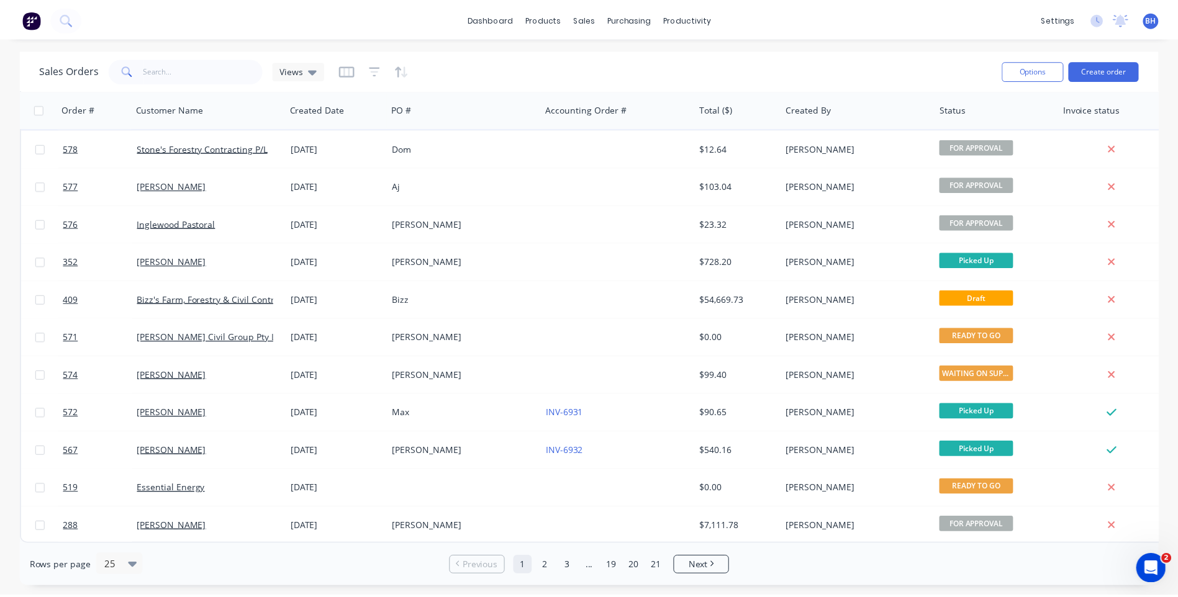
scroll to position [536, 0]
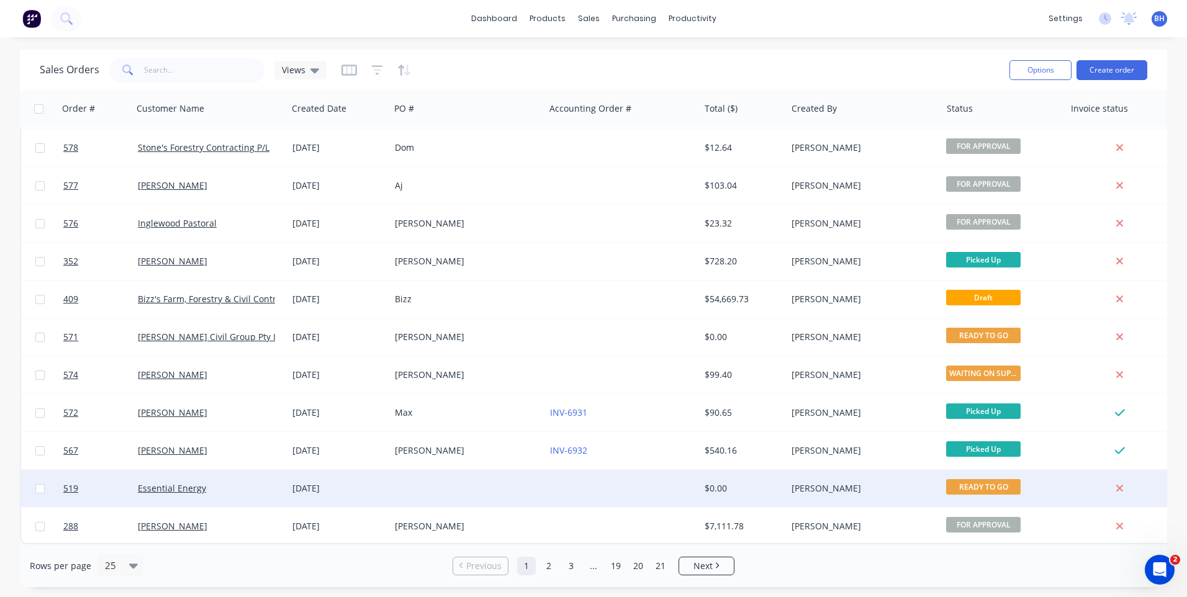
click at [612, 481] on div at bounding box center [622, 488] width 155 height 37
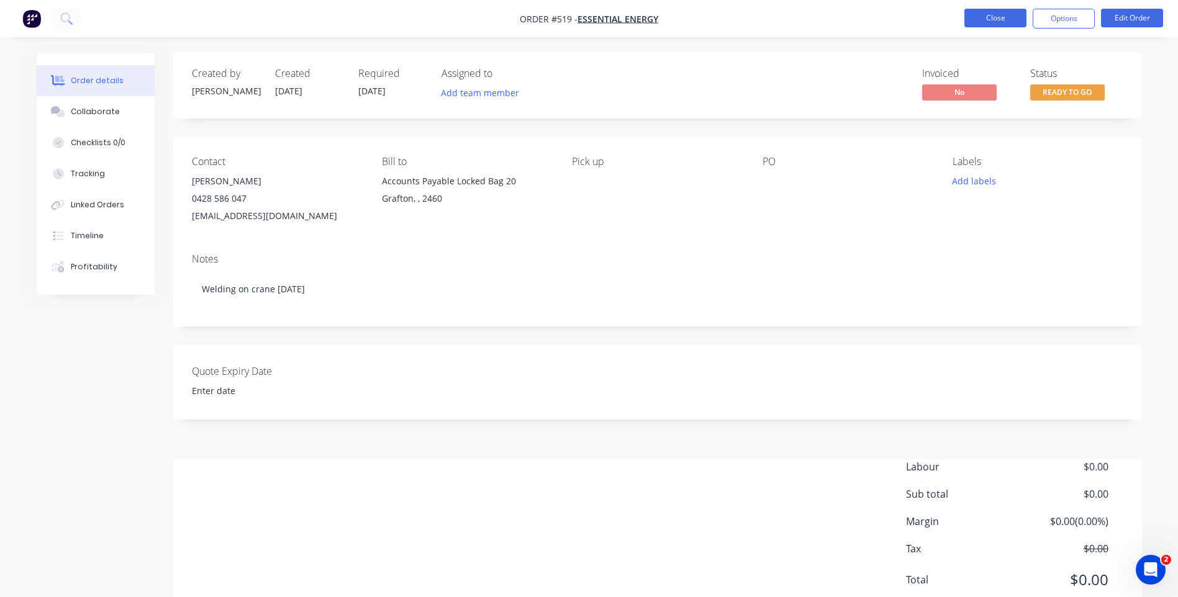
click at [982, 16] on button "Close" at bounding box center [995, 18] width 62 height 19
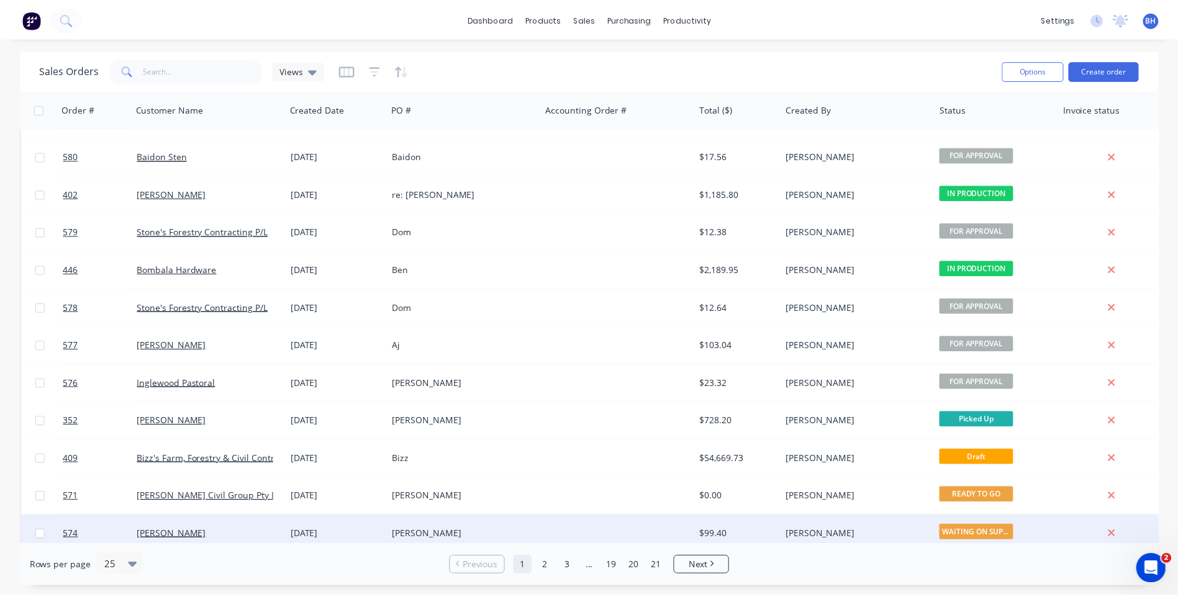
scroll to position [350, 0]
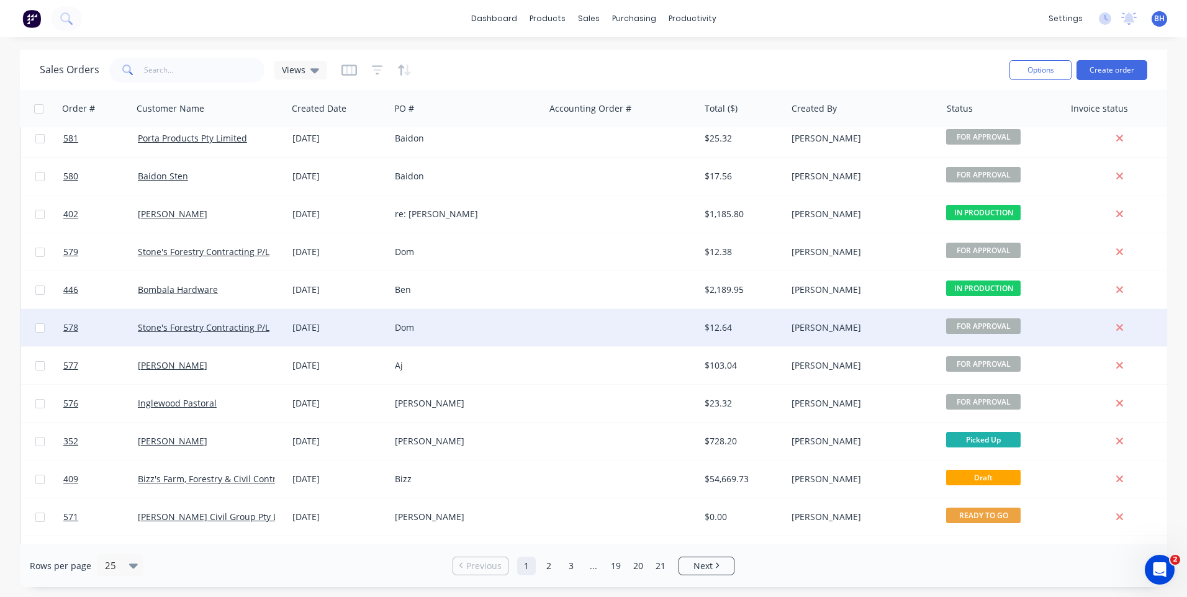
click at [536, 324] on div "Dom" at bounding box center [467, 328] width 145 height 12
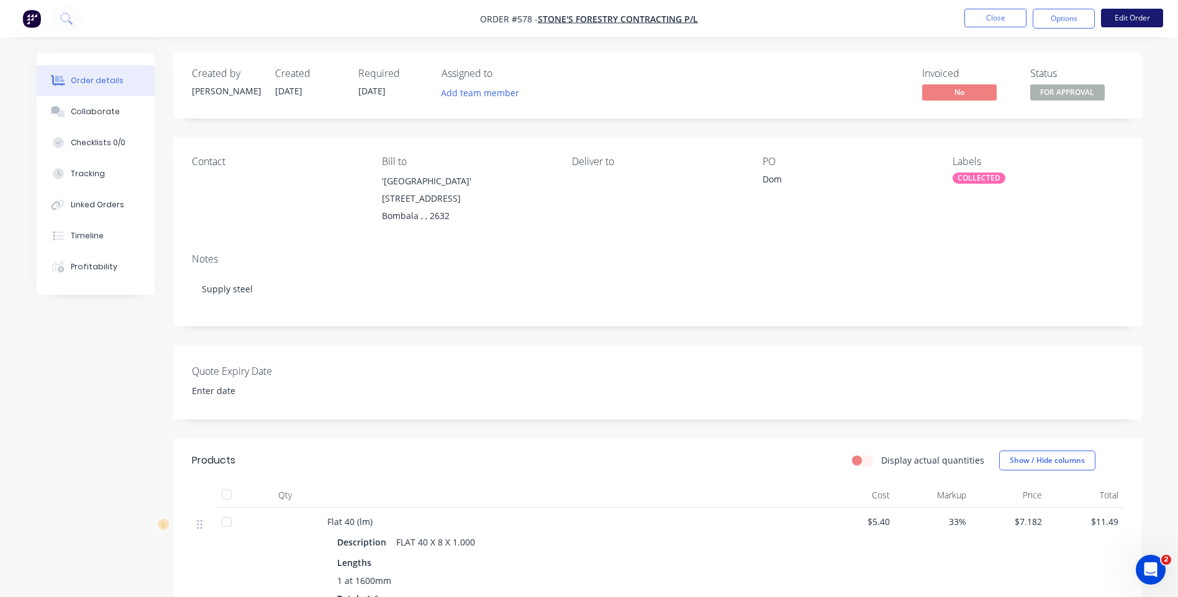
click at [1131, 11] on button "Edit Order" at bounding box center [1132, 18] width 62 height 19
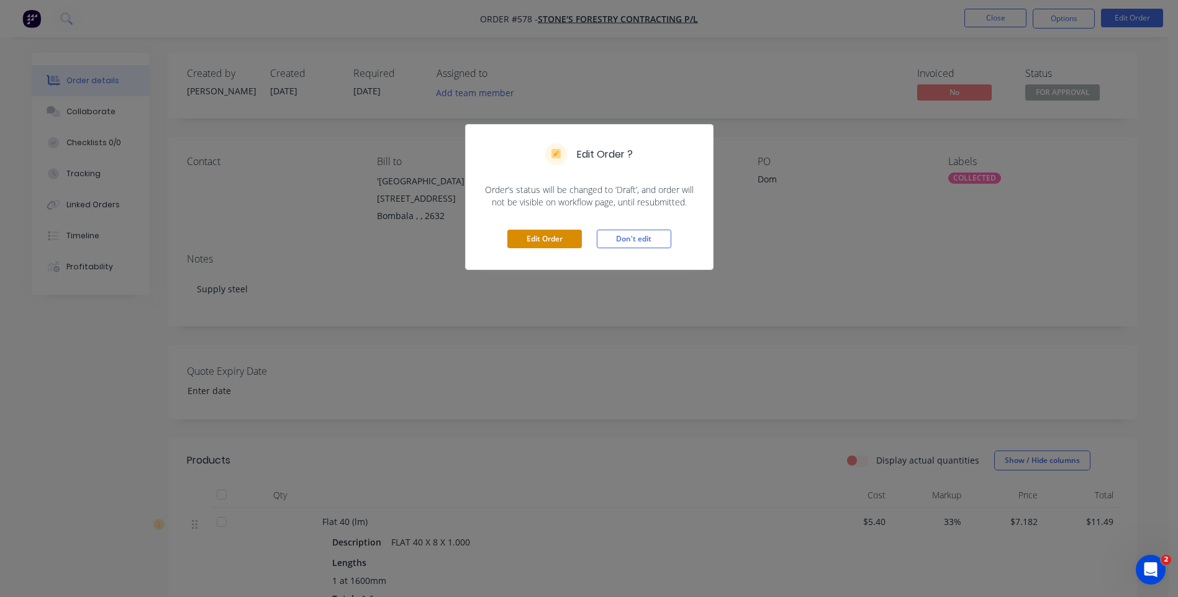
click at [546, 235] on button "Edit Order" at bounding box center [544, 239] width 75 height 19
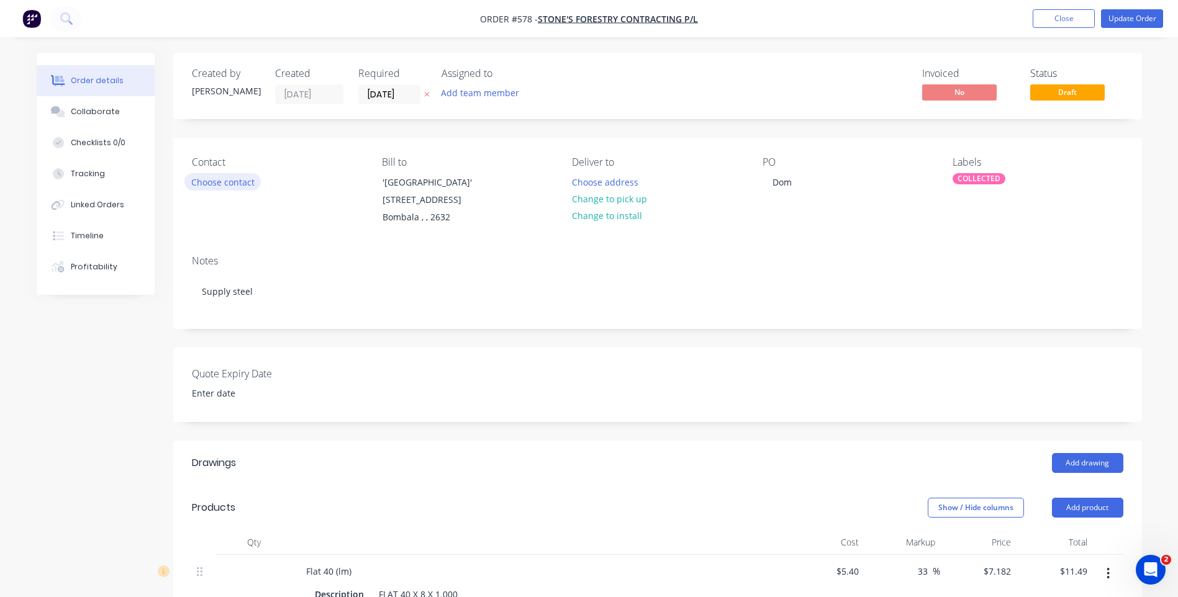
click at [215, 179] on button "Choose contact" at bounding box center [222, 181] width 76 height 17
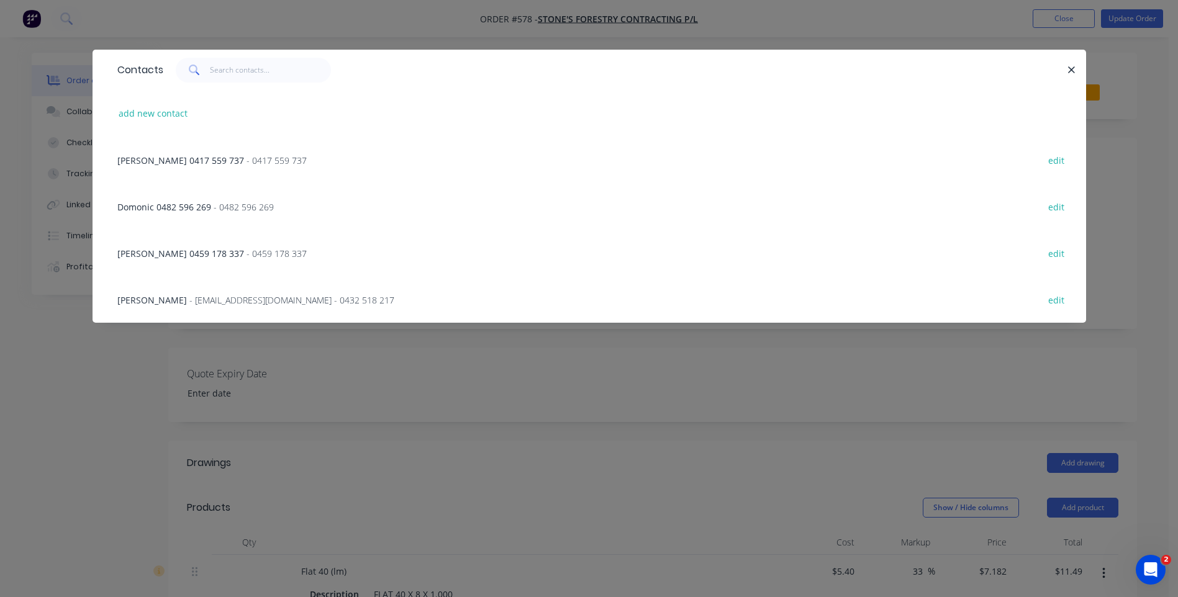
click at [191, 300] on span "- [EMAIL_ADDRESS][DOMAIN_NAME] - 0432 518 217" at bounding box center [291, 300] width 205 height 12
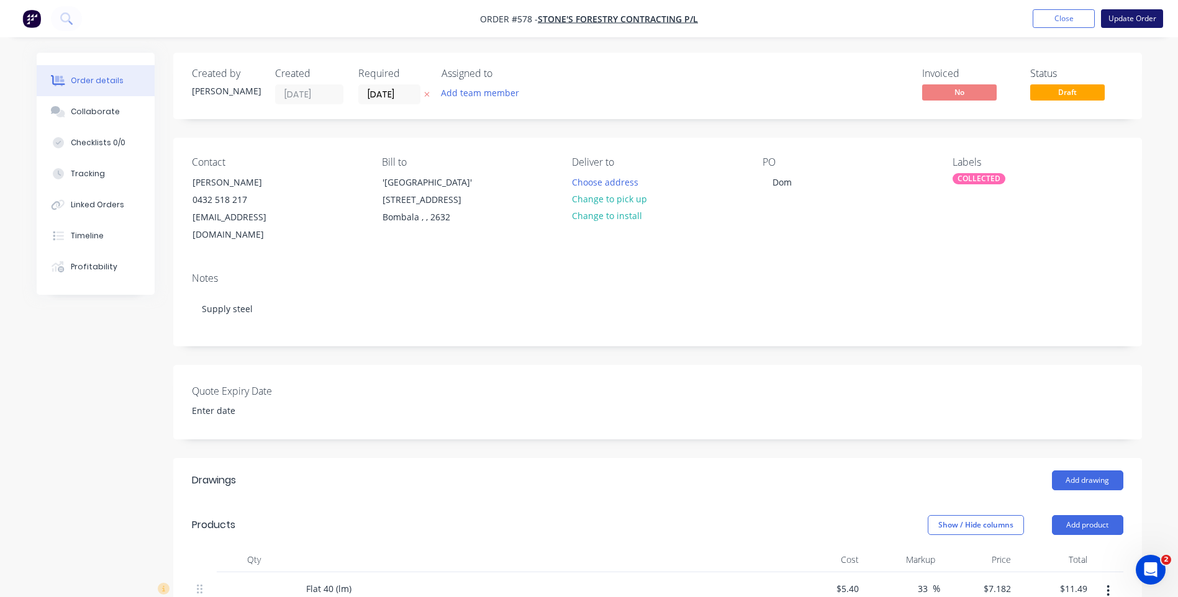
click at [1125, 16] on button "Update Order" at bounding box center [1132, 18] width 62 height 19
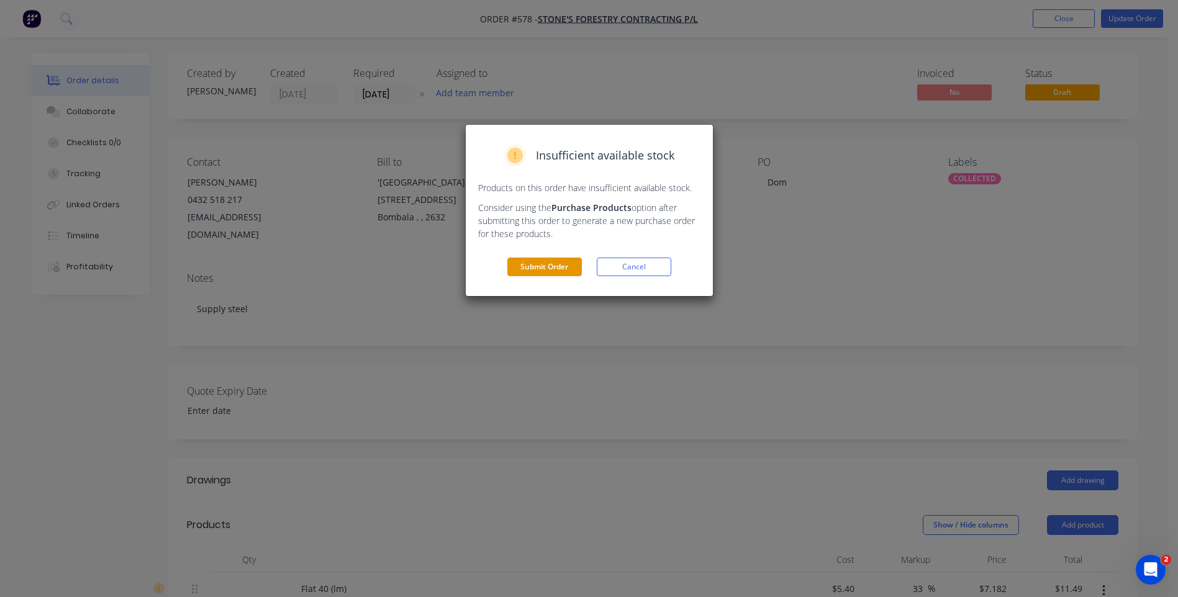
click at [559, 268] on button "Submit Order" at bounding box center [544, 267] width 75 height 19
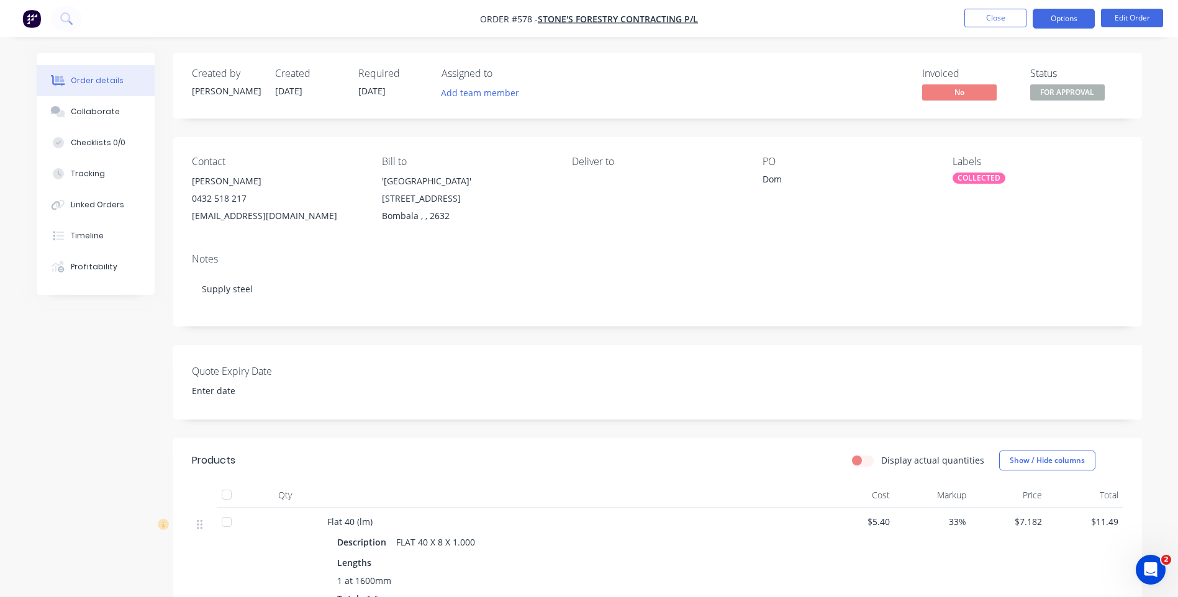
click at [1053, 14] on button "Options" at bounding box center [1064, 19] width 62 height 20
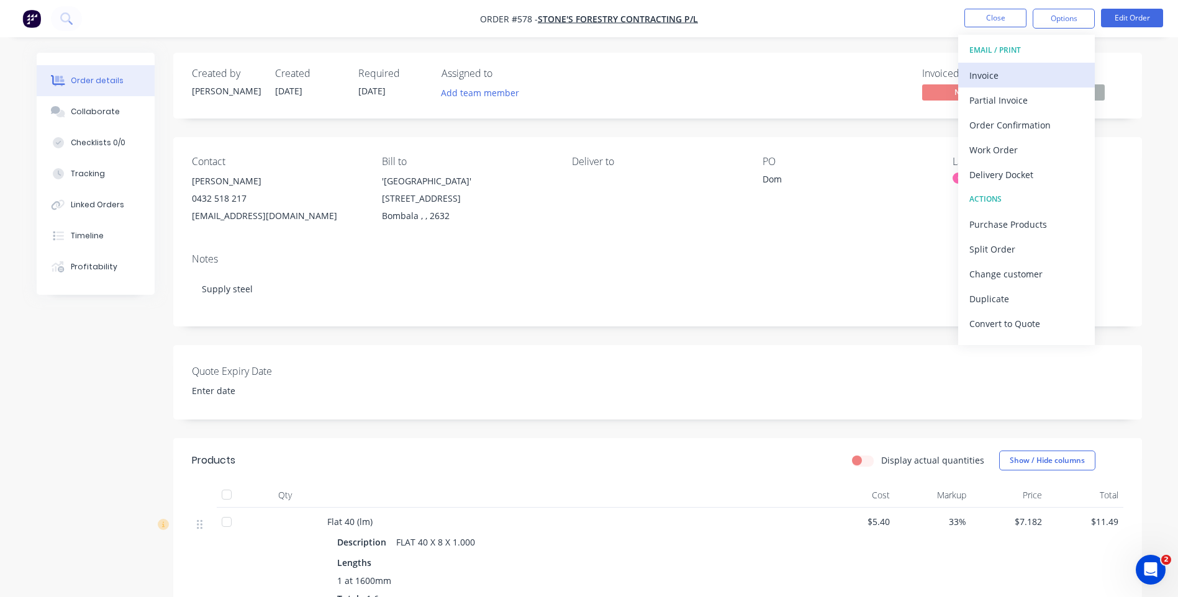
click at [977, 70] on div "Invoice" at bounding box center [1026, 75] width 114 height 18
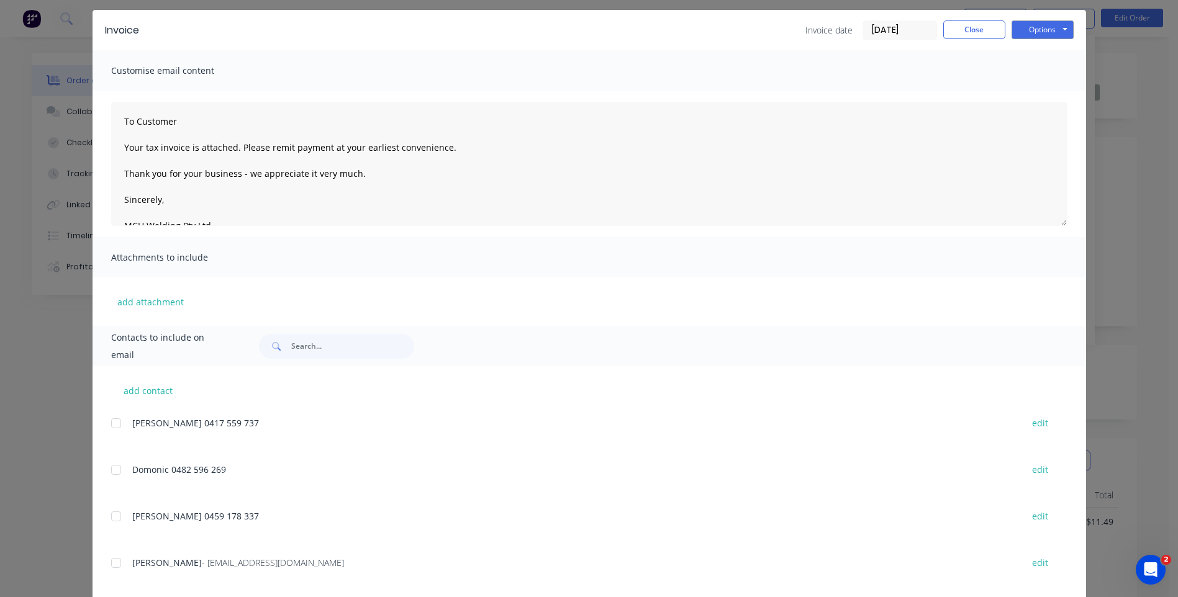
scroll to position [61, 0]
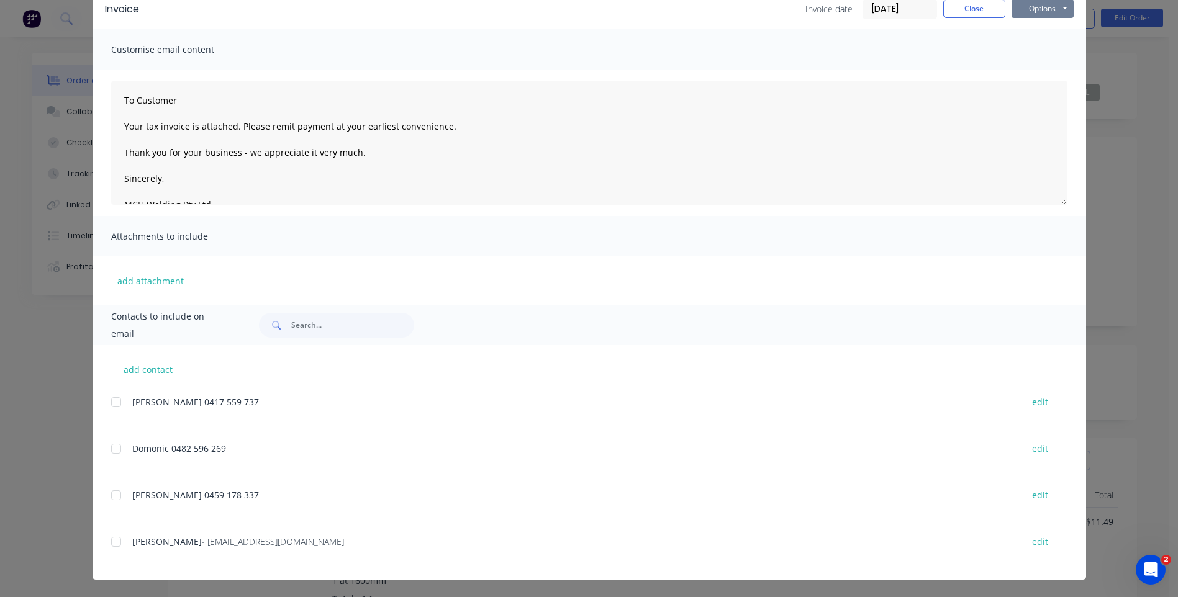
click at [1020, 6] on button "Options" at bounding box center [1042, 8] width 62 height 19
click at [1015, 24] on button "Preview" at bounding box center [1050, 30] width 79 height 20
click at [109, 546] on div at bounding box center [116, 542] width 25 height 25
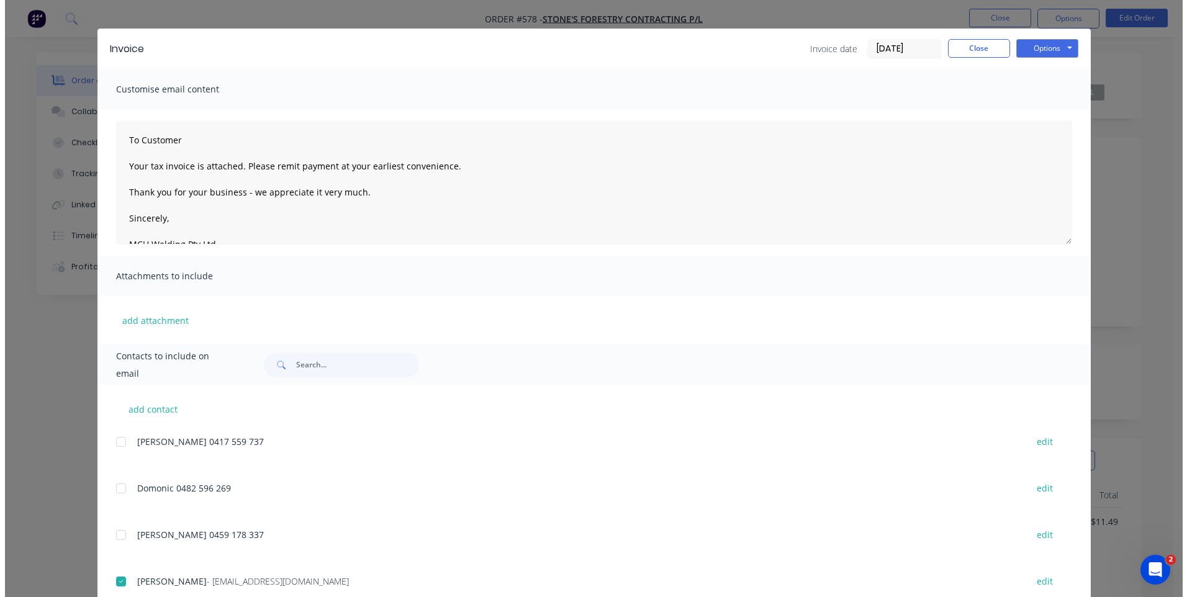
scroll to position [0, 0]
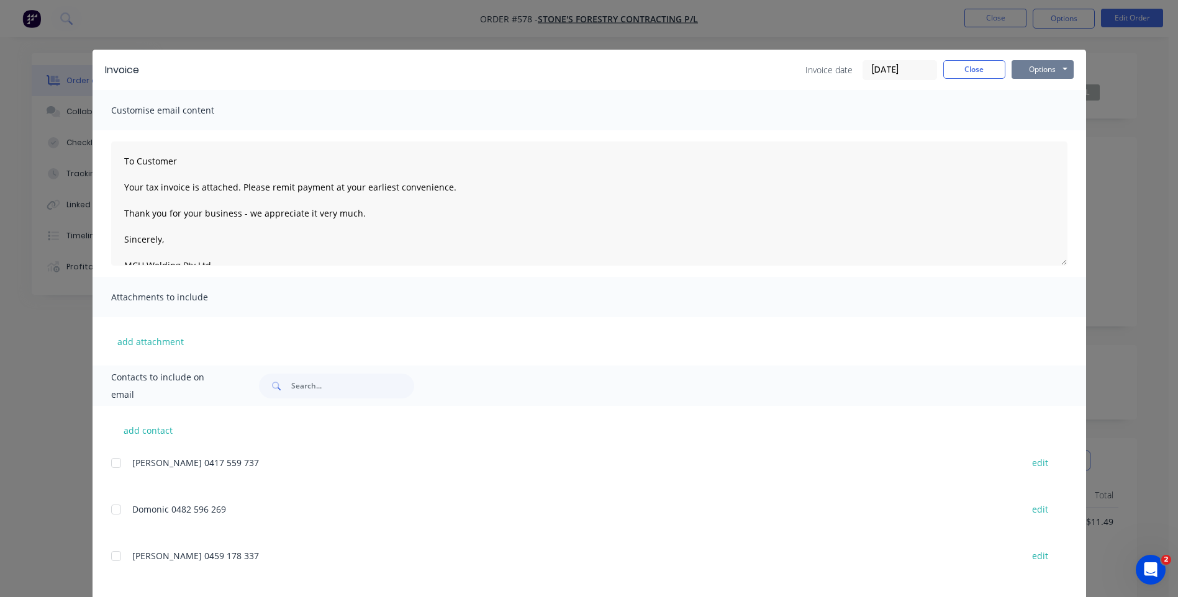
click at [1038, 64] on button "Options" at bounding box center [1042, 69] width 62 height 19
click at [1035, 132] on button "Email" at bounding box center [1050, 132] width 79 height 20
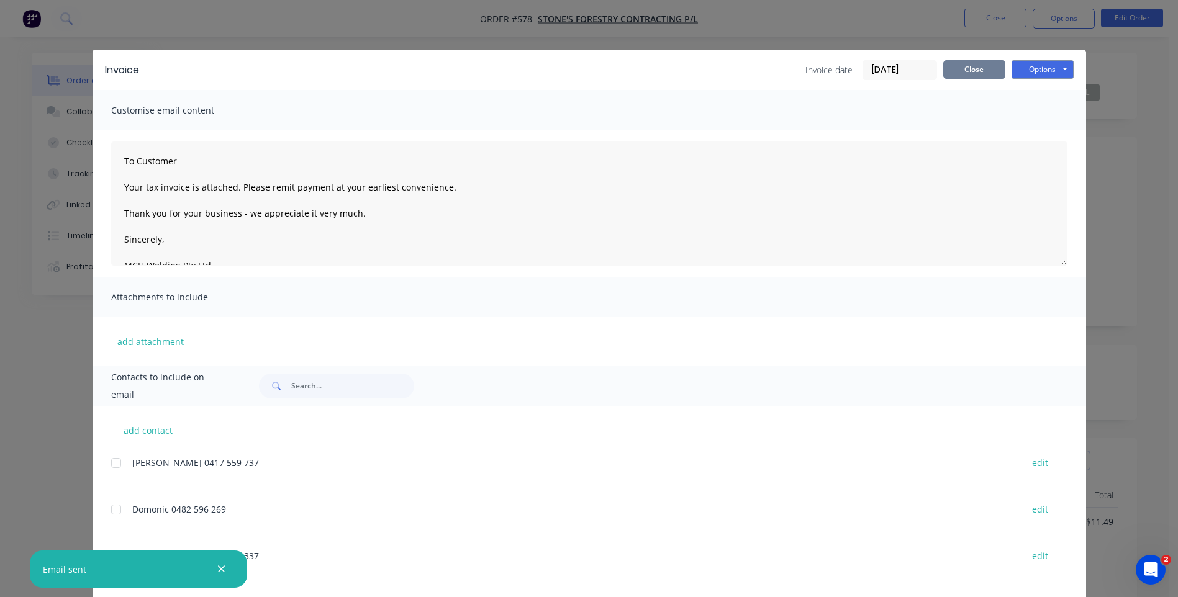
click at [972, 67] on button "Close" at bounding box center [974, 69] width 62 height 19
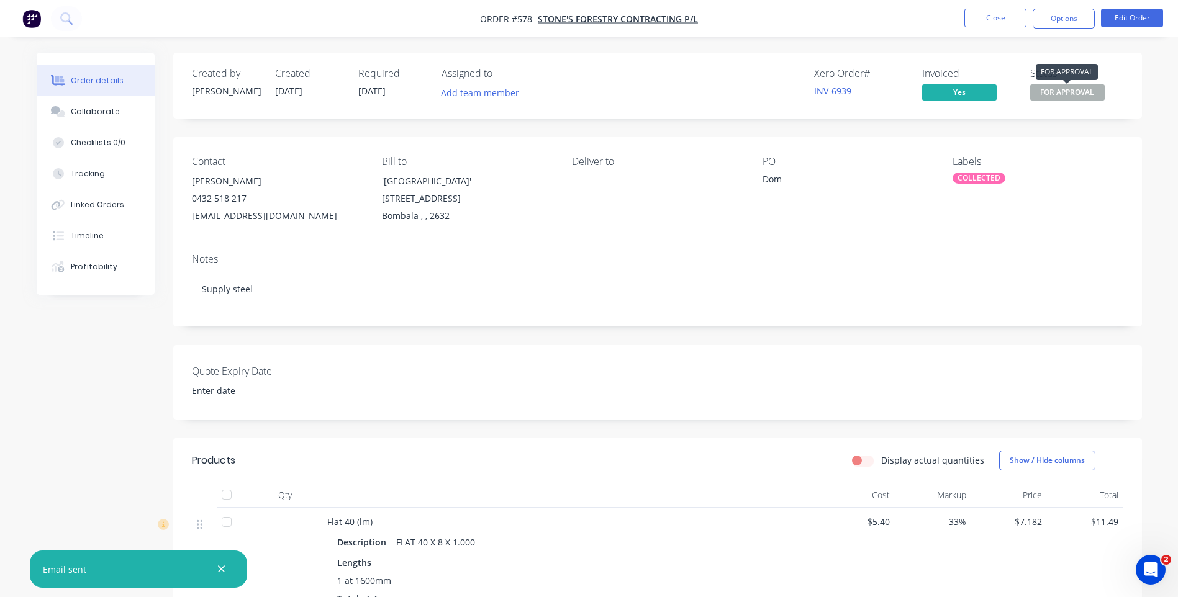
click at [1062, 89] on span "FOR APPROVAL" at bounding box center [1067, 92] width 75 height 16
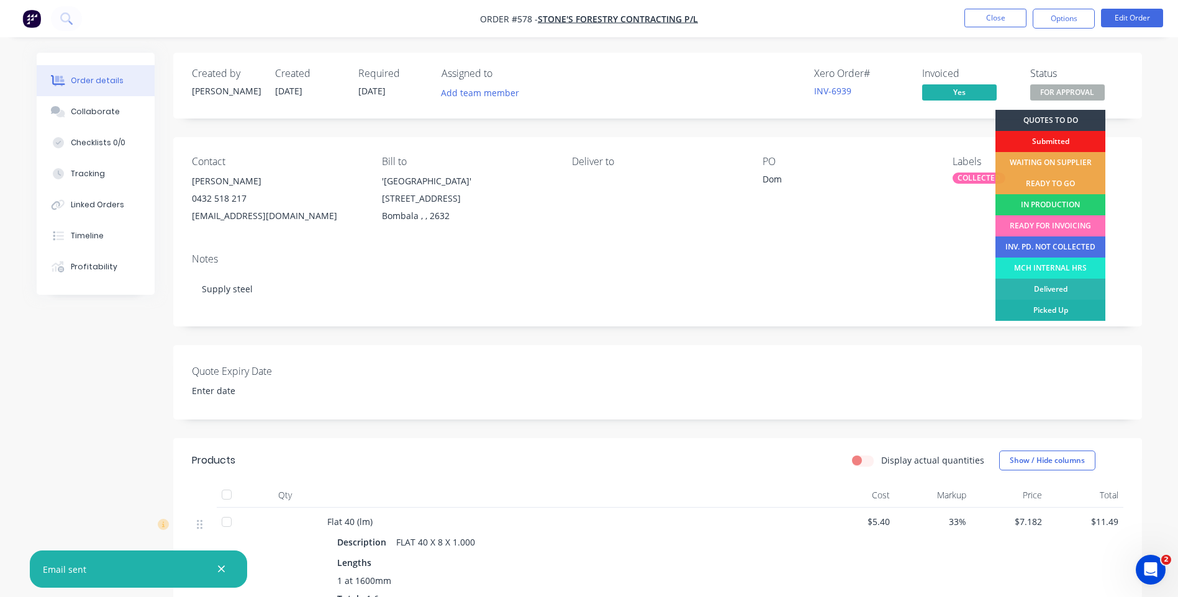
click at [1054, 309] on div "Picked Up" at bounding box center [1050, 310] width 110 height 21
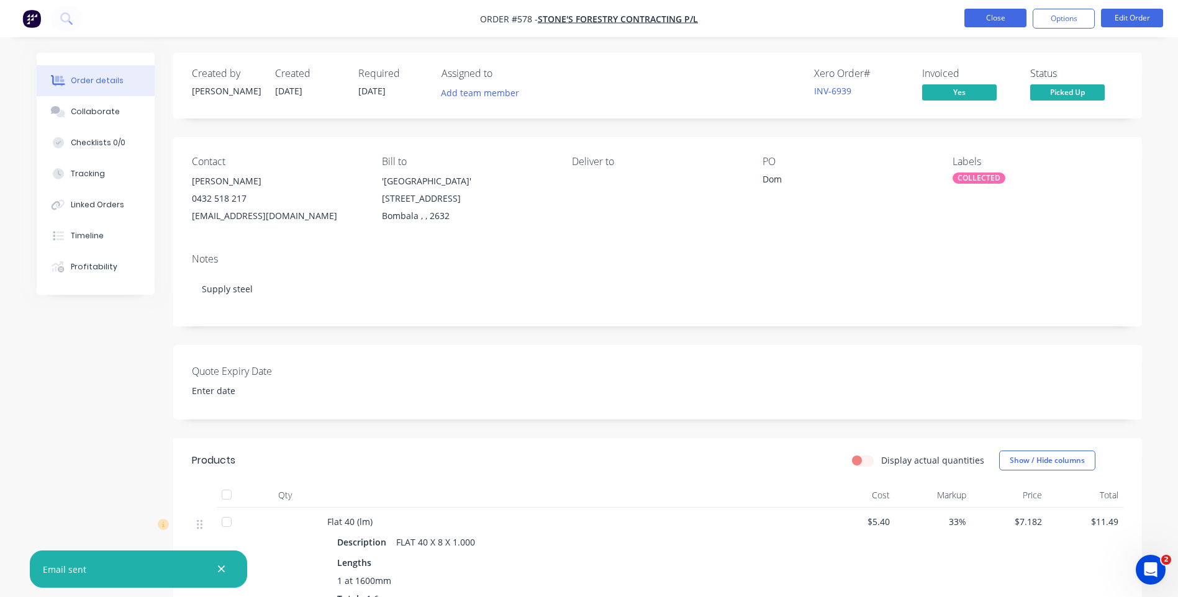
click at [988, 14] on button "Close" at bounding box center [995, 18] width 62 height 19
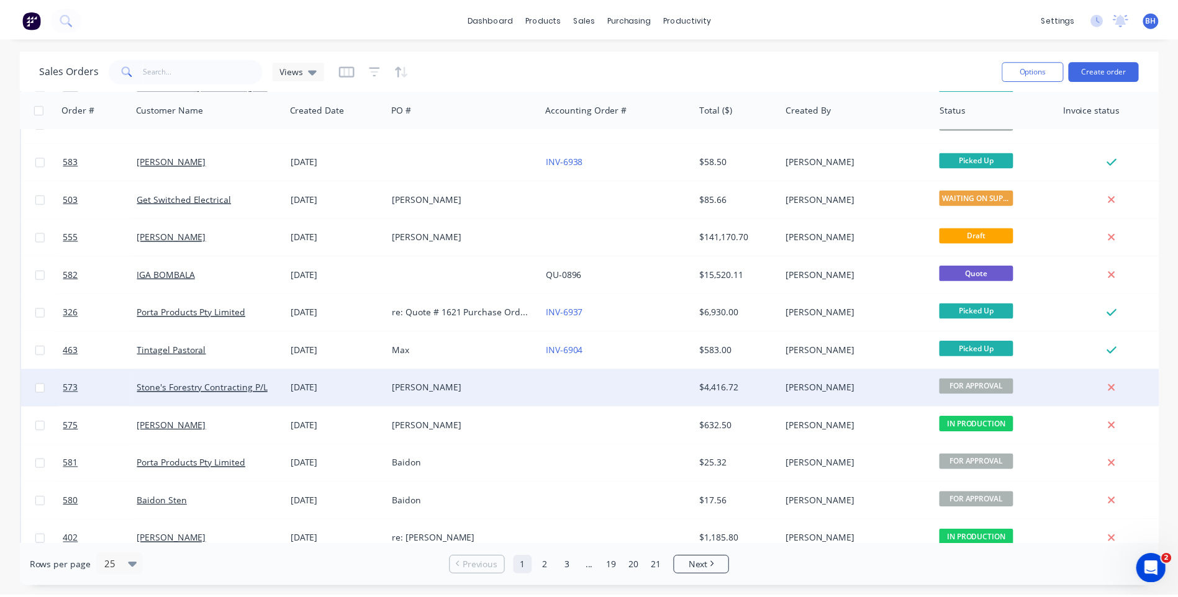
scroll to position [124, 0]
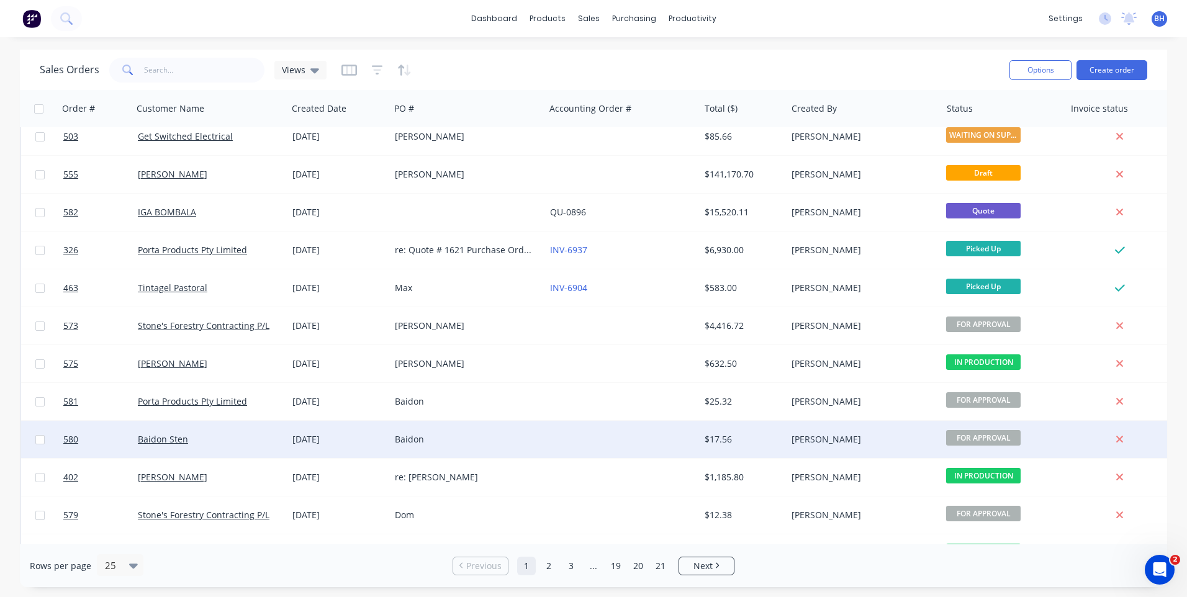
click at [553, 432] on div at bounding box center [622, 439] width 155 height 37
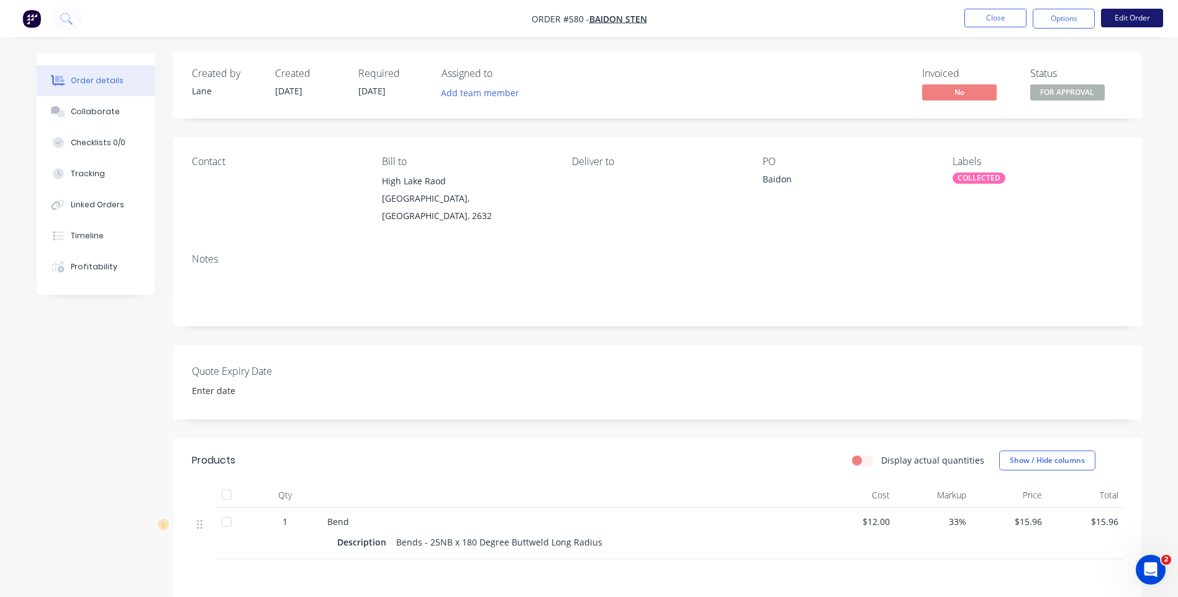
click at [1132, 15] on button "Edit Order" at bounding box center [1132, 18] width 62 height 19
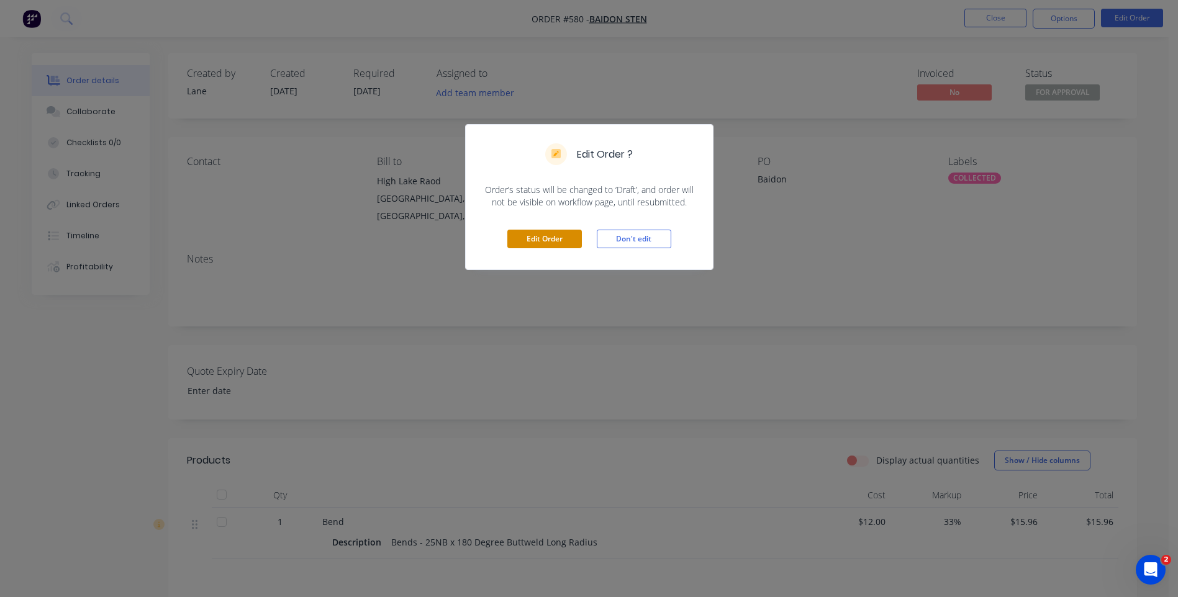
click at [529, 232] on button "Edit Order" at bounding box center [544, 239] width 75 height 19
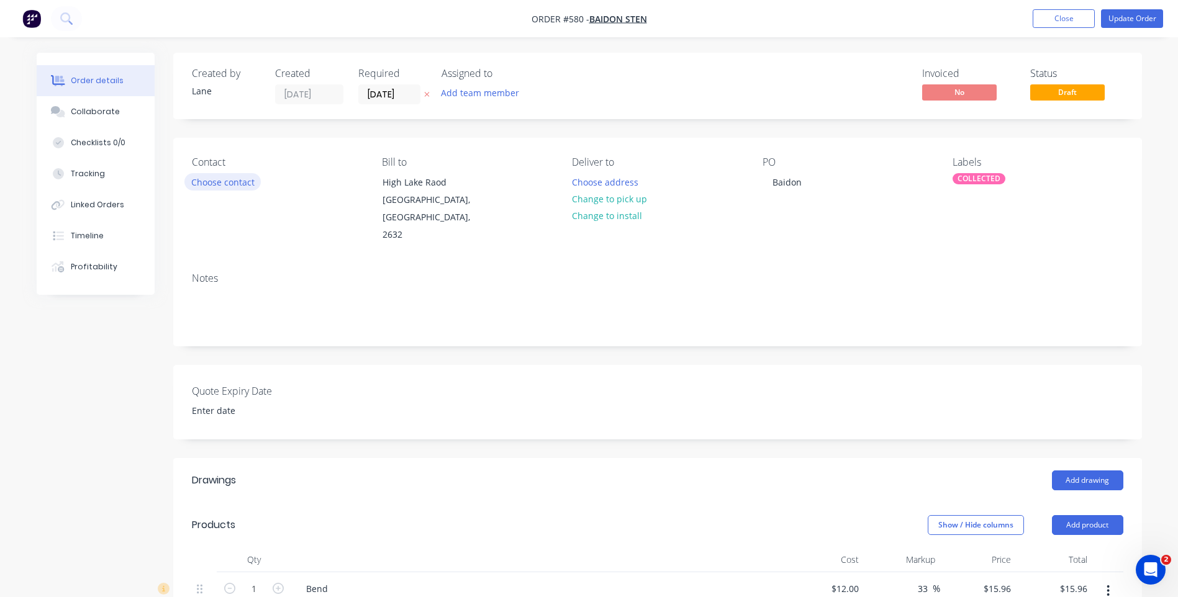
click at [241, 178] on button "Choose contact" at bounding box center [222, 181] width 76 height 17
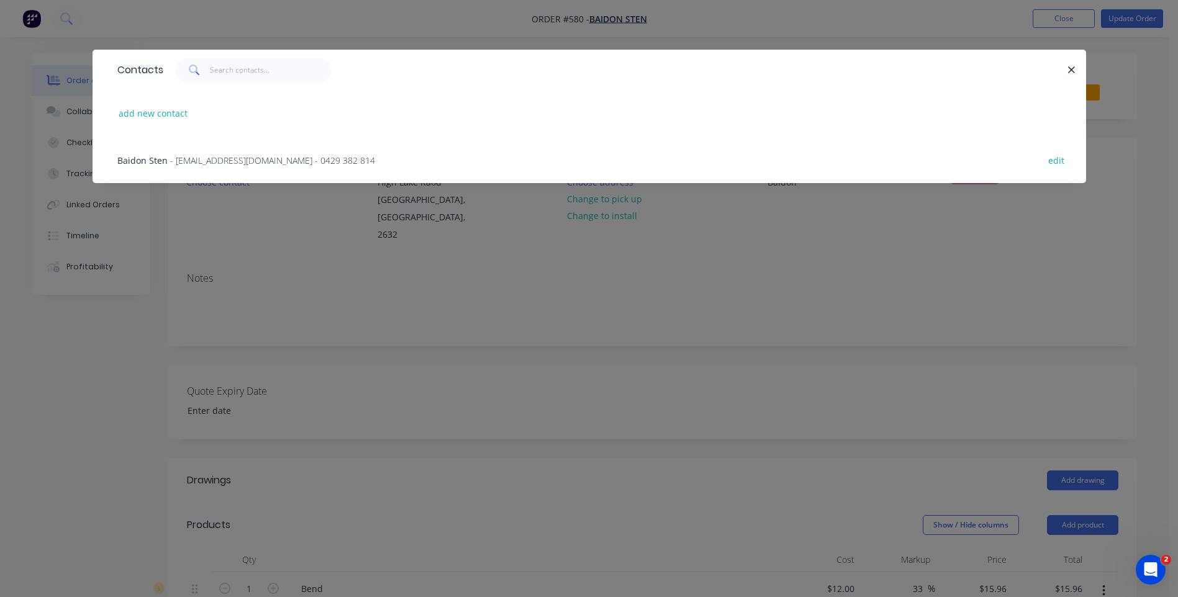
click at [242, 150] on div "Baidon Sten - [EMAIL_ADDRESS][DOMAIN_NAME] - 0429 382 814 edit" at bounding box center [589, 160] width 956 height 47
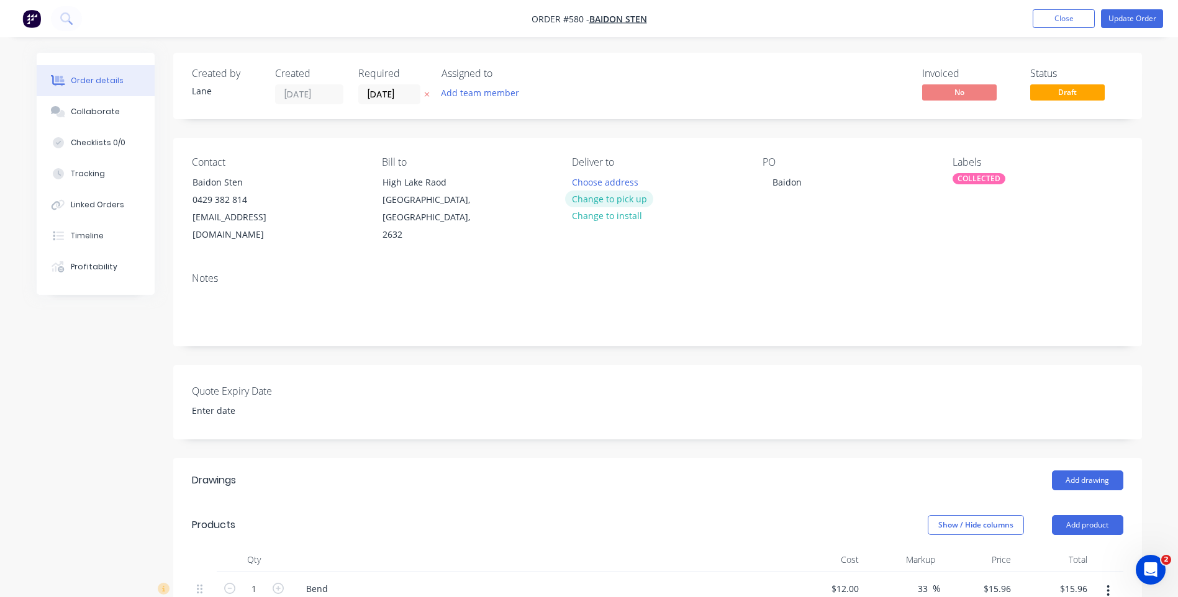
click at [633, 195] on button "Change to pick up" at bounding box center [609, 199] width 88 height 17
click at [1129, 11] on button "Update Order" at bounding box center [1132, 18] width 62 height 19
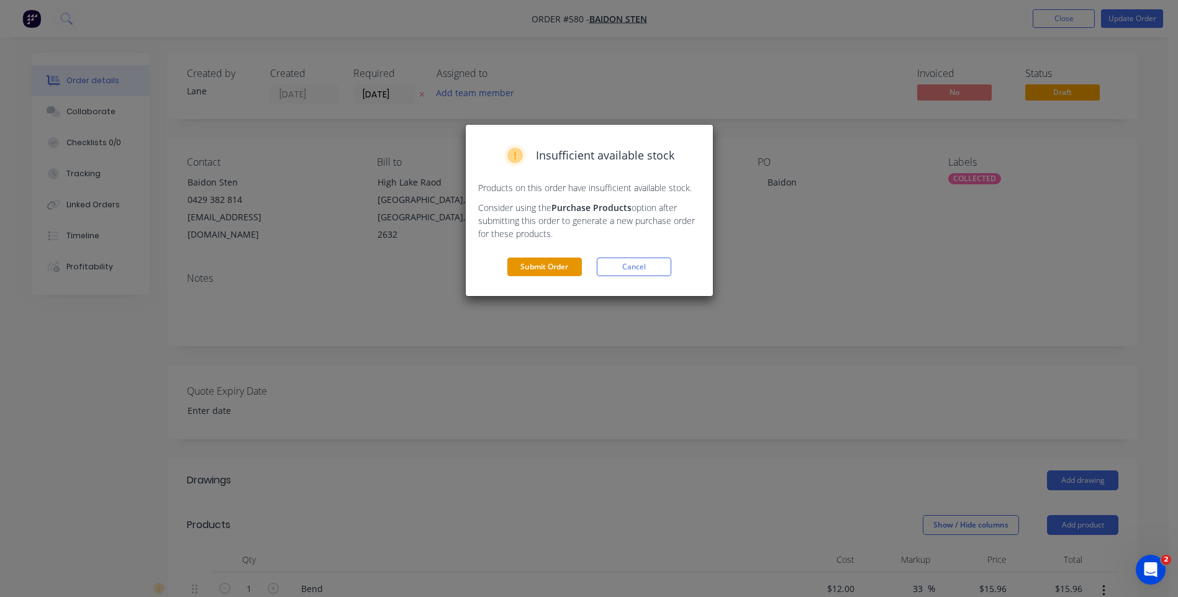
click at [525, 267] on button "Submit Order" at bounding box center [544, 267] width 75 height 19
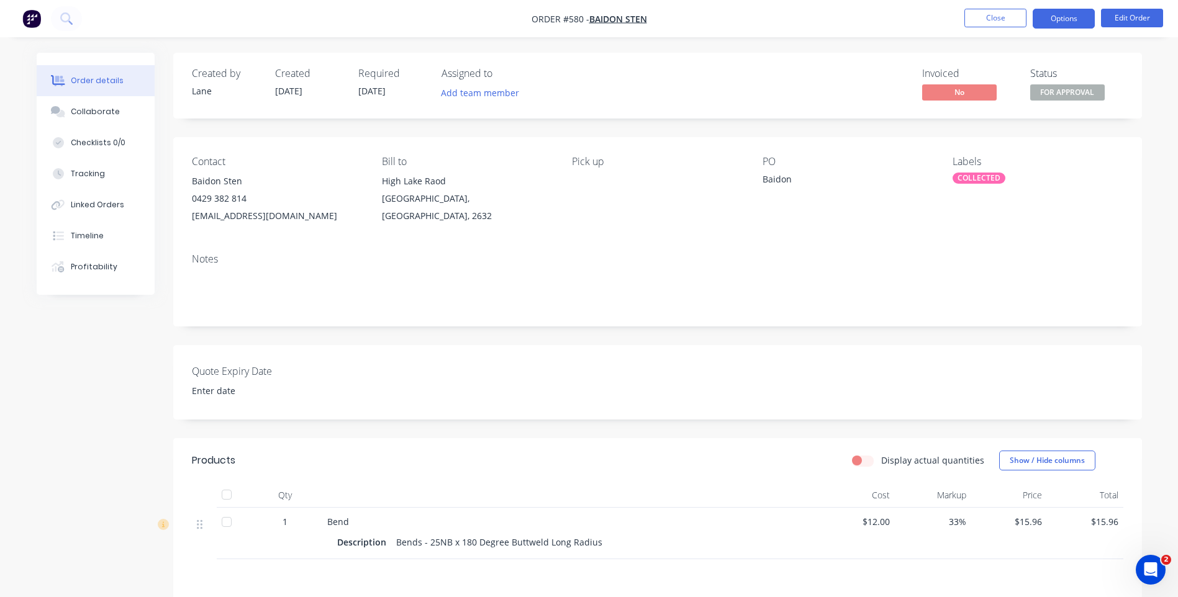
click at [1069, 23] on button "Options" at bounding box center [1064, 19] width 62 height 20
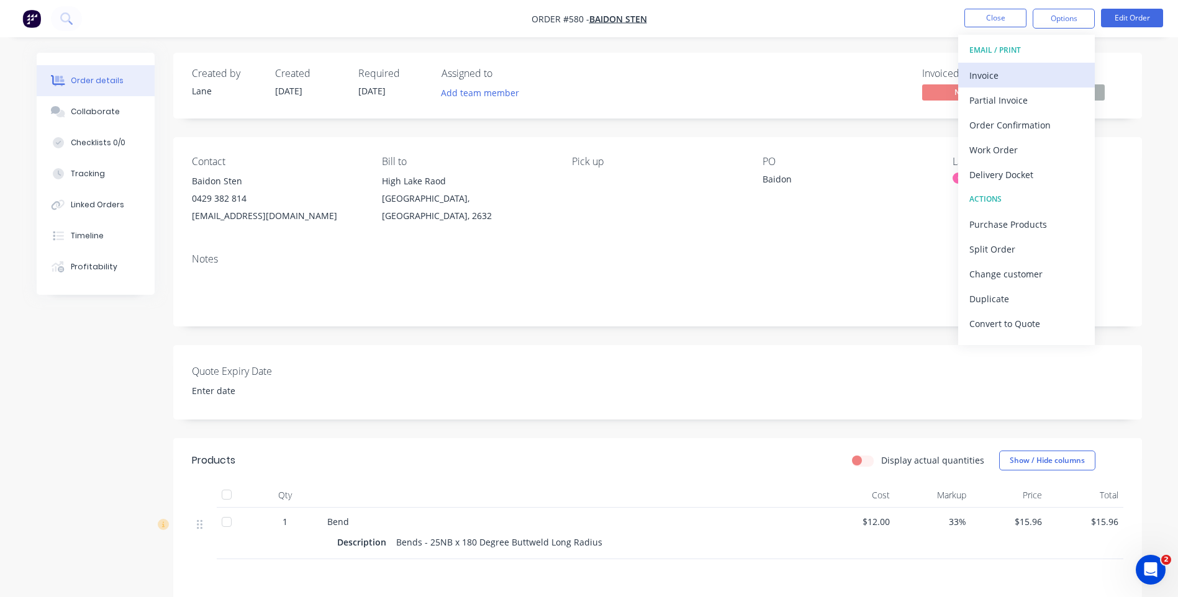
click at [989, 73] on div "Invoice" at bounding box center [1026, 75] width 114 height 18
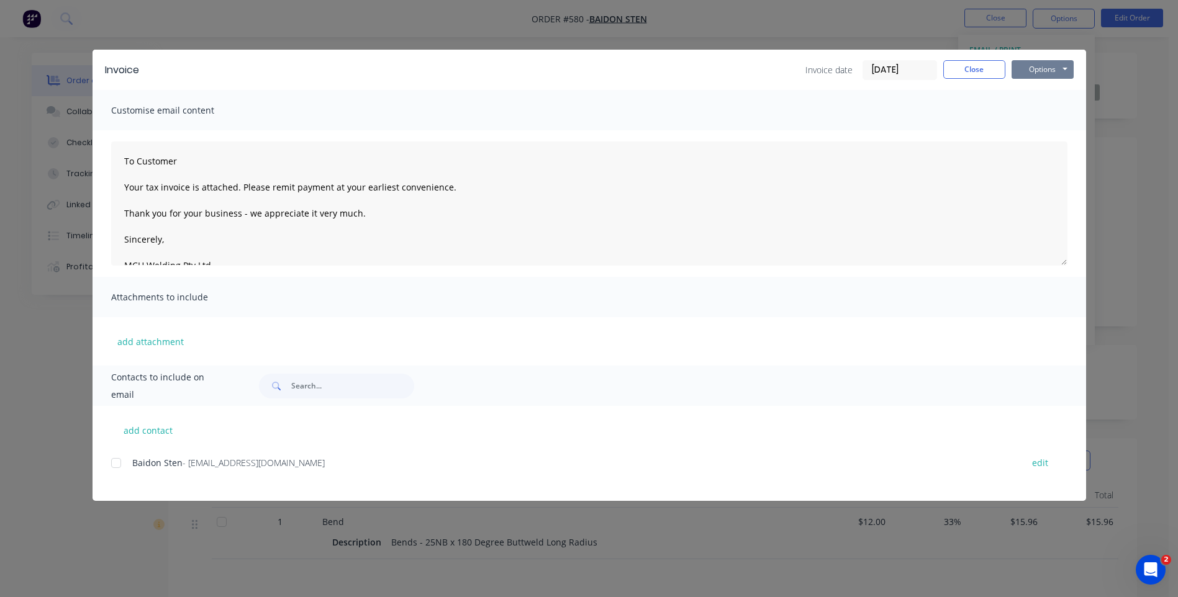
click at [1036, 74] on button "Options" at bounding box center [1042, 69] width 62 height 19
click at [1025, 84] on button "Preview" at bounding box center [1050, 91] width 79 height 20
click at [115, 465] on div at bounding box center [116, 463] width 25 height 25
click at [1059, 65] on button "Options" at bounding box center [1042, 69] width 62 height 19
click at [1038, 130] on button "Email" at bounding box center [1050, 132] width 79 height 20
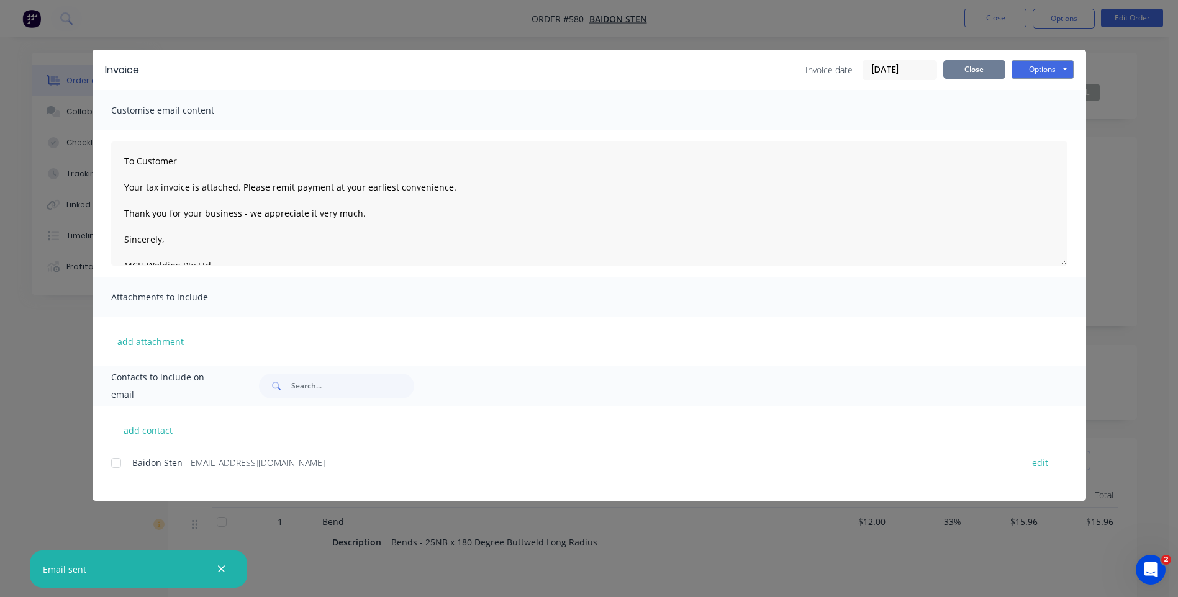
click at [969, 64] on button "Close" at bounding box center [974, 69] width 62 height 19
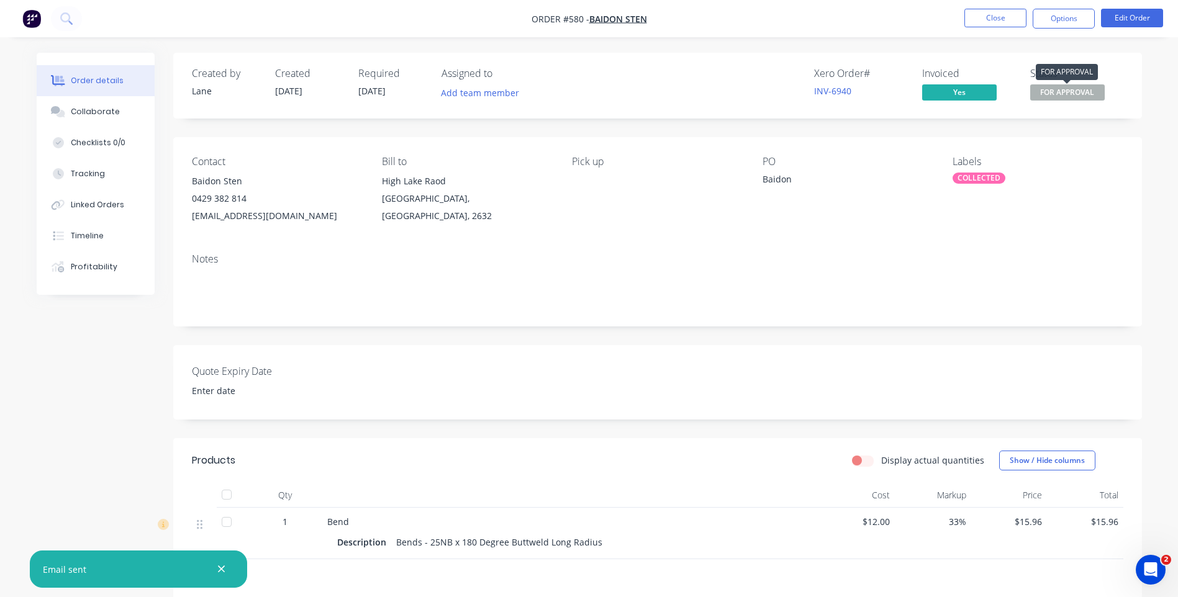
click at [1068, 97] on span "FOR APPROVAL" at bounding box center [1067, 92] width 75 height 16
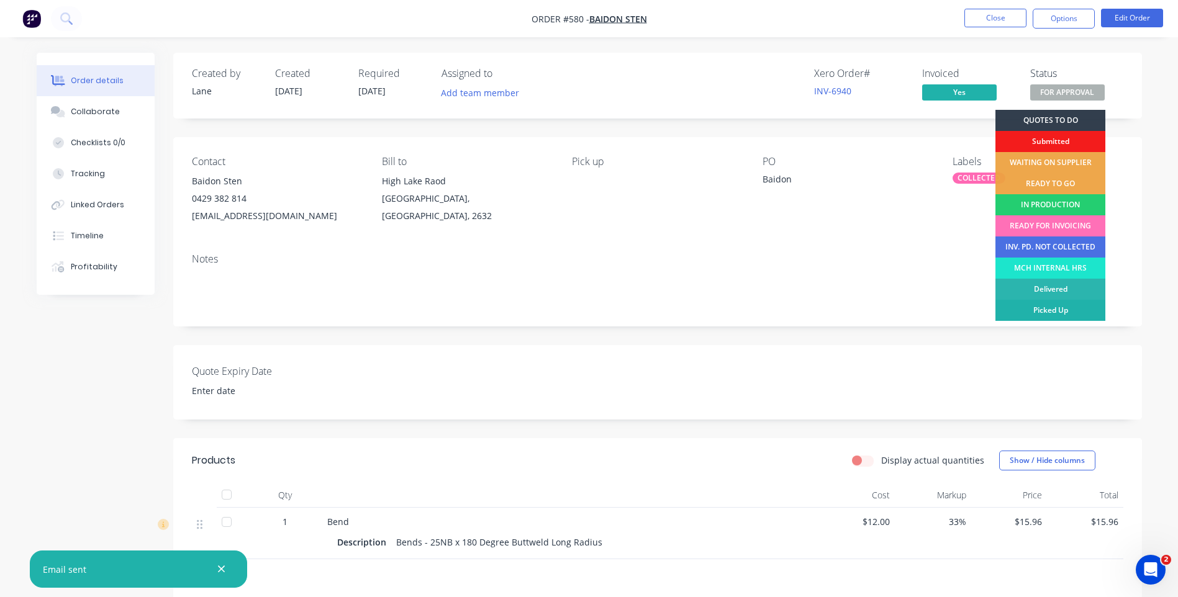
click at [1050, 307] on div "Picked Up" at bounding box center [1050, 310] width 110 height 21
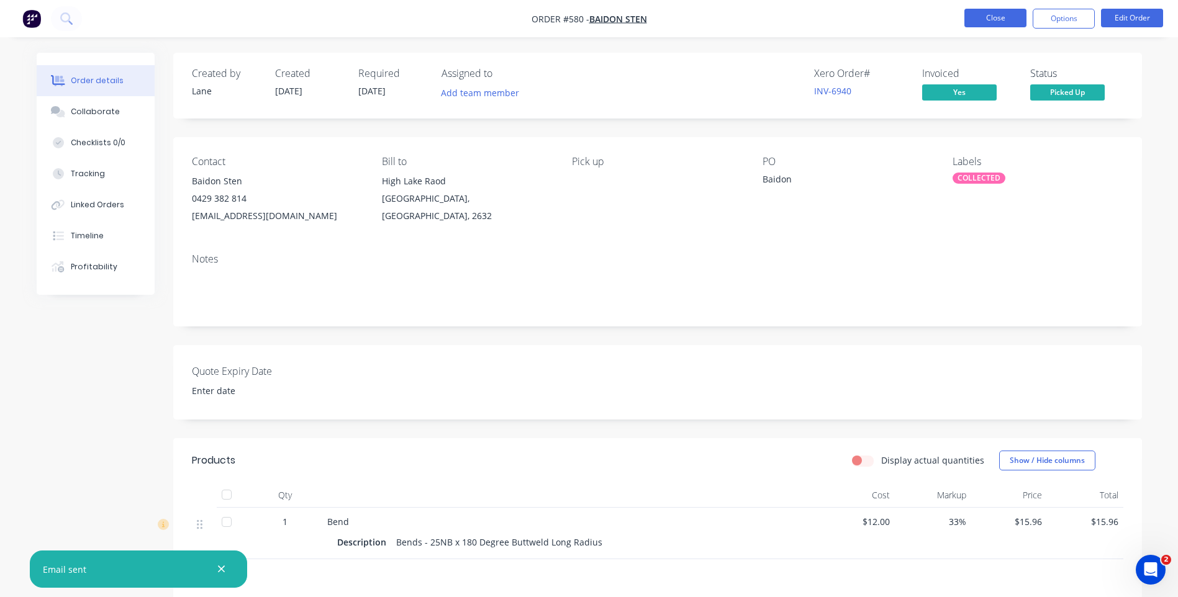
click at [983, 19] on button "Close" at bounding box center [995, 18] width 62 height 19
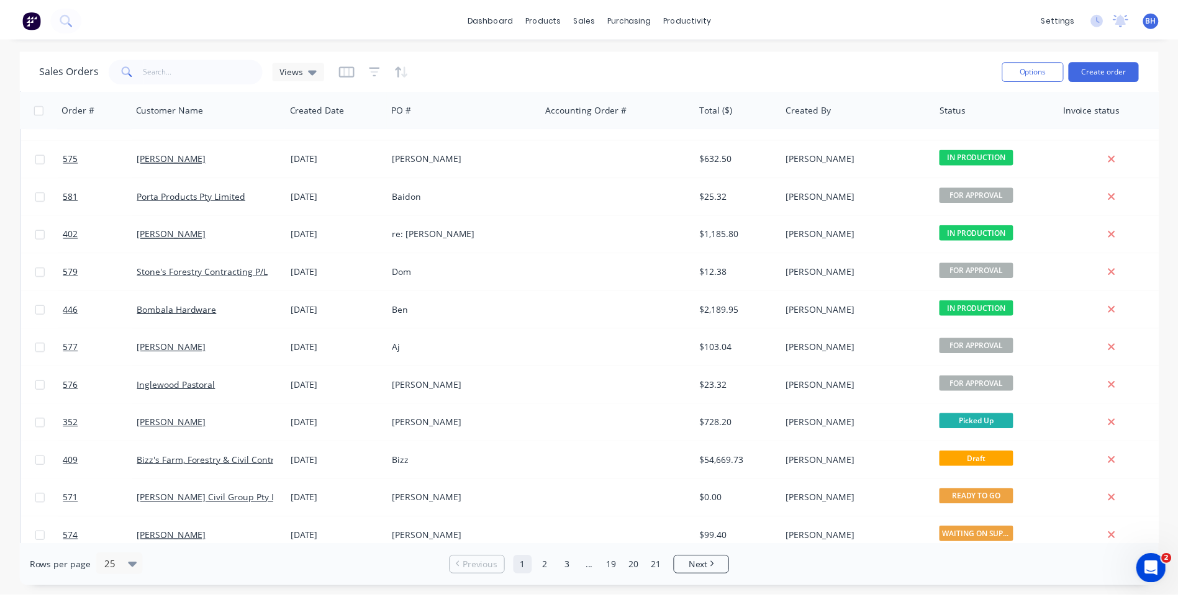
scroll to position [373, 0]
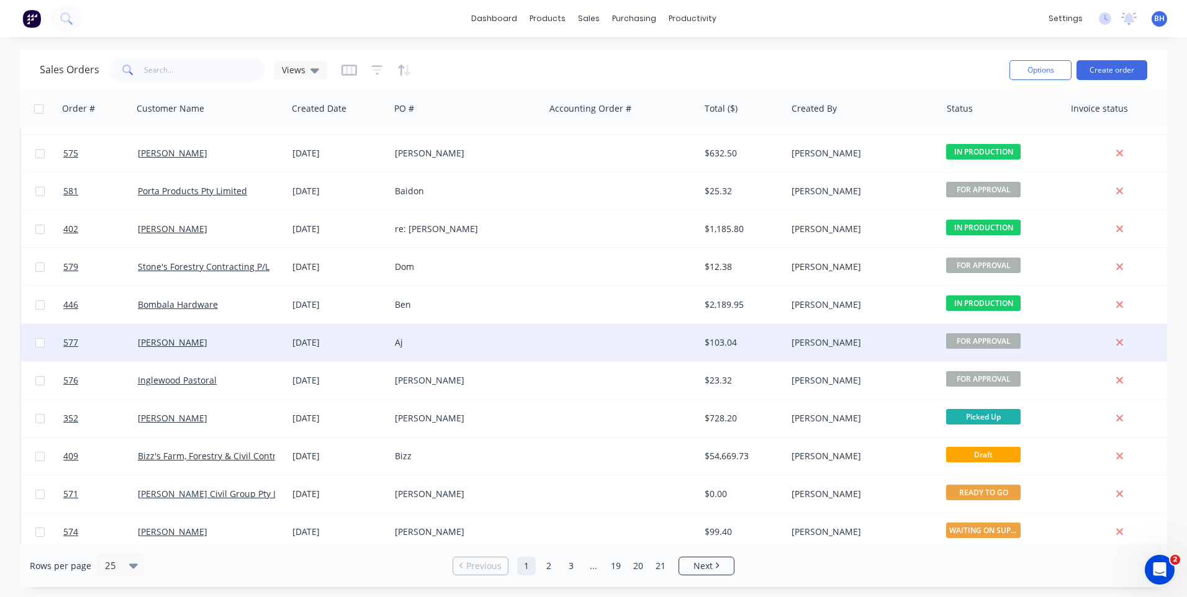
click at [587, 339] on div at bounding box center [622, 342] width 155 height 37
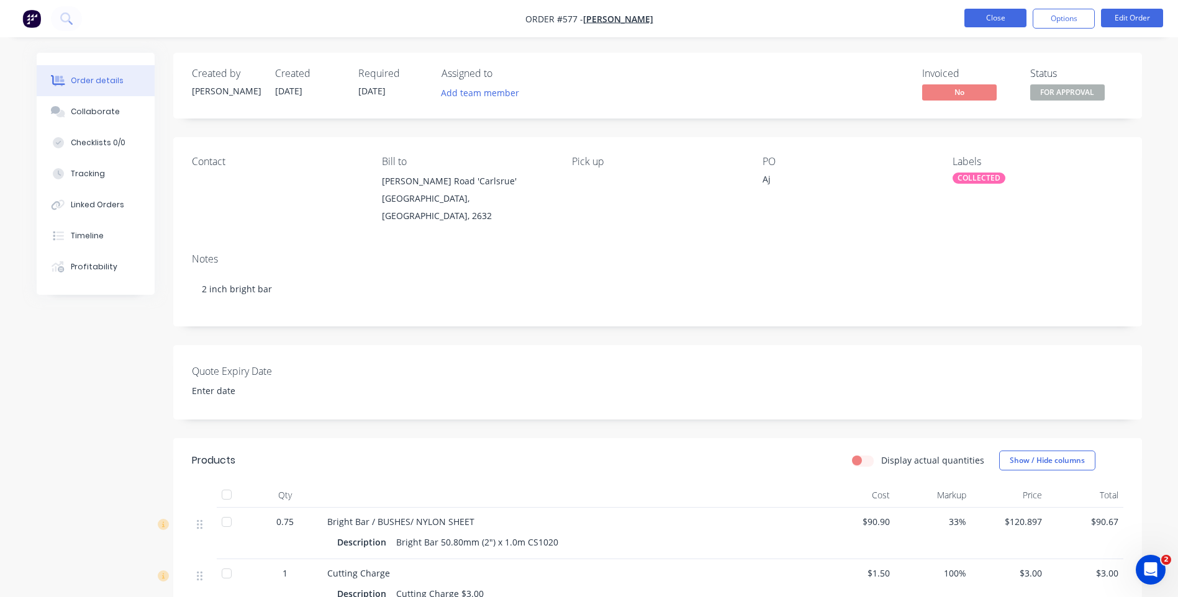
click at [971, 12] on button "Close" at bounding box center [995, 18] width 62 height 19
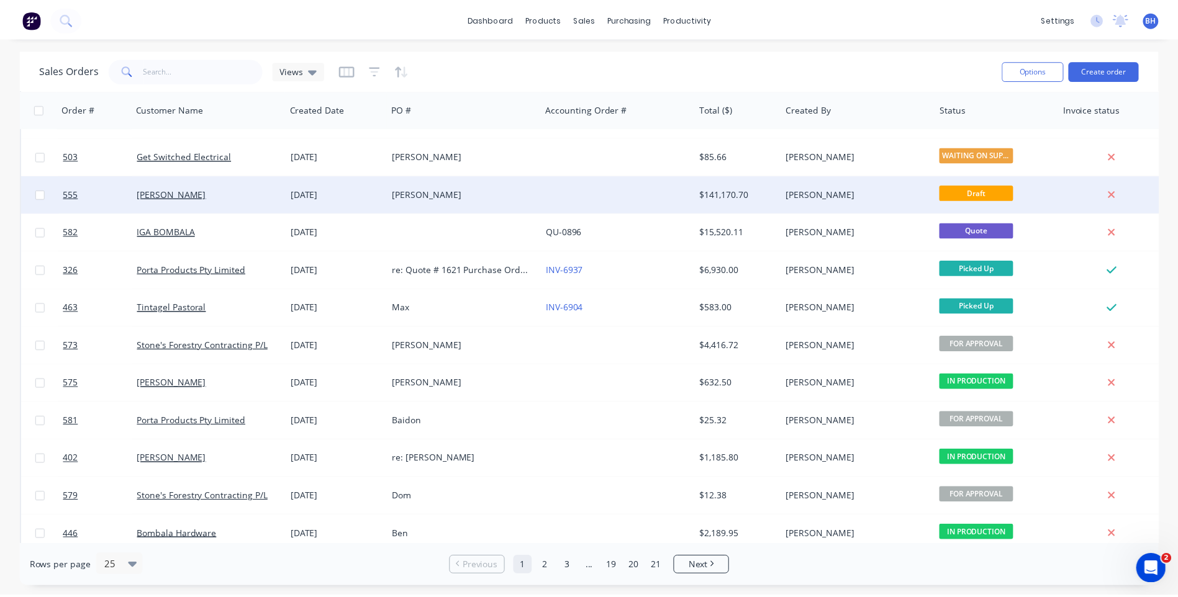
scroll to position [186, 0]
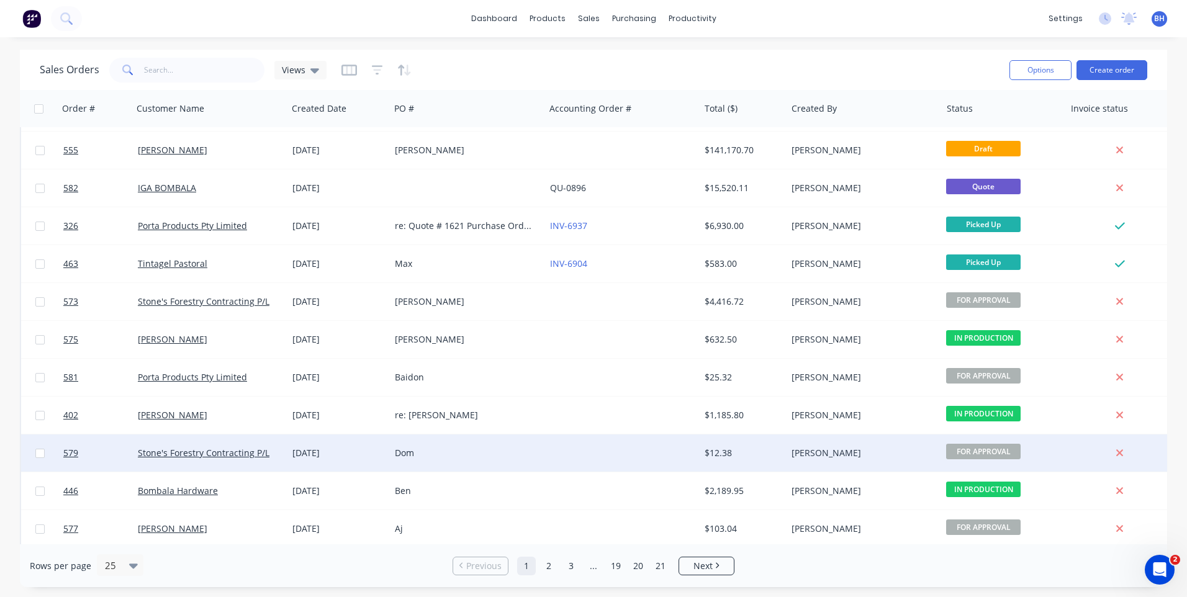
click at [549, 449] on div at bounding box center [622, 453] width 155 height 37
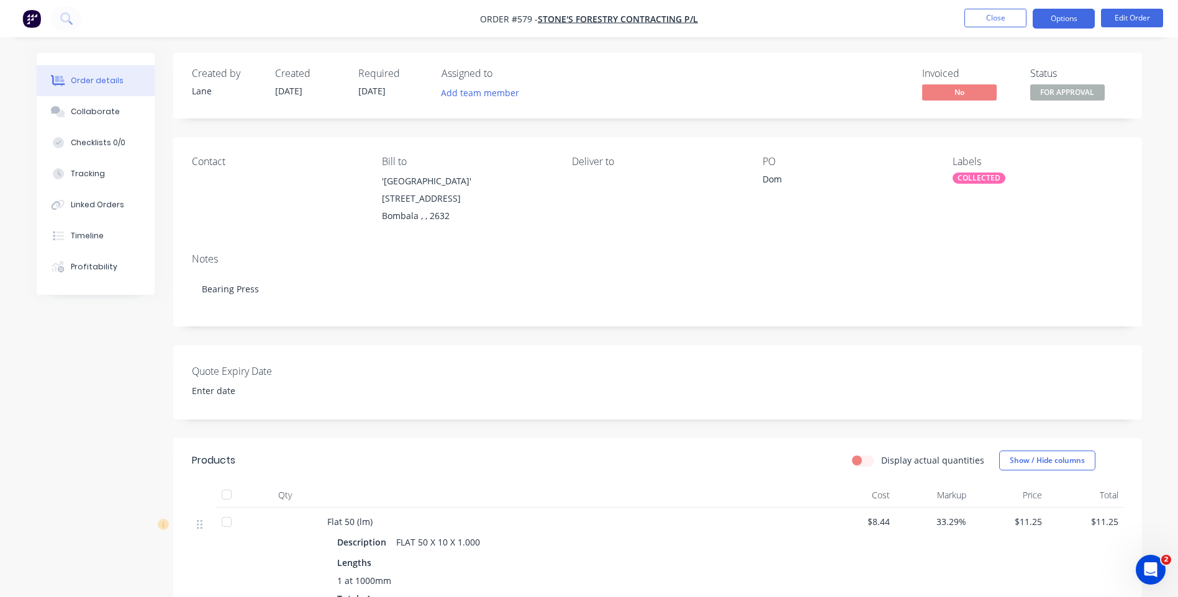
click at [1046, 17] on button "Options" at bounding box center [1064, 19] width 62 height 20
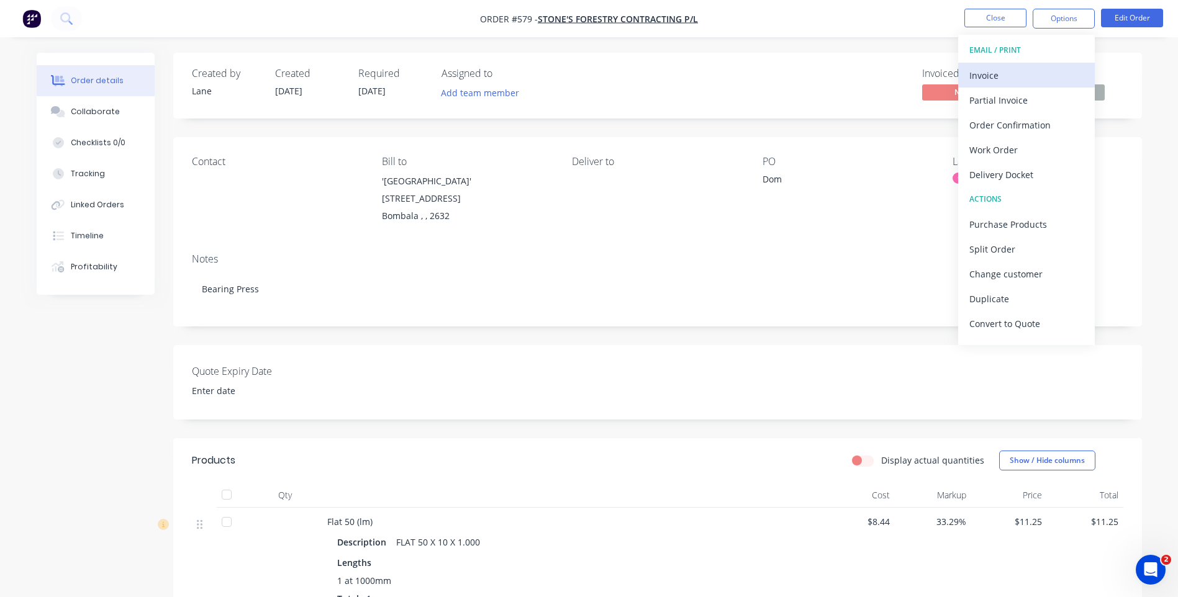
click at [976, 76] on div "Invoice" at bounding box center [1026, 75] width 114 height 18
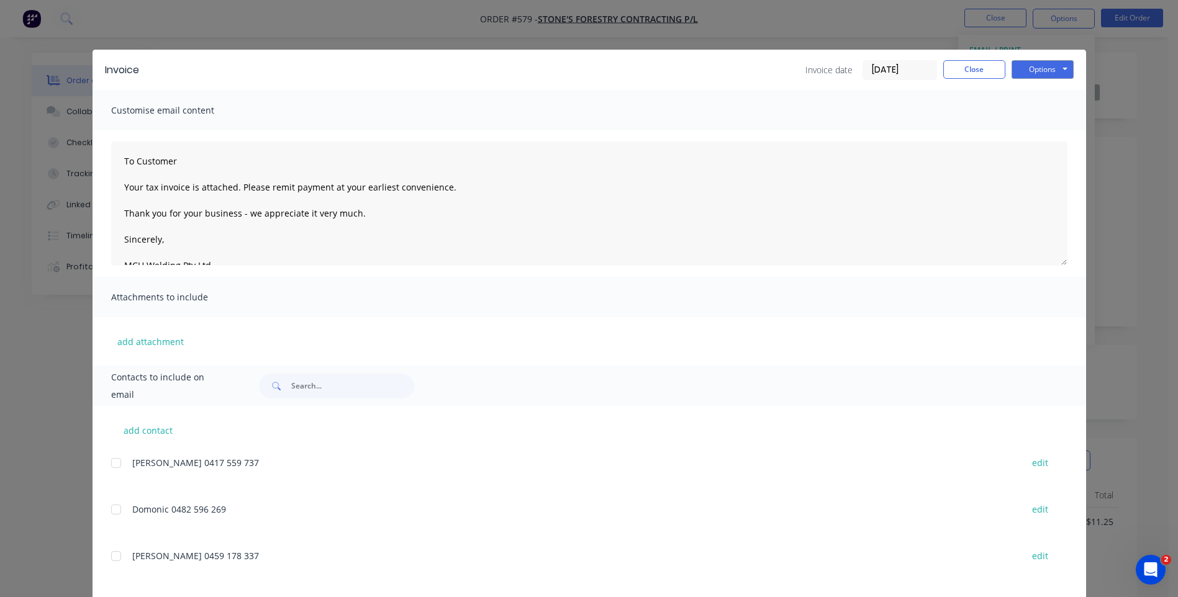
scroll to position [61, 0]
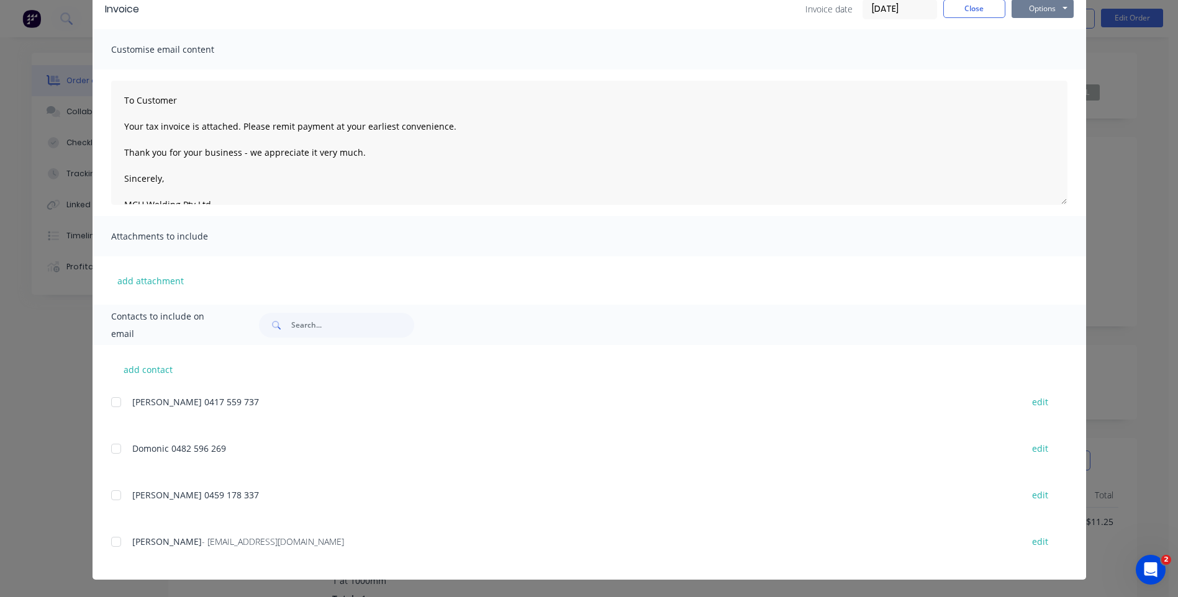
click at [1026, 12] on button "Options" at bounding box center [1042, 8] width 62 height 19
click at [1018, 25] on button "Preview" at bounding box center [1050, 30] width 79 height 20
click at [108, 541] on div at bounding box center [116, 542] width 25 height 25
click at [1026, 15] on button "Options" at bounding box center [1042, 8] width 62 height 19
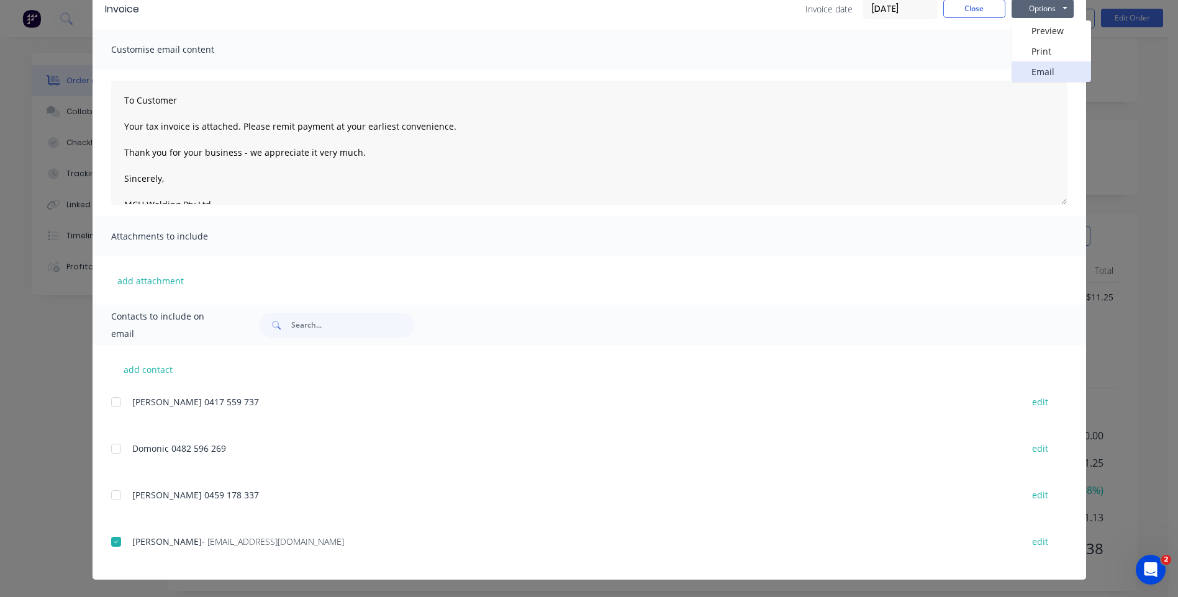
click at [1024, 70] on button "Email" at bounding box center [1050, 71] width 79 height 20
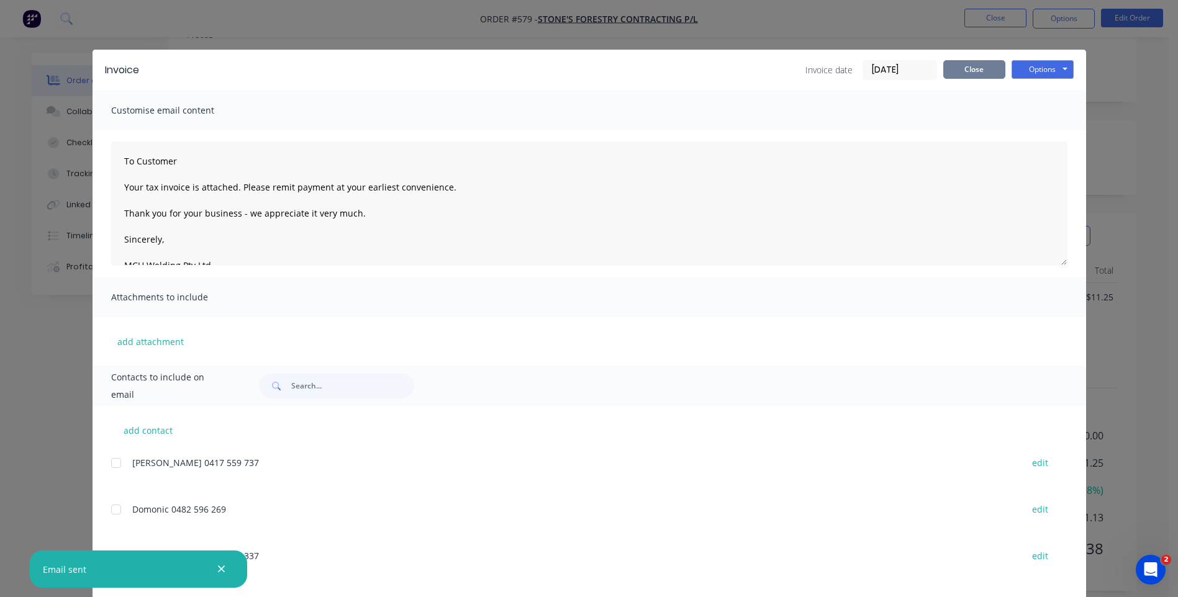
click at [953, 68] on button "Close" at bounding box center [974, 69] width 62 height 19
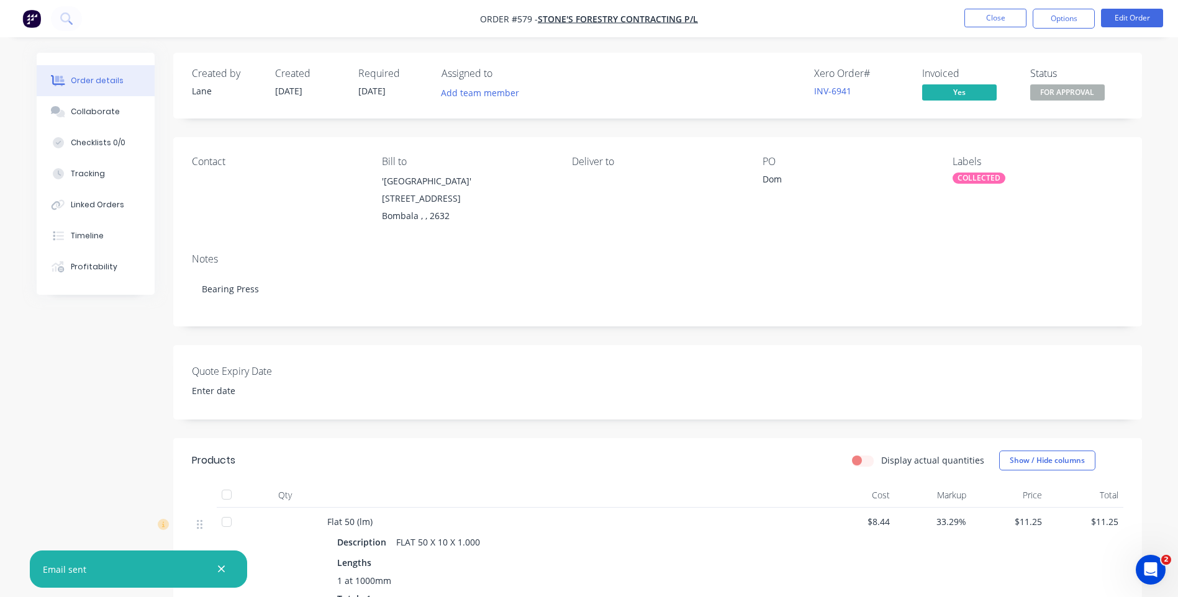
click at [1046, 89] on span "FOR APPROVAL" at bounding box center [1067, 92] width 75 height 16
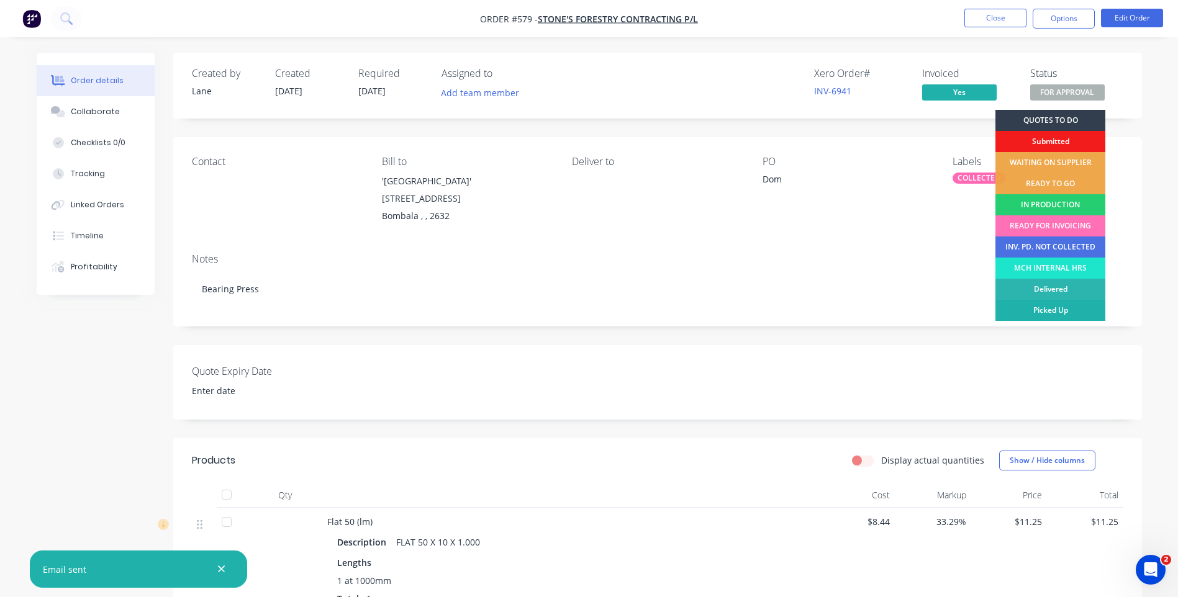
click at [1034, 309] on div "Picked Up" at bounding box center [1050, 310] width 110 height 21
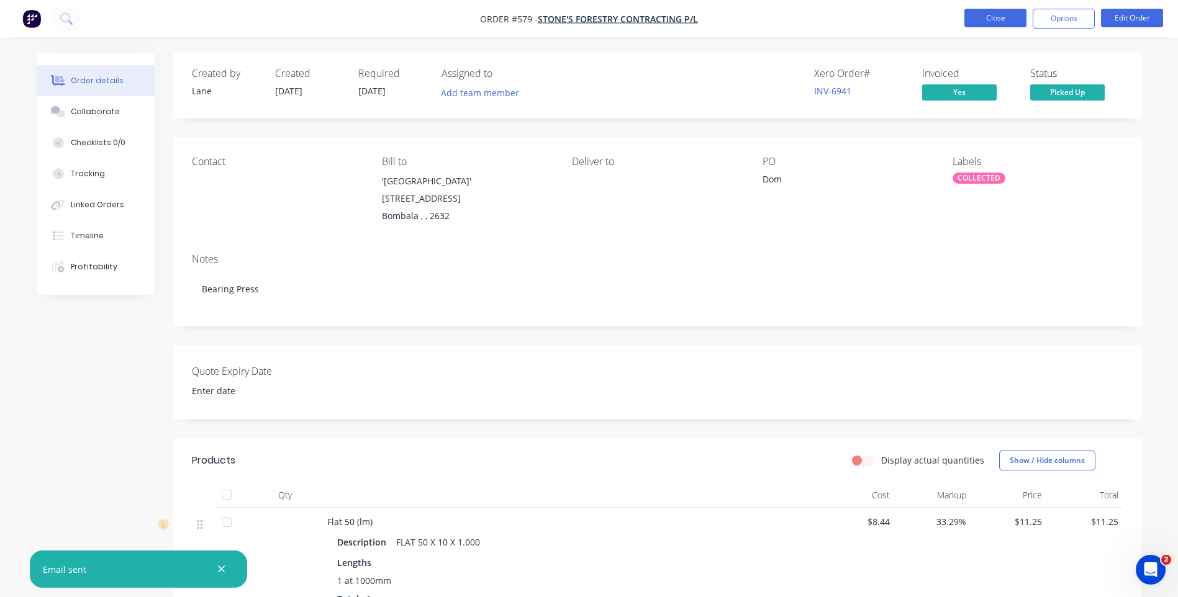
click at [978, 16] on button "Close" at bounding box center [995, 18] width 62 height 19
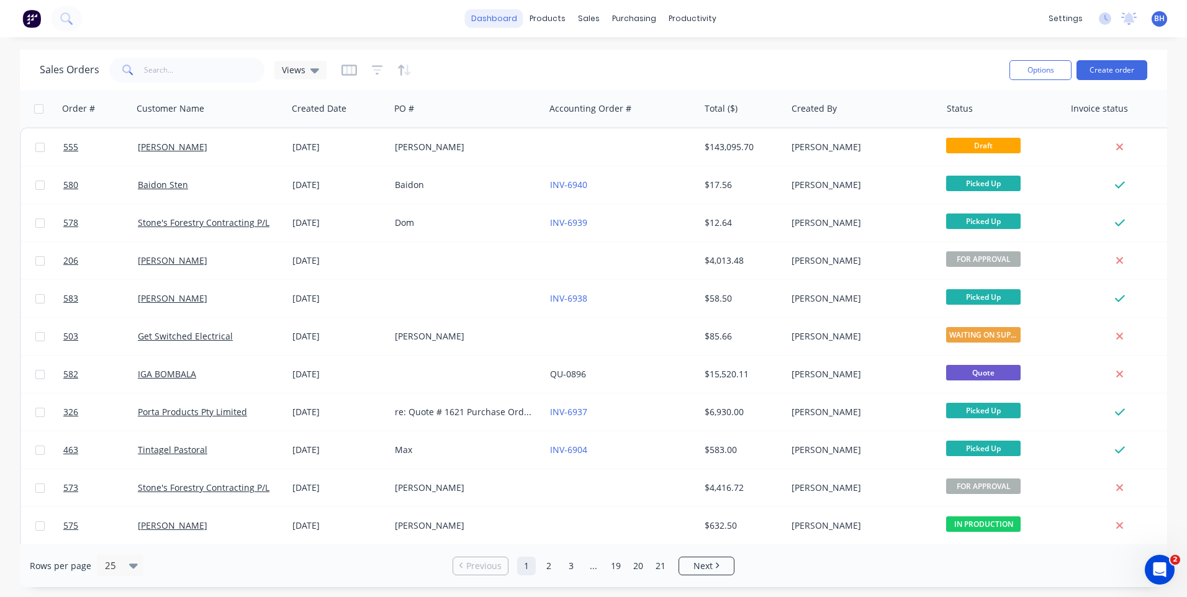
click at [492, 17] on link "dashboard" at bounding box center [494, 18] width 58 height 19
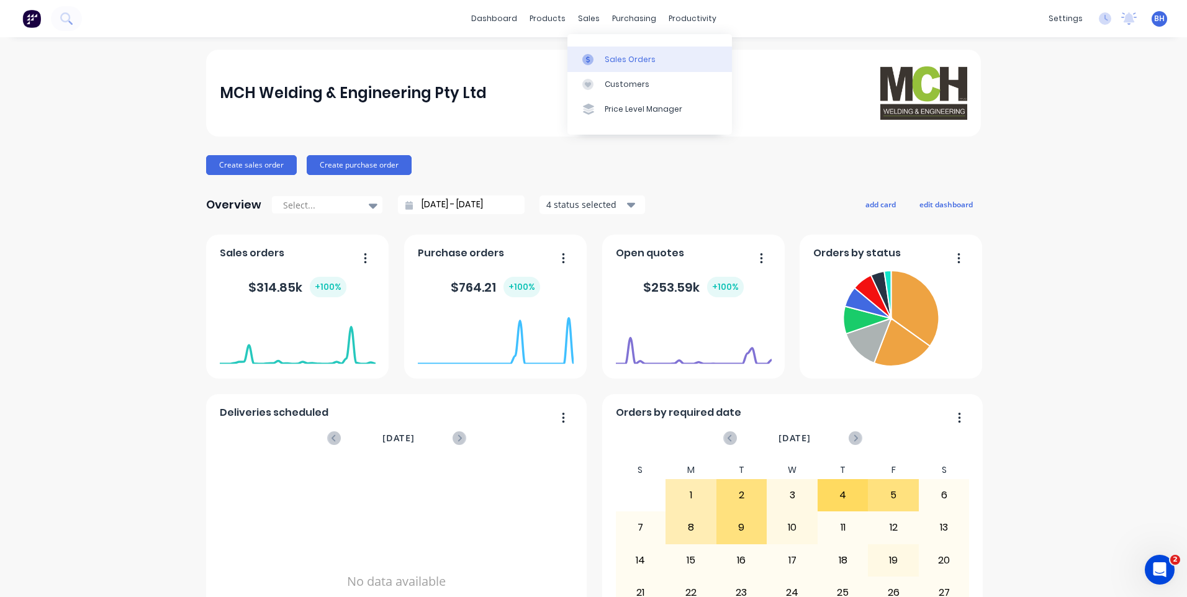
drag, startPoint x: 576, startPoint y: 16, endPoint x: 607, endPoint y: 56, distance: 50.4
click at [607, 56] on div "Sales Orders" at bounding box center [630, 59] width 51 height 11
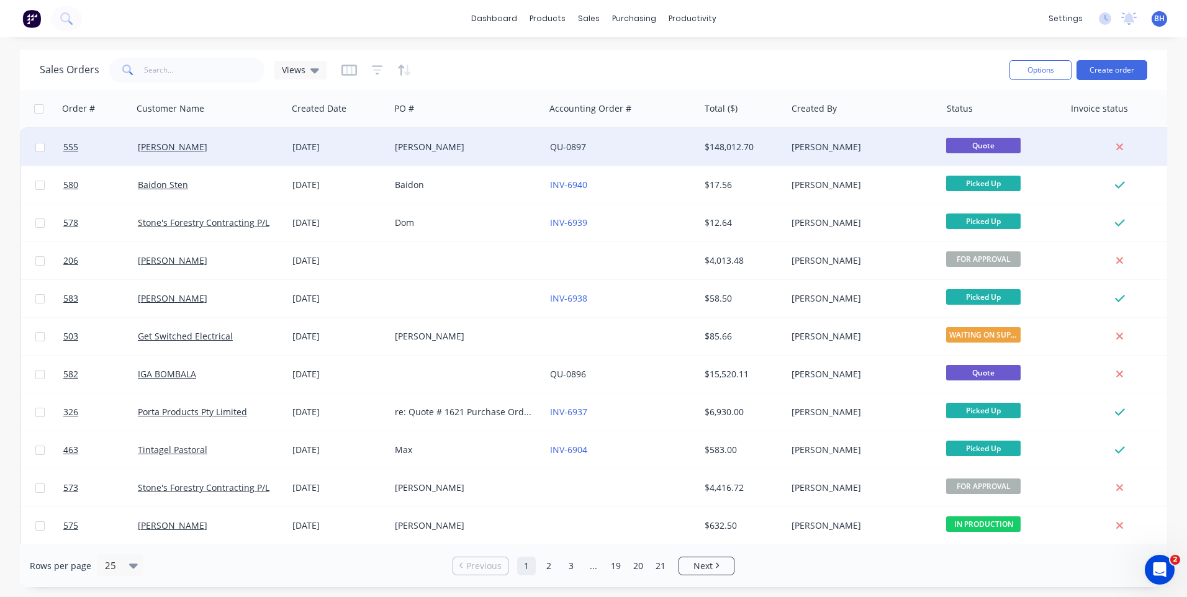
click at [471, 146] on div "[PERSON_NAME]" at bounding box center [464, 147] width 138 height 12
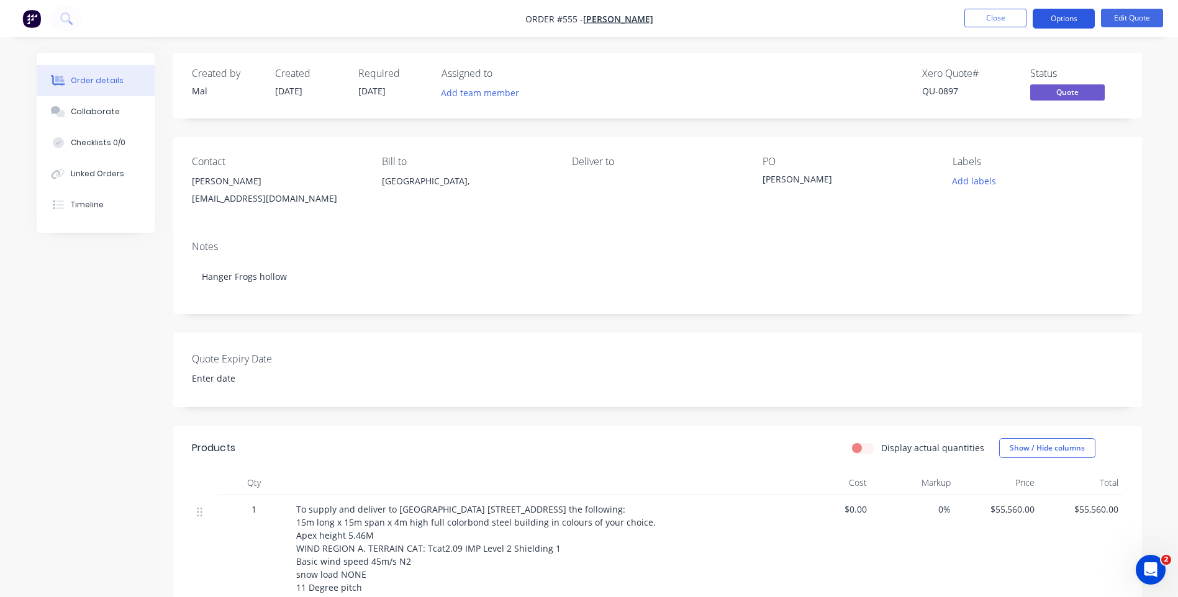
click at [1059, 15] on button "Options" at bounding box center [1064, 19] width 62 height 20
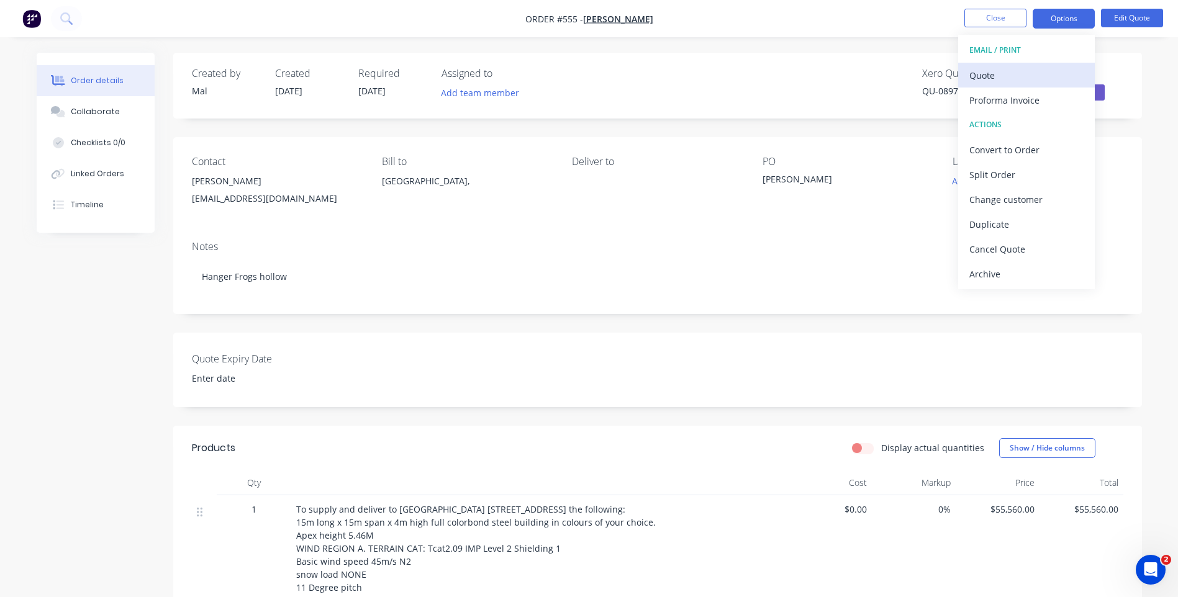
click at [982, 71] on div "Quote" at bounding box center [1026, 75] width 114 height 18
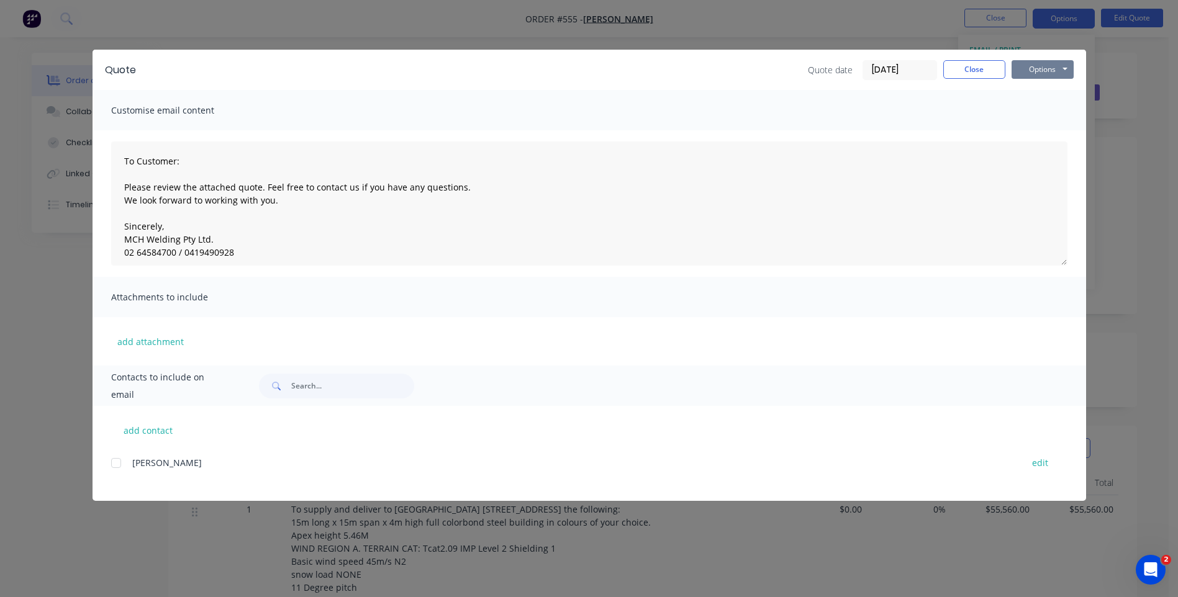
click at [1037, 71] on button "Options" at bounding box center [1042, 69] width 62 height 19
click at [1038, 89] on button "Preview" at bounding box center [1050, 91] width 79 height 20
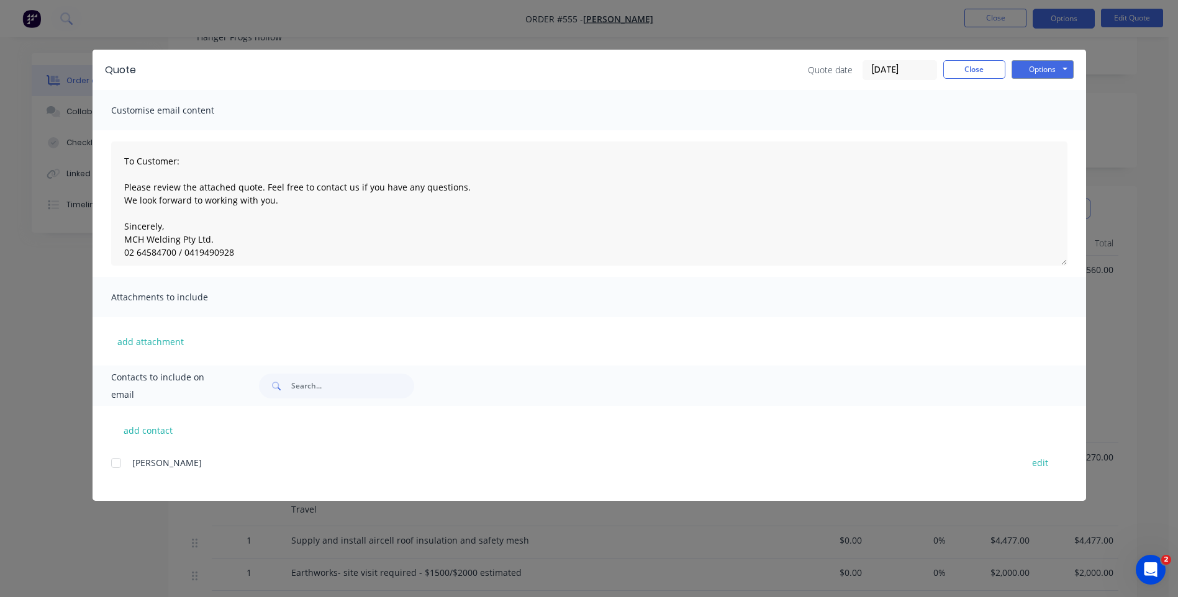
scroll to position [248, 0]
click at [173, 386] on span "Contacts to include on email" at bounding box center [169, 386] width 117 height 35
click at [157, 428] on button "add contact" at bounding box center [148, 430] width 75 height 19
select select "AU"
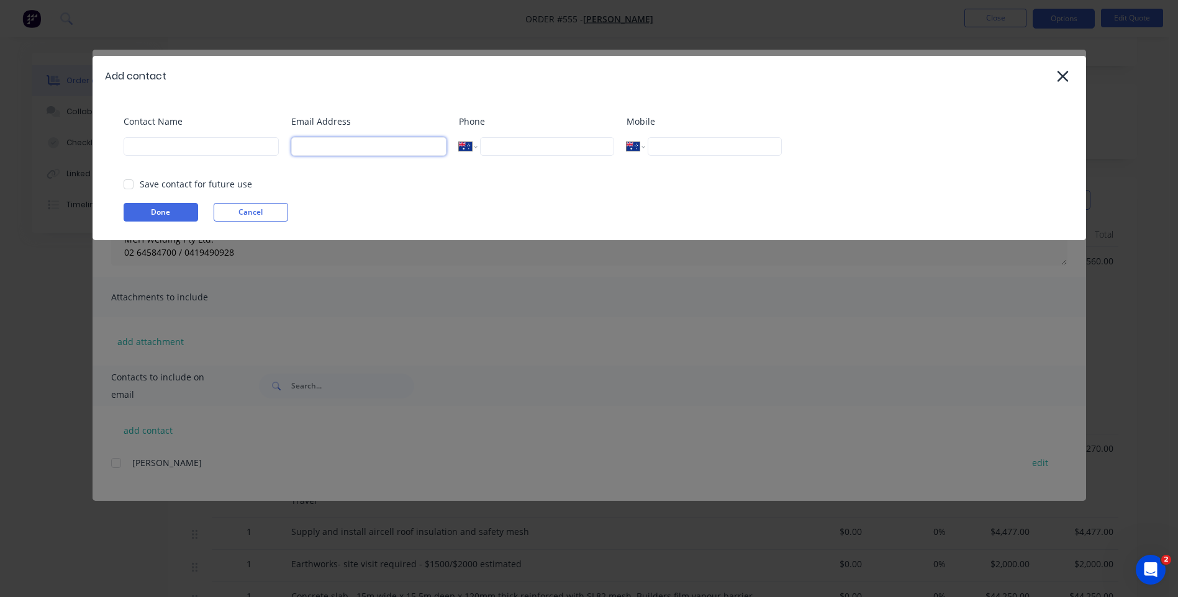
click at [317, 141] on input at bounding box center [368, 146] width 155 height 19
type input "[EMAIL_ADDRESS][DOMAIN_NAME]"
click at [149, 156] on div "Contact Name" at bounding box center [201, 140] width 155 height 50
click at [161, 147] on input at bounding box center [201, 146] width 155 height 19
click at [130, 186] on div at bounding box center [128, 184] width 25 height 25
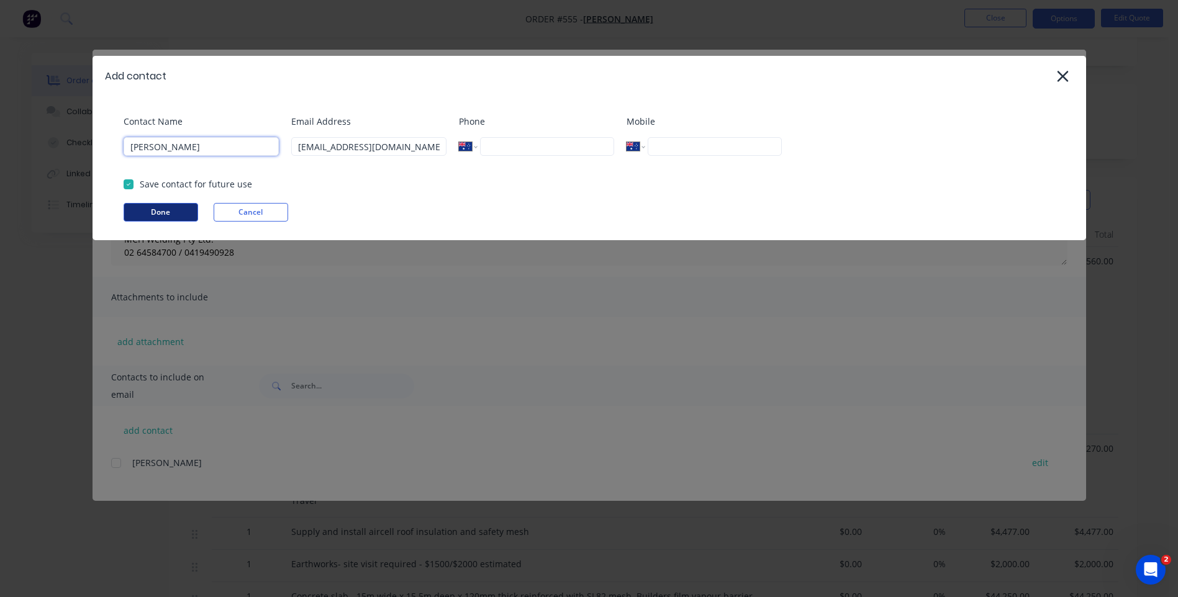
type input "[PERSON_NAME]"
click at [158, 209] on button "Done" at bounding box center [161, 212] width 75 height 19
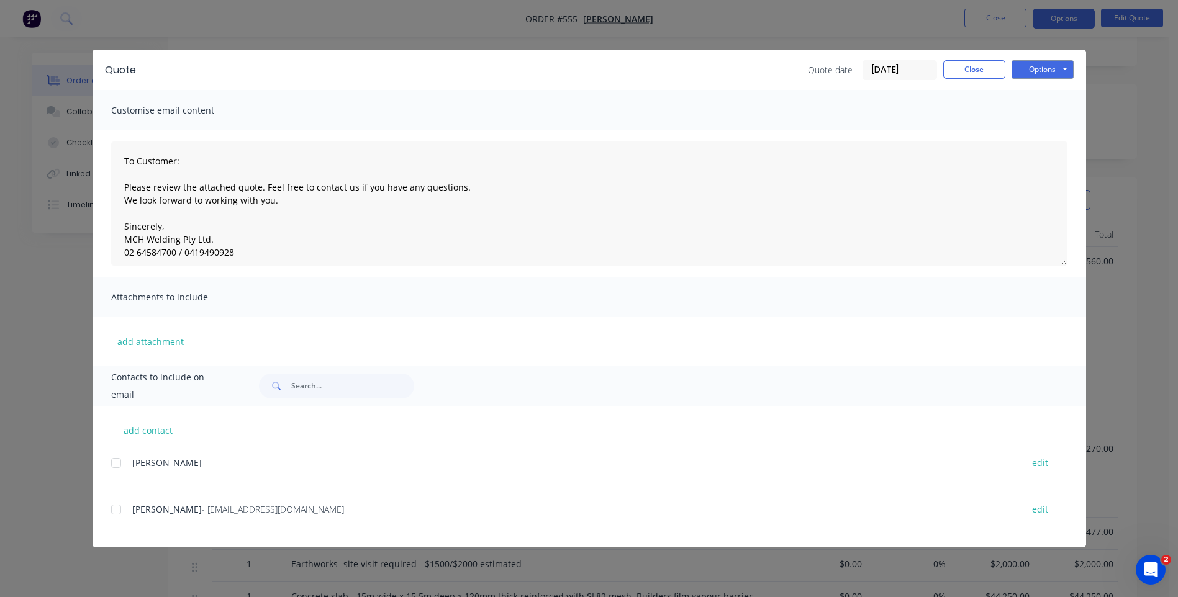
click at [117, 510] on div at bounding box center [116, 509] width 25 height 25
click at [1036, 66] on button "Options" at bounding box center [1042, 69] width 62 height 19
click at [1041, 84] on button "Preview" at bounding box center [1050, 91] width 79 height 20
click at [118, 513] on div at bounding box center [116, 509] width 25 height 25
click at [1037, 70] on button "Options" at bounding box center [1042, 69] width 62 height 19
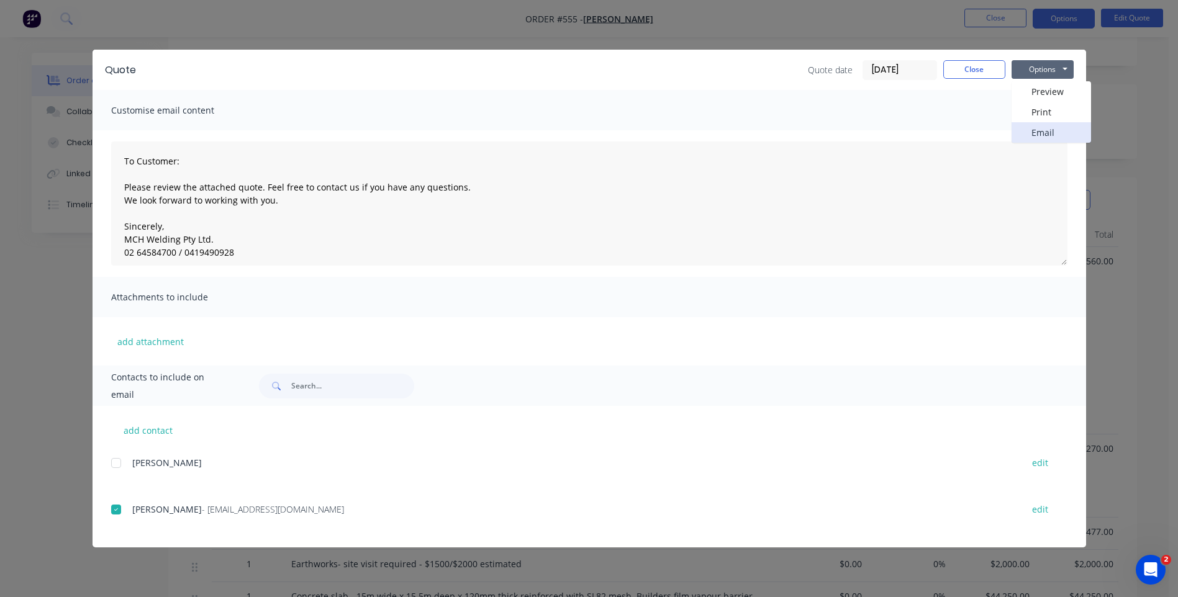
click at [1033, 132] on button "Email" at bounding box center [1050, 132] width 79 height 20
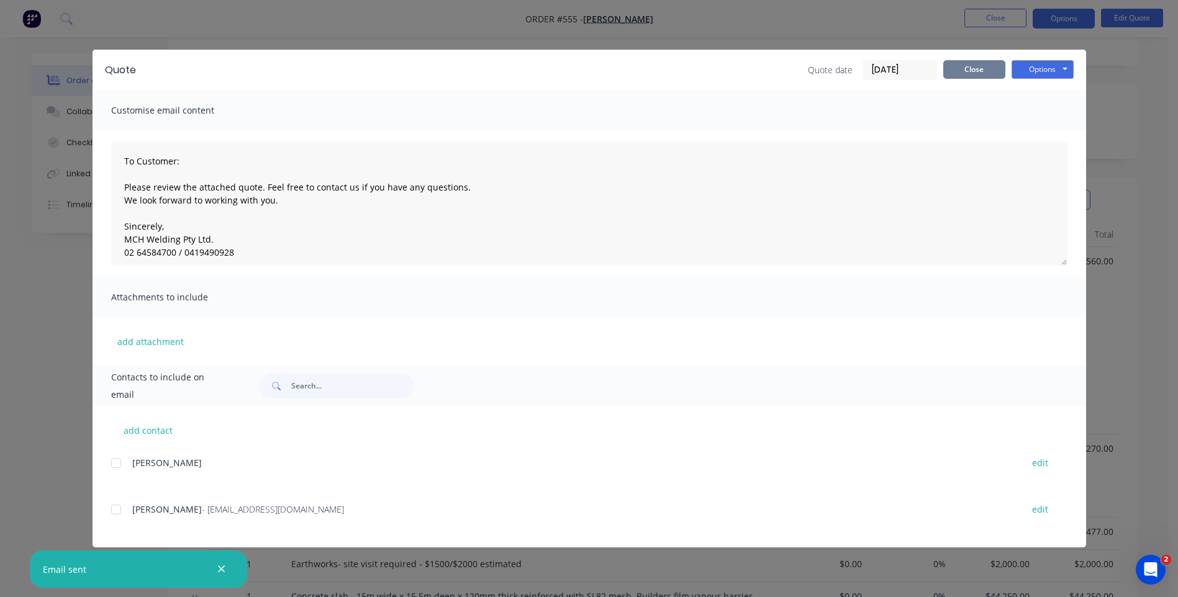
click at [964, 67] on button "Close" at bounding box center [974, 69] width 62 height 19
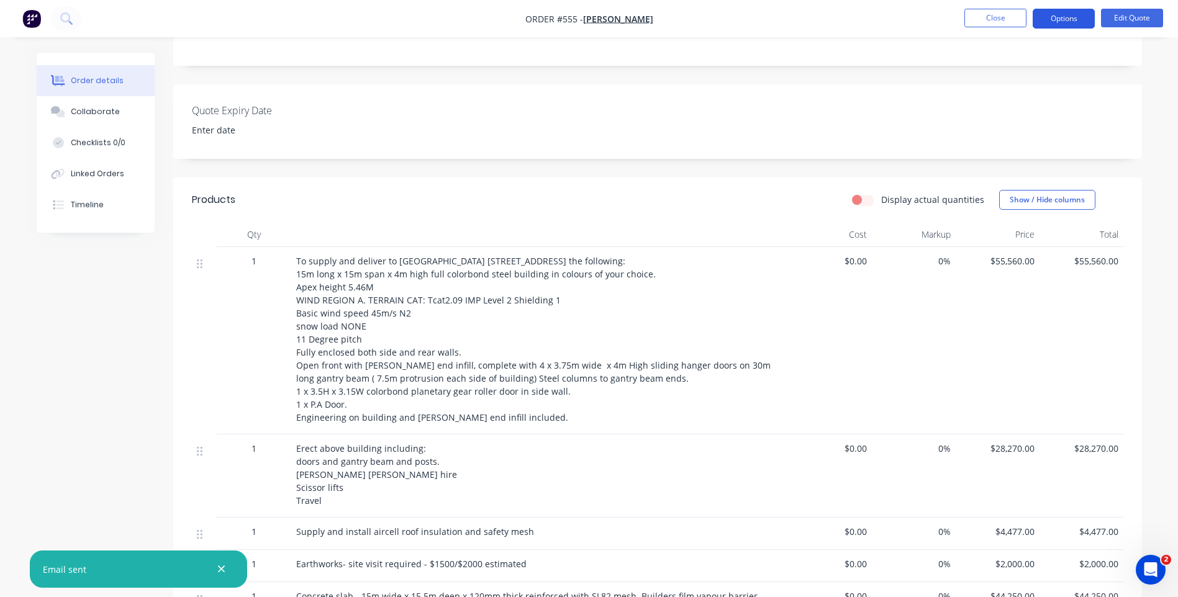
click at [1062, 20] on button "Options" at bounding box center [1064, 19] width 62 height 20
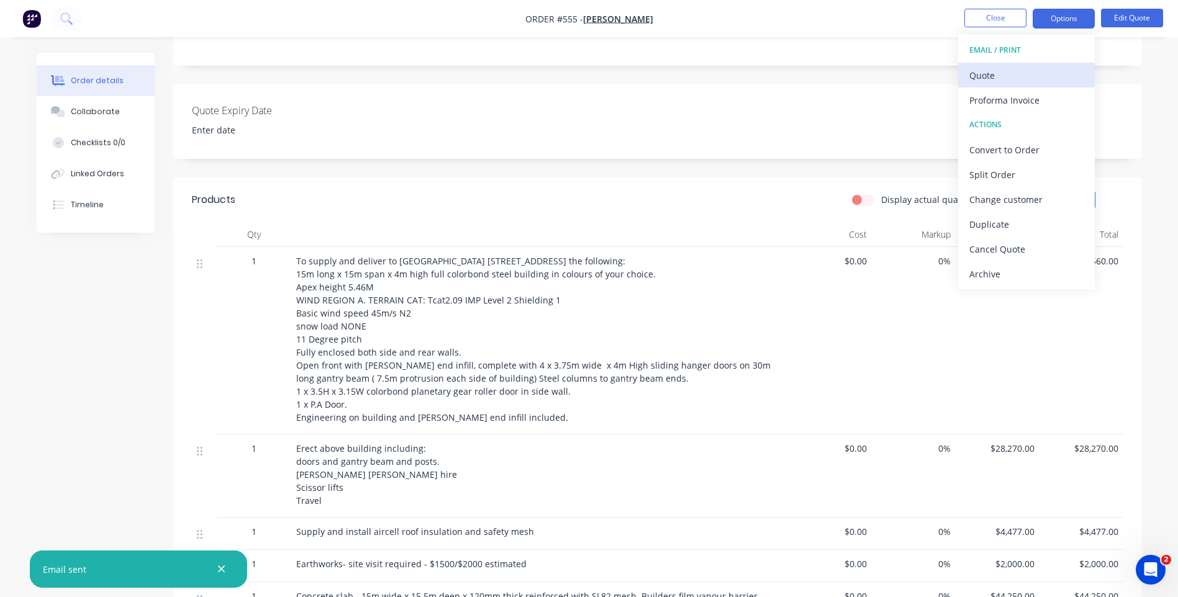
click at [975, 70] on div "Quote" at bounding box center [1026, 75] width 114 height 18
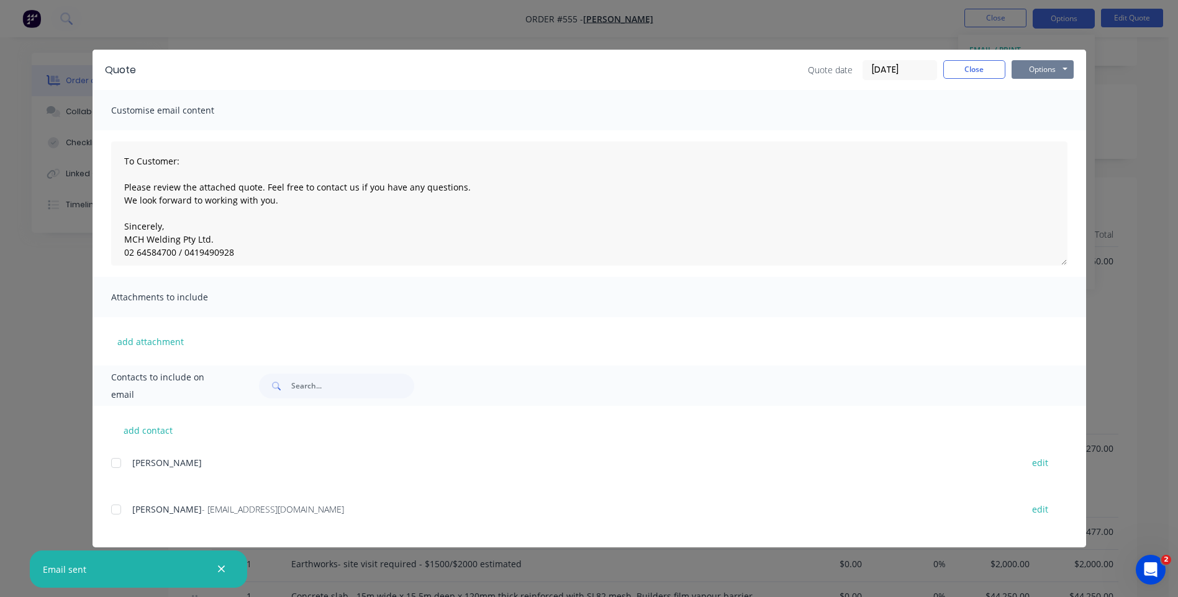
click at [1038, 64] on button "Options" at bounding box center [1042, 69] width 62 height 19
click at [1033, 107] on button "Print" at bounding box center [1050, 112] width 79 height 20
click at [967, 68] on button "Close" at bounding box center [974, 69] width 62 height 19
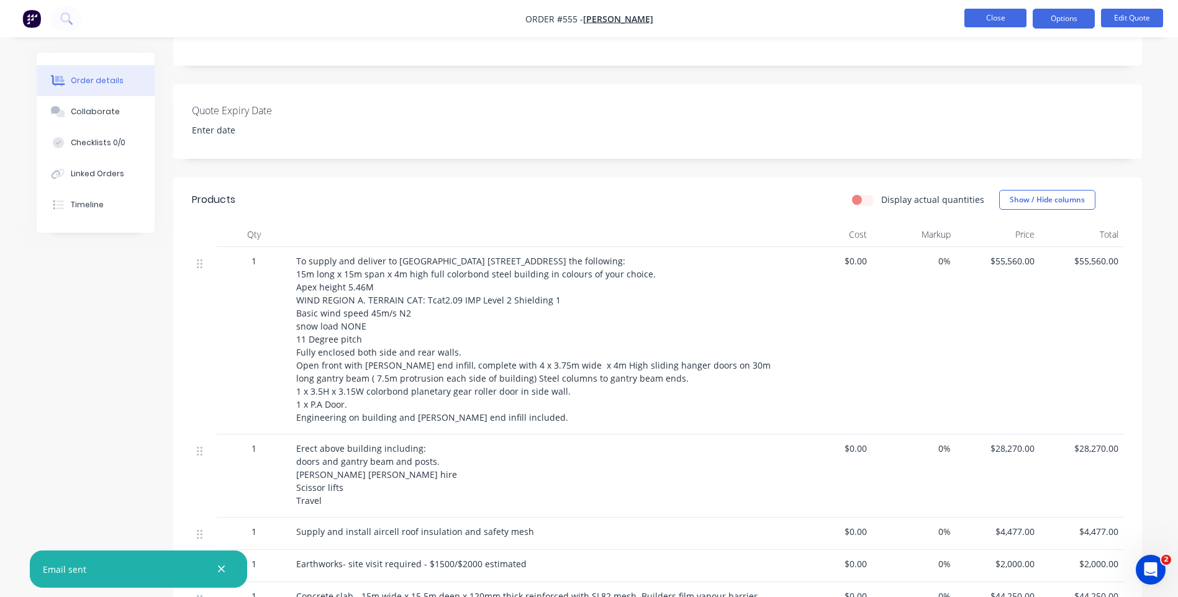
click at [980, 17] on button "Close" at bounding box center [995, 18] width 62 height 19
